Goal: Task Accomplishment & Management: Manage account settings

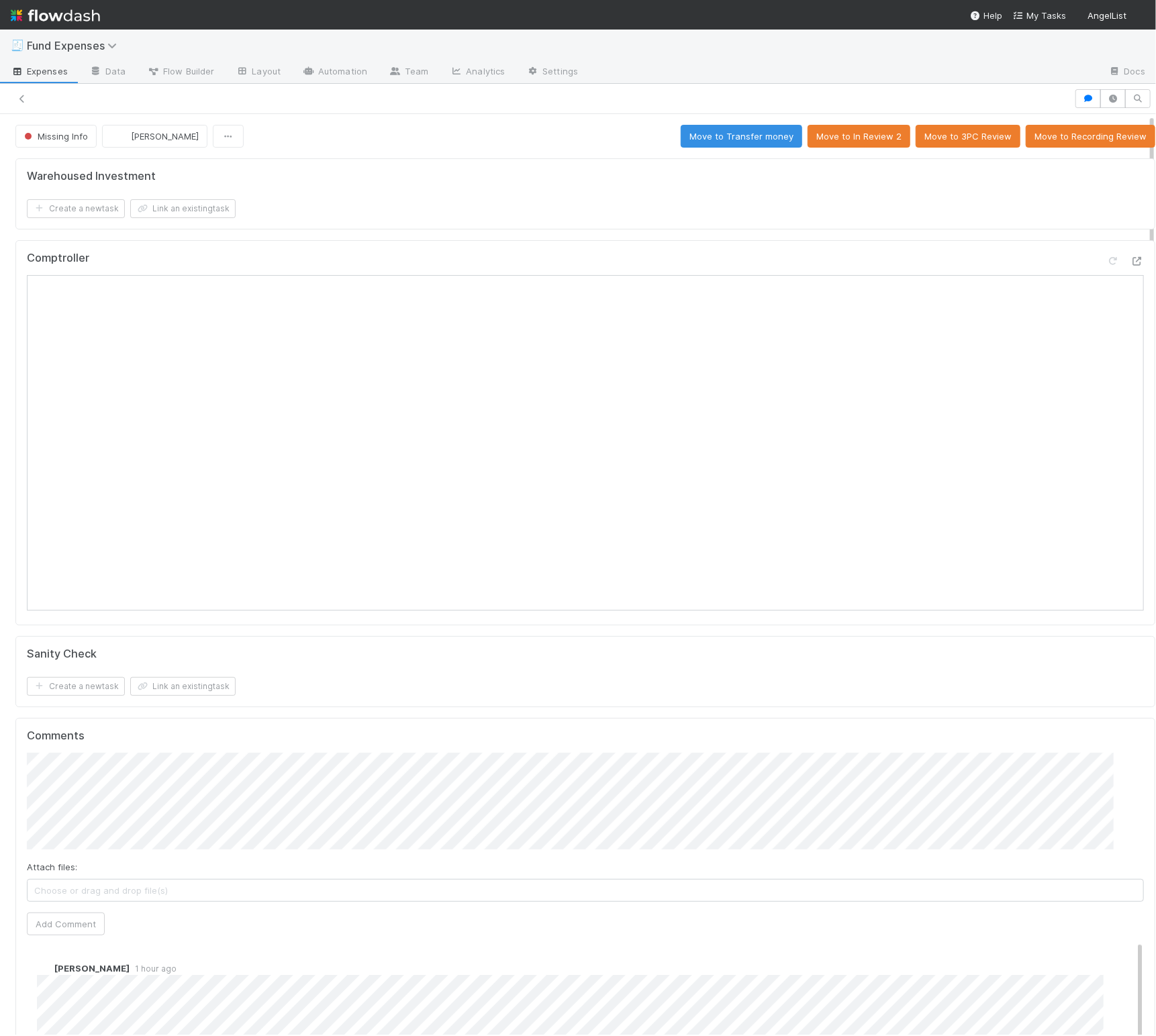
click at [524, 680] on form "Sanity Check Create a new task Link an existing task" at bounding box center [585, 672] width 1117 height 49
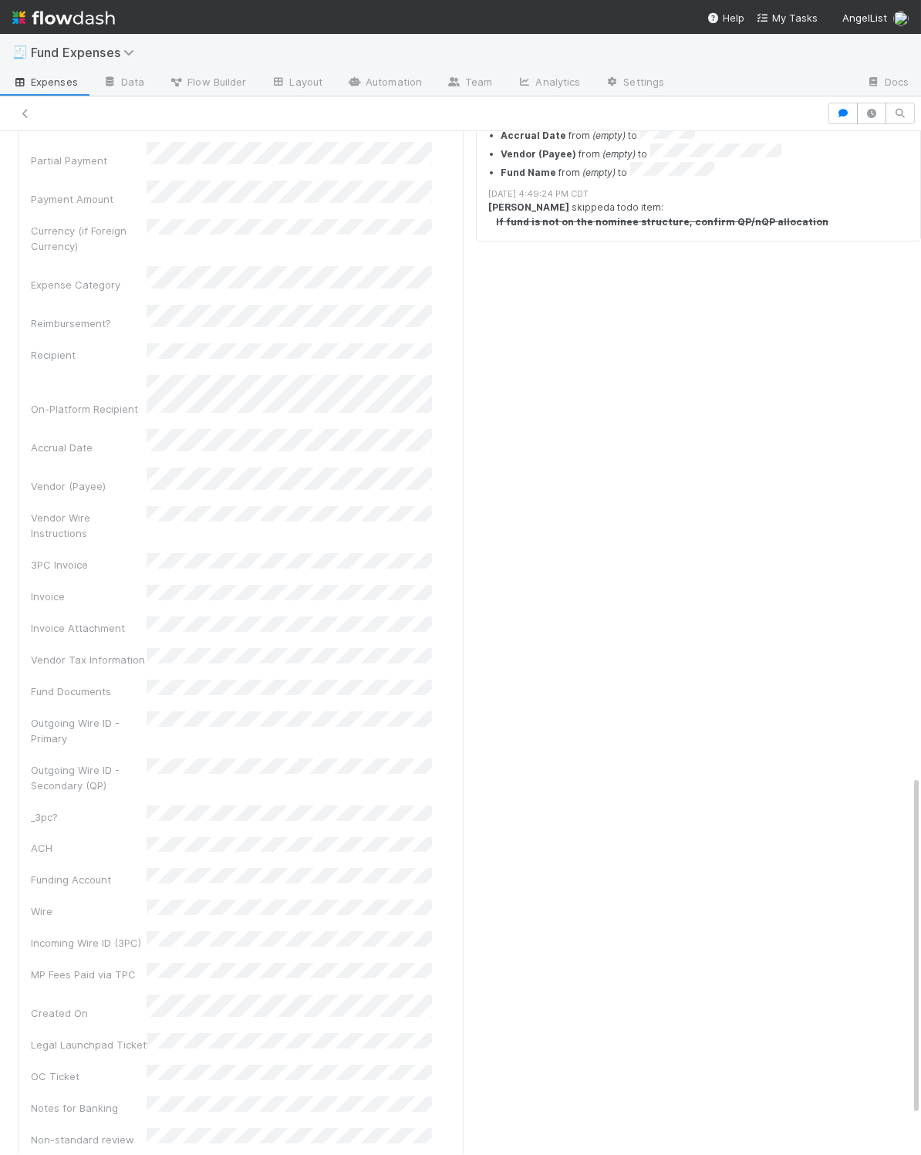
scroll to position [1940, 0]
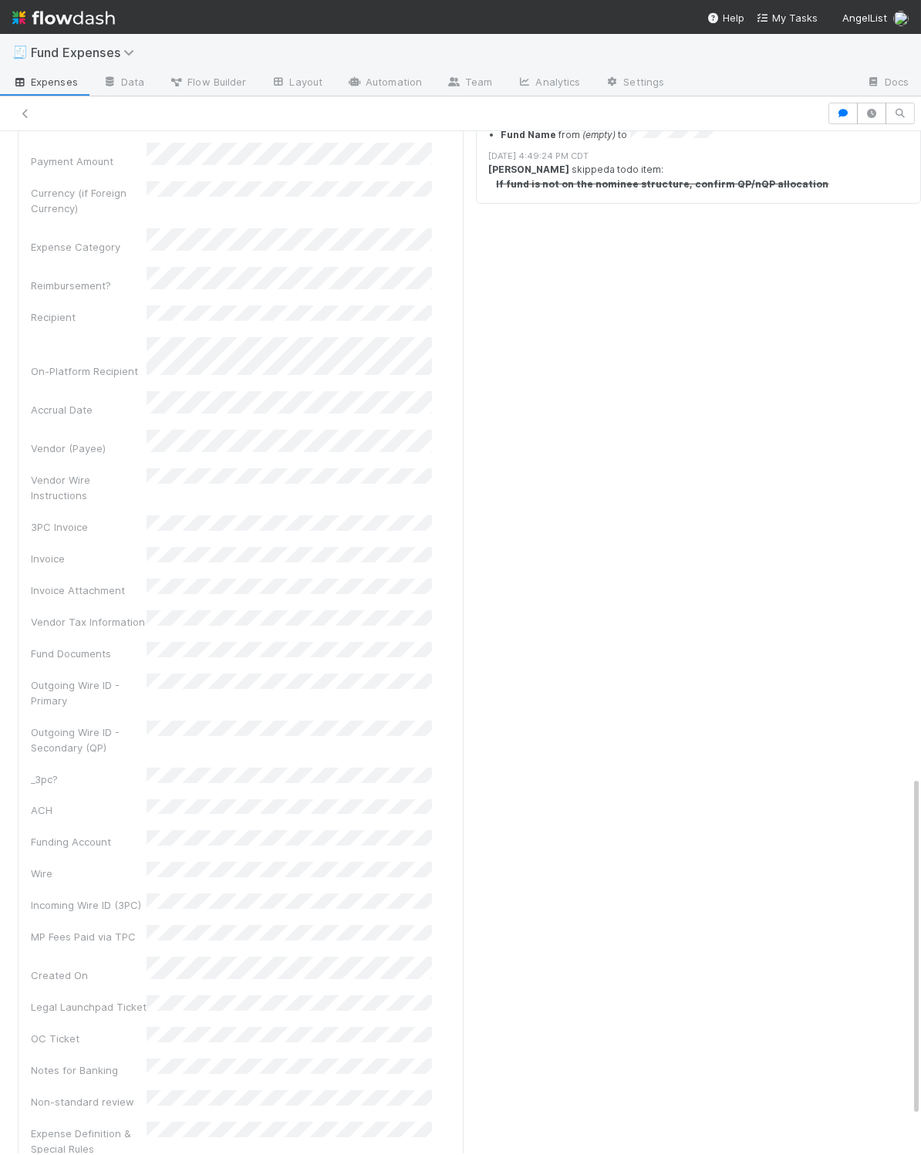
click at [539, 909] on div "Checklist Missing Info There are no checklist items for this stage. Add checkli…" at bounding box center [699, 551] width 458 height 1762
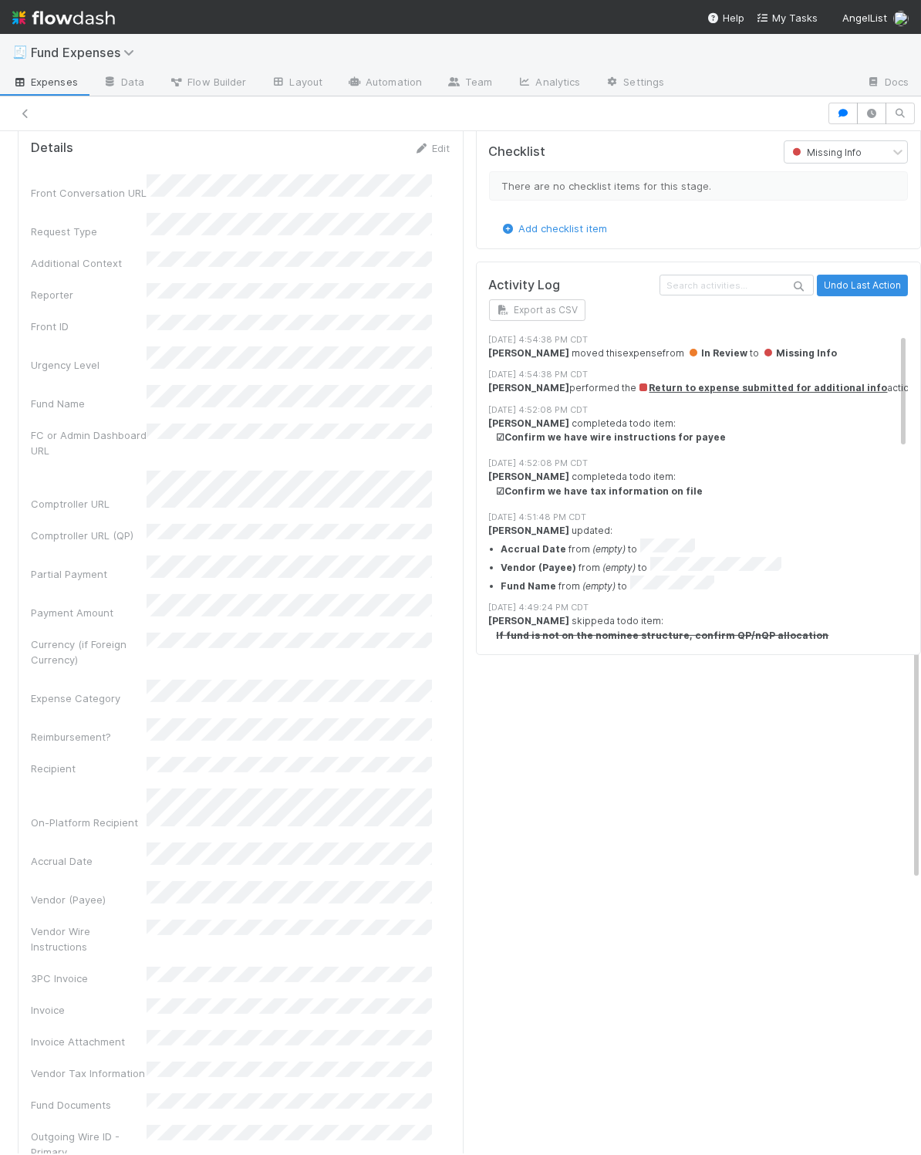
scroll to position [1057, 0]
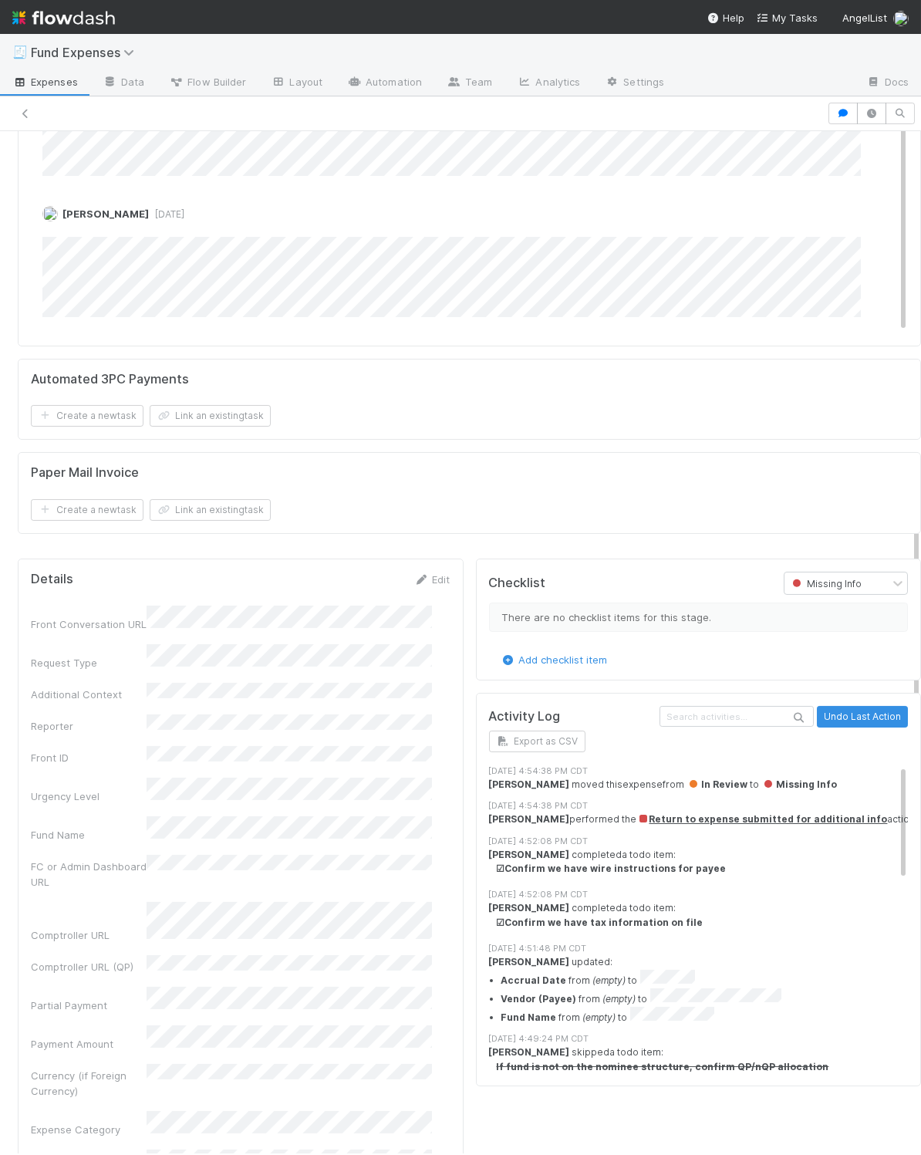
click at [476, 755] on div "Activity Log Undo Last Action Export as CSV 8/19/25, 4:54:38 PM CDT Linda Ortiz…" at bounding box center [699, 889] width 446 height 393
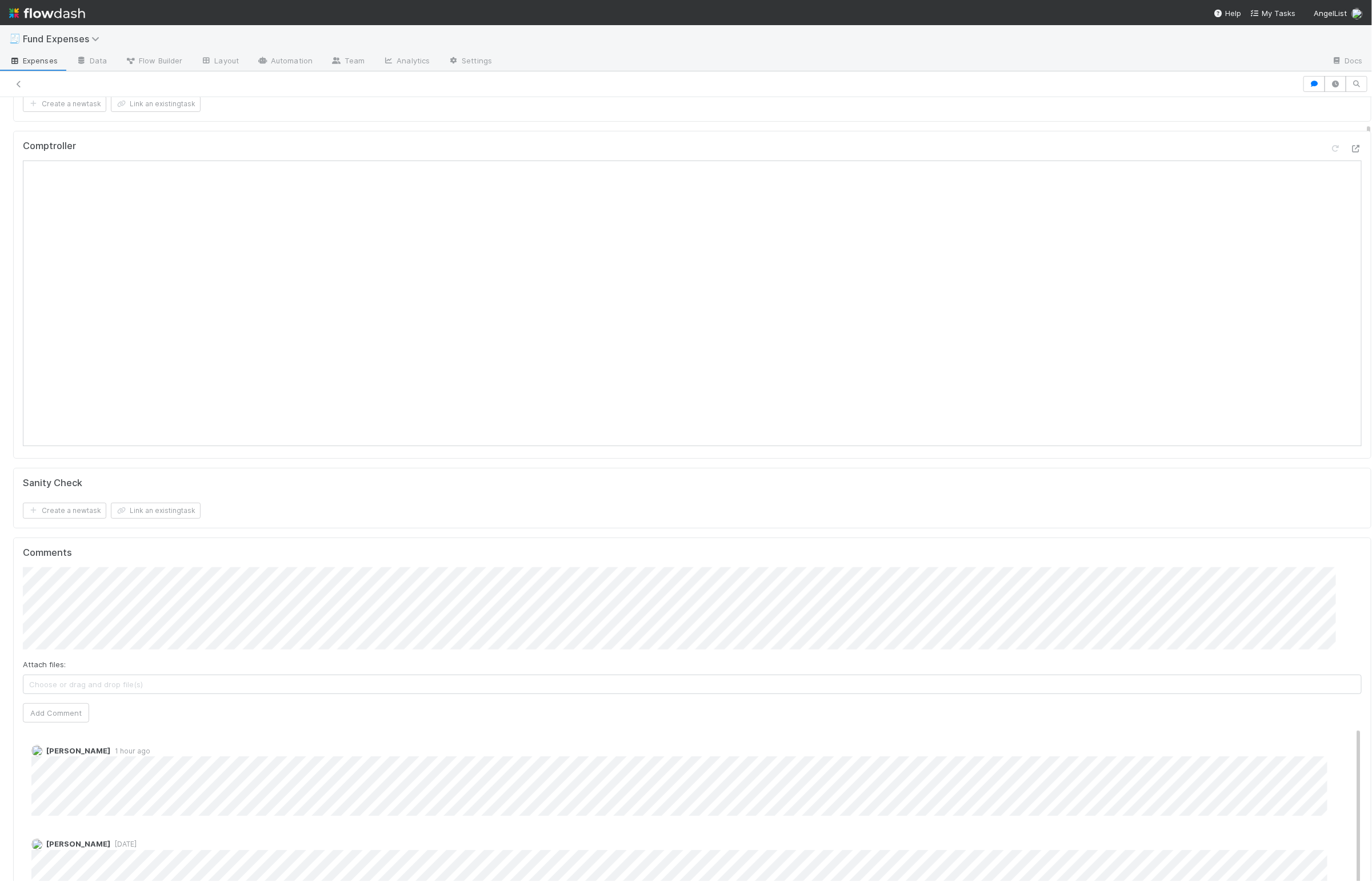
scroll to position [0, 0]
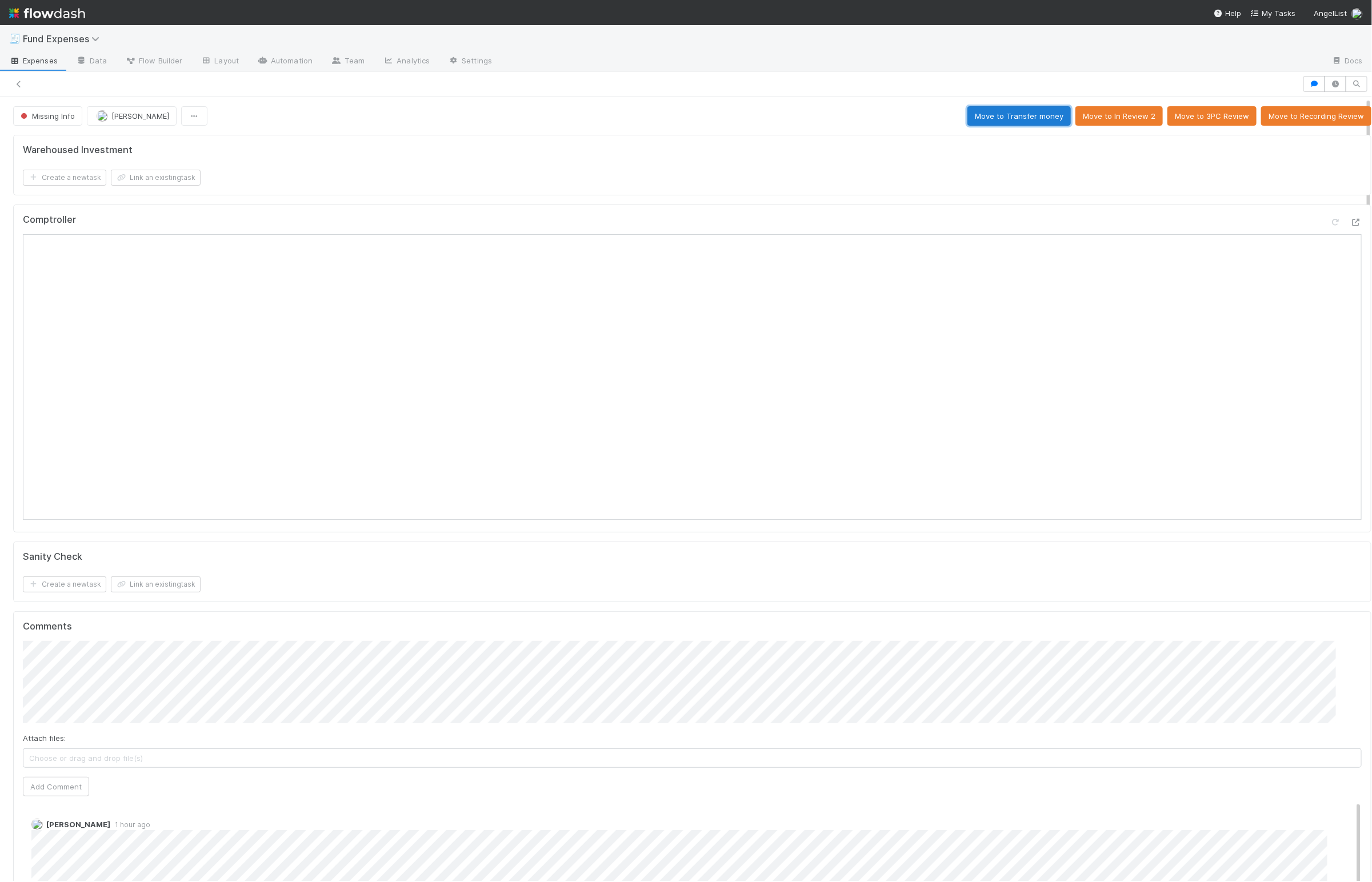
click at [762, 111] on button "Move to Transfer money" at bounding box center [1019, 116] width 104 height 19
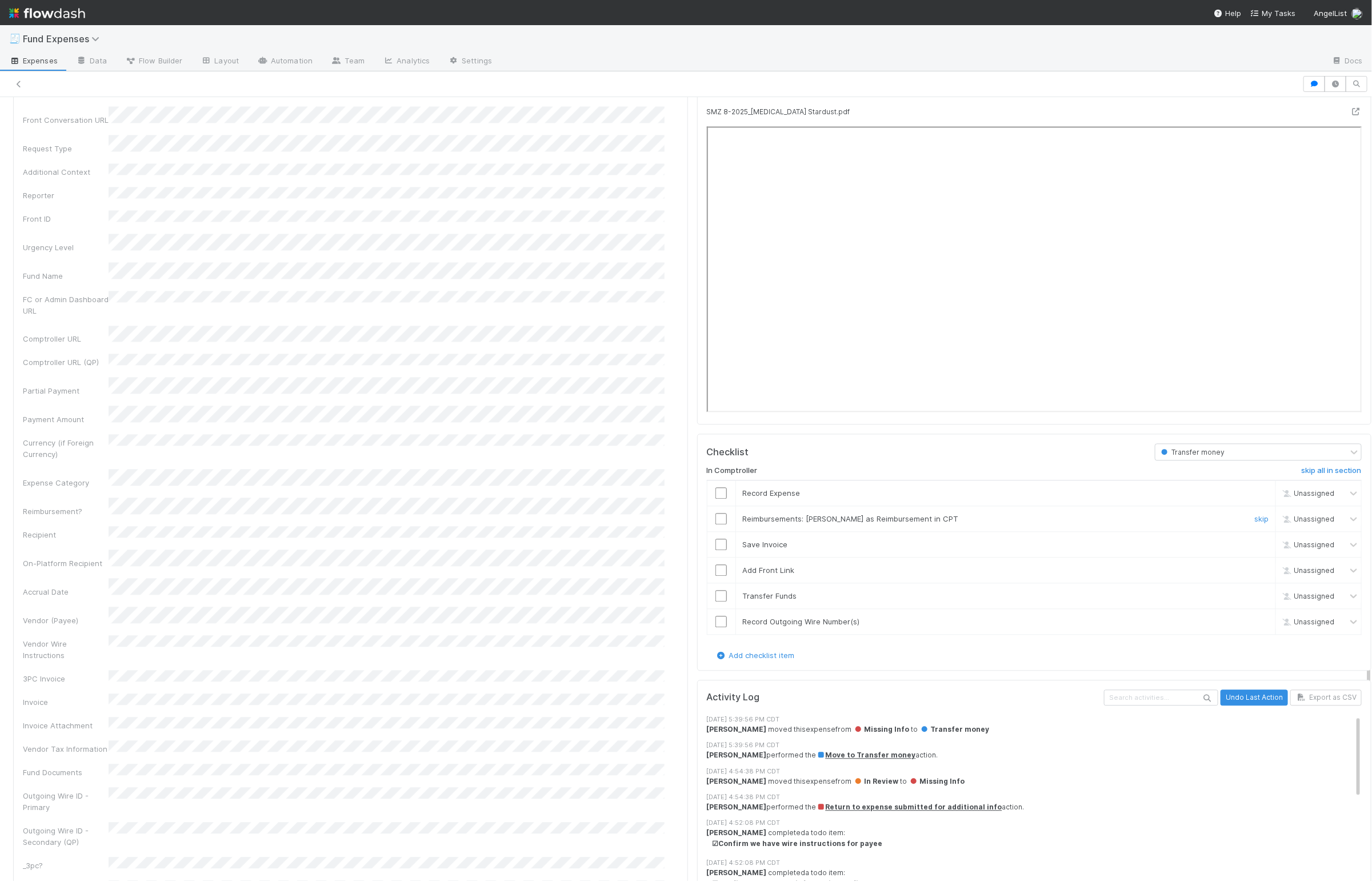
scroll to position [1393, 0]
click at [715, 499] on input "checkbox" at bounding box center [720, 492] width 11 height 11
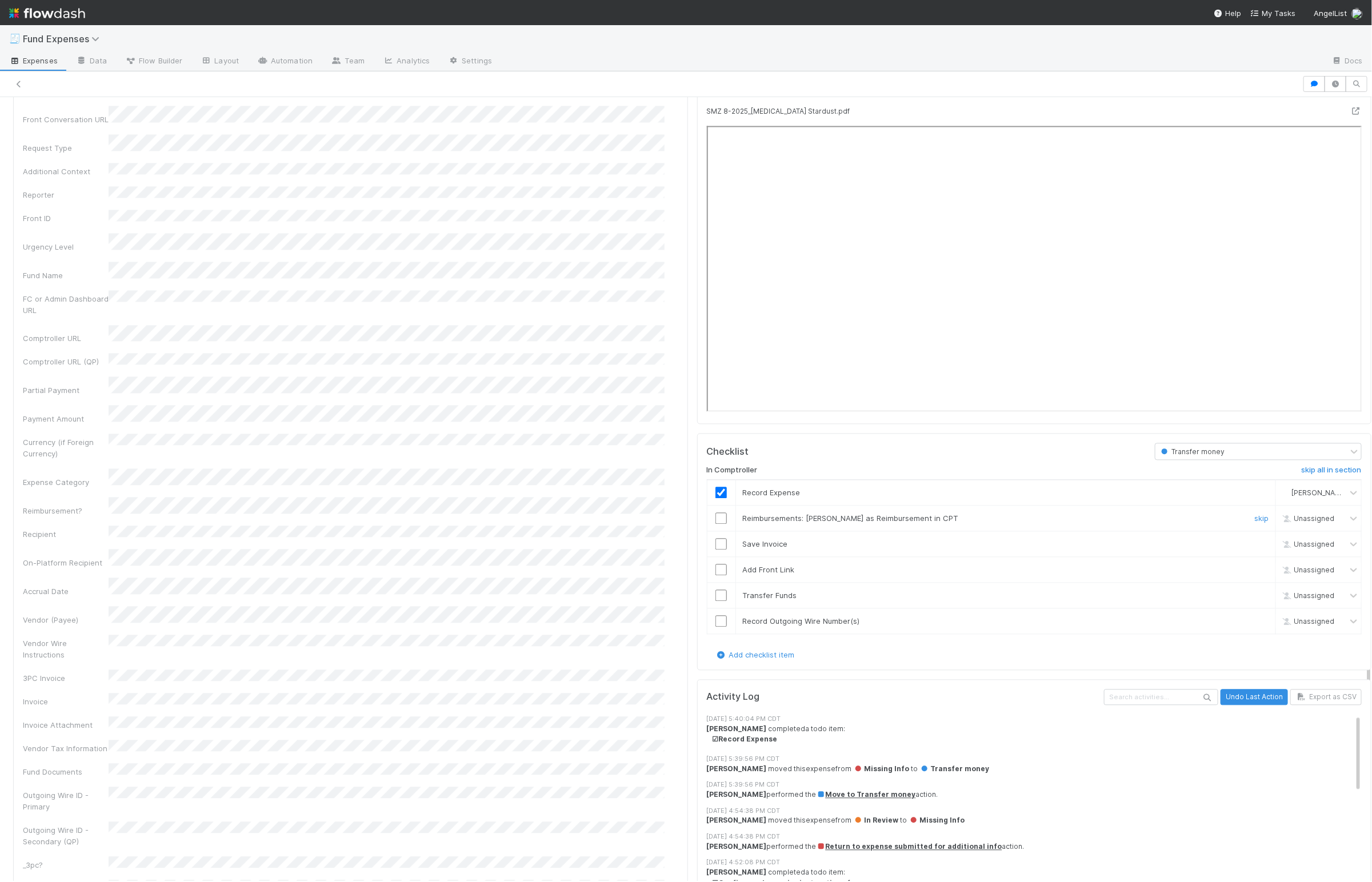
click at [715, 524] on input "checkbox" at bounding box center [720, 518] width 11 height 11
click at [715, 550] on input "checkbox" at bounding box center [720, 544] width 11 height 11
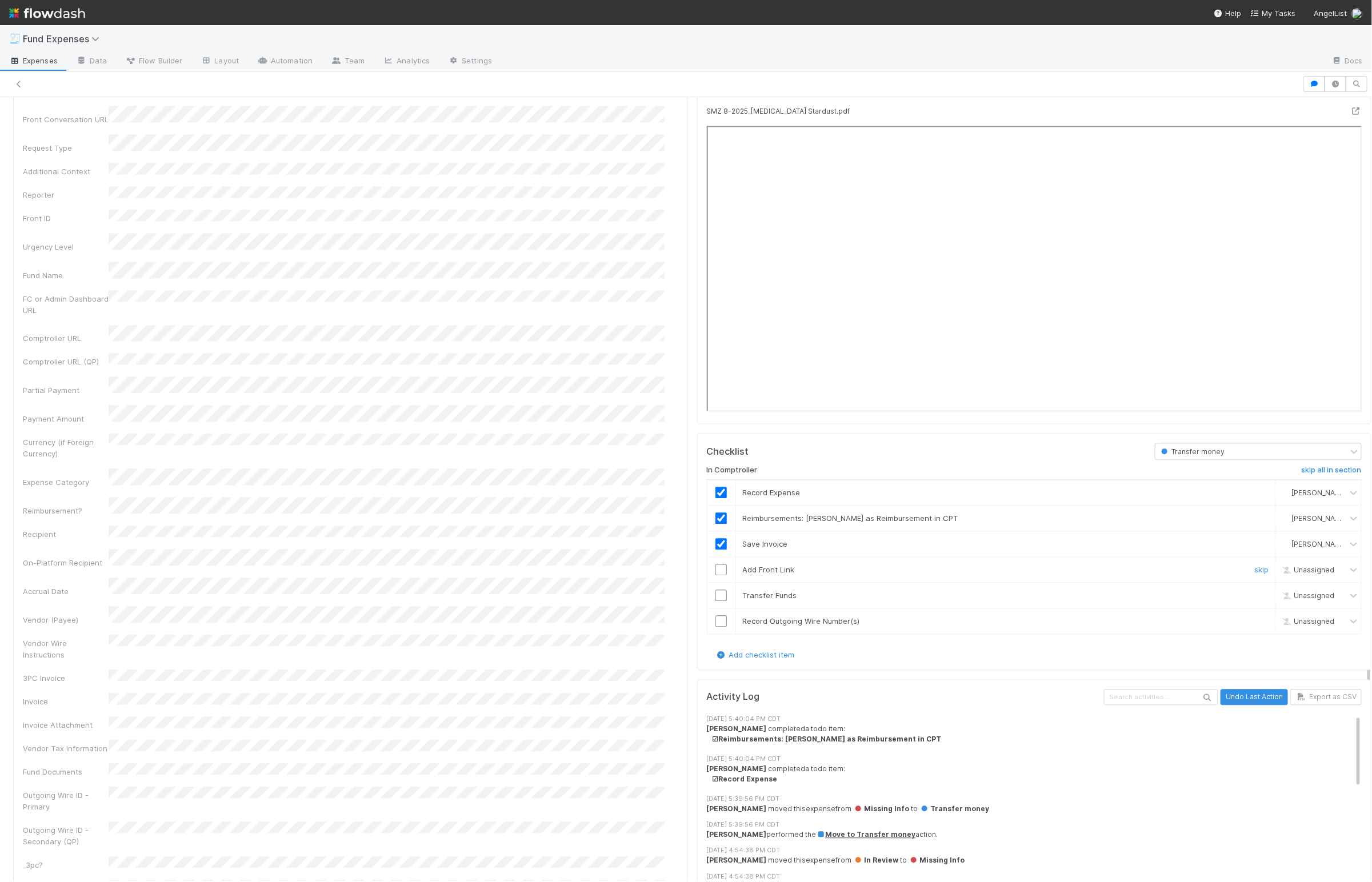
click at [715, 576] on input "checkbox" at bounding box center [720, 569] width 11 height 11
click at [715, 601] on input "checkbox" at bounding box center [720, 595] width 11 height 11
click at [762, 627] on link "skip" at bounding box center [1261, 621] width 14 height 9
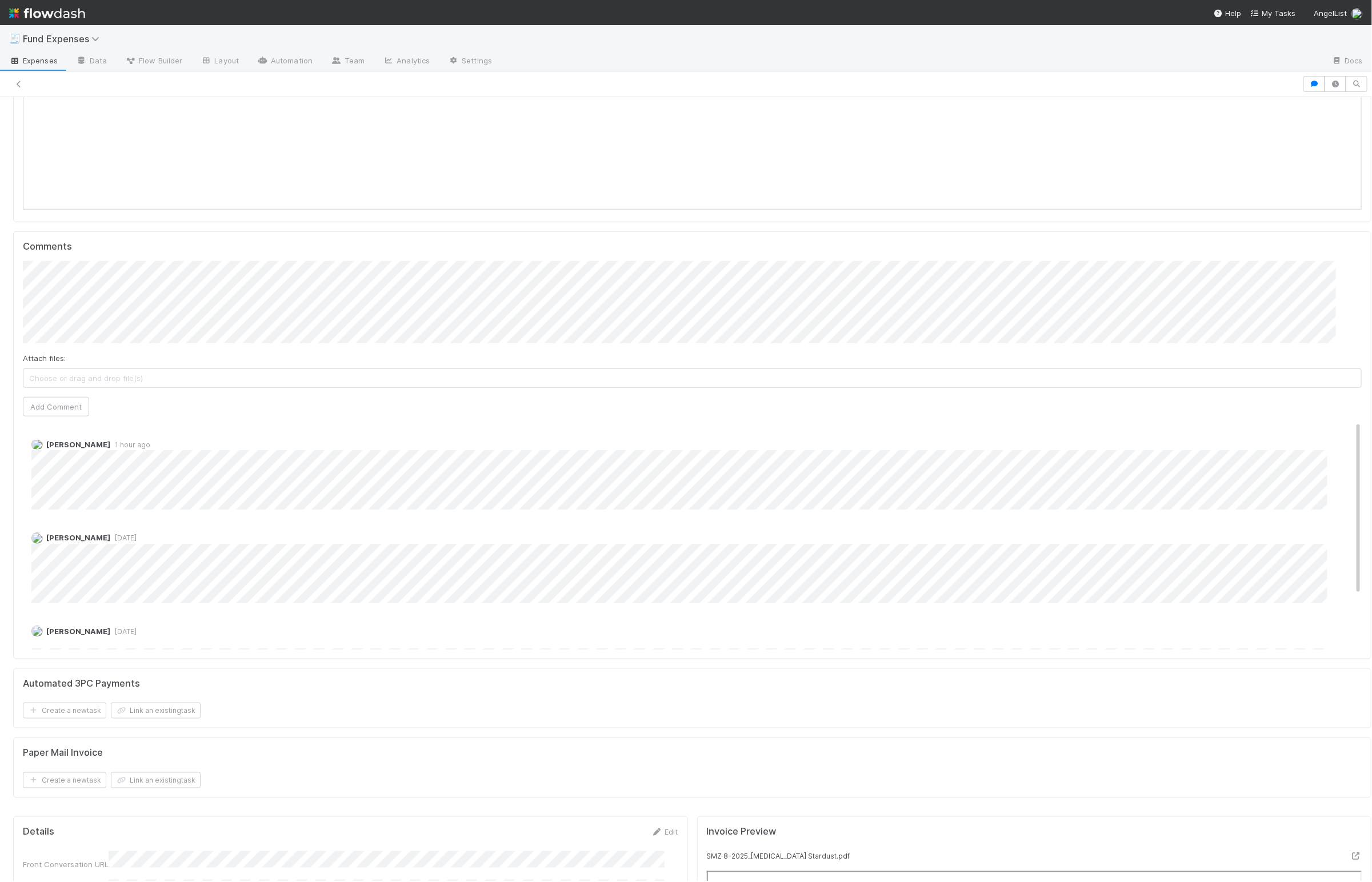
scroll to position [372, 0]
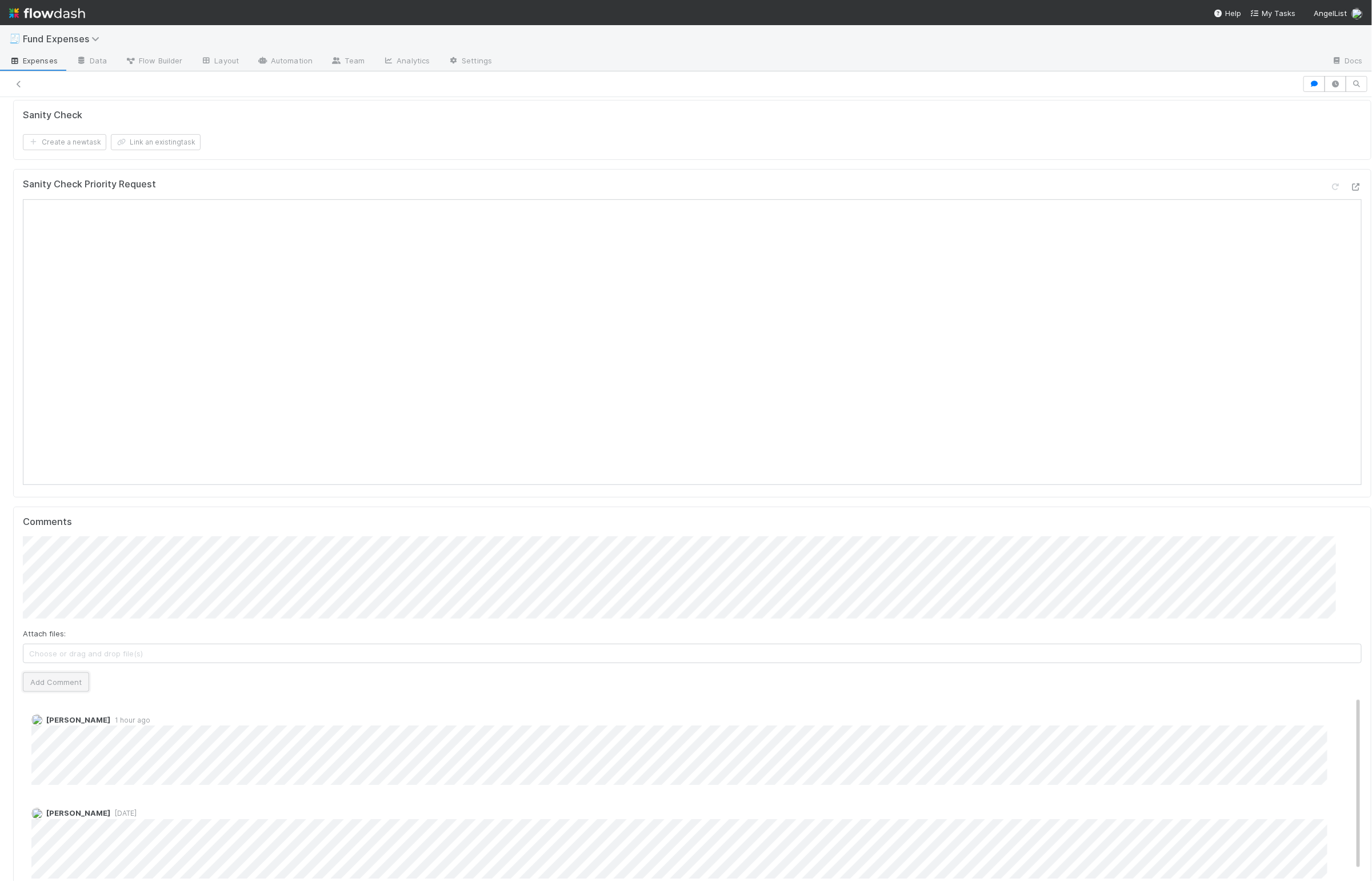
click at [77, 689] on button "Add Comment" at bounding box center [56, 682] width 67 height 19
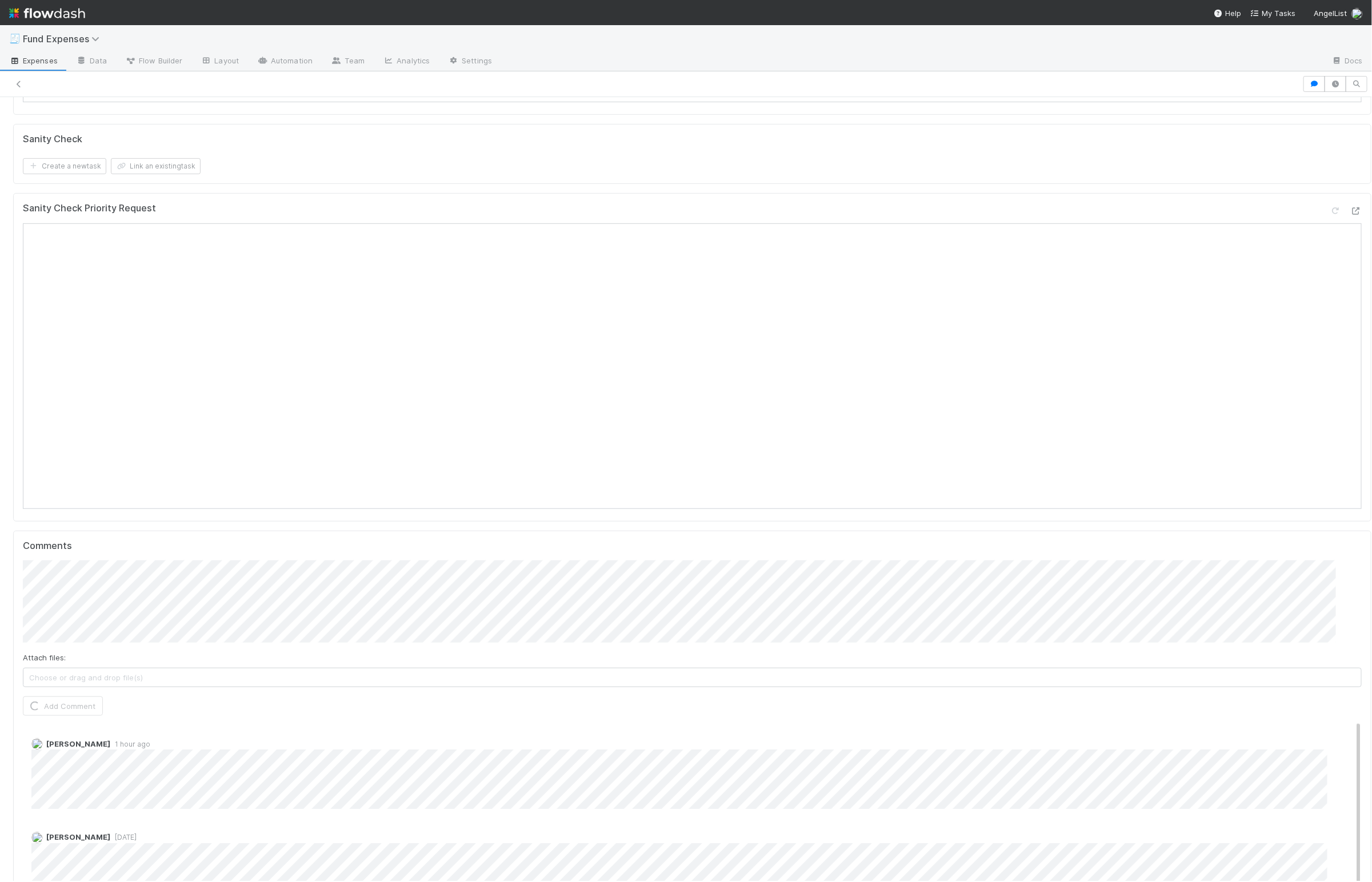
scroll to position [0, 0]
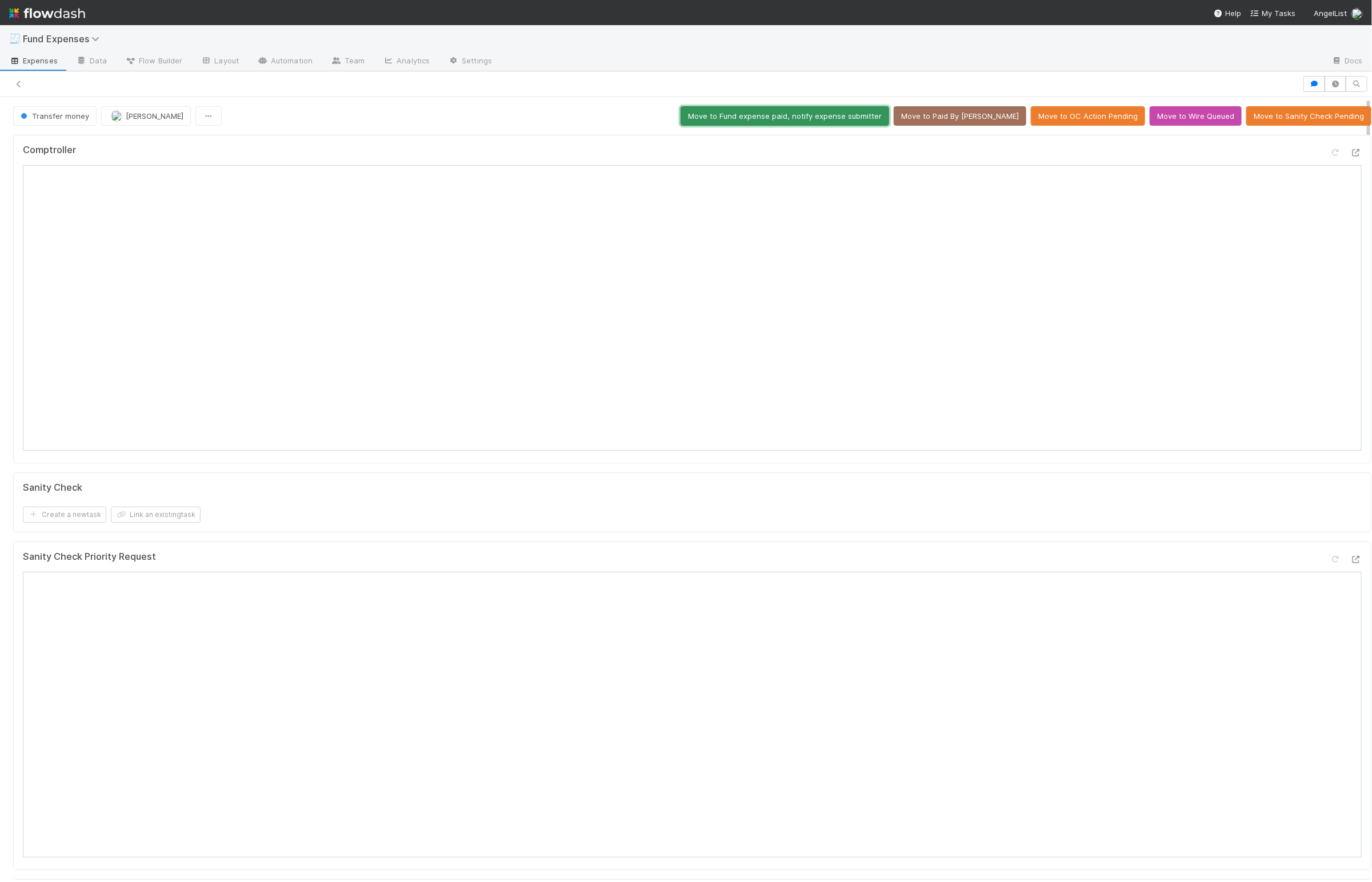
click at [726, 124] on button "Move to Fund expense paid, notify expense submitter" at bounding box center [785, 116] width 209 height 19
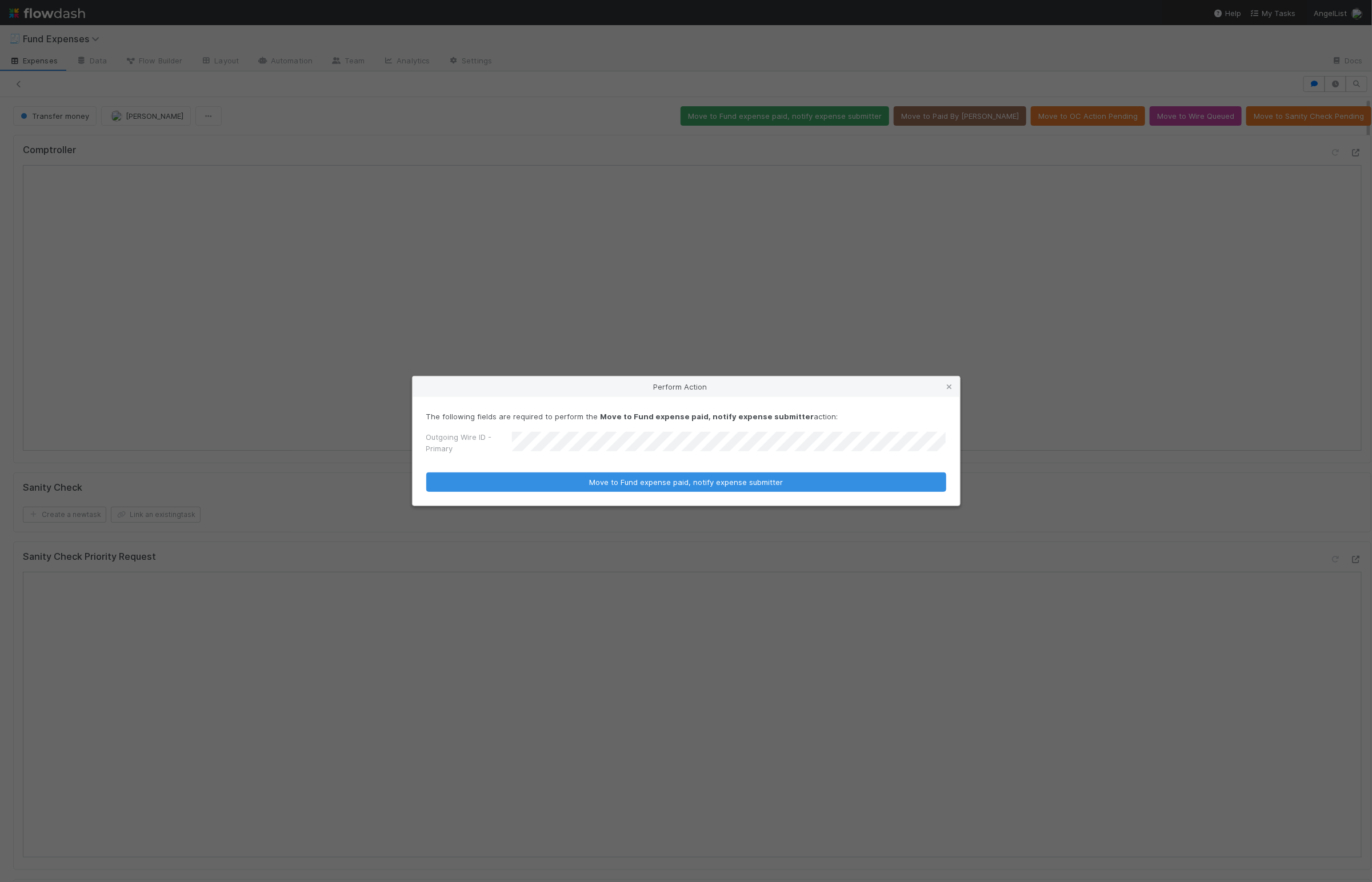
click at [426, 472] on button "Move to Fund expense paid, notify expense submitter" at bounding box center [686, 482] width 520 height 19
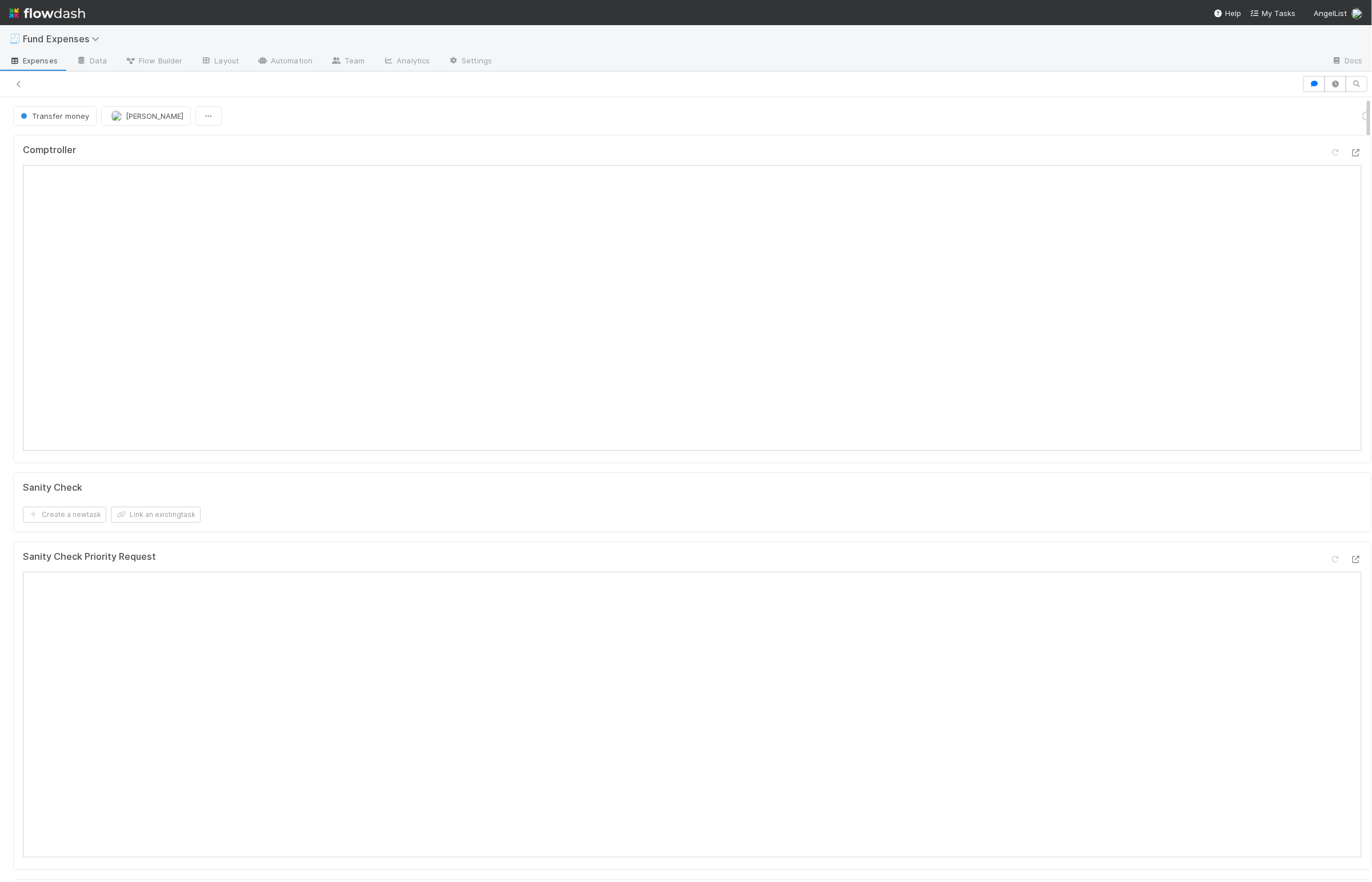
click at [19, 91] on div at bounding box center [651, 84] width 1293 height 16
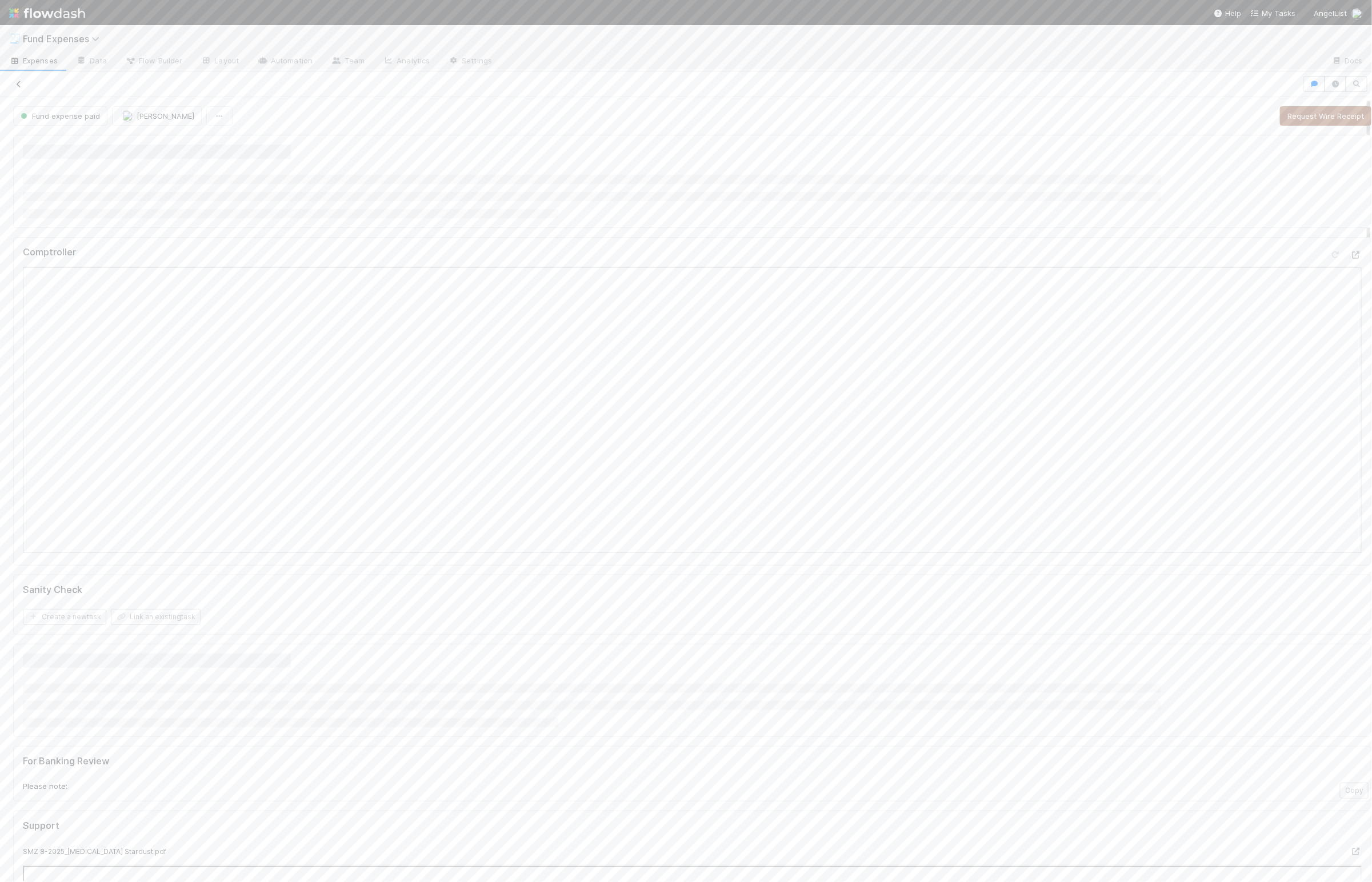
click at [19, 84] on icon at bounding box center [19, 84] width 11 height 7
click at [69, 229] on div "🚀 Linda In Progress" at bounding box center [66, 226] width 114 height 14
click at [762, 84] on icon "button" at bounding box center [1251, 85] width 11 height 10
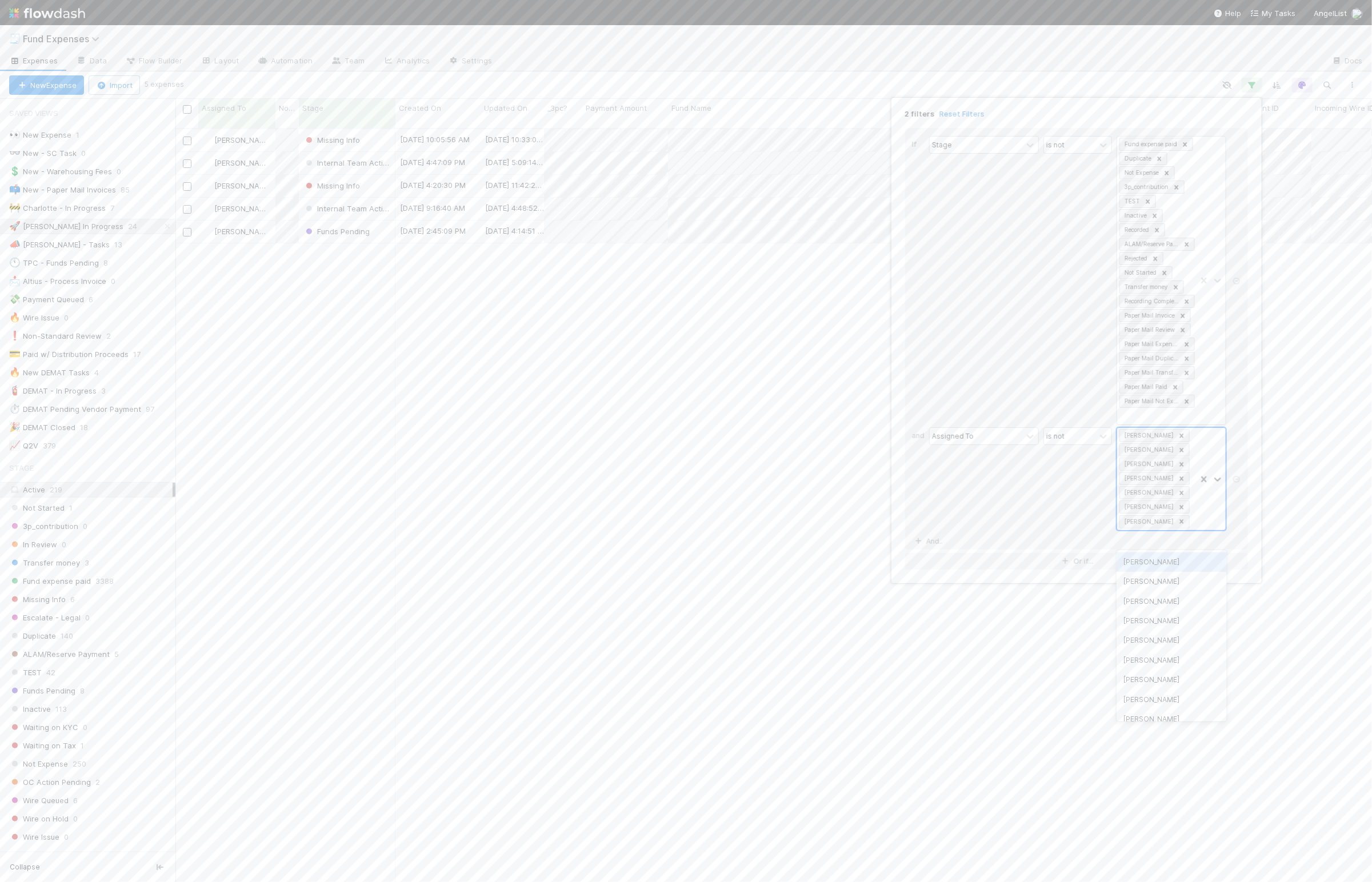
click at [762, 464] on div "Charlotte Mas Cami Pons Cami Pons Febbie Cervantes Roger Jennette Giang Nguyen …" at bounding box center [1156, 479] width 78 height 102
drag, startPoint x: 1069, startPoint y: 524, endPoint x: 1062, endPoint y: 527, distance: 7.6
click at [762, 524] on div "is not" at bounding box center [1077, 479] width 69 height 104
click at [762, 527] on div at bounding box center [1211, 479] width 30 height 102
click at [762, 525] on div at bounding box center [1211, 479] width 30 height 102
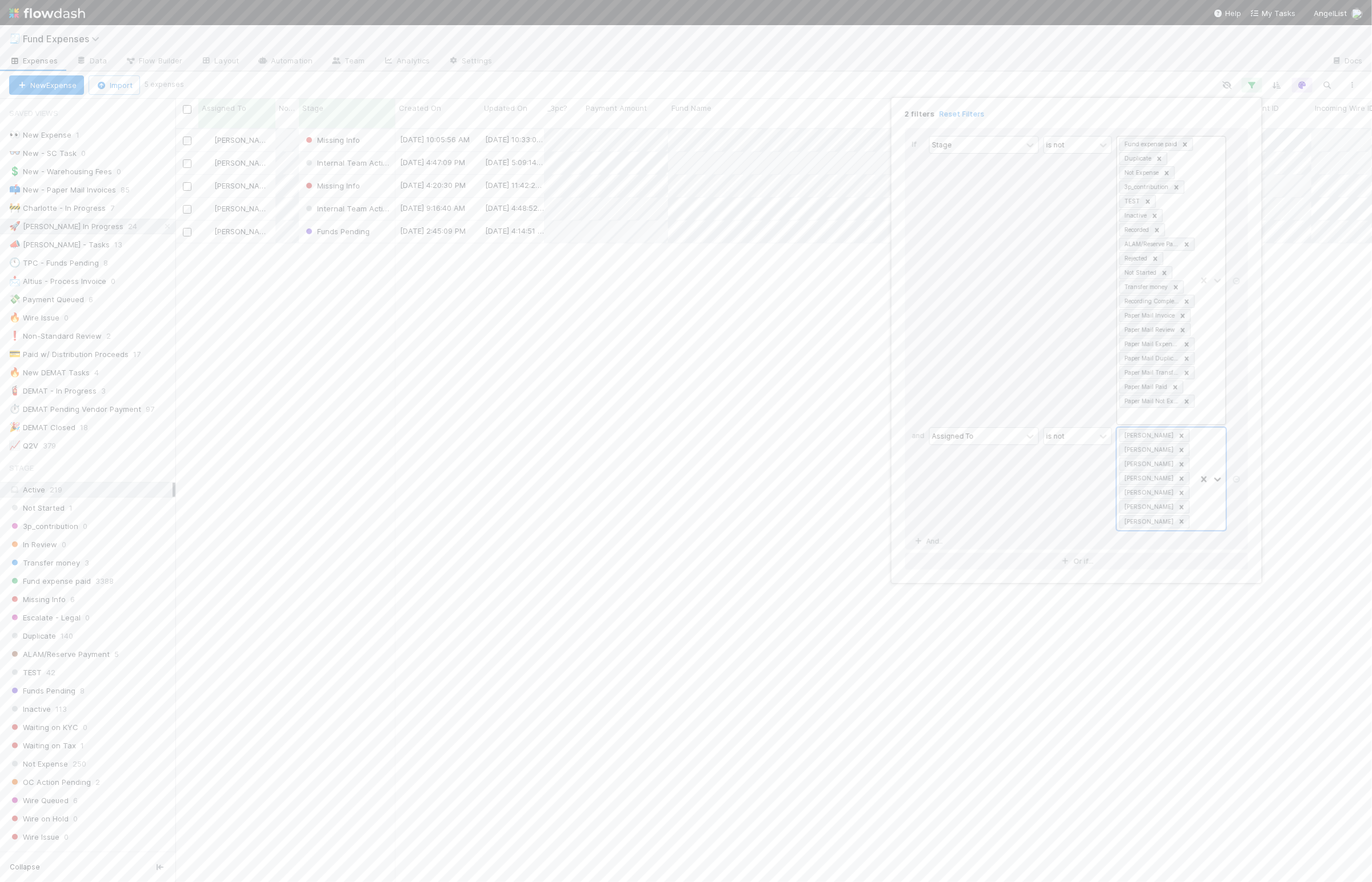
click at [762, 421] on div "Fund expense paid Duplicate Not Expense 3p_contribution TEST Inactive Recorded …" at bounding box center [1156, 280] width 78 height 288
click at [762, 514] on div "DEMAT Closed" at bounding box center [1171, 512] width 110 height 19
click at [762, 90] on div "2 filters Reset Filters If Stage is not Fund expense paid Duplicate Not Expense…" at bounding box center [686, 441] width 1372 height 882
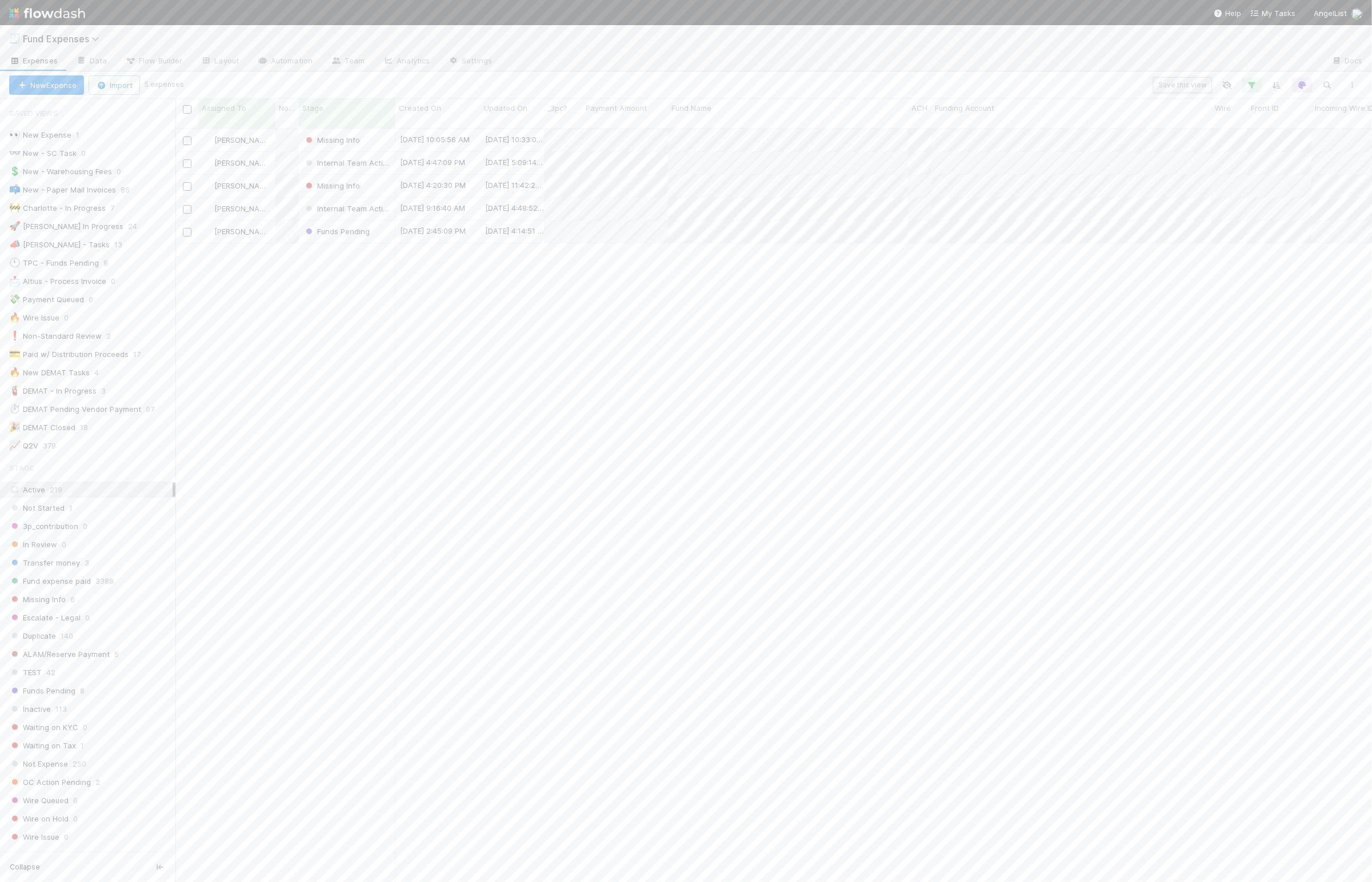
click at [762, 83] on button "Save this view" at bounding box center [1182, 85] width 58 height 16
click at [762, 154] on div "Create a new saved view" at bounding box center [925, 152] width 93 height 11
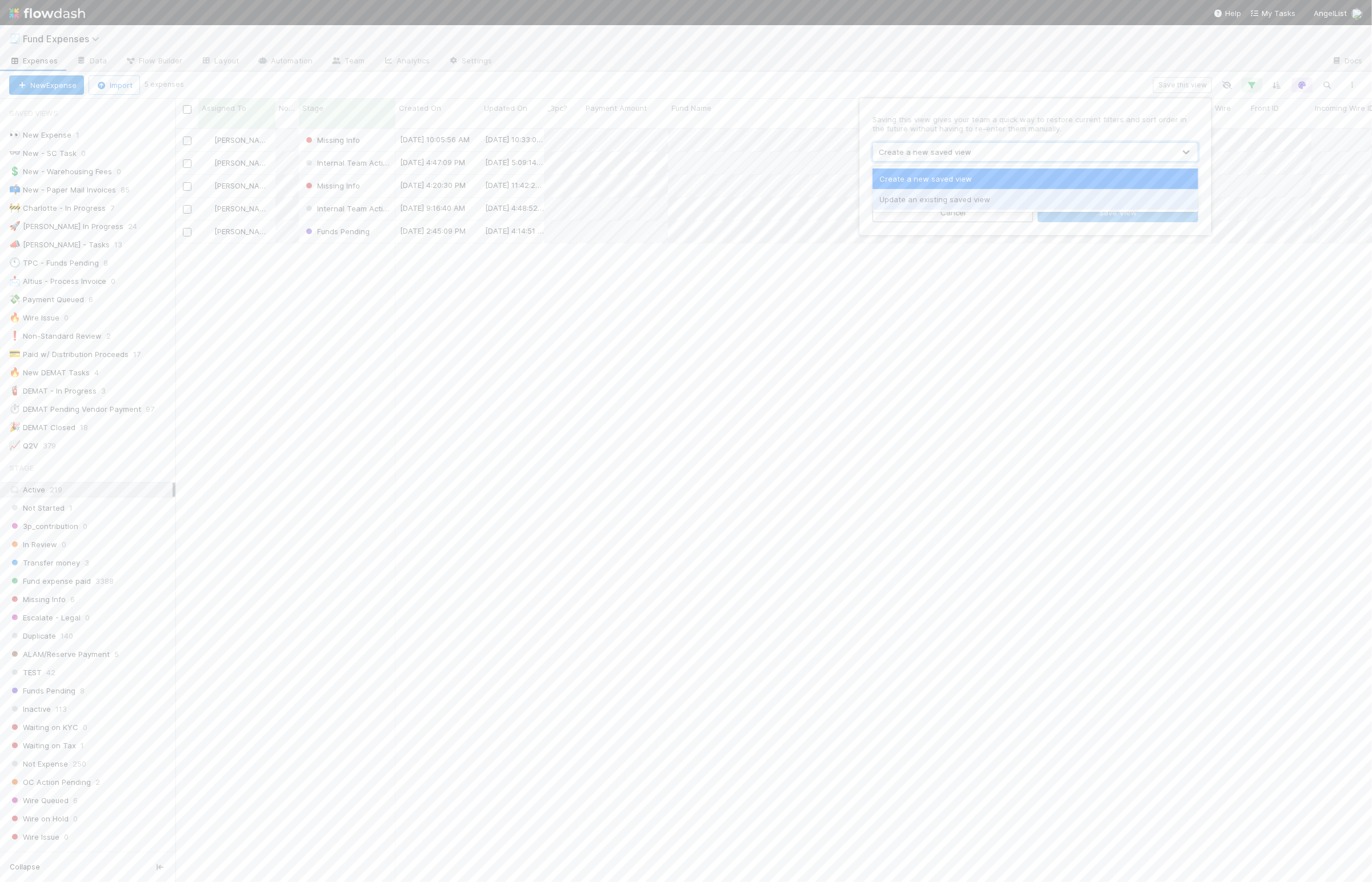
click at [762, 204] on div "Update an existing saved view" at bounding box center [1035, 199] width 326 height 21
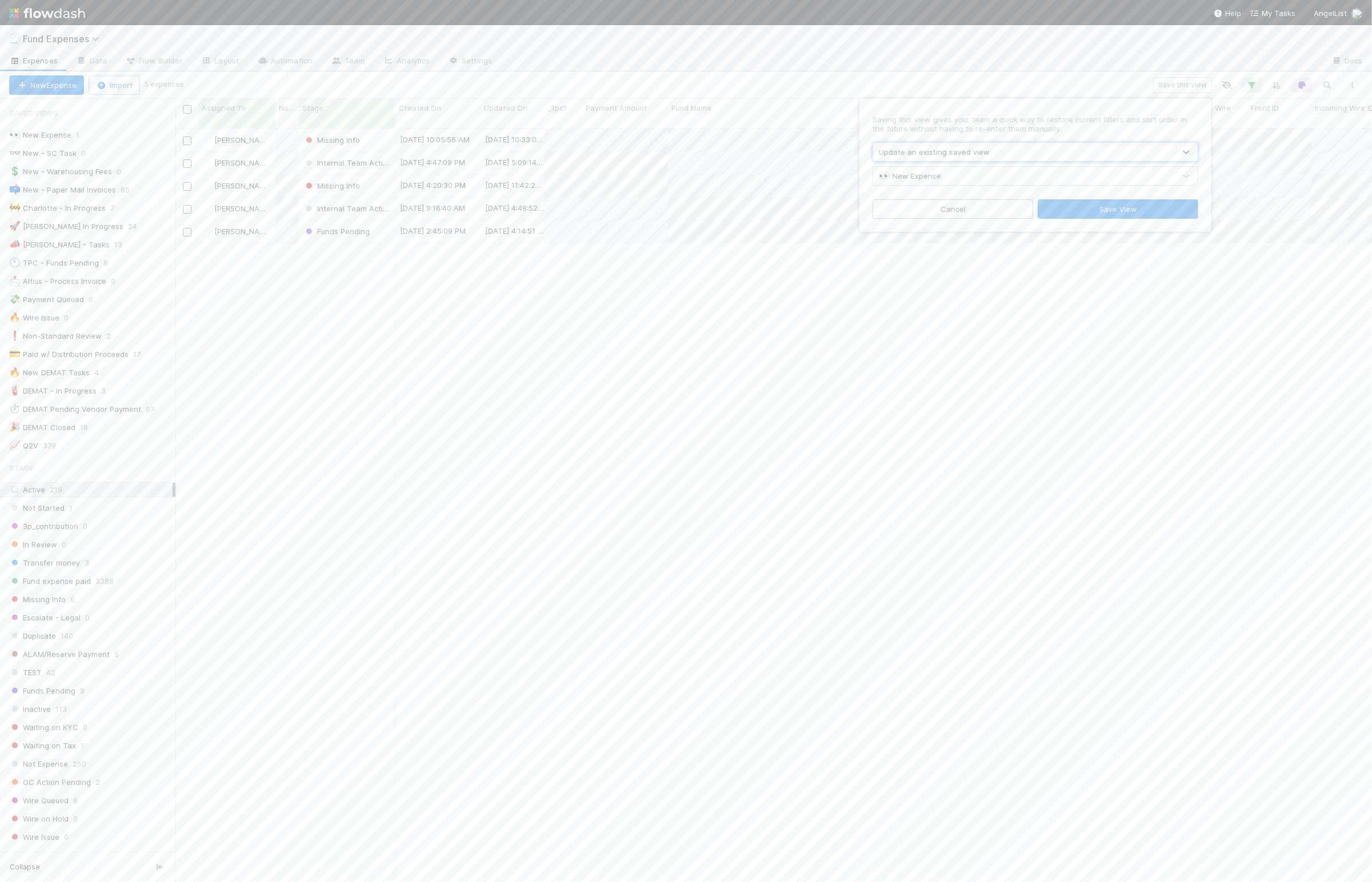
click at [762, 179] on div "👀 New Expense" at bounding box center [1023, 176] width 301 height 19
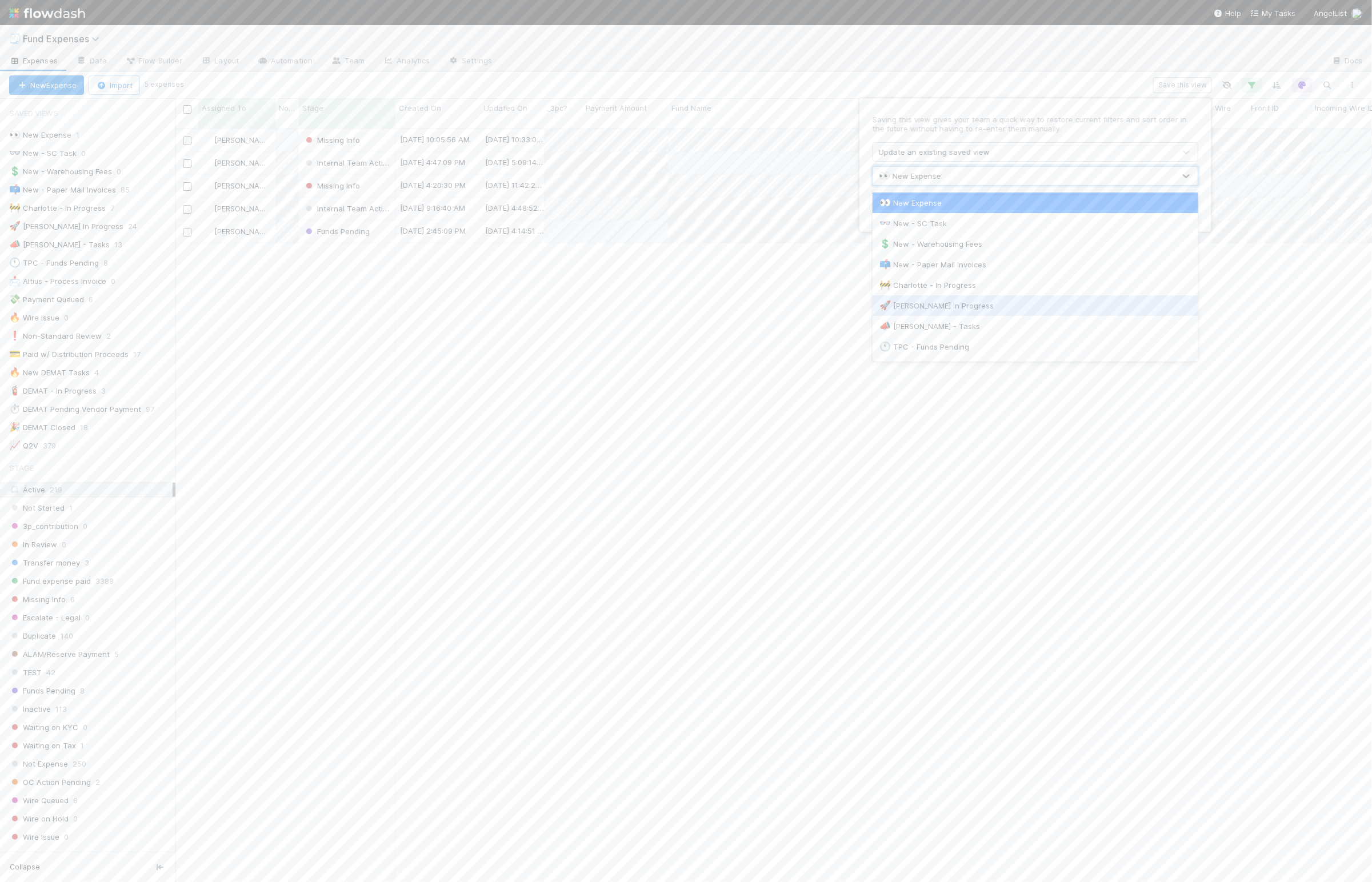
click at [762, 297] on div "🚀 Linda In Progress" at bounding box center [1035, 306] width 326 height 21
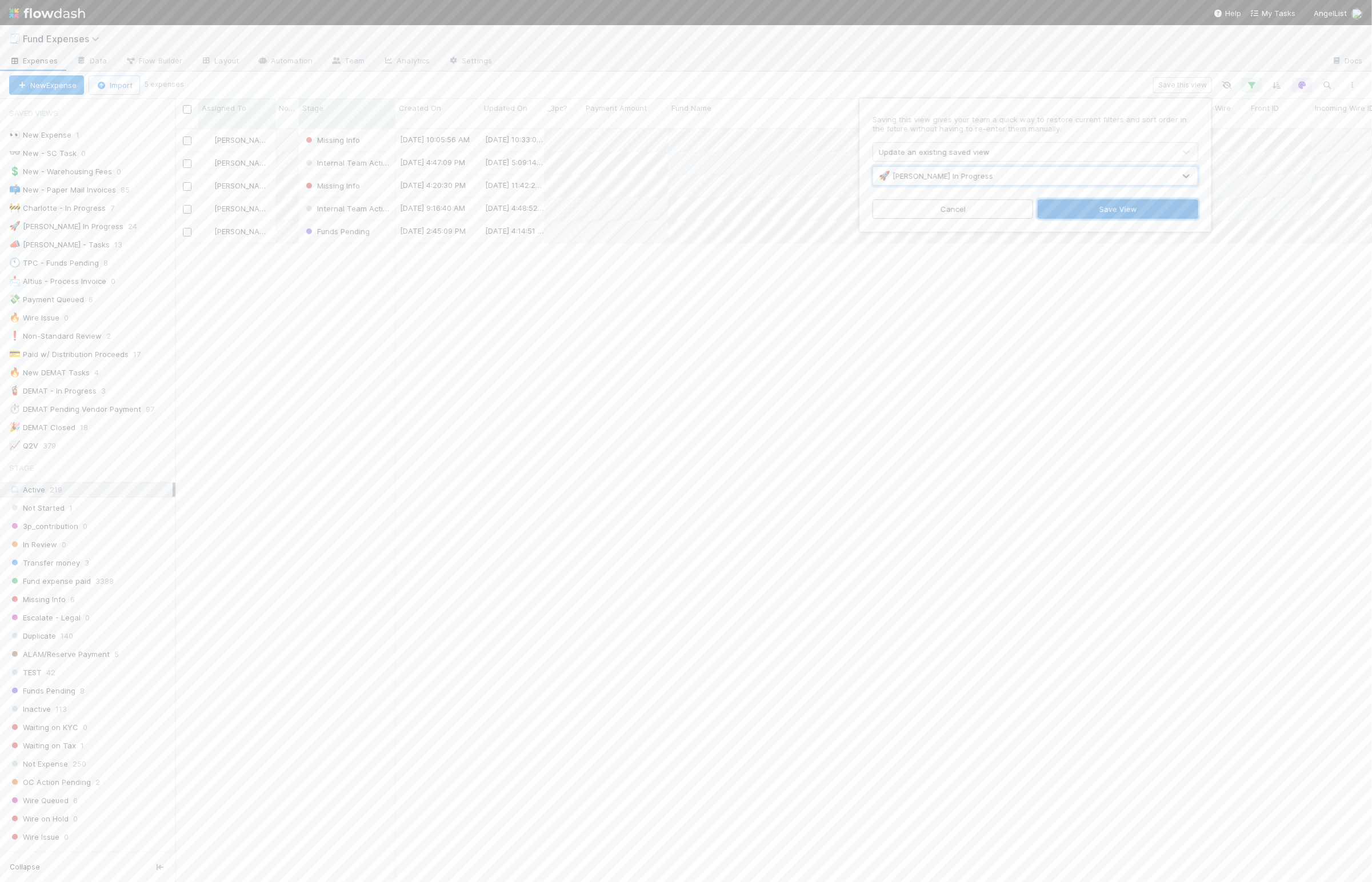
click at [762, 213] on button "Save View" at bounding box center [1117, 209] width 161 height 19
click at [445, 422] on div "Linda Ortiz Missing Info 8/19/25, 10:05:56 AM 8/19/25, 10:33:01 AM 0 0 0 0 1 0 …" at bounding box center [774, 510] width 1197 height 761
click at [369, 412] on div "Linda Ortiz Missing Info 8/19/25, 10:05:56 AM 8/19/25, 10:33:01 AM 0 0 0 0 1 0 …" at bounding box center [774, 510] width 1197 height 761
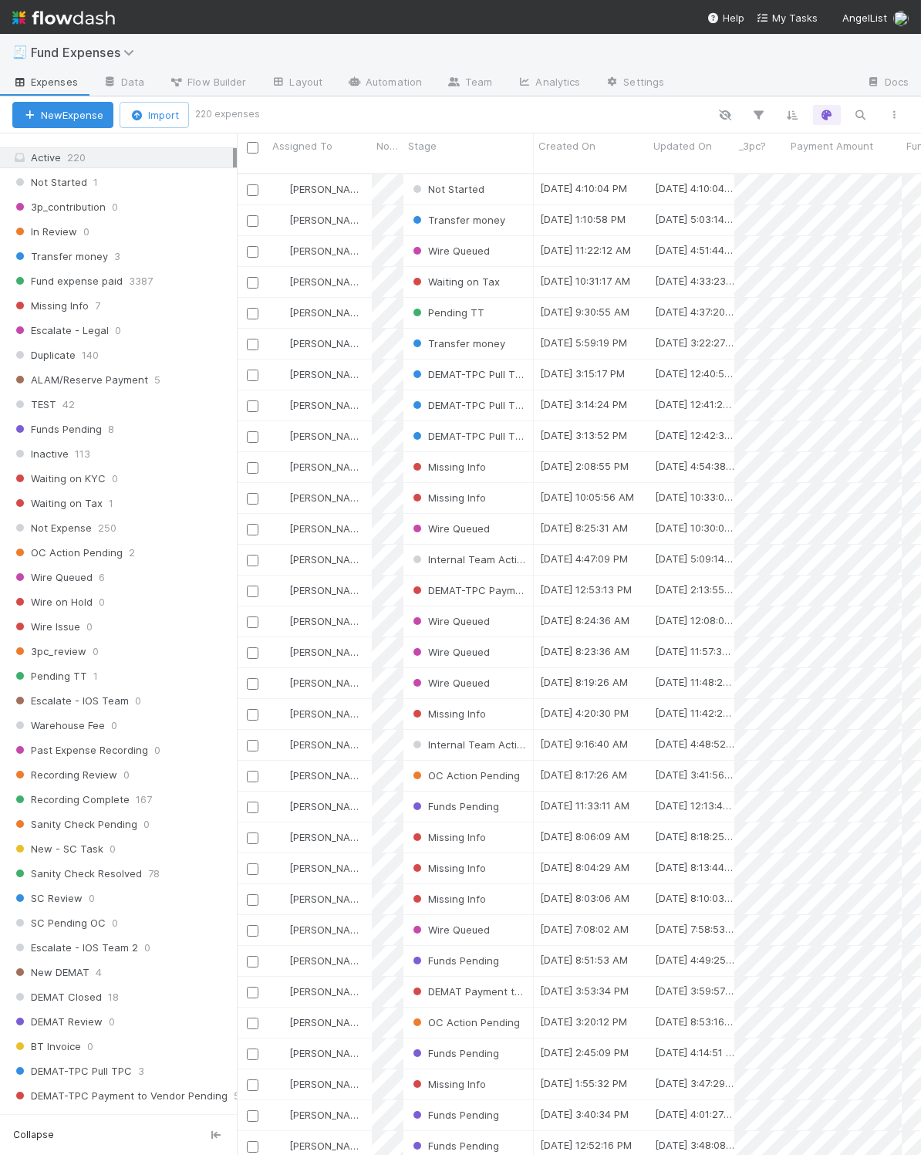
scroll to position [1316, 0]
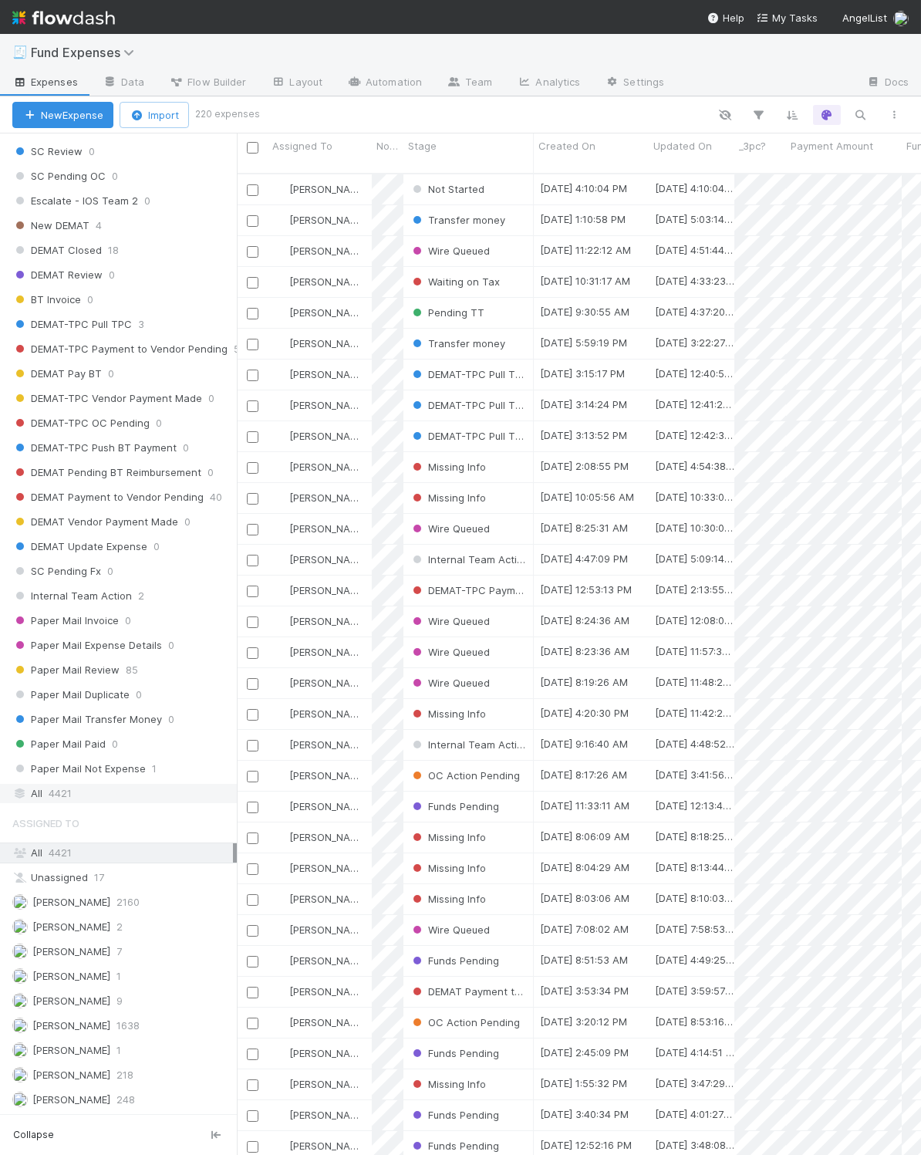
drag, startPoint x: 148, startPoint y: 772, endPoint x: 159, endPoint y: 772, distance: 10.8
click at [148, 783] on div "All 4421" at bounding box center [118, 793] width 237 height 21
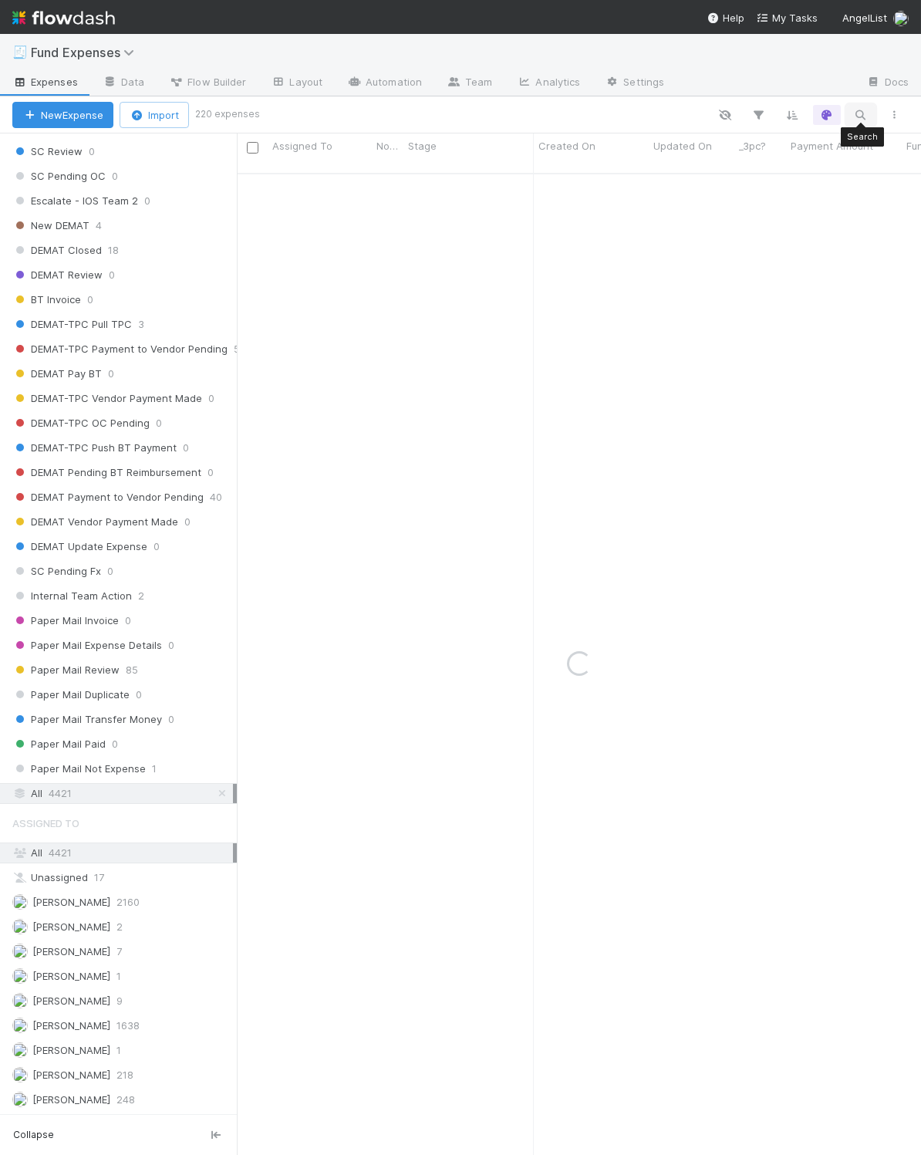
click at [865, 106] on button "button" at bounding box center [861, 115] width 28 height 20
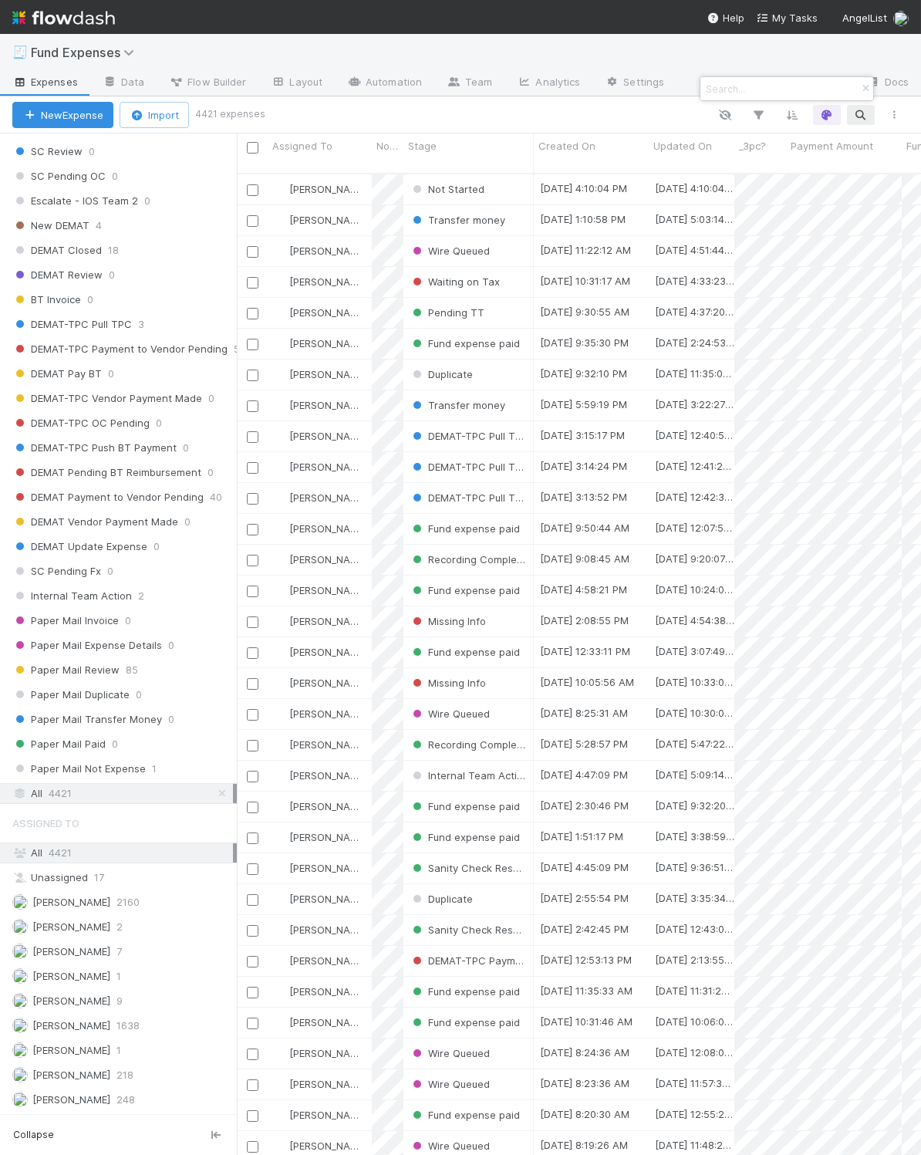
scroll to position [975, 667]
type input "Stardust Fund I, LP"
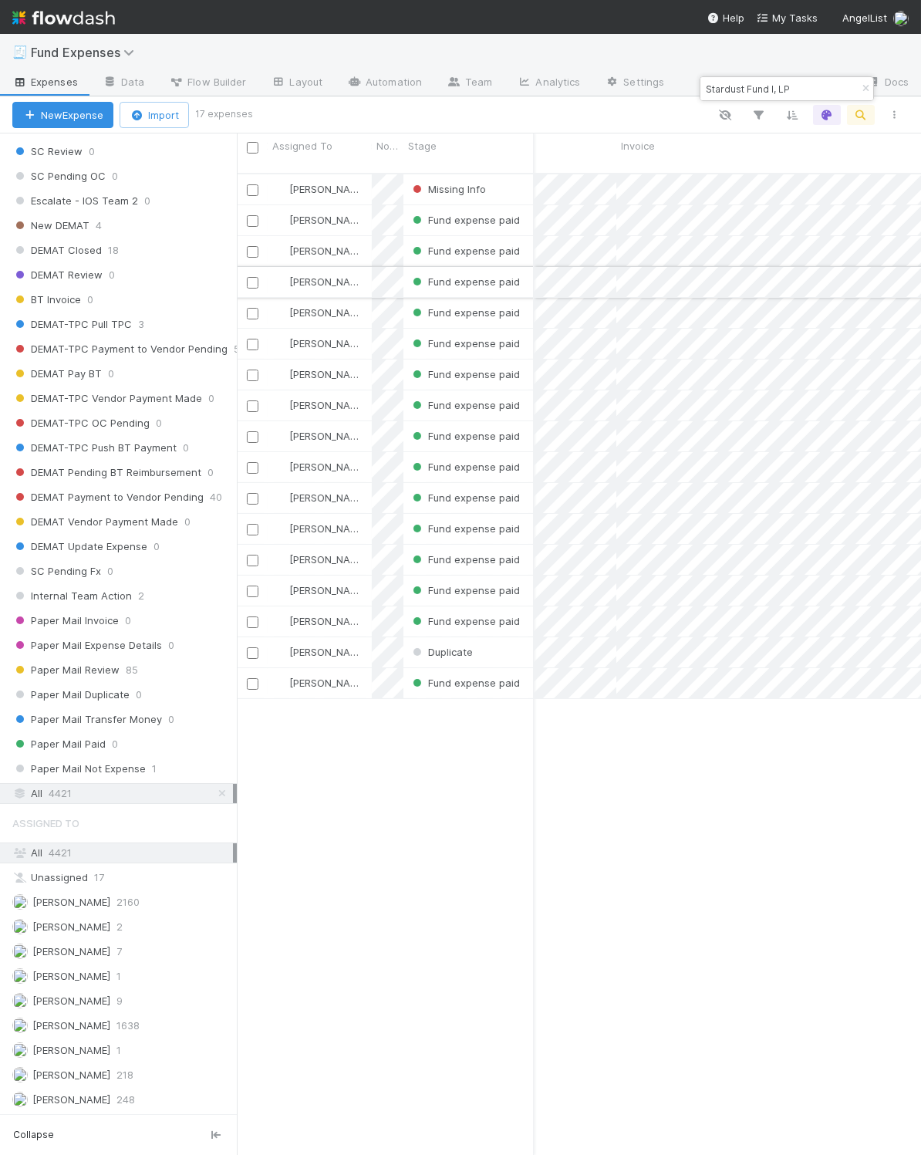
scroll to position [0, 1901]
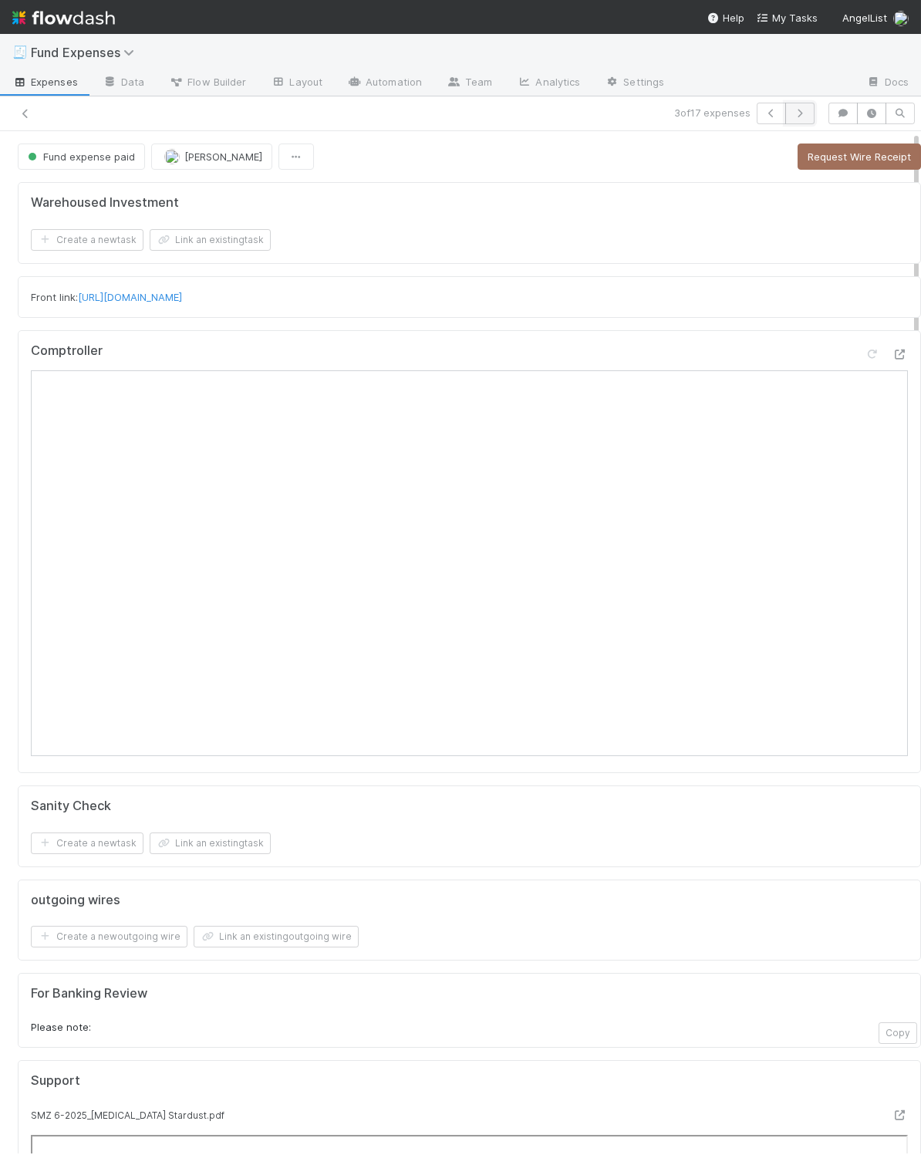
click at [792, 117] on icon "button" at bounding box center [799, 113] width 15 height 9
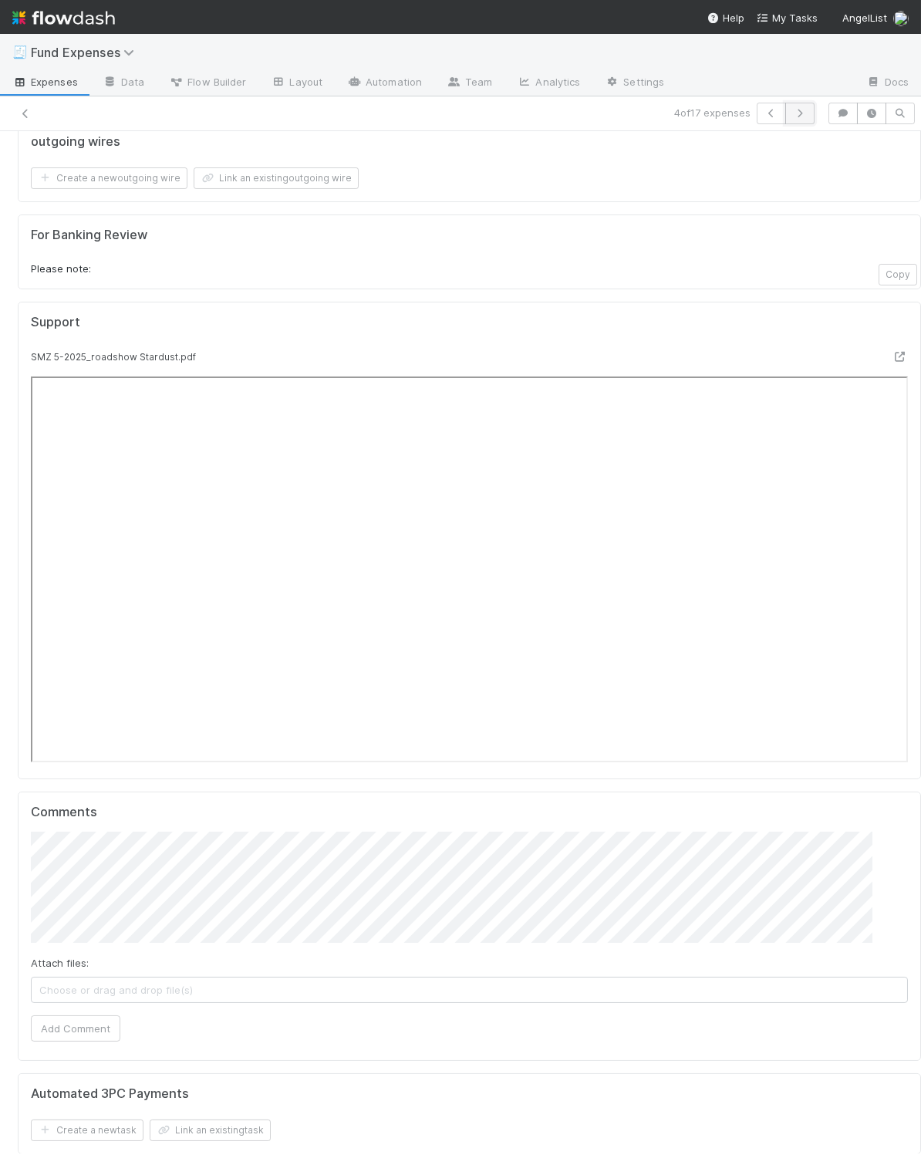
click at [792, 114] on icon "button" at bounding box center [799, 113] width 15 height 9
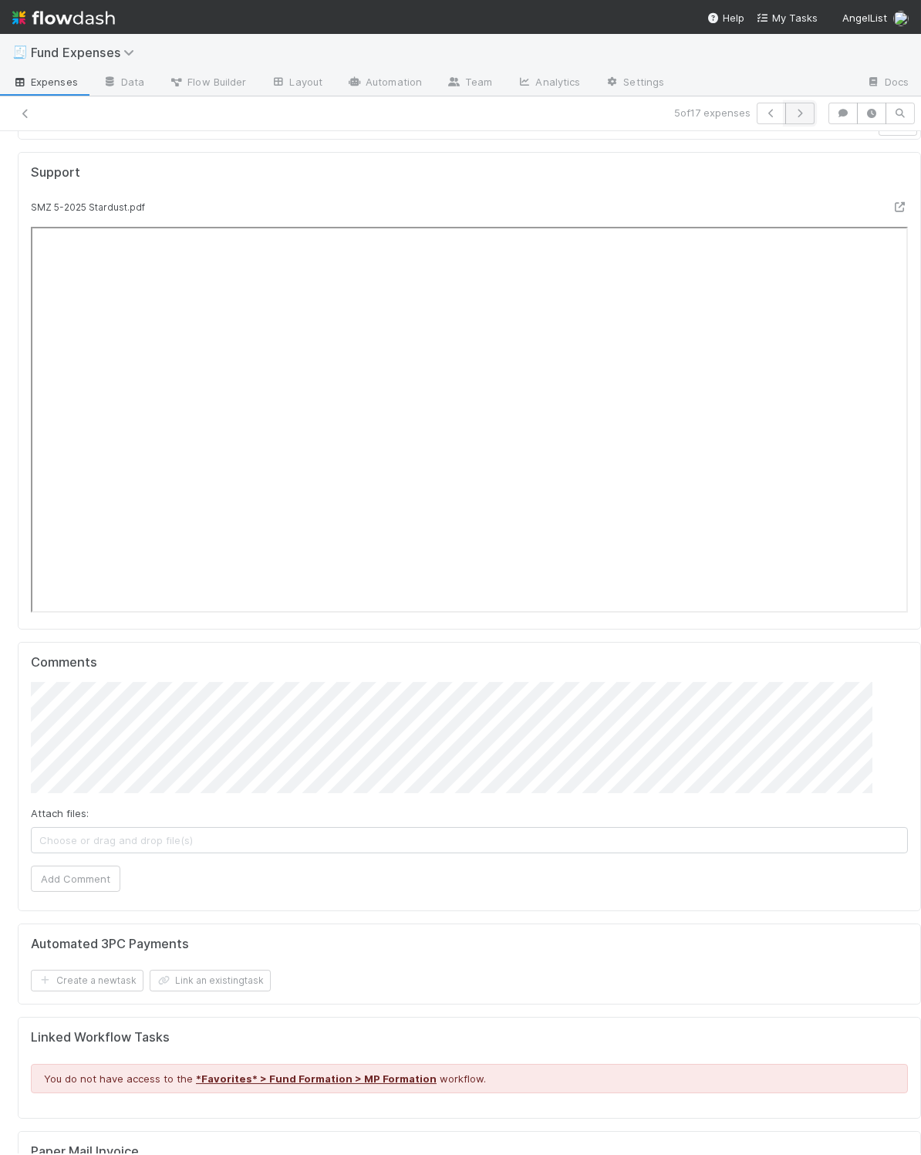
click at [792, 114] on icon "button" at bounding box center [799, 113] width 15 height 9
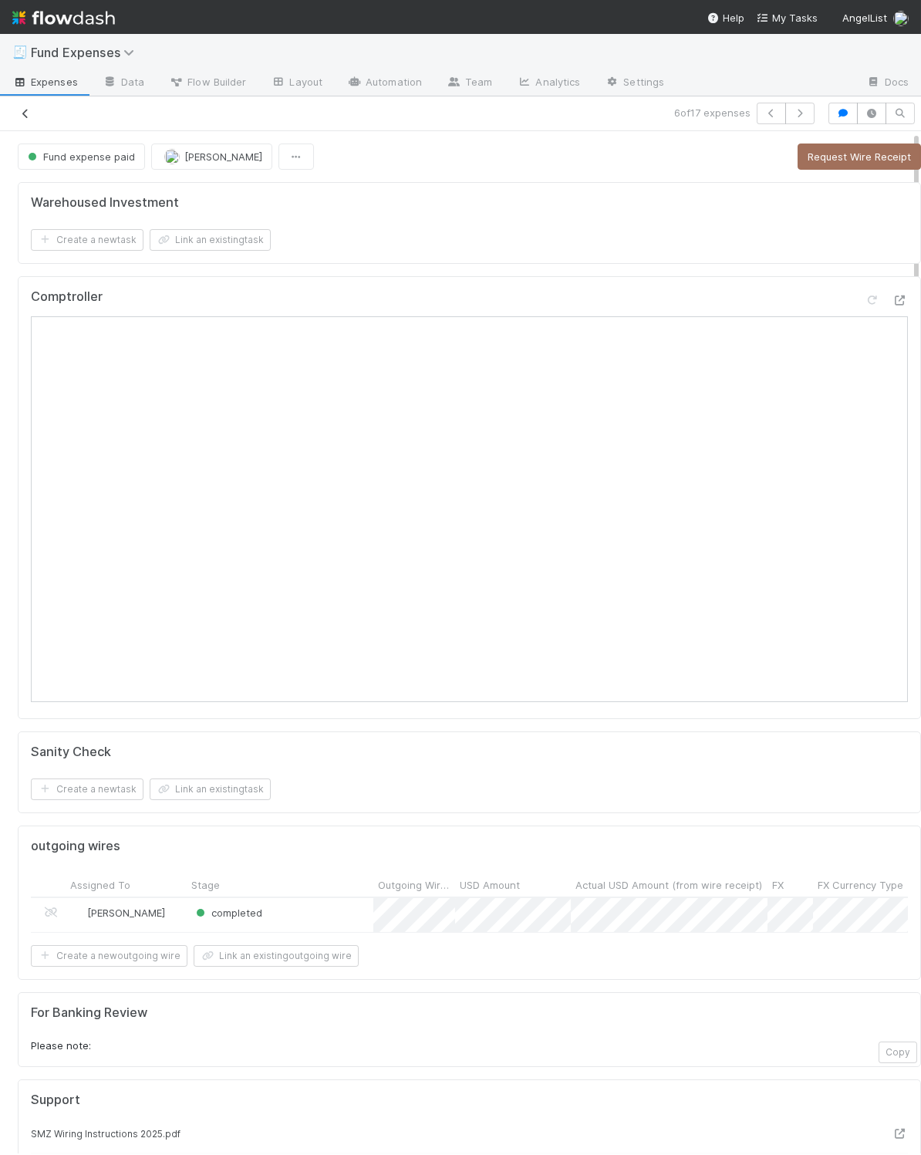
click at [29, 112] on icon at bounding box center [25, 114] width 15 height 10
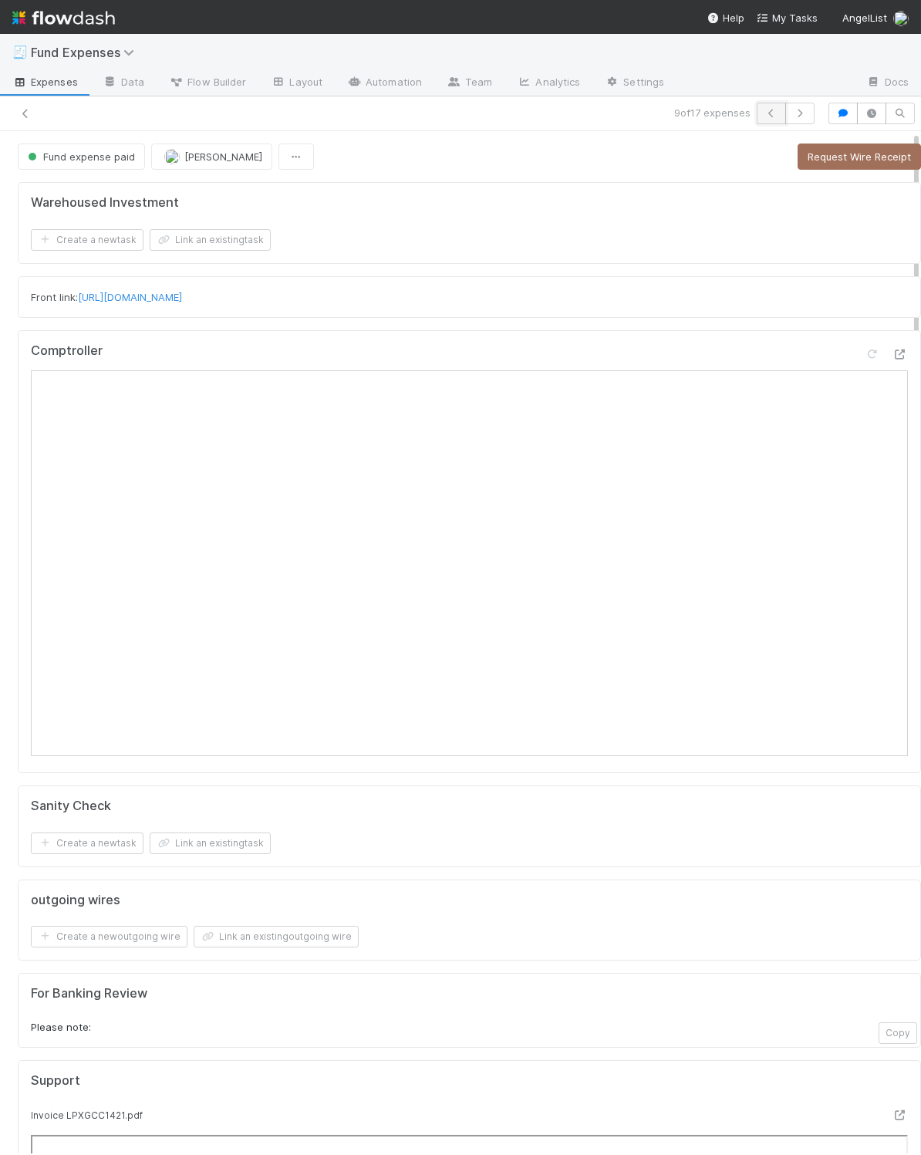
click at [764, 113] on icon "button" at bounding box center [771, 113] width 15 height 9
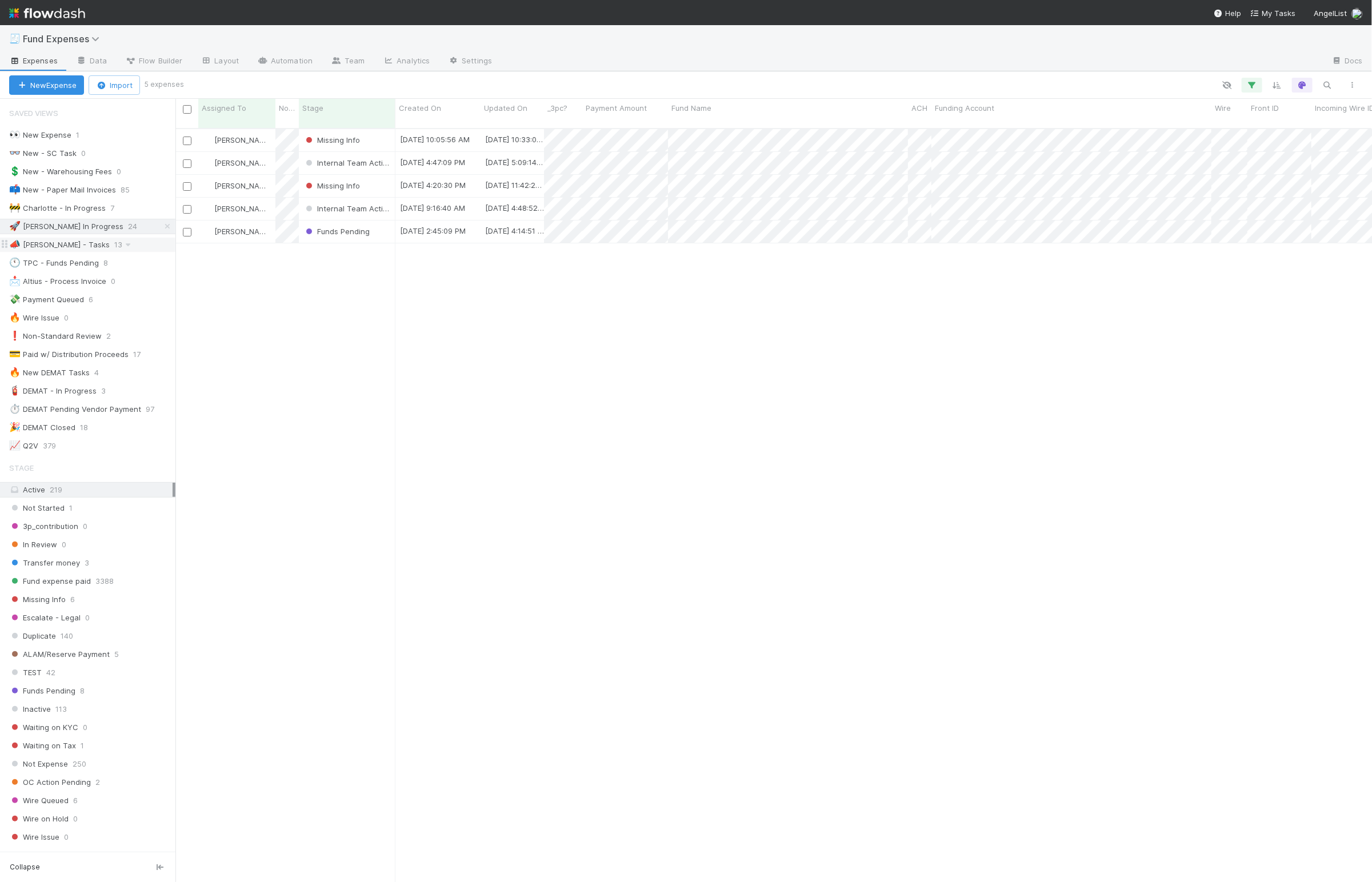
scroll to position [9, 0]
click at [161, 221] on icon at bounding box center [167, 218] width 11 height 7
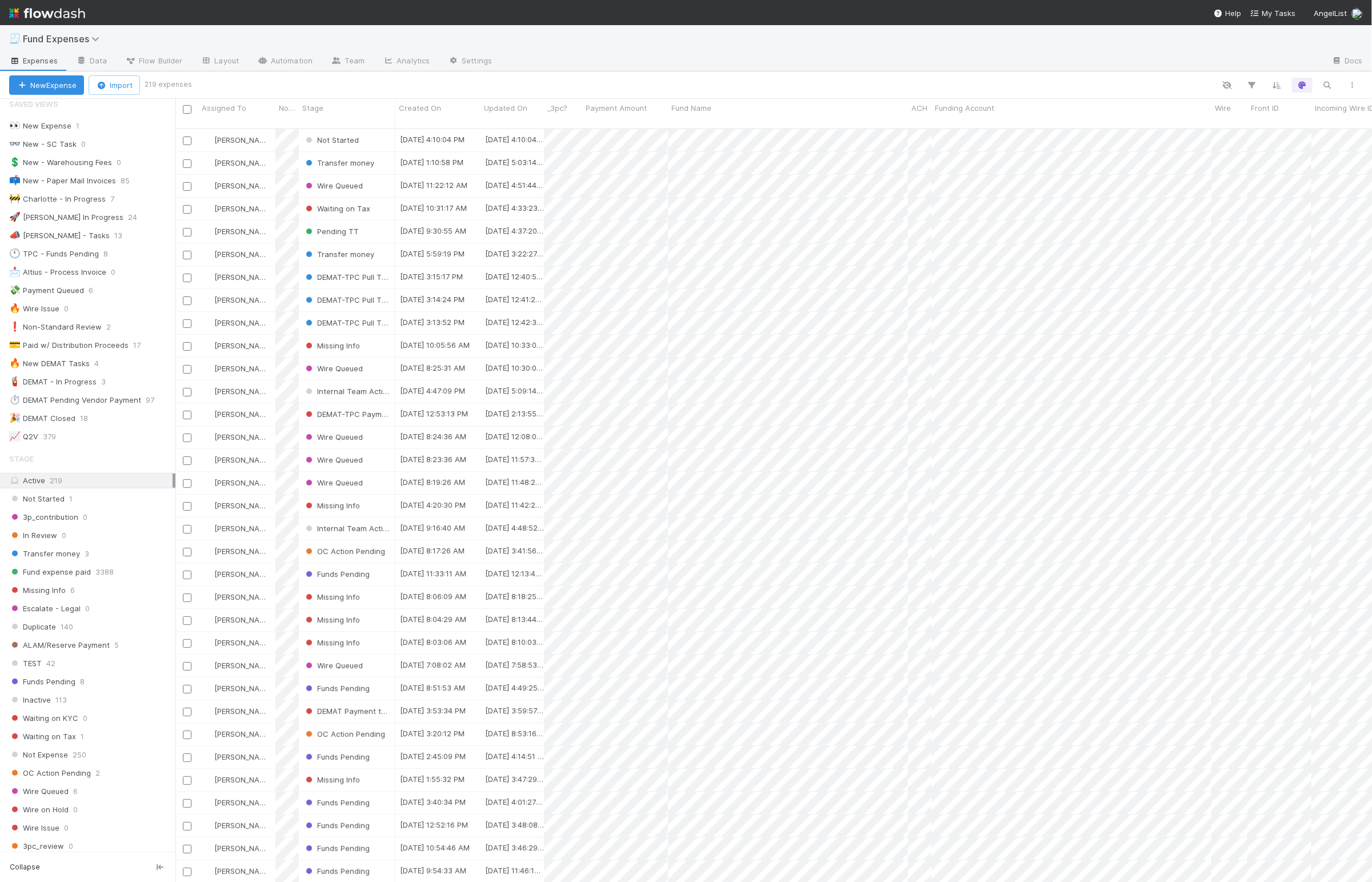
scroll to position [749, 1184]
click at [48, 215] on div "🚀 [PERSON_NAME] In Progress" at bounding box center [66, 217] width 114 height 14
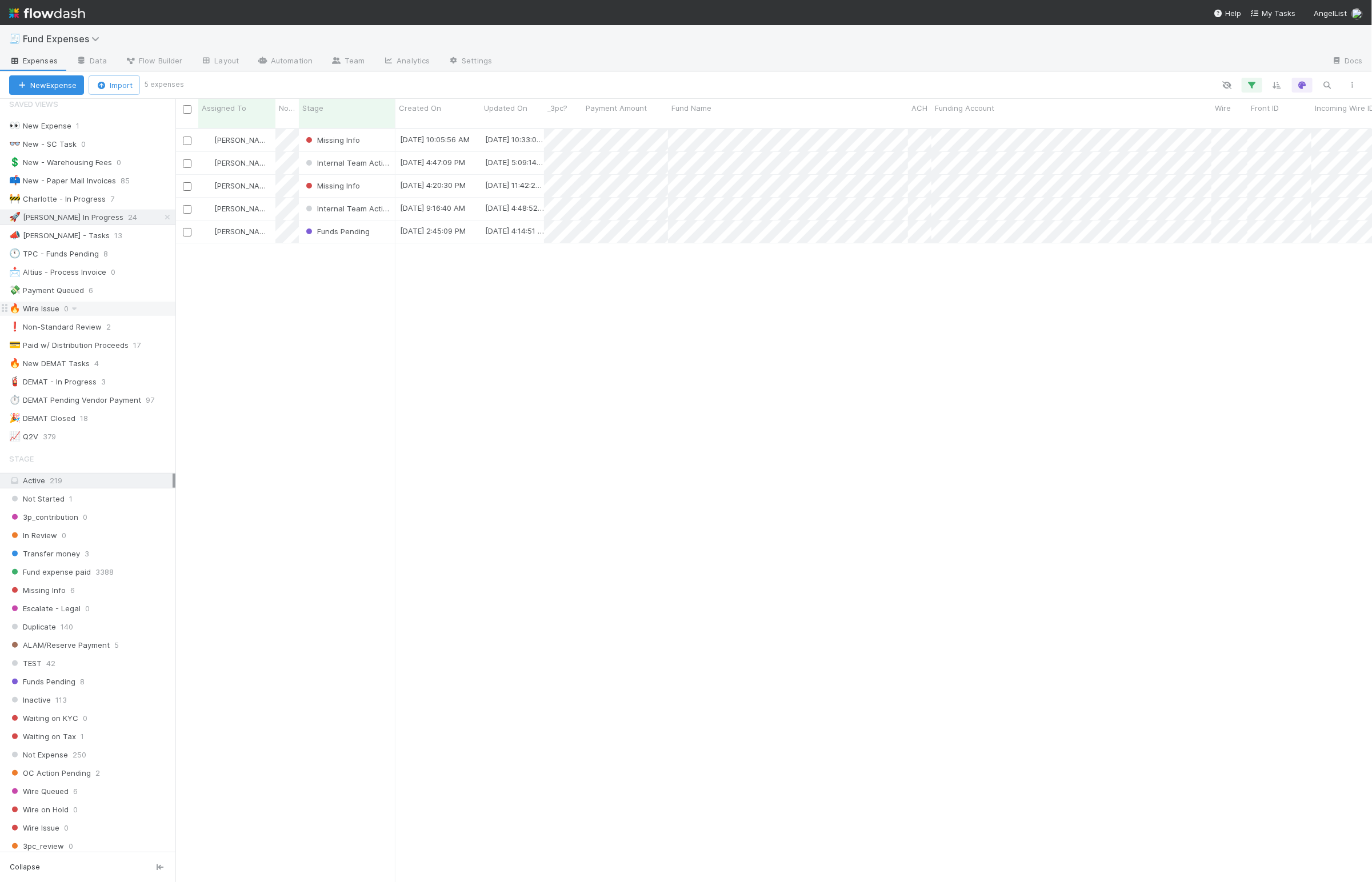
scroll to position [749, 1184]
click at [329, 111] on div "Stage" at bounding box center [347, 107] width 90 height 11
click at [352, 130] on div "Sort First → Last" at bounding box center [369, 130] width 130 height 17
click at [372, 129] on div "Missing Info" at bounding box center [347, 140] width 96 height 22
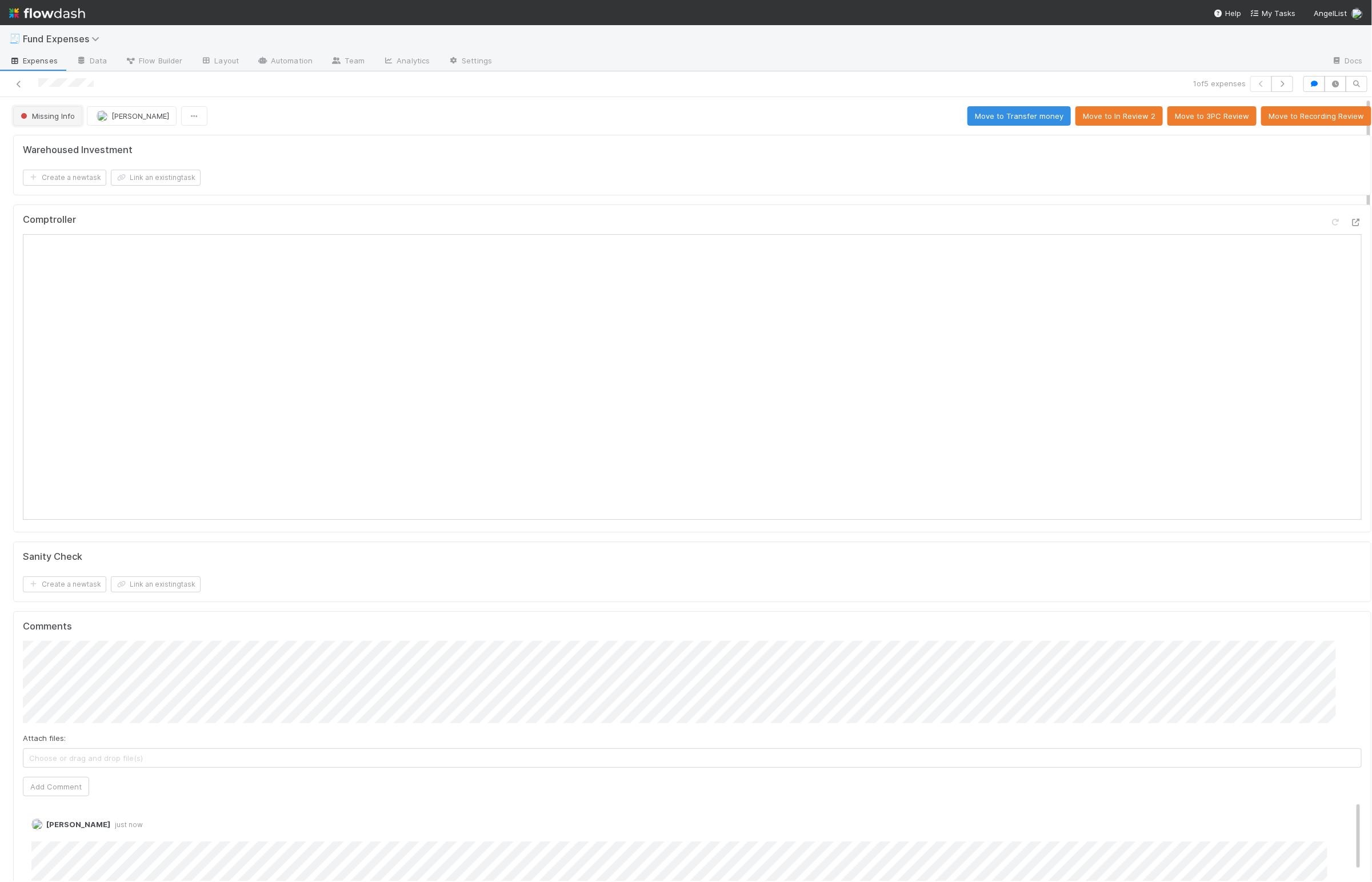
click at [65, 113] on span "Missing Info" at bounding box center [47, 116] width 56 height 9
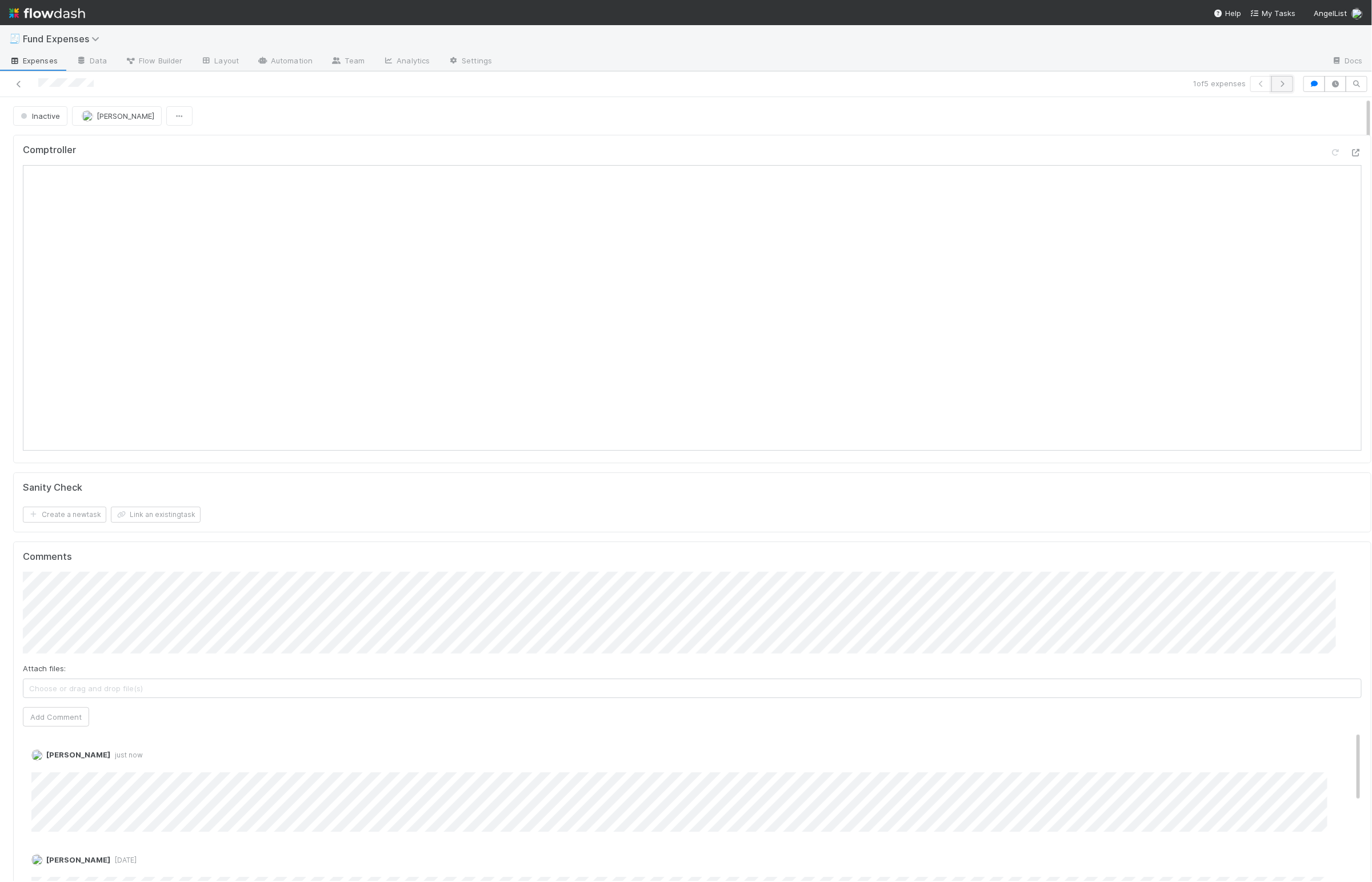
click at [1271, 90] on button "button" at bounding box center [1282, 84] width 21 height 16
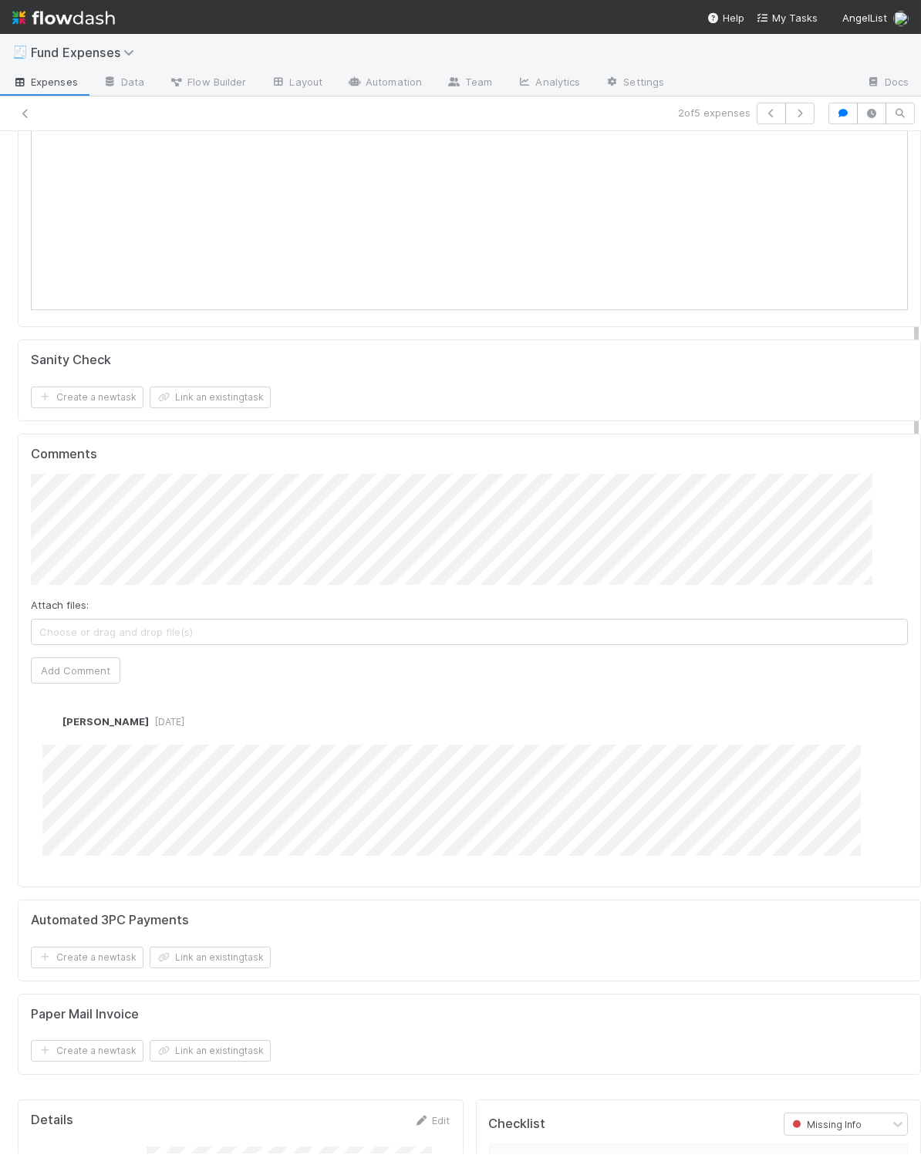
scroll to position [379, 0]
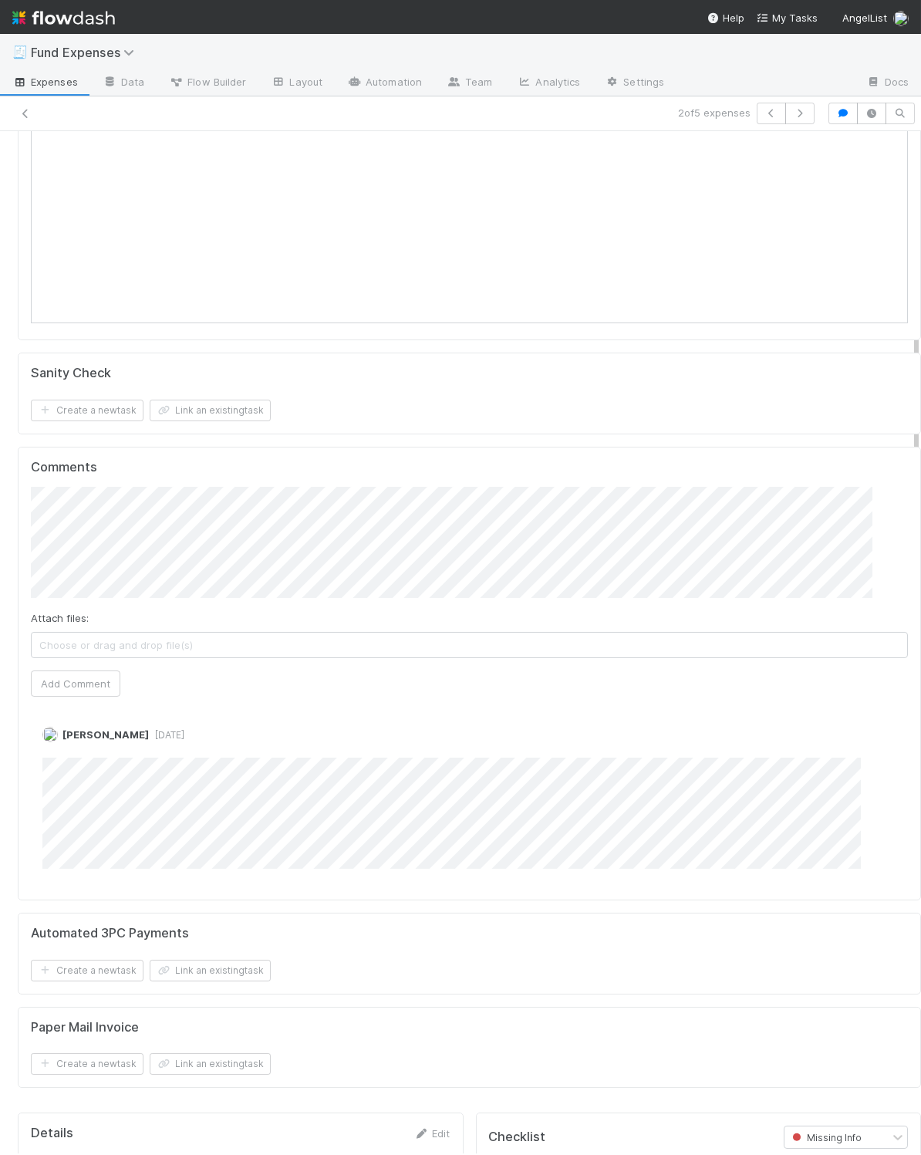
click at [488, 467] on h5 "Comments" at bounding box center [469, 467] width 877 height 15
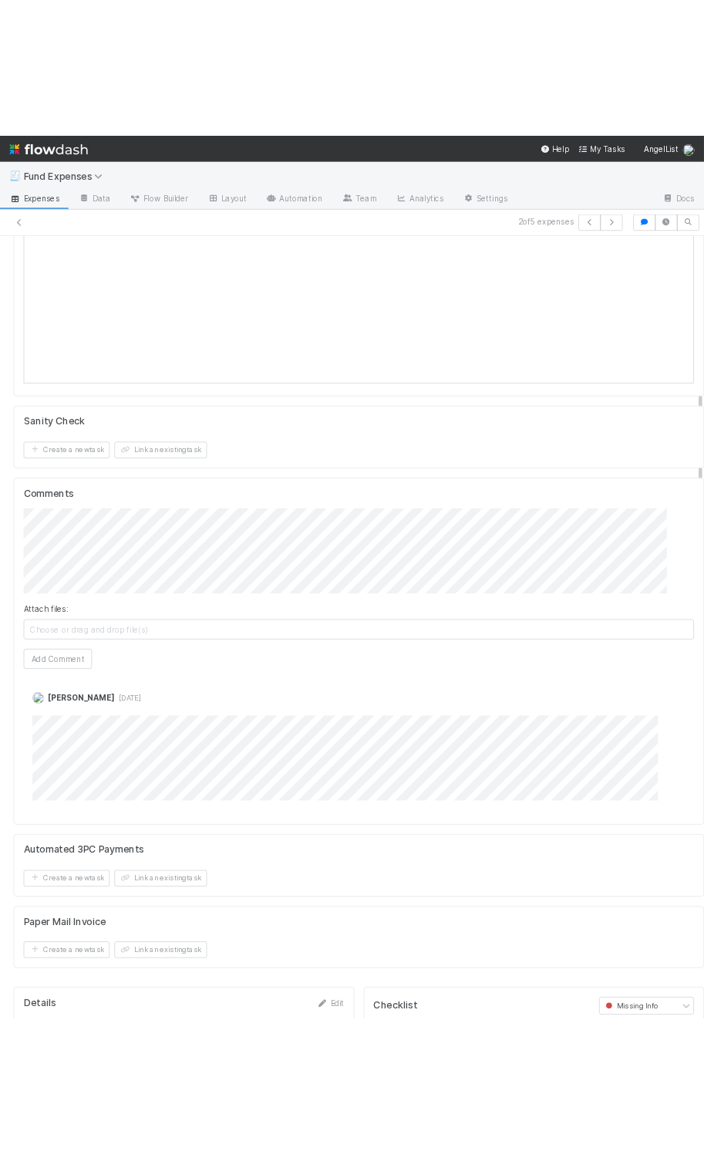
scroll to position [6, 0]
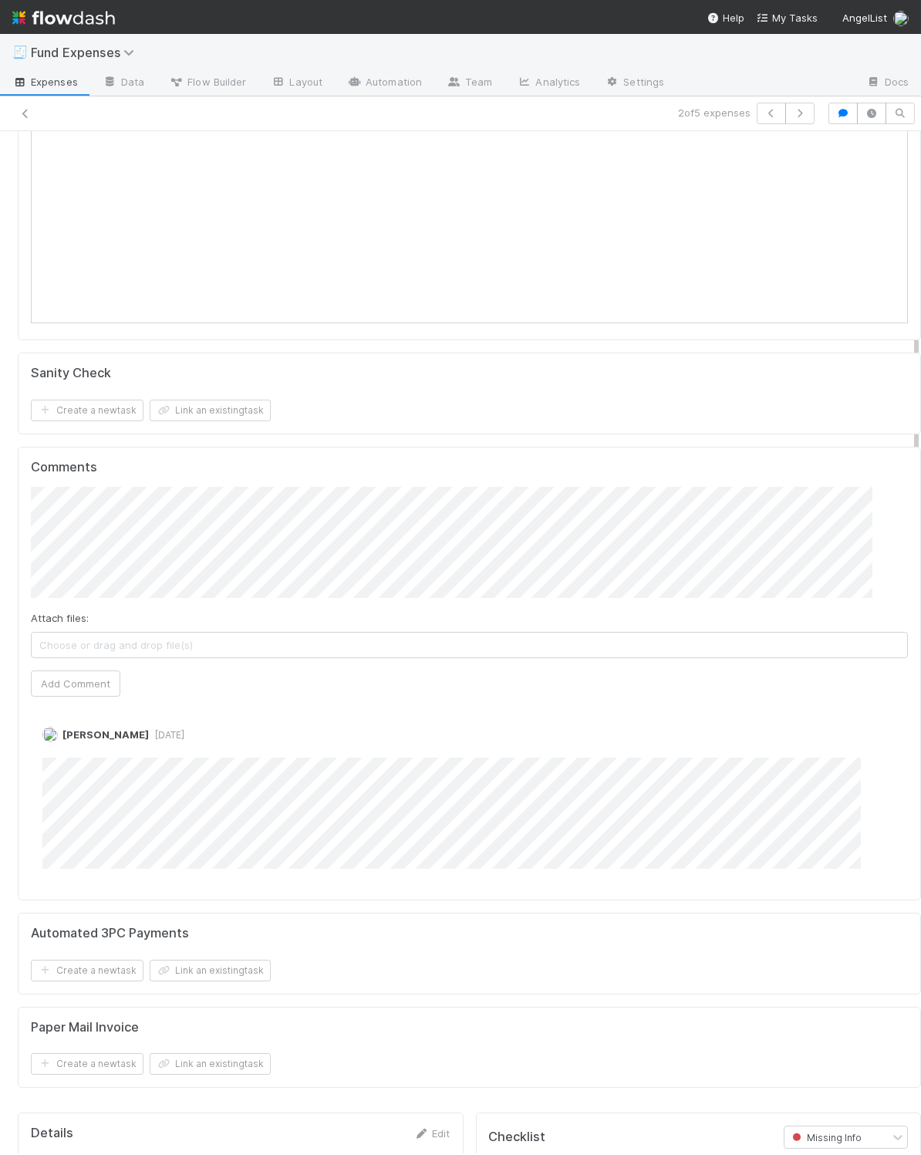
click at [920, 748] on div "🧾 Fund Expenses Expenses Data Flow Builder Layout Automation Team Analytics Set…" at bounding box center [460, 594] width 921 height 1121
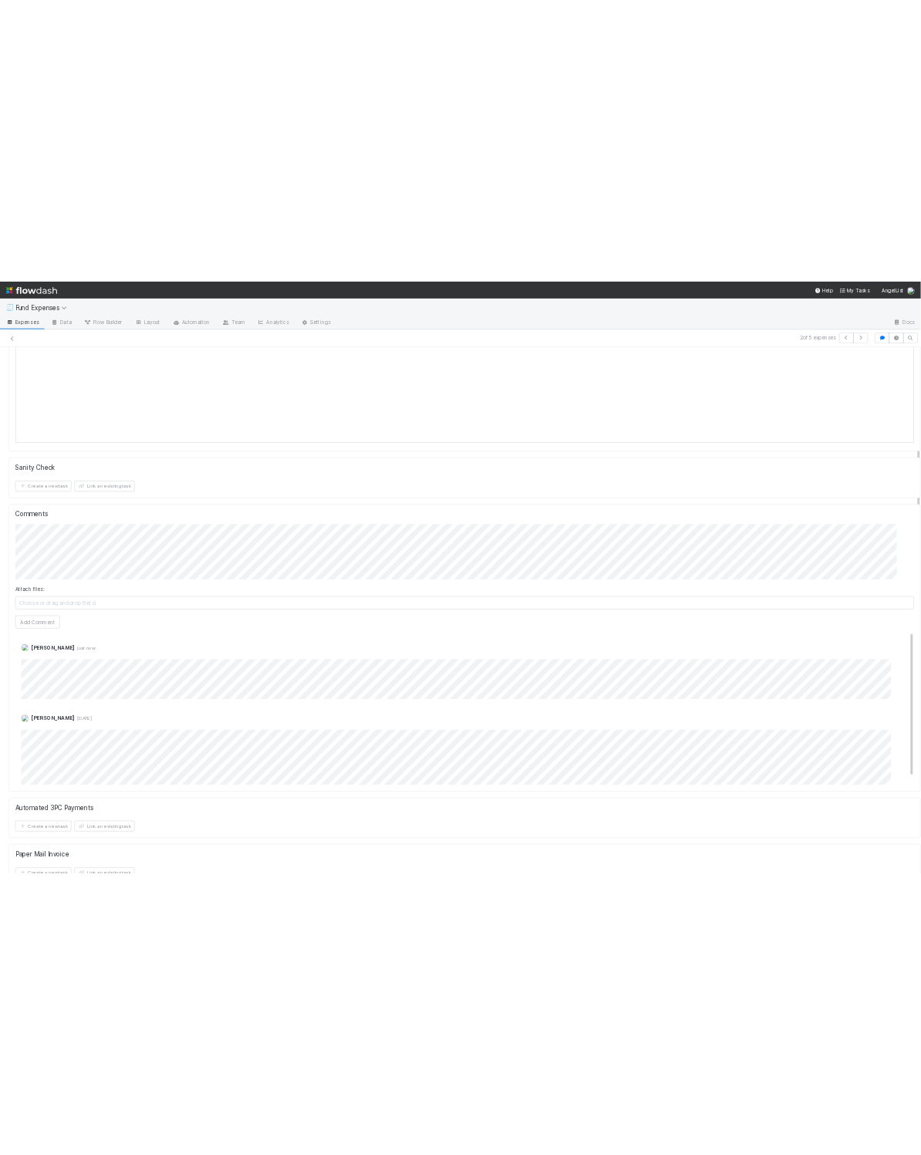
scroll to position [0, 0]
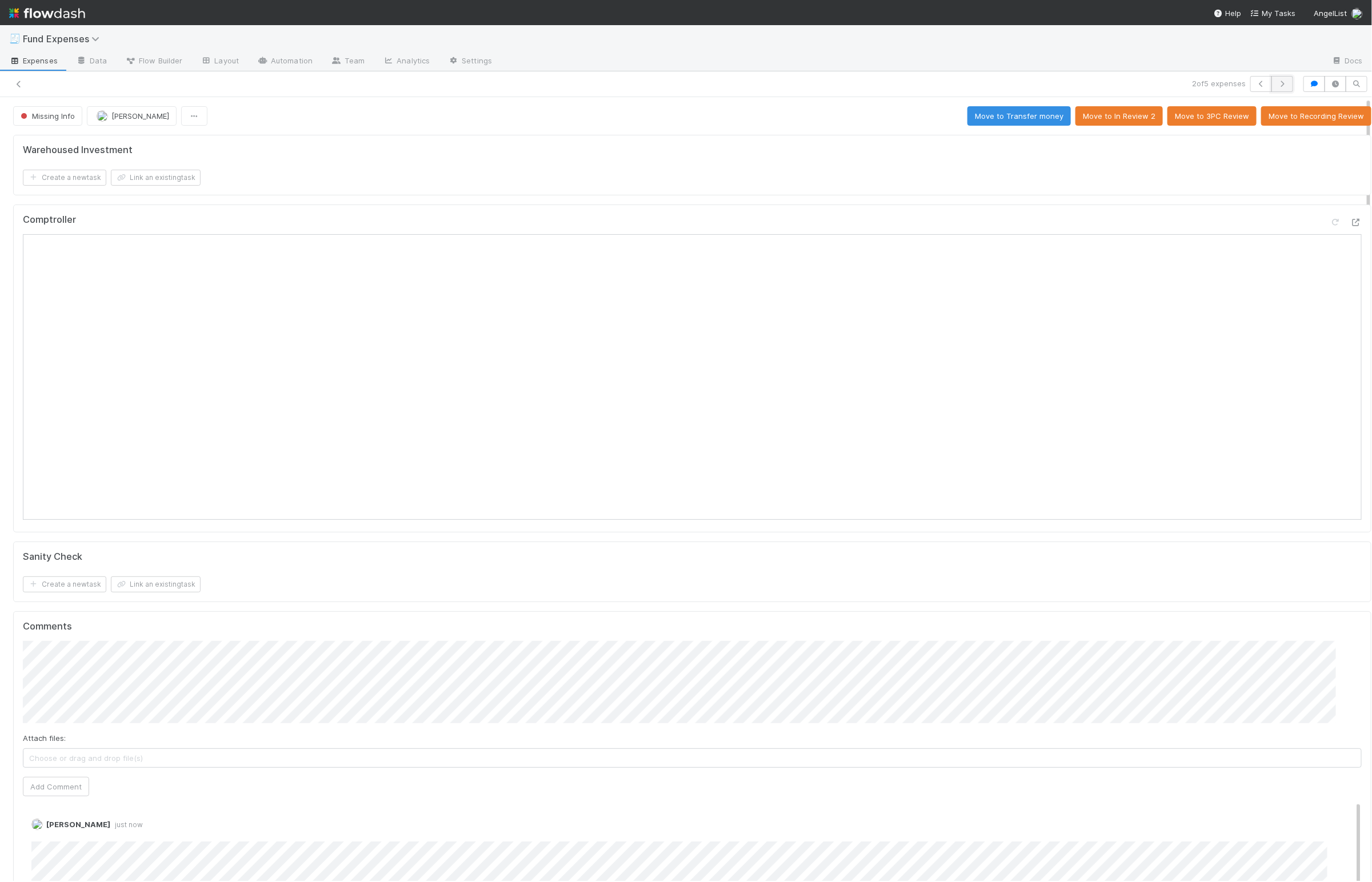
click at [1276, 81] on icon "button" at bounding box center [1282, 84] width 11 height 7
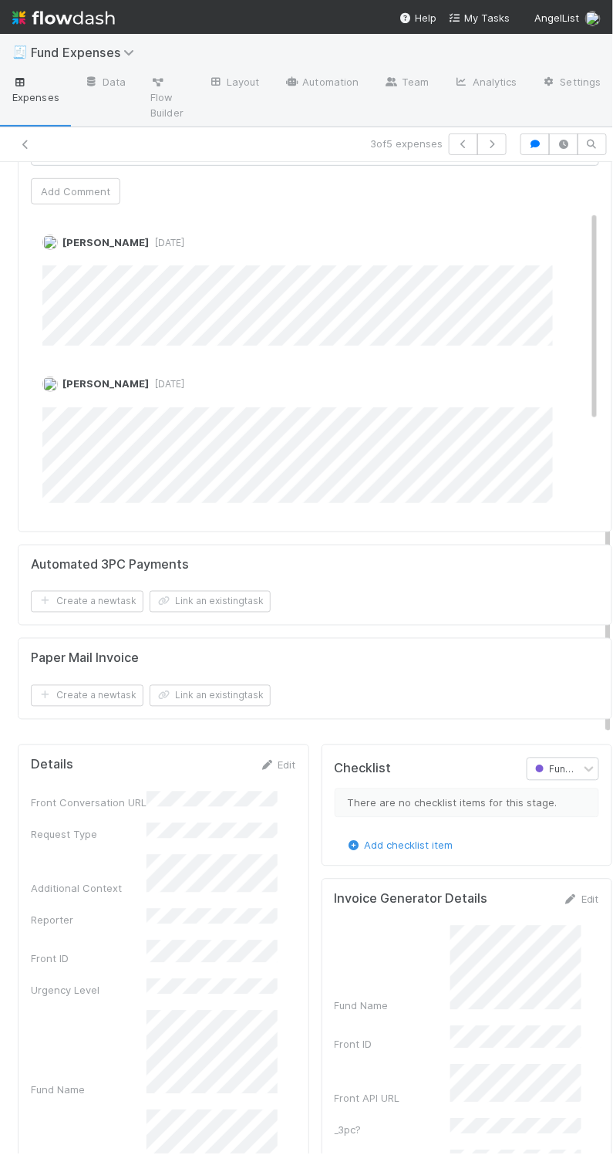
scroll to position [1382, 0]
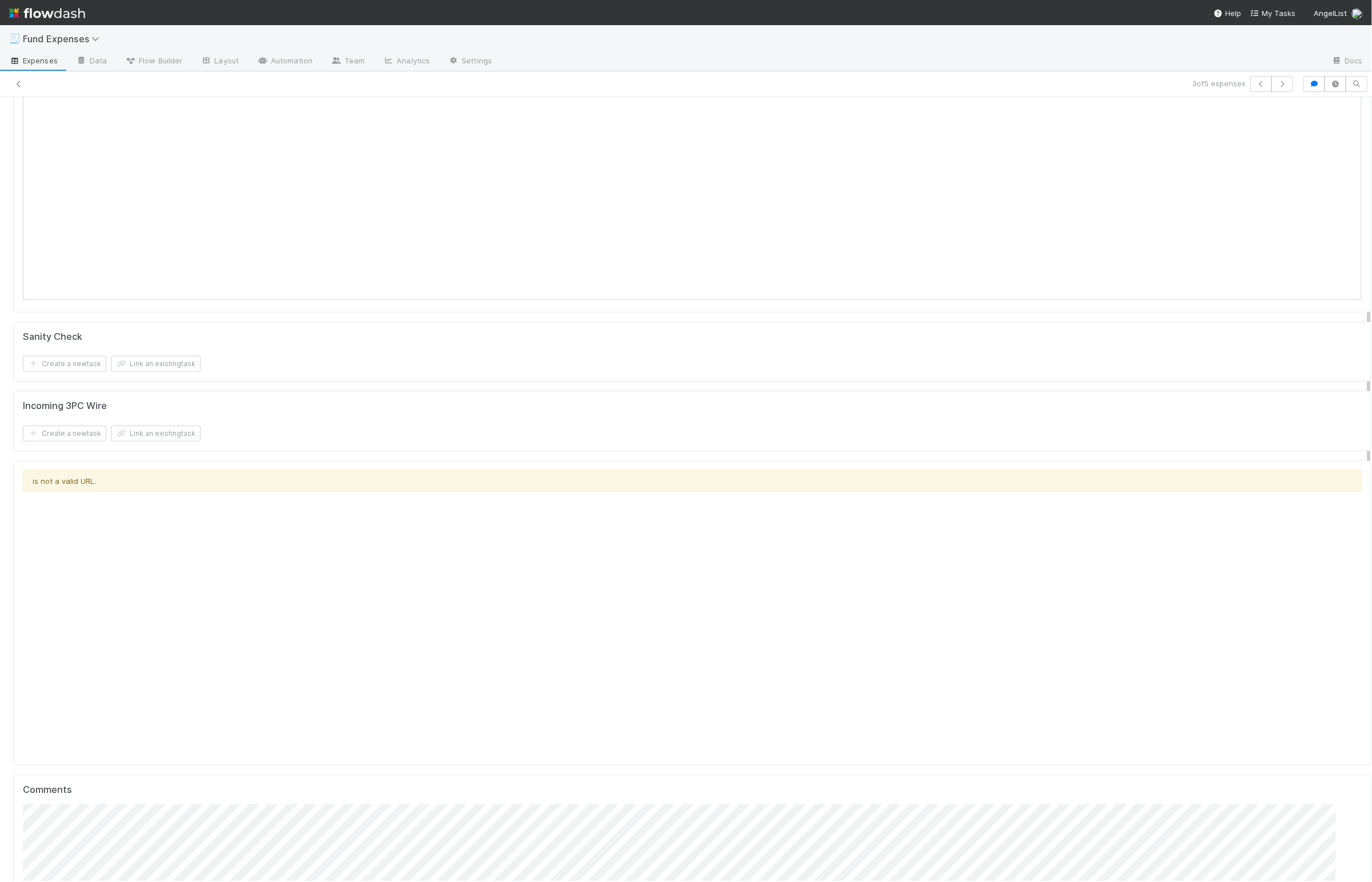
scroll to position [0, 0]
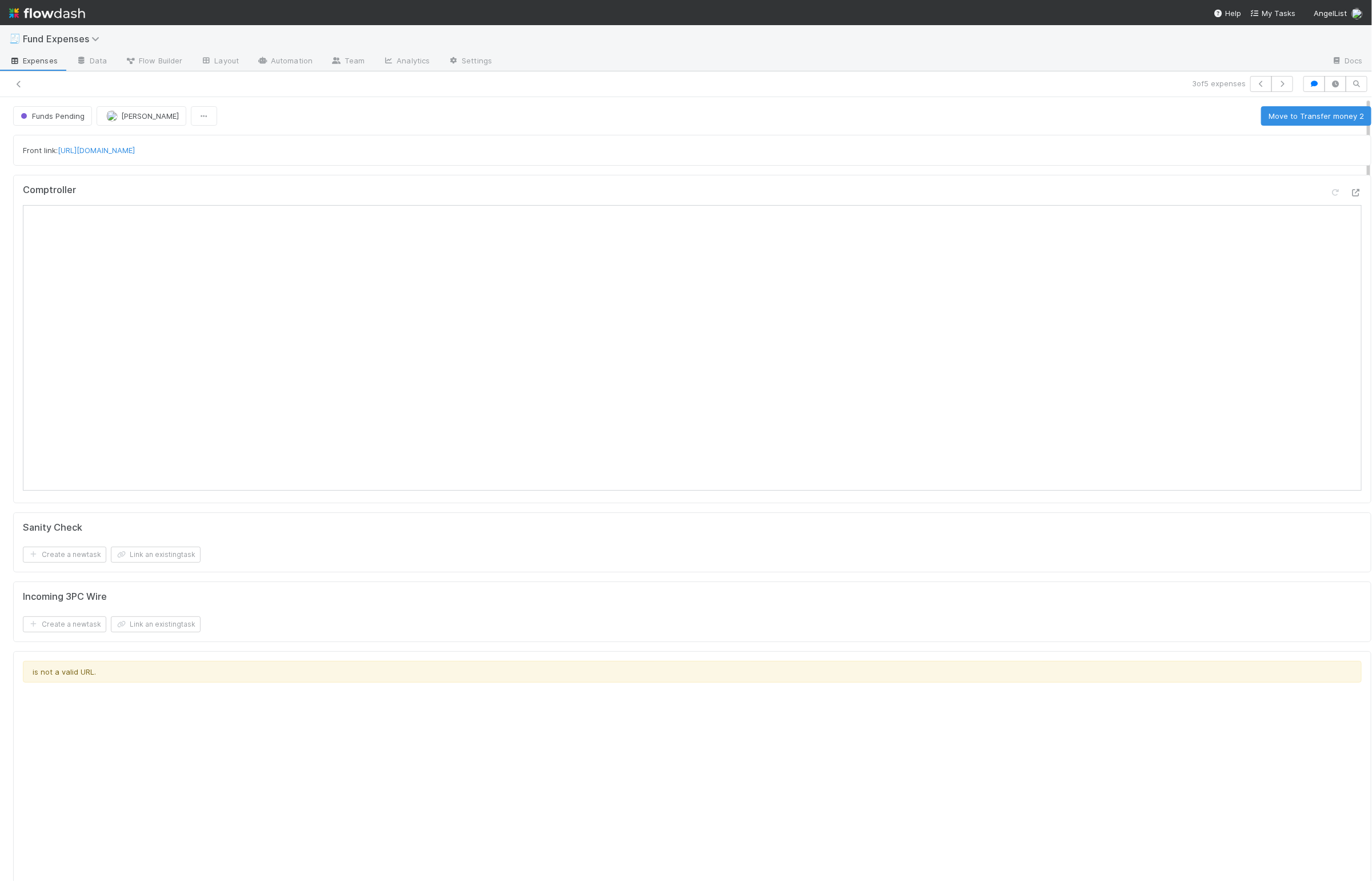
drag, startPoint x: 468, startPoint y: 570, endPoint x: 457, endPoint y: 574, distance: 11.7
click at [468, 570] on div "Sanity Check Create a new task Link an existing task" at bounding box center [692, 543] width 1358 height 61
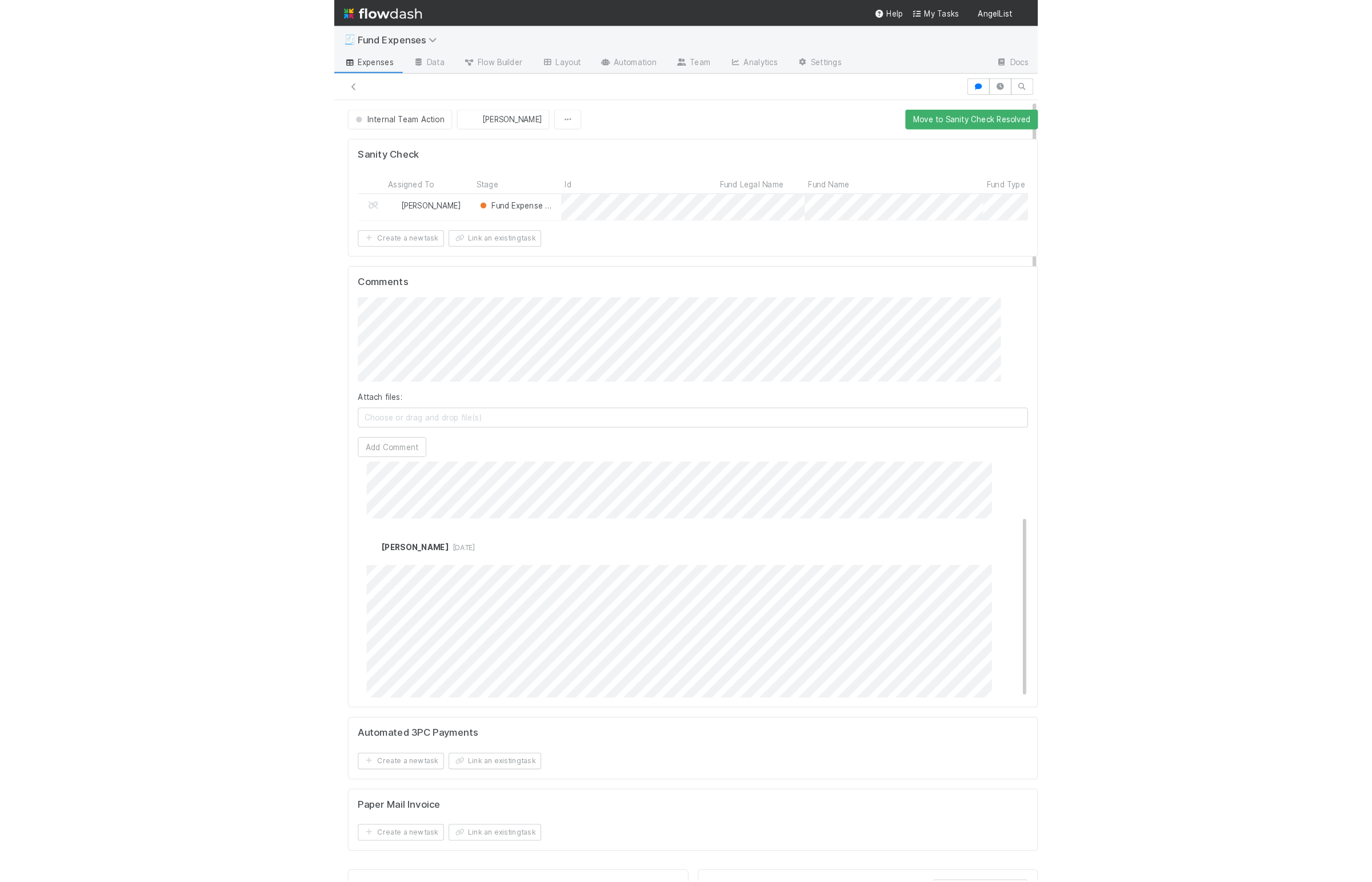
scroll to position [67, 0]
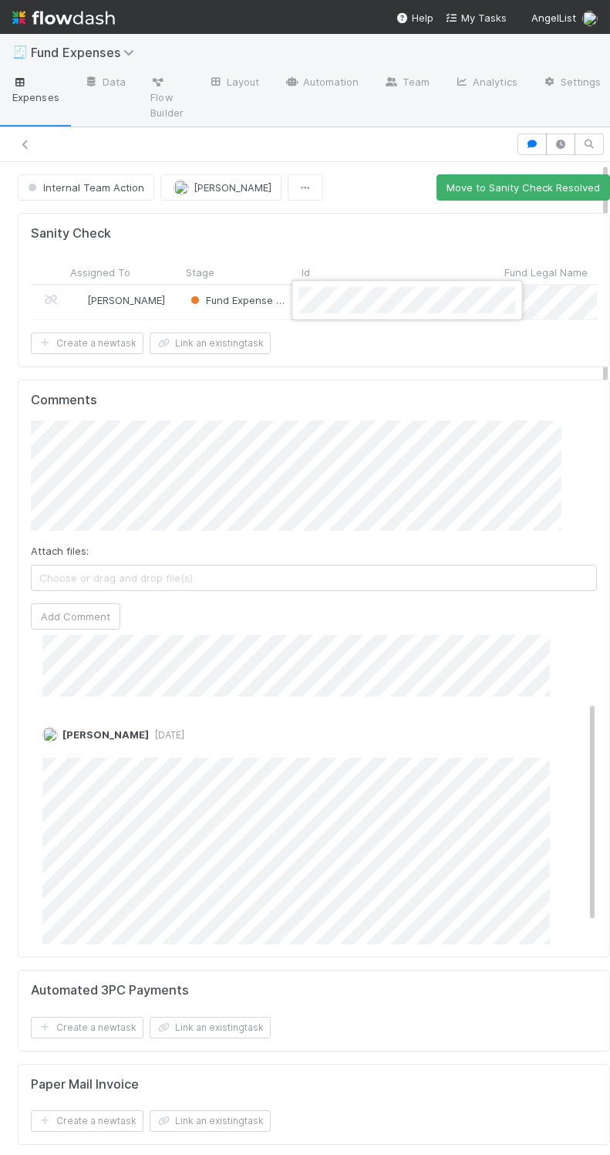
click at [292, 308] on div at bounding box center [407, 300] width 231 height 40
click at [287, 309] on div at bounding box center [305, 577] width 610 height 1155
click at [296, 308] on div "Fund Expense Action" at bounding box center [239, 302] width 116 height 34
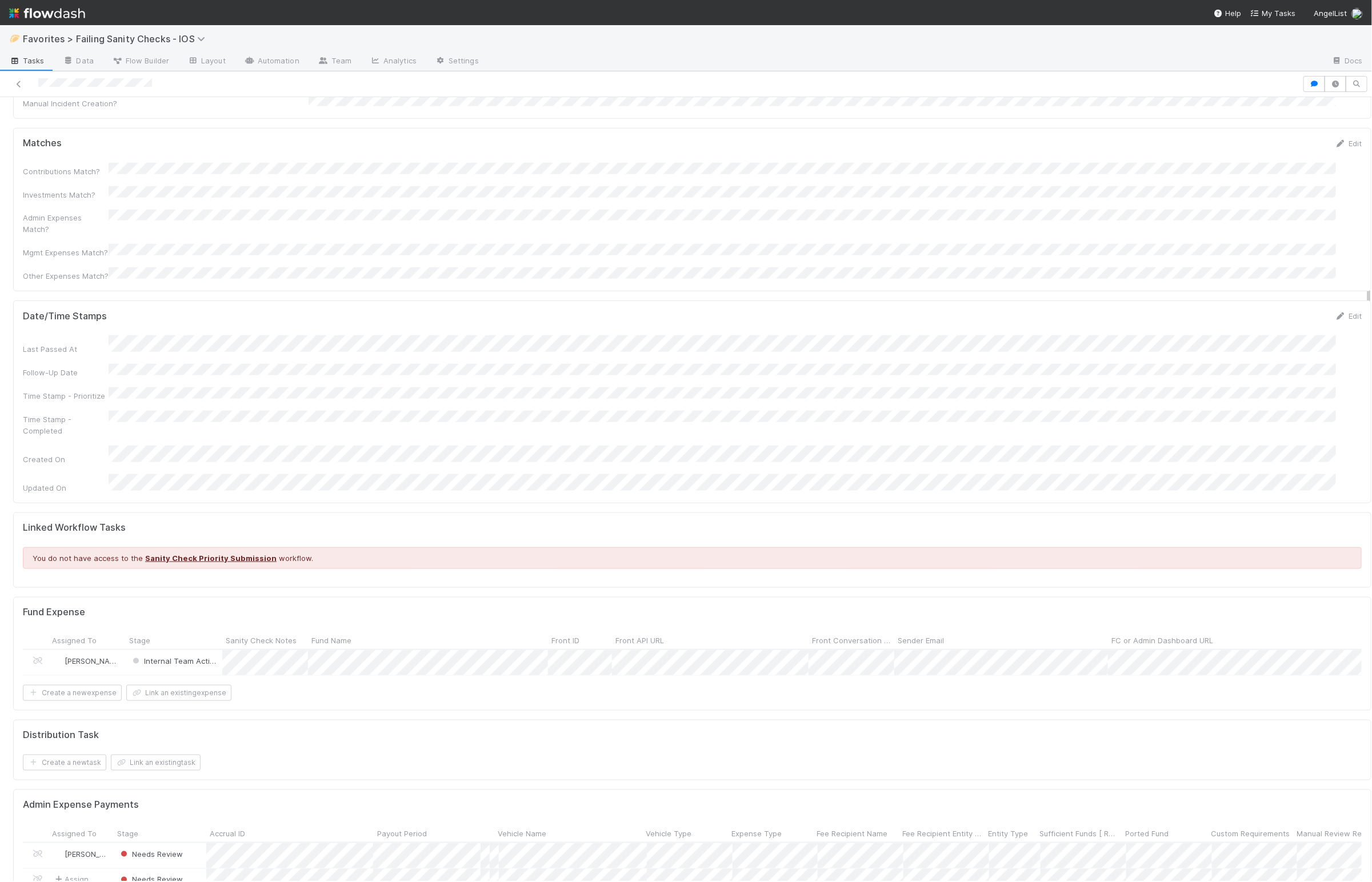
scroll to position [615, 0]
click at [1303, 88] on button "button" at bounding box center [1314, 84] width 21 height 16
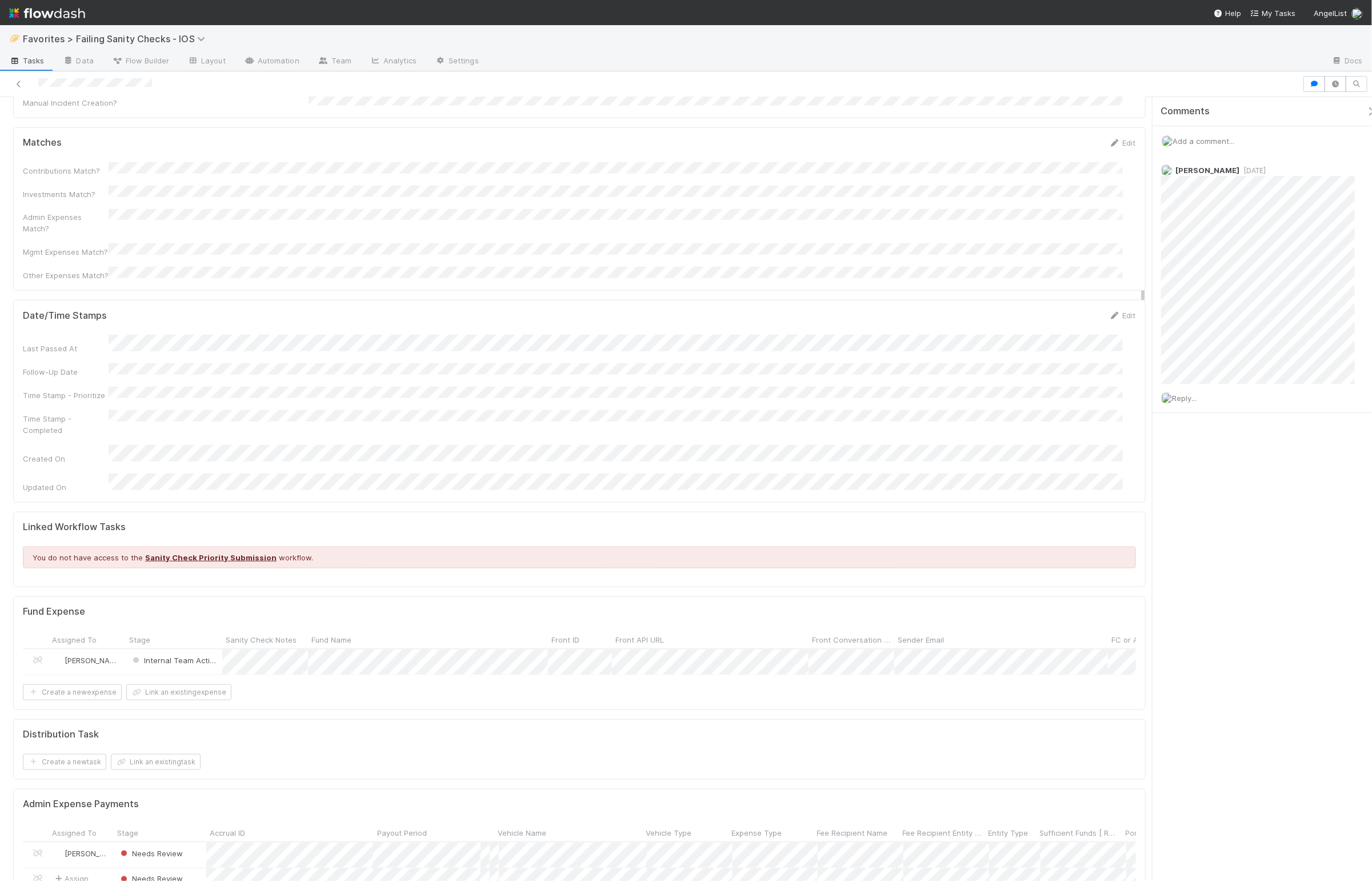
click at [1217, 138] on span "Add a comment..." at bounding box center [1203, 141] width 61 height 9
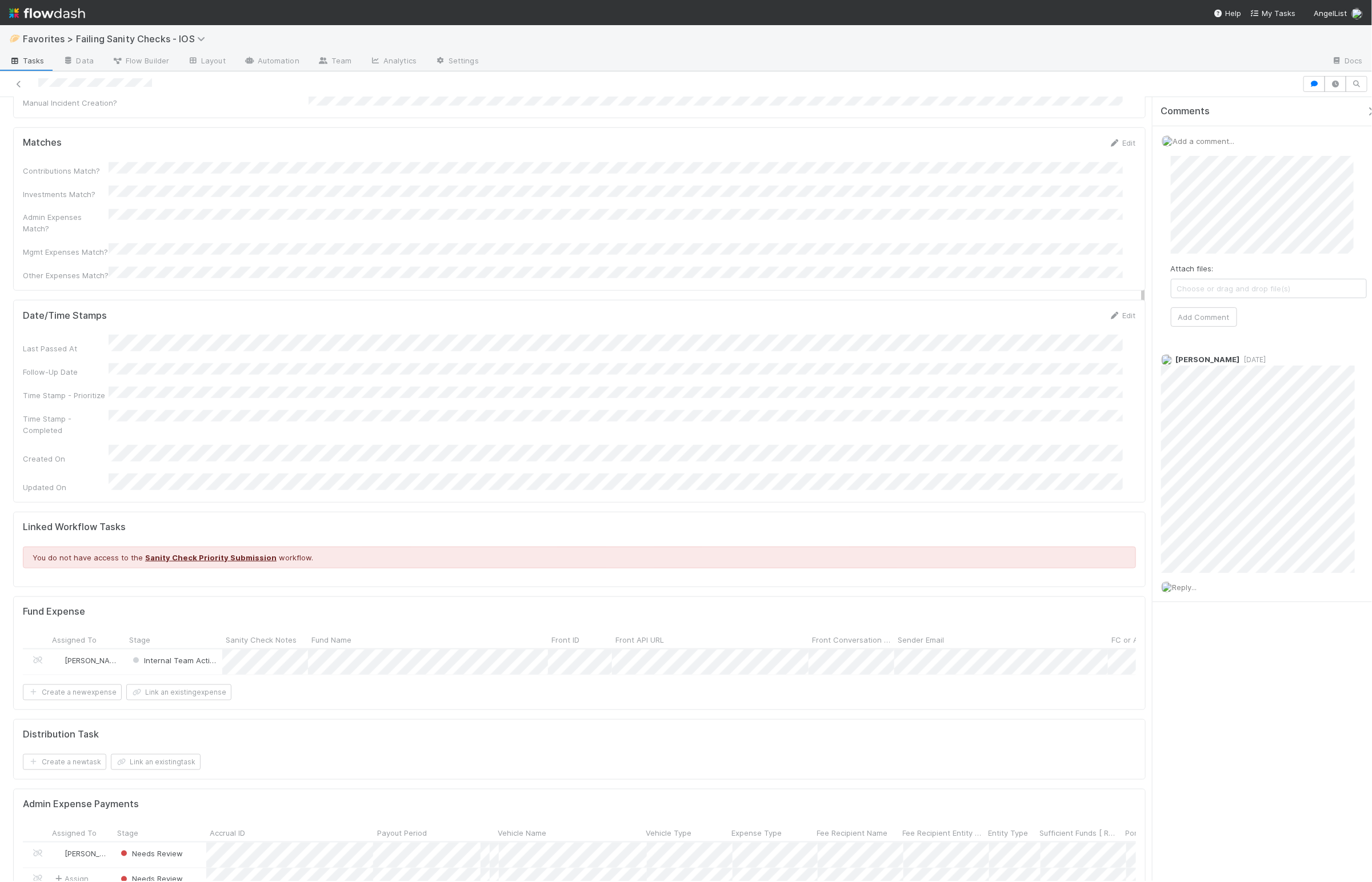
click at [1371, 115] on button "button" at bounding box center [1373, 112] width 24 height 10
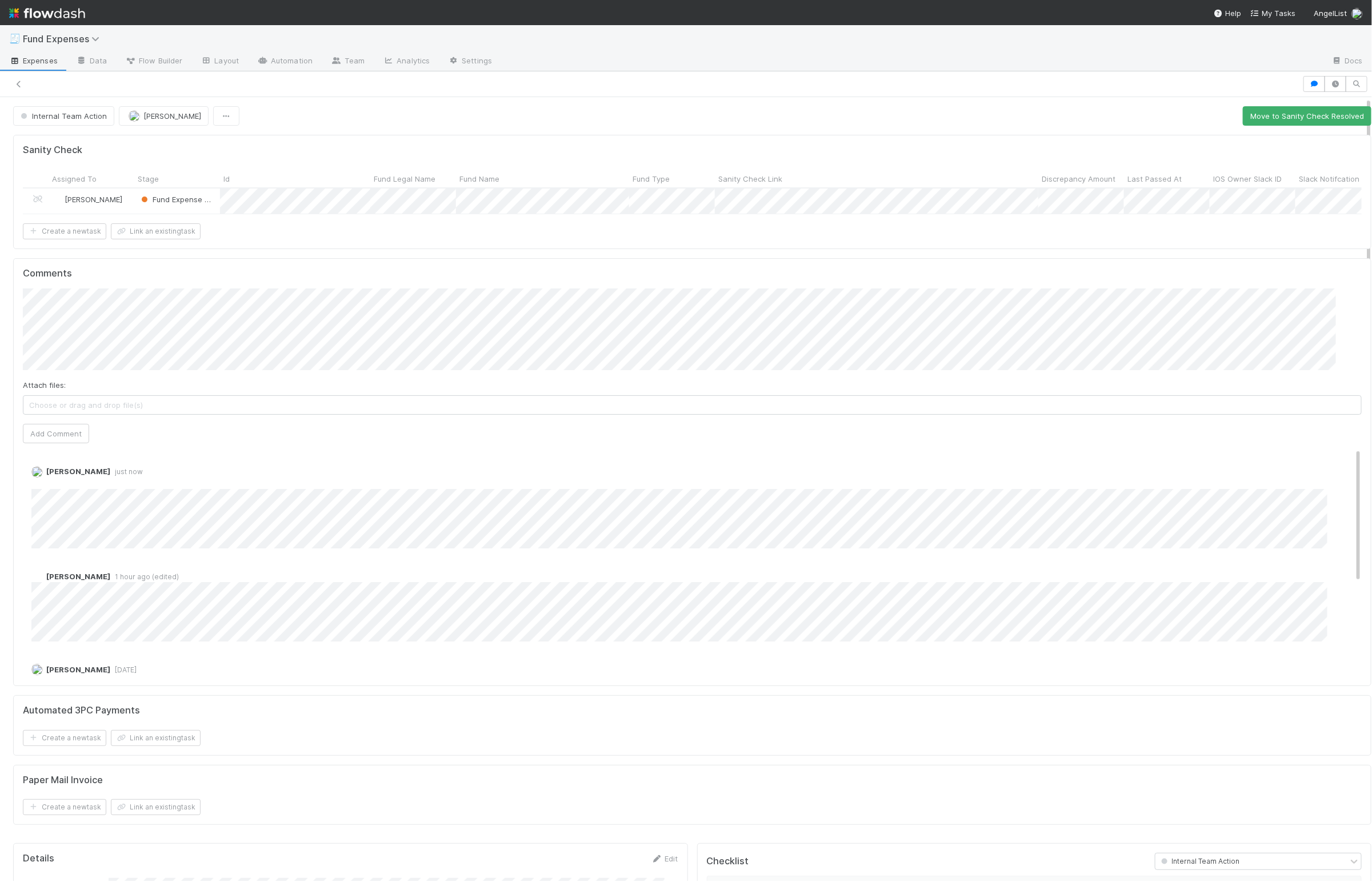
drag, startPoint x: 1130, startPoint y: 109, endPoint x: 1122, endPoint y: 122, distance: 15.3
click at [1129, 110] on div "Internal Team Action [PERSON_NAME] Move to Sanity Check Resolved" at bounding box center [692, 116] width 1358 height 19
click at [84, 119] on span "Internal Team Action" at bounding box center [63, 116] width 89 height 9
click at [98, 147] on div "OC Action Pending" at bounding box center [89, 147] width 161 height 21
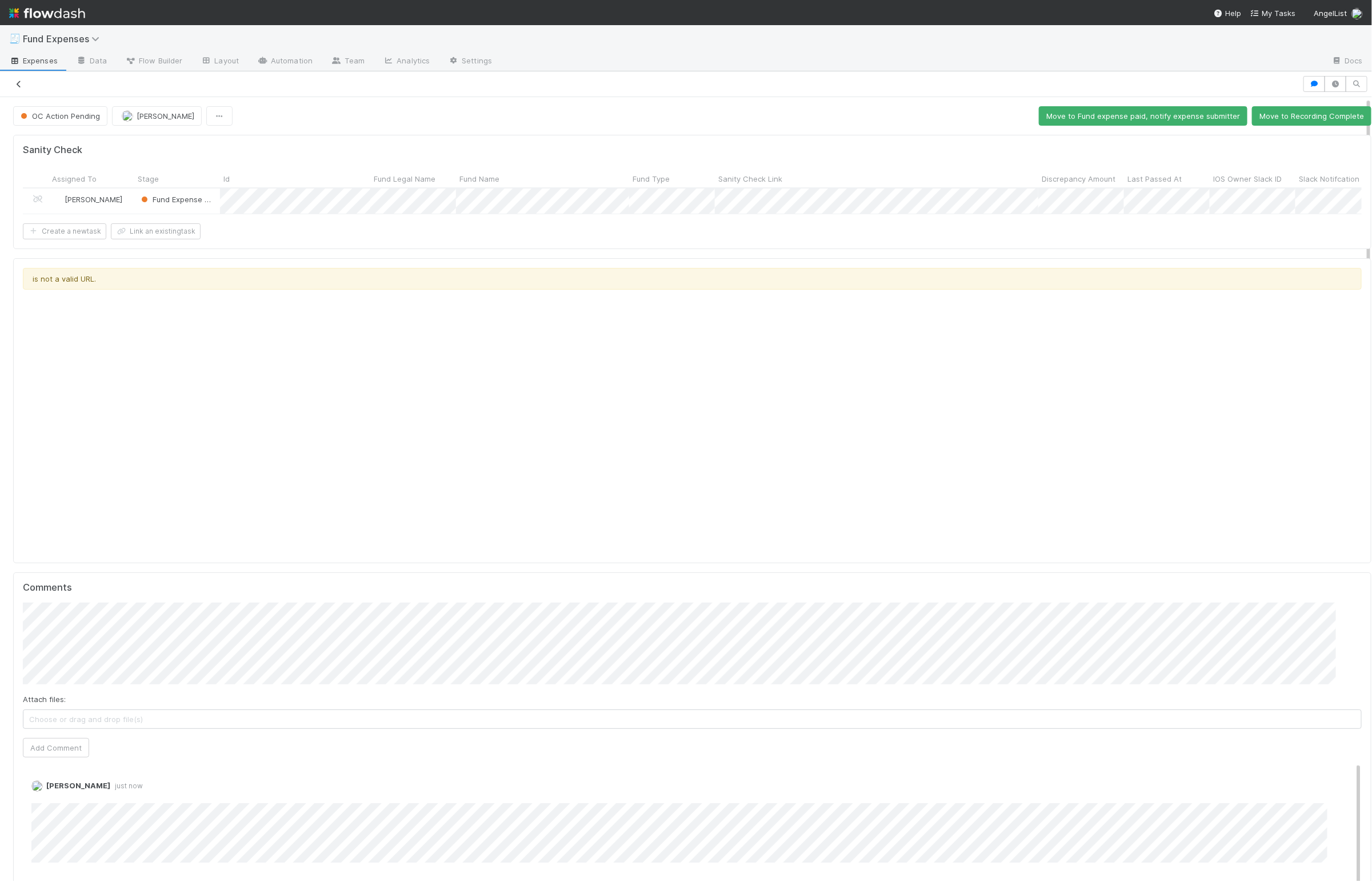
click at [14, 81] on icon at bounding box center [19, 84] width 11 height 7
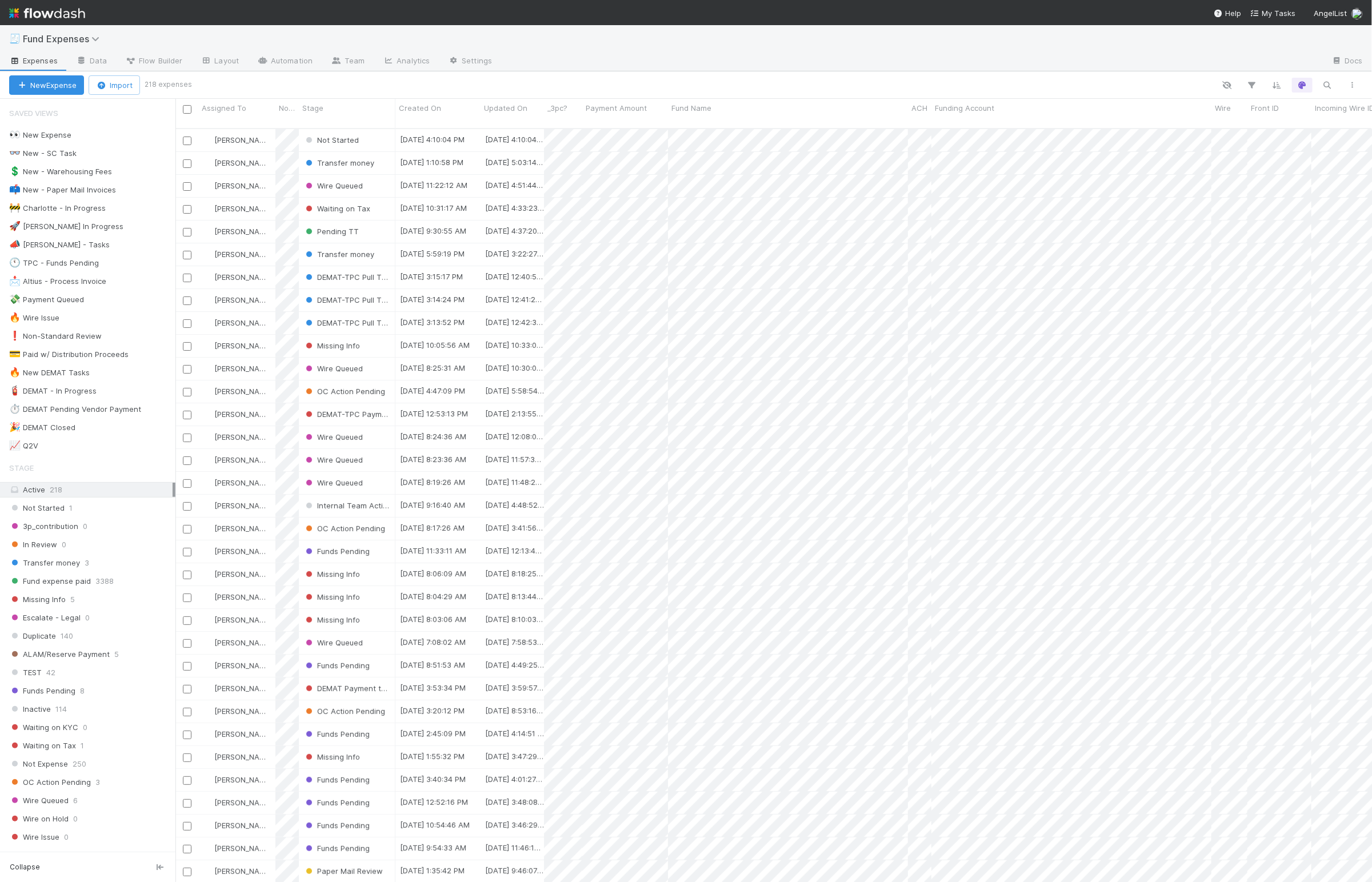
scroll to position [749, 1184]
click at [62, 229] on div "🚀 [PERSON_NAME] In Progress" at bounding box center [66, 226] width 114 height 14
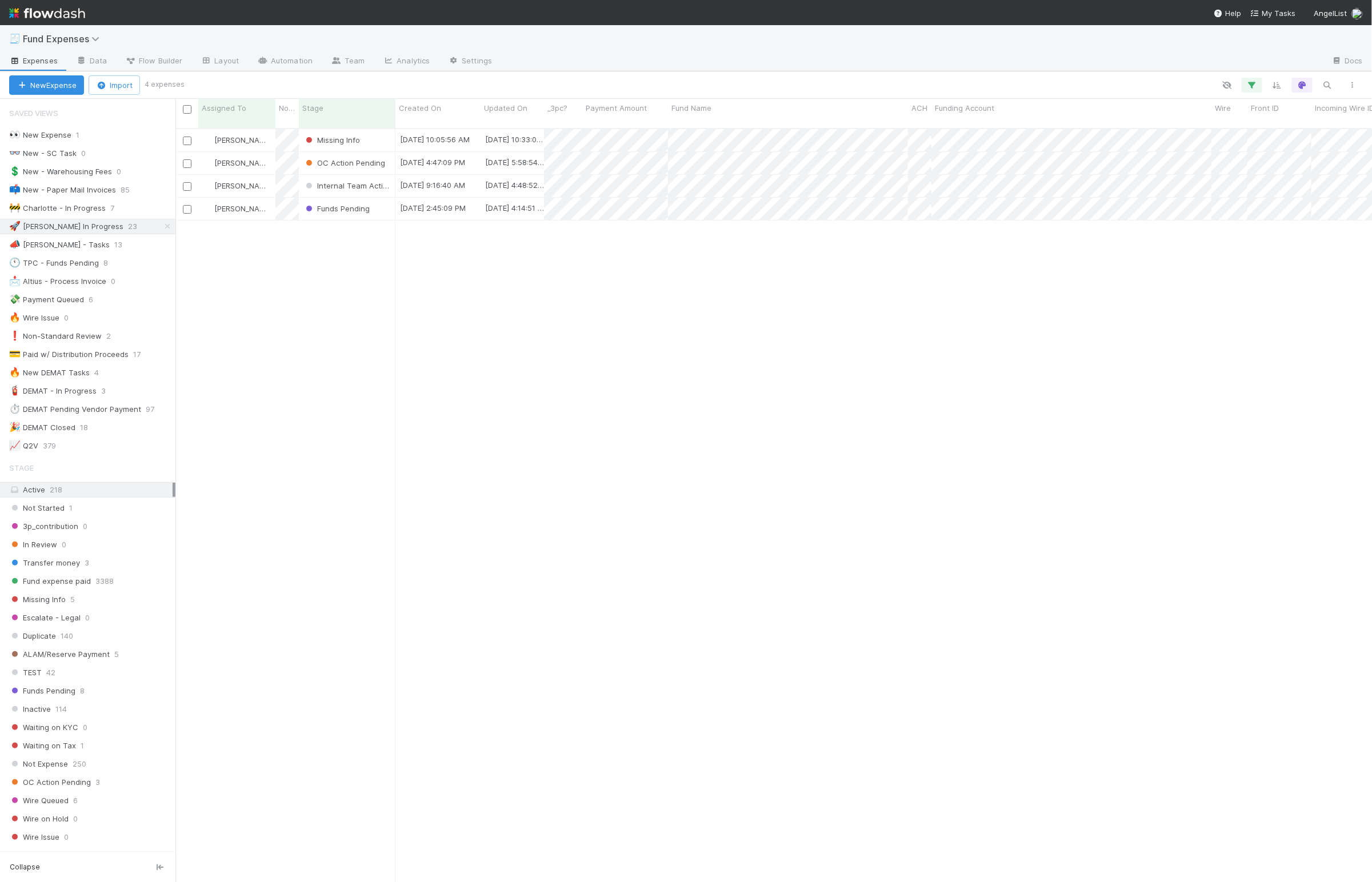
scroll to position [749, 1184]
click at [367, 181] on span "Internal Team Action" at bounding box center [348, 186] width 89 height 9
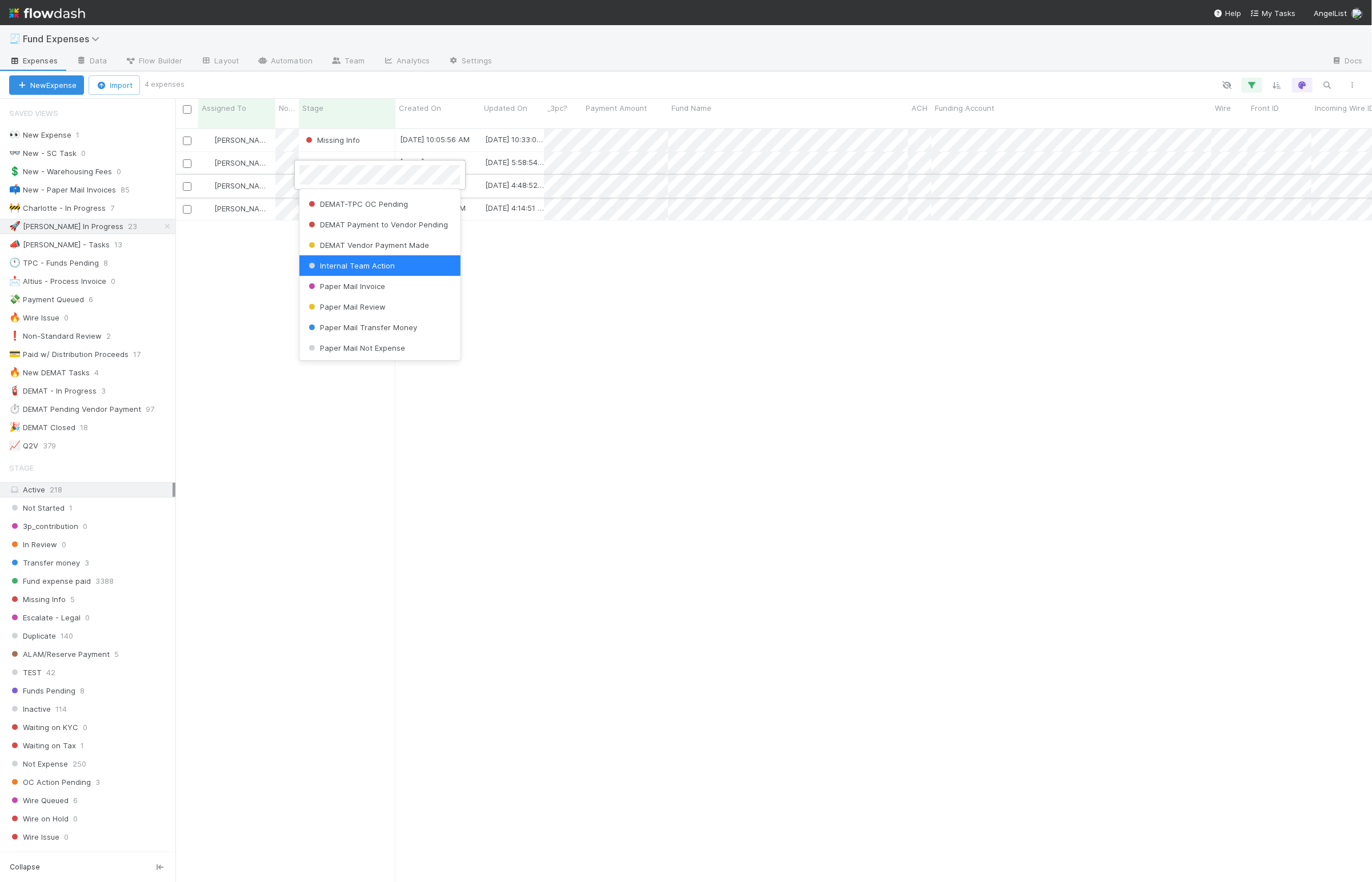
scroll to position [0, 0]
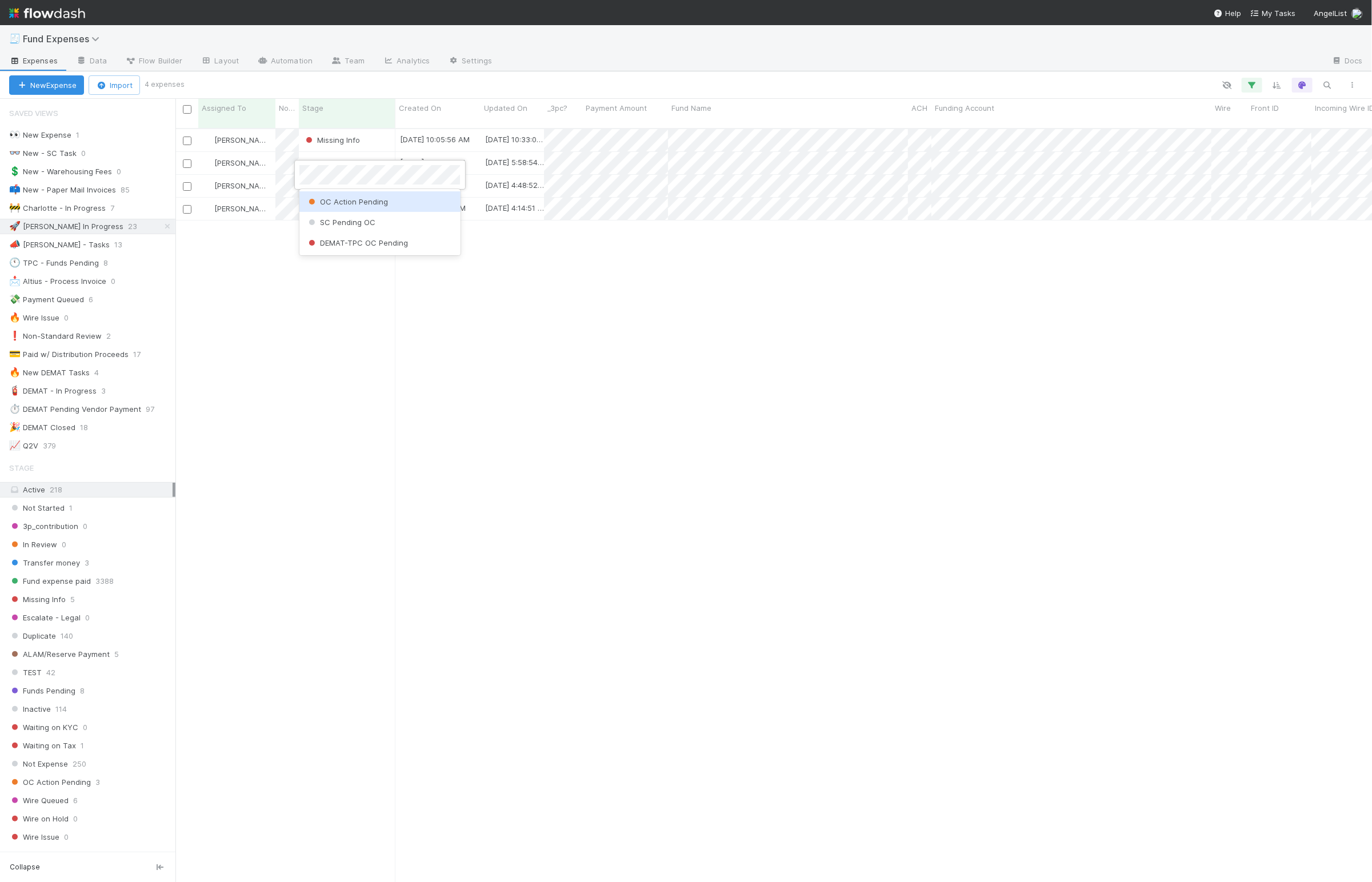
click at [372, 202] on span "OC Action Pending" at bounding box center [347, 201] width 81 height 9
click at [359, 239] on div "[PERSON_NAME] Missing Info [DATE] 10:05:56 AM [DATE] 10:33:01 AM 0 0 0 0 1 0 0 …" at bounding box center [774, 510] width 1197 height 761
drag, startPoint x: 321, startPoint y: 435, endPoint x: 212, endPoint y: 290, distance: 181.4
click at [321, 435] on div "[PERSON_NAME] Missing Info [DATE] 10:05:56 AM [DATE] 10:33:01 AM 0 0 0 0 1 0 0 …" at bounding box center [774, 510] width 1197 height 761
click at [161, 229] on icon at bounding box center [167, 227] width 11 height 7
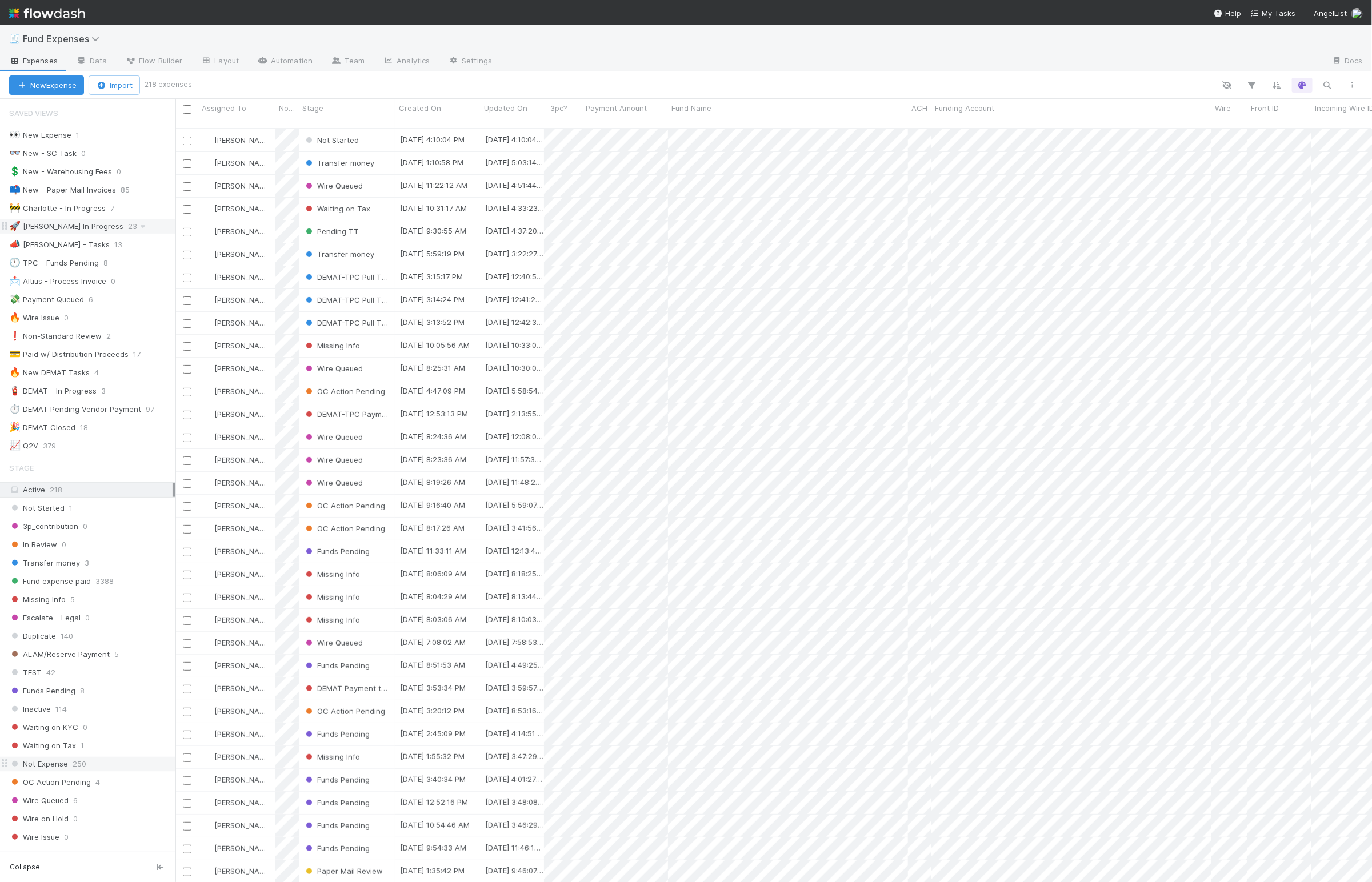
scroll to position [749, 1184]
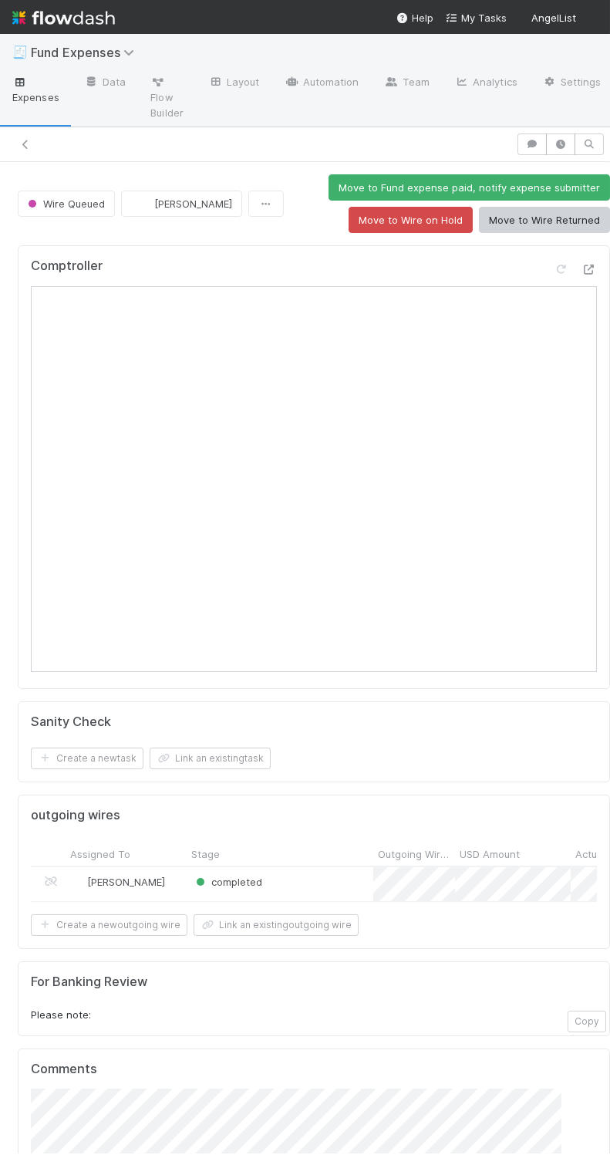
scroll to position [258, 0]
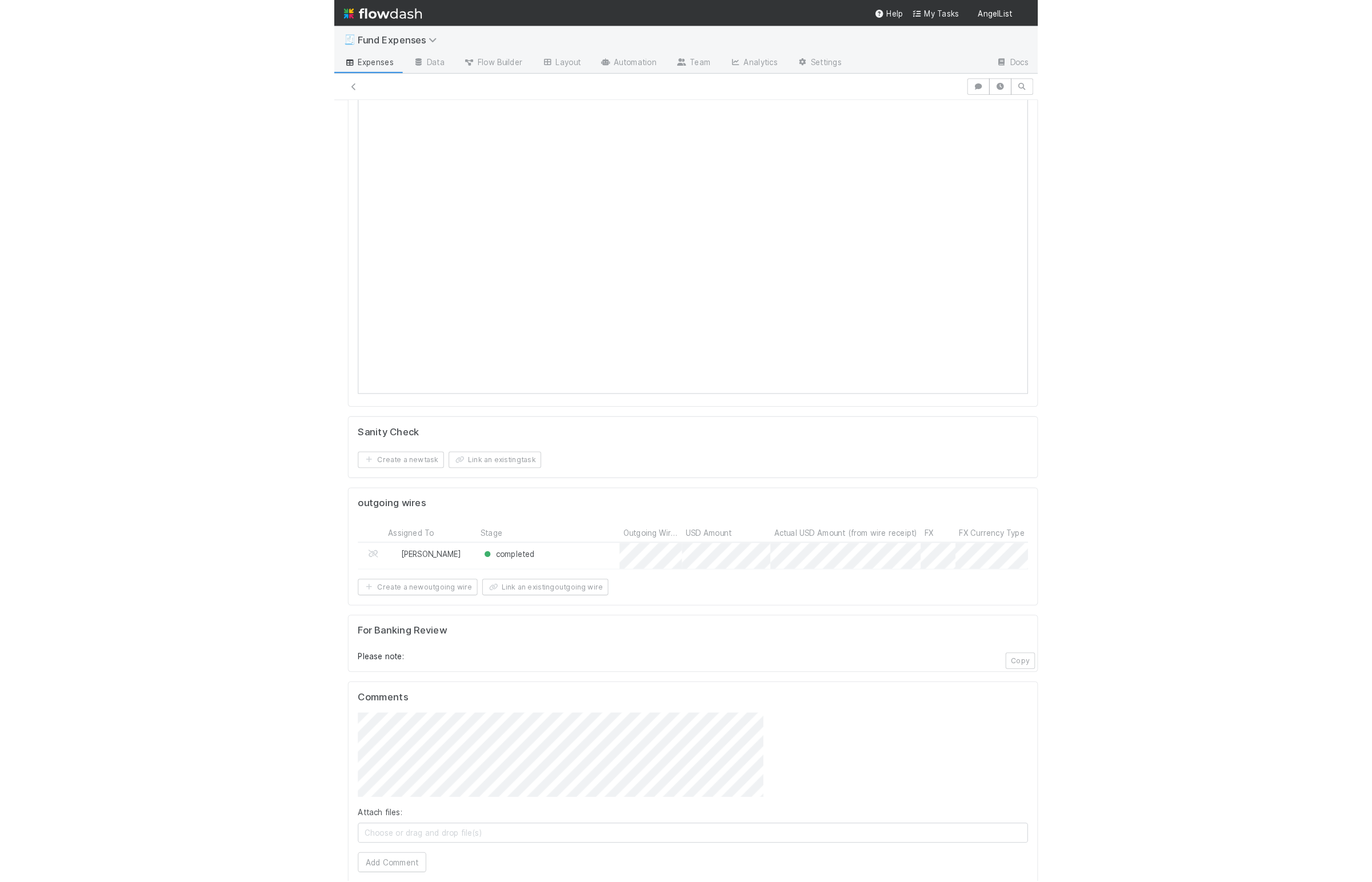
scroll to position [45, 0]
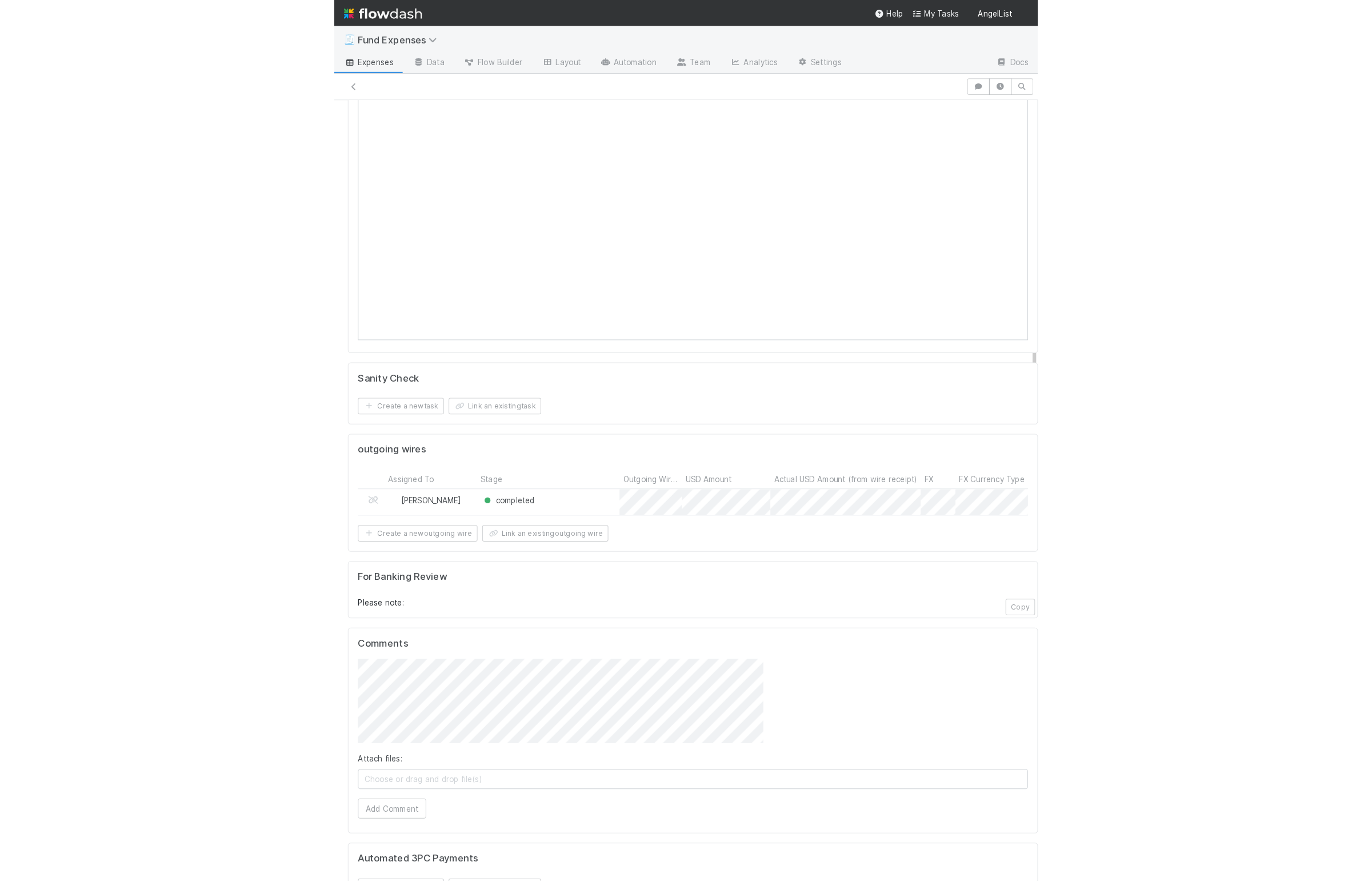
scroll to position [96, 0]
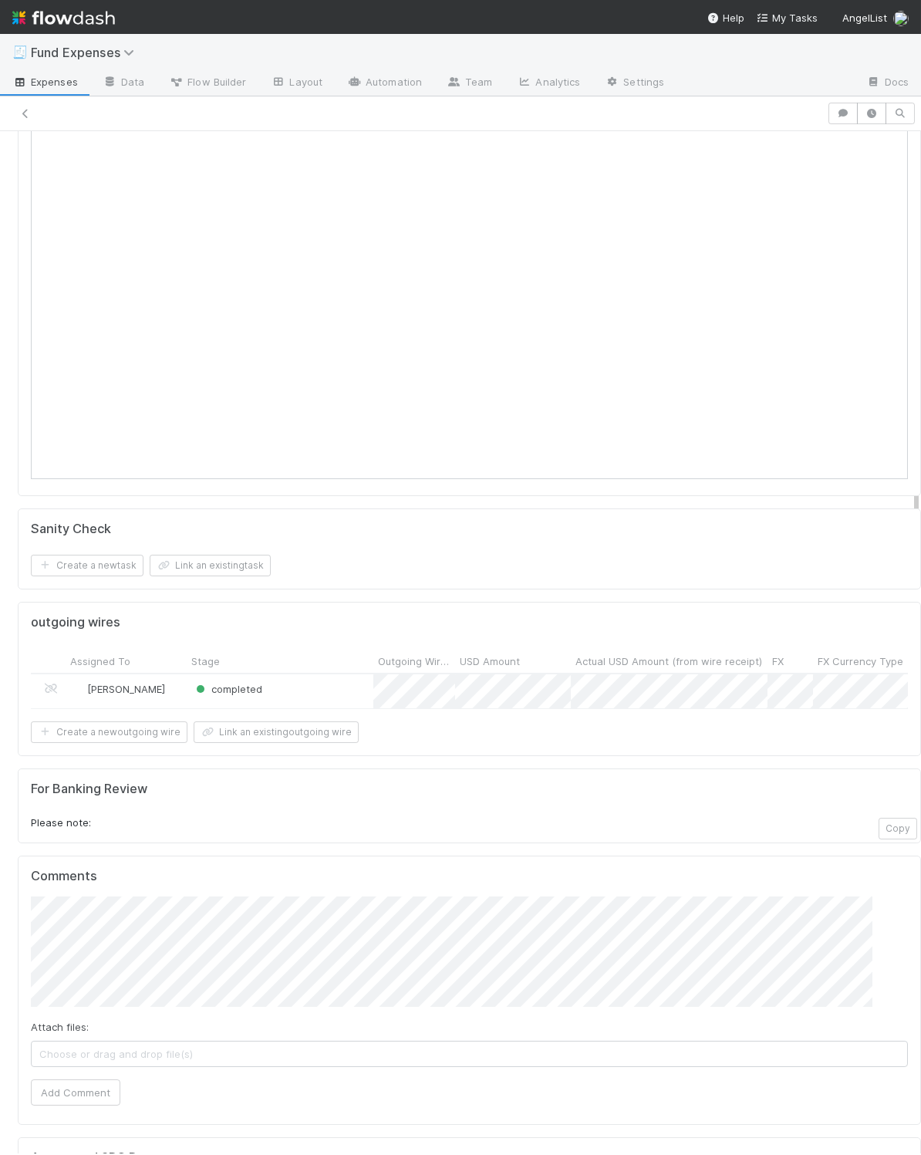
click at [467, 552] on form "Sanity Check Create a new task Link an existing task" at bounding box center [469, 550] width 877 height 56
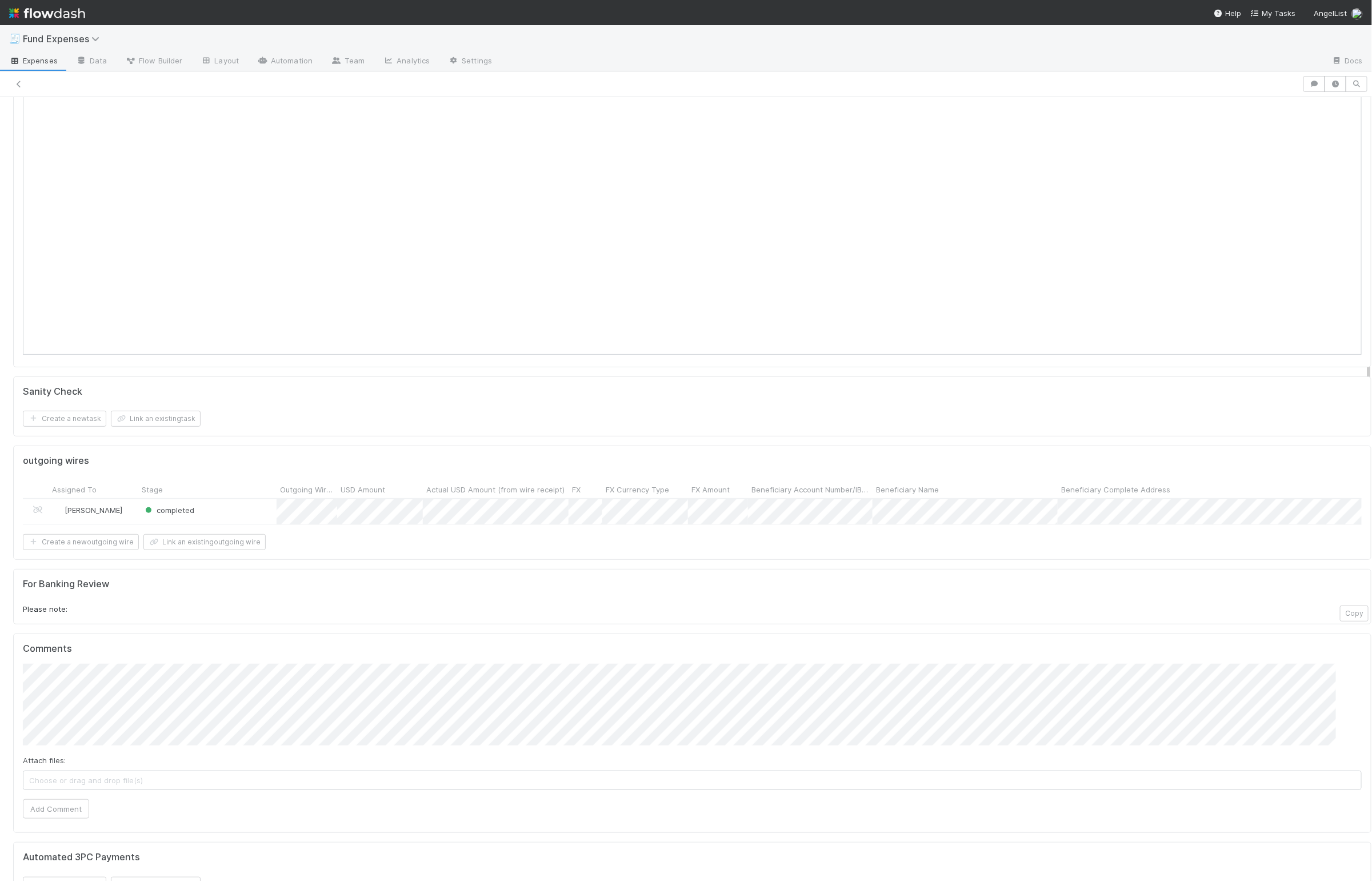
click at [452, 441] on div "Comptroller Sanity Check Create a new task Link an existing task outgoing wires…" at bounding box center [692, 510] width 1367 height 952
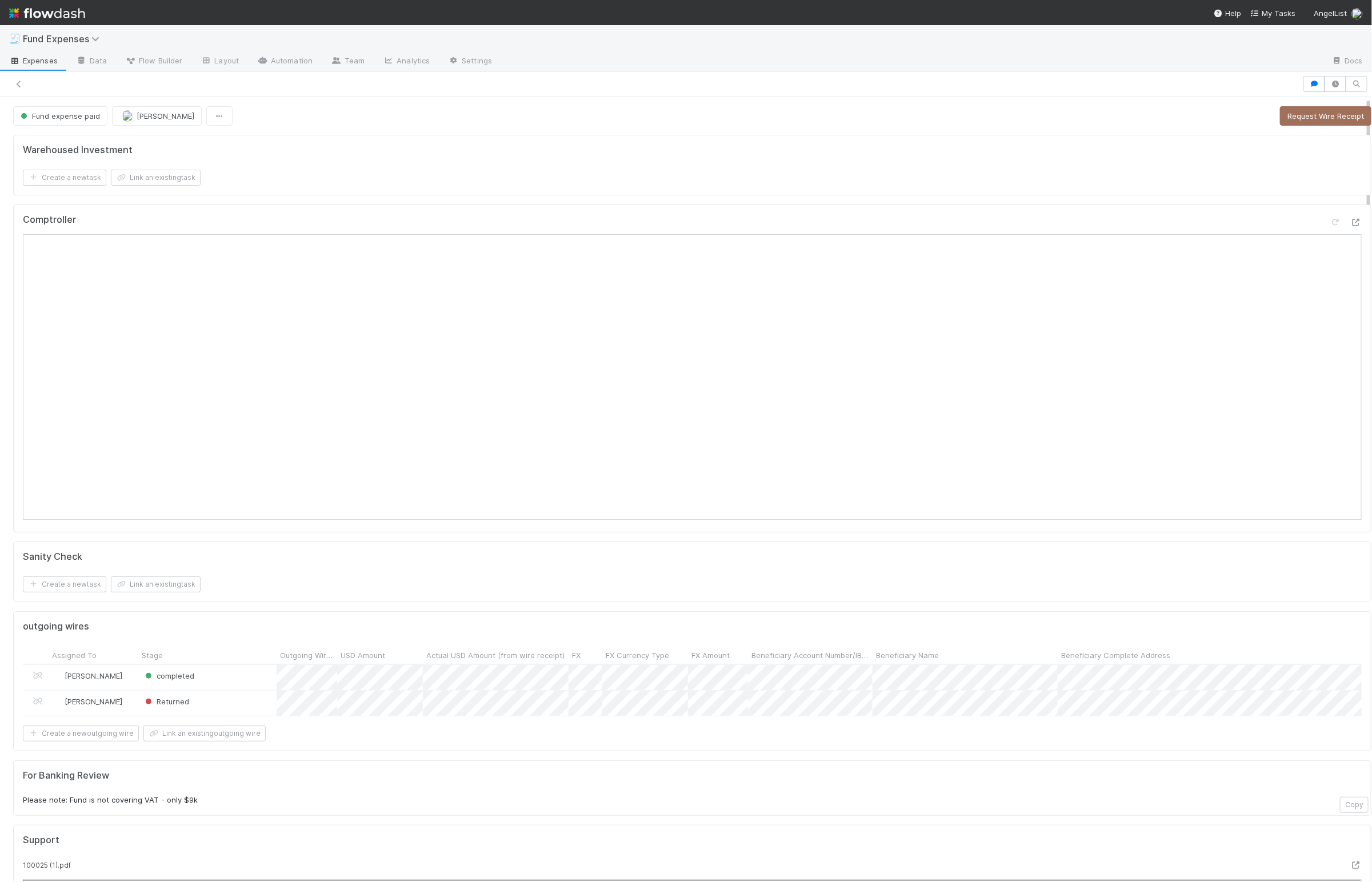
click at [478, 741] on div "Create a new outgoing wire Link an existing outgoing wire" at bounding box center [692, 734] width 1339 height 16
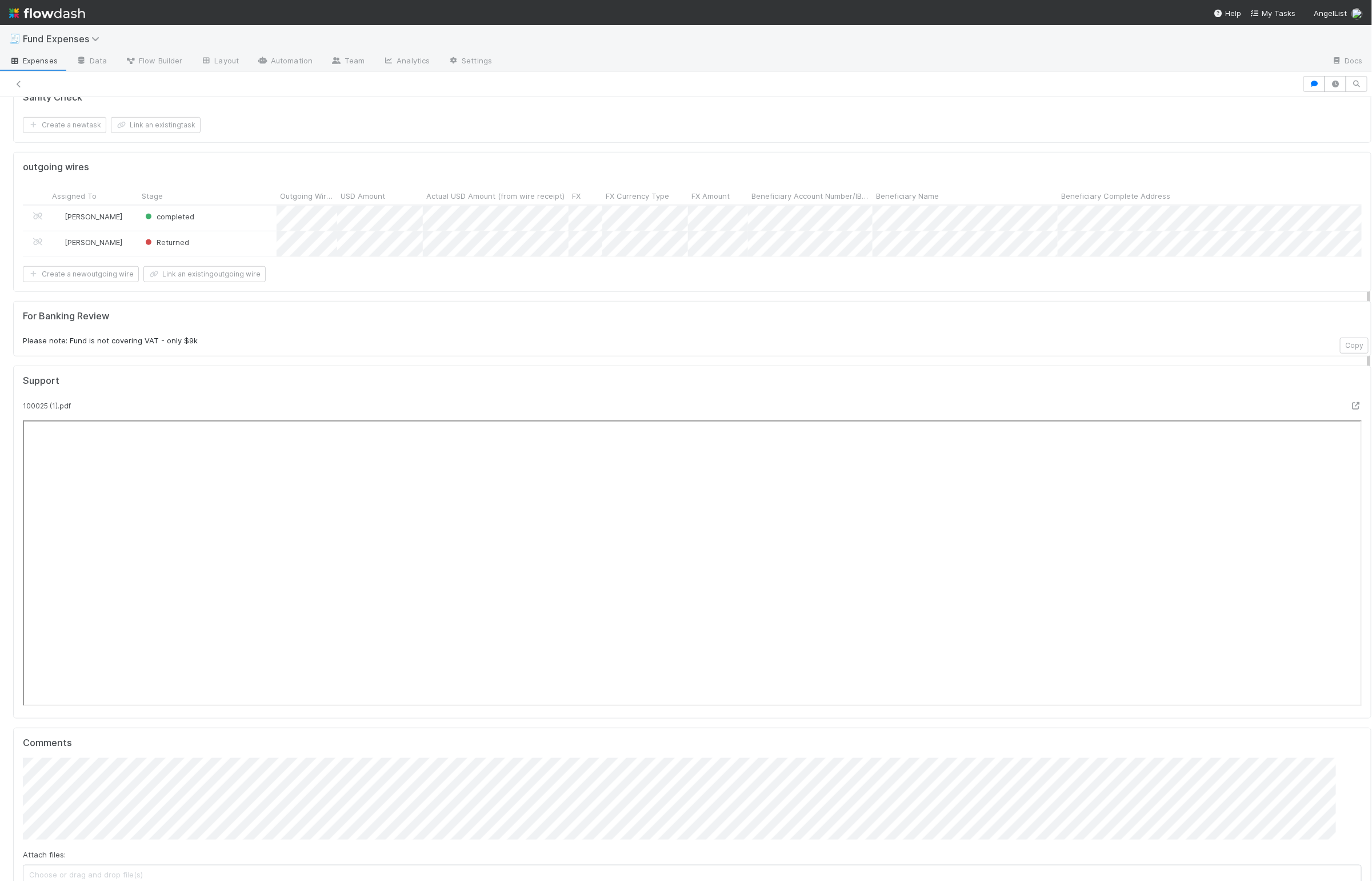
scroll to position [379, 0]
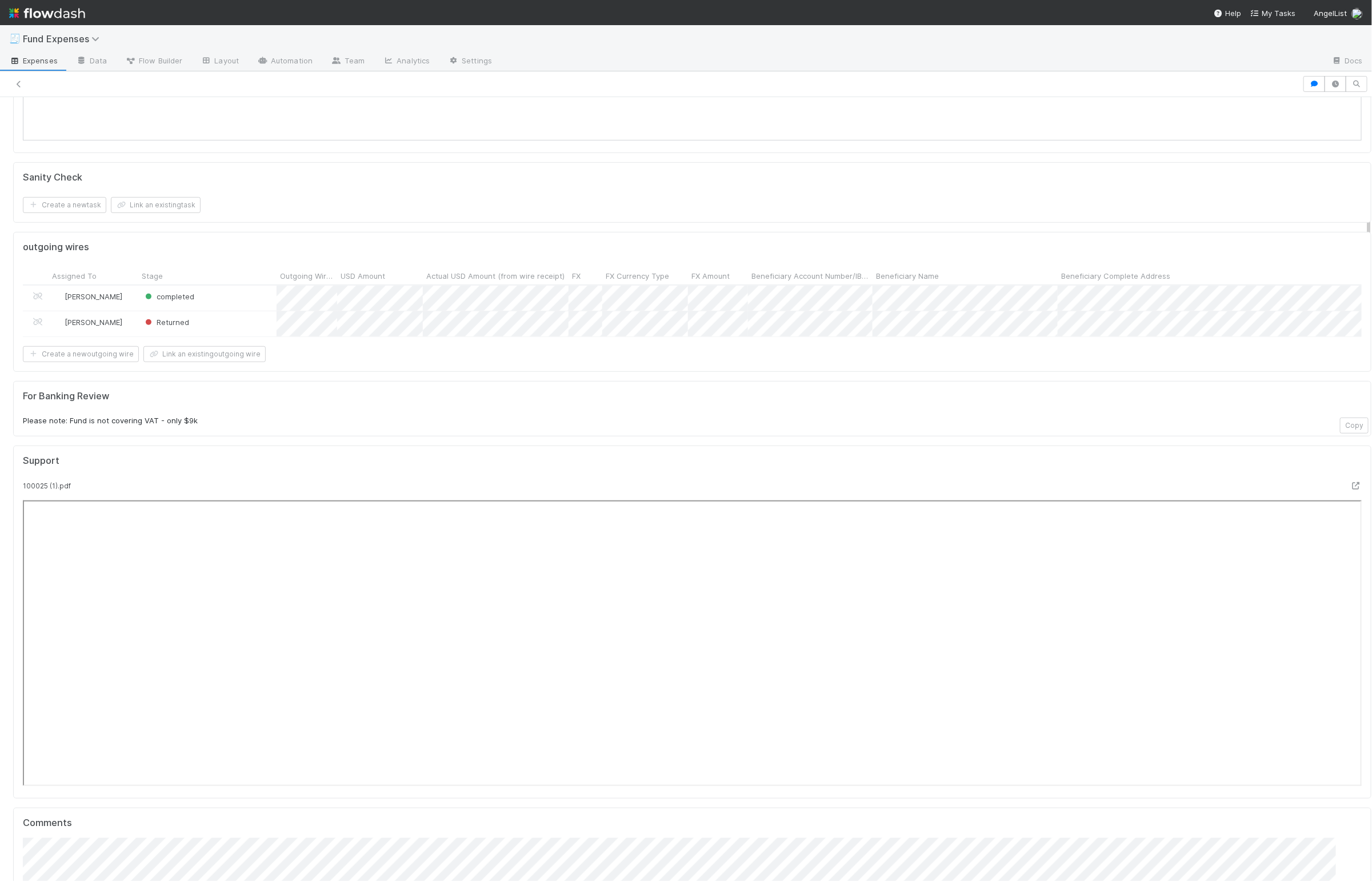
drag, startPoint x: 524, startPoint y: 420, endPoint x: 520, endPoint y: 432, distance: 12.6
click at [524, 402] on h5 "For Banking Review" at bounding box center [692, 396] width 1339 height 11
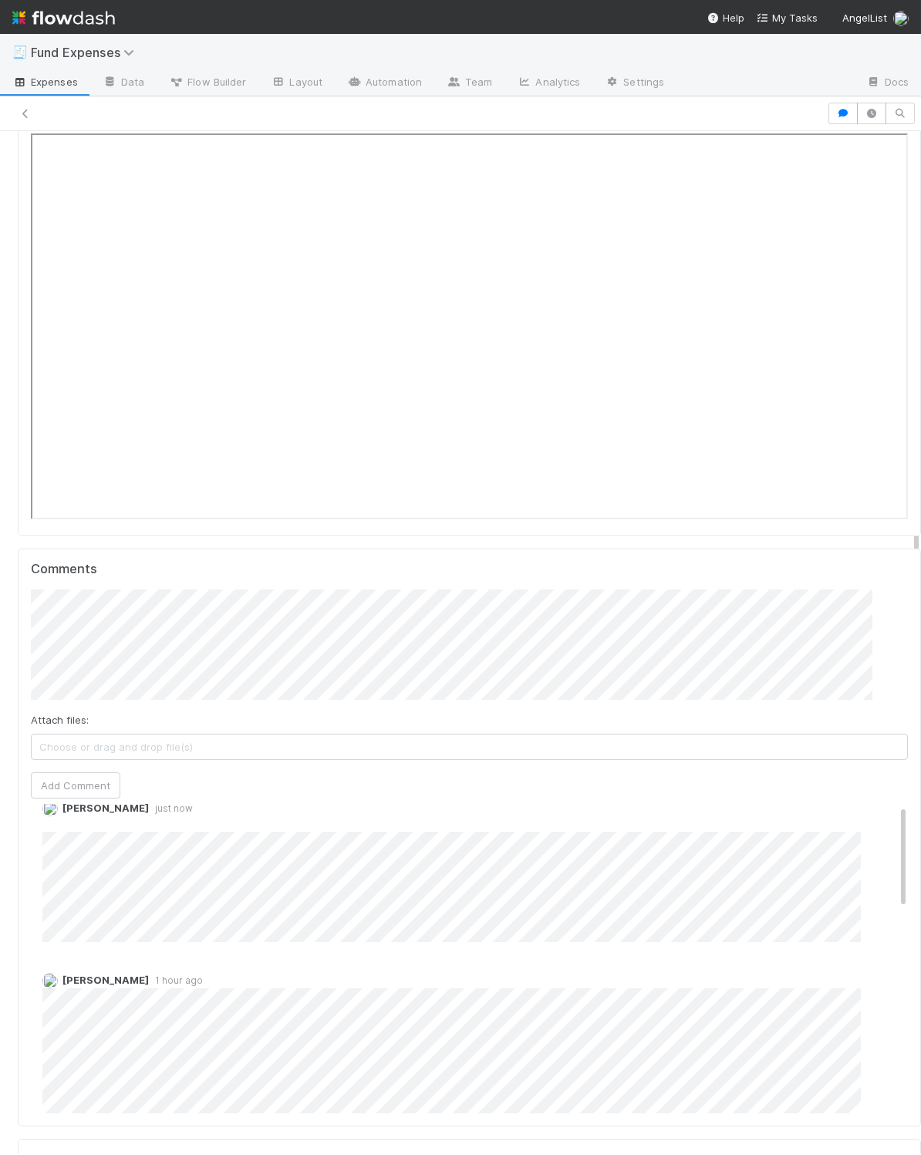
scroll to position [0, 0]
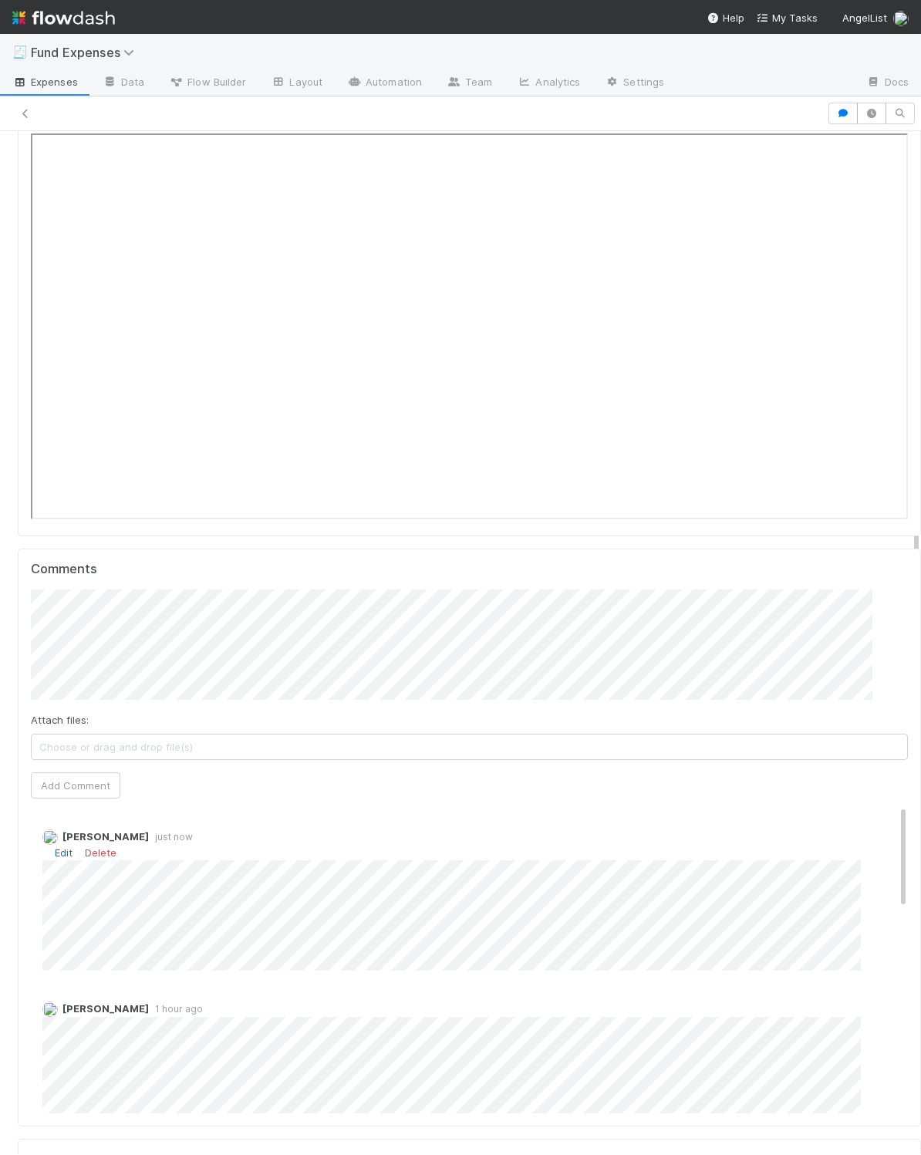
click at [72, 859] on link "Edit" at bounding box center [64, 852] width 18 height 12
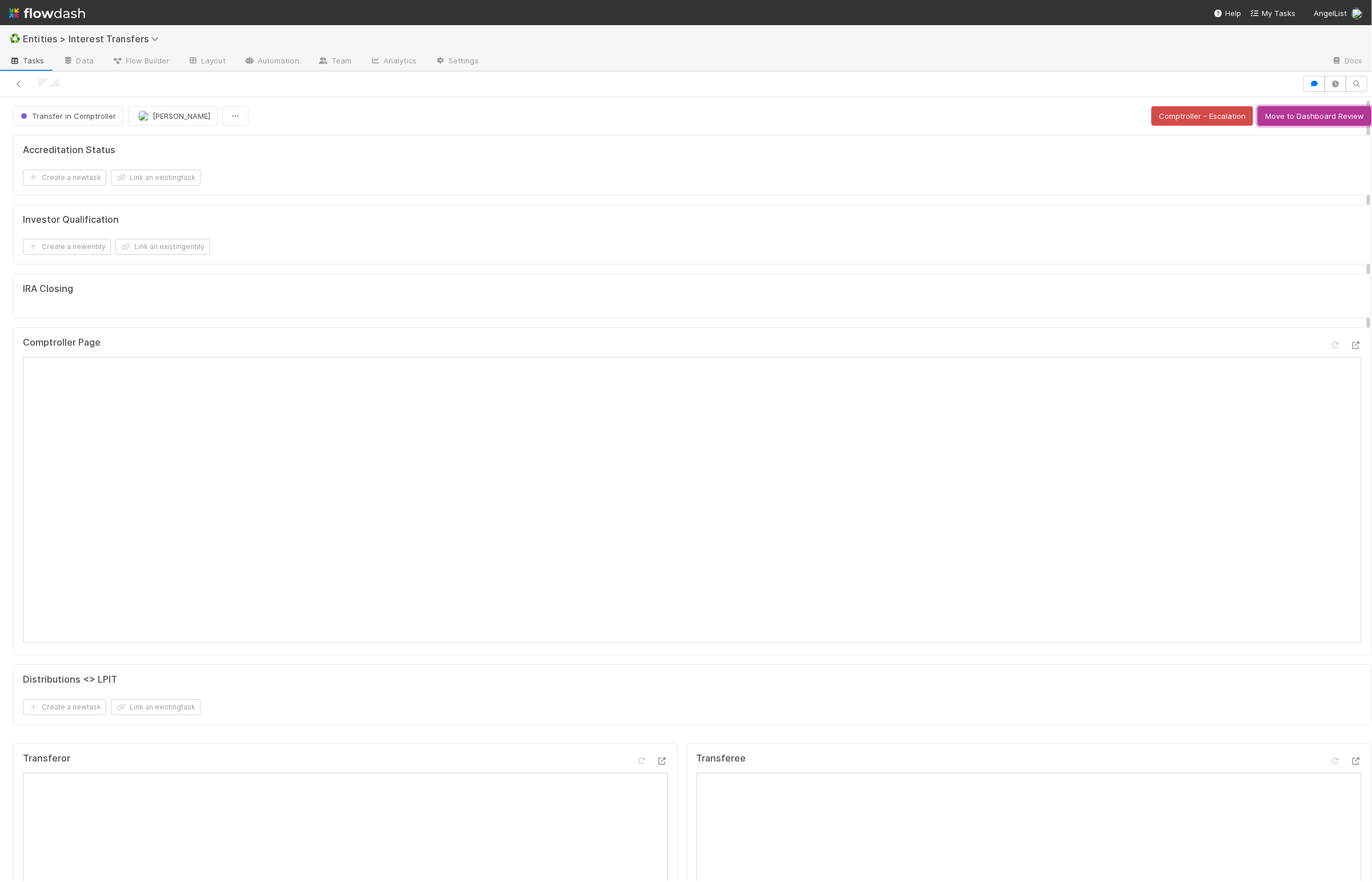
click at [1307, 121] on button "Move to Dashboard Review" at bounding box center [1314, 116] width 114 height 19
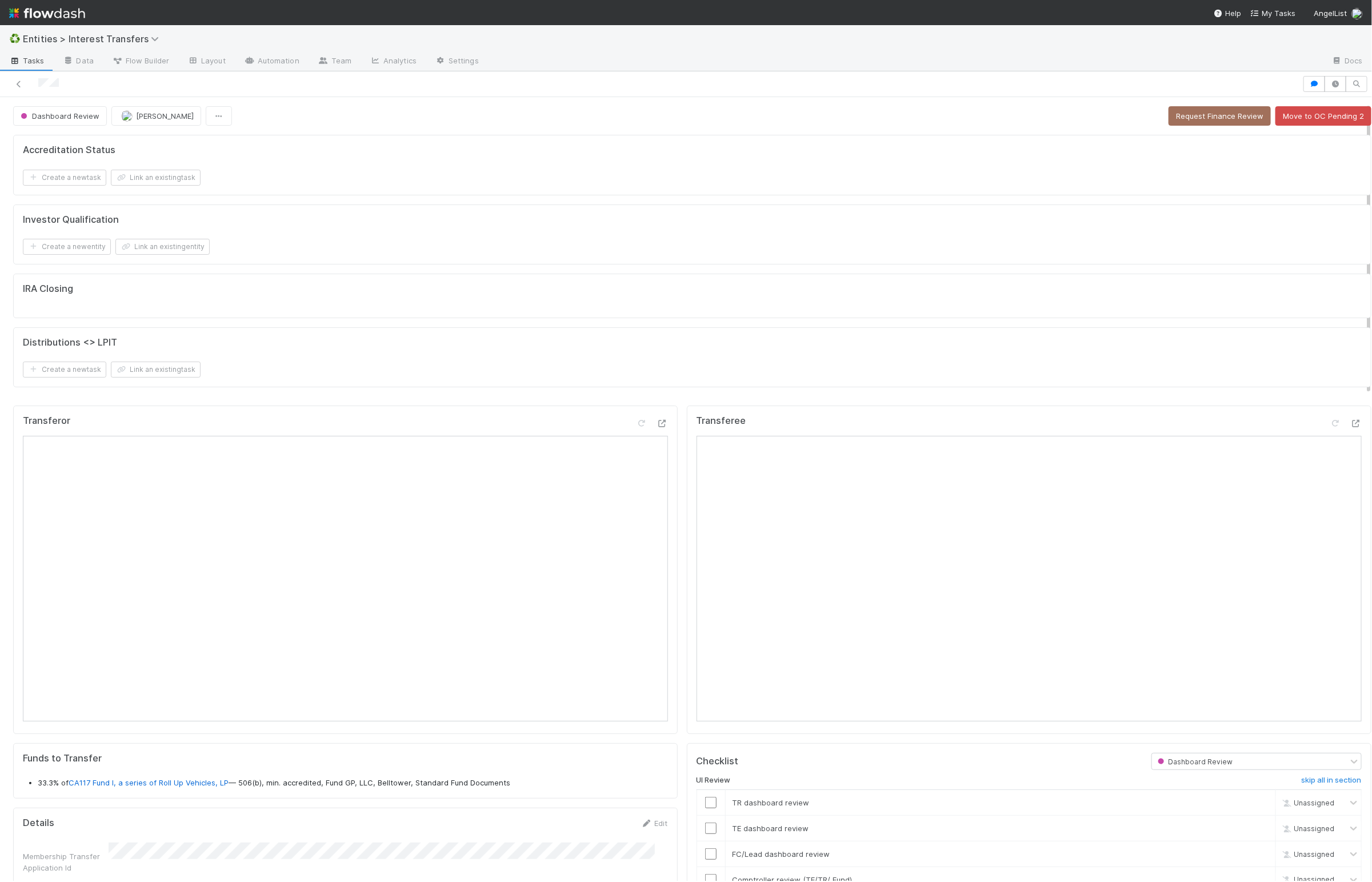
scroll to position [205, 0]
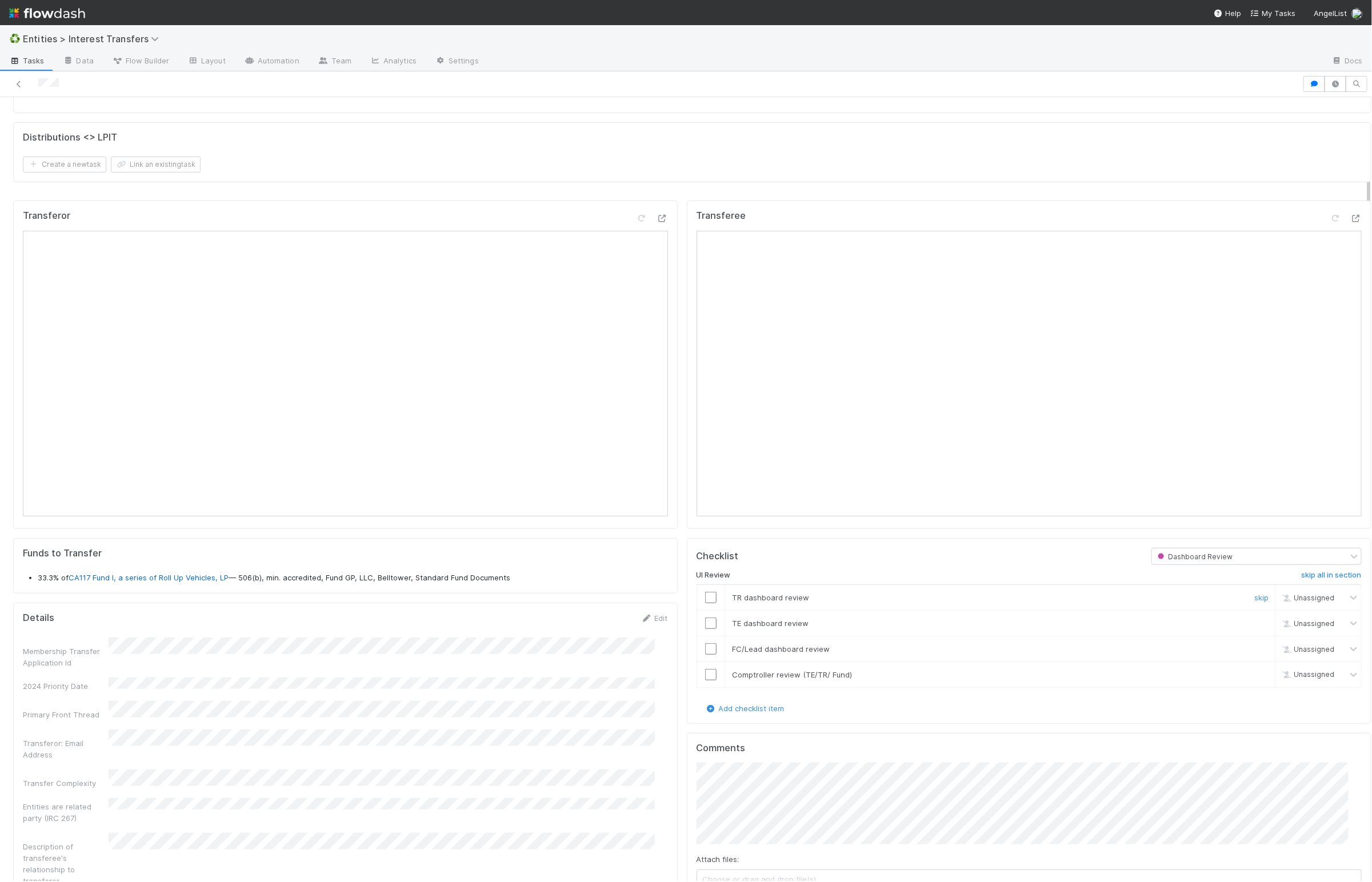
click at [705, 604] on input "checkbox" at bounding box center [710, 597] width 11 height 11
click at [705, 629] on input "checkbox" at bounding box center [710, 623] width 11 height 11
click at [705, 655] on input "checkbox" at bounding box center [710, 649] width 11 height 11
click at [705, 679] on input "checkbox" at bounding box center [710, 675] width 11 height 11
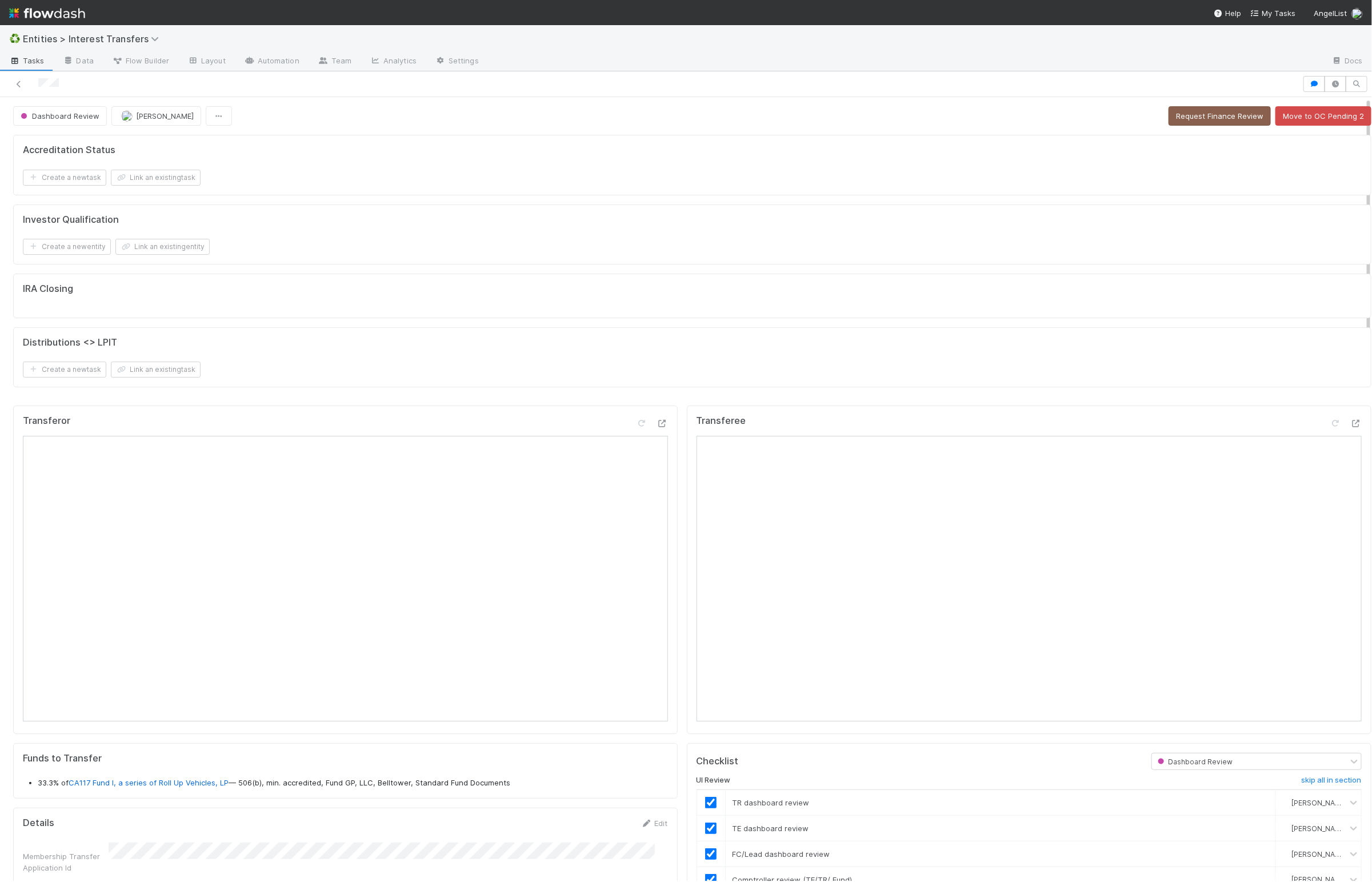
drag, startPoint x: 1184, startPoint y: 150, endPoint x: 1179, endPoint y: 120, distance: 30.4
click at [1181, 143] on div "Accreditation Status Create a new task Link an existing task" at bounding box center [692, 165] width 1358 height 61
click at [1179, 120] on button "Request Finance Review" at bounding box center [1219, 116] width 102 height 19
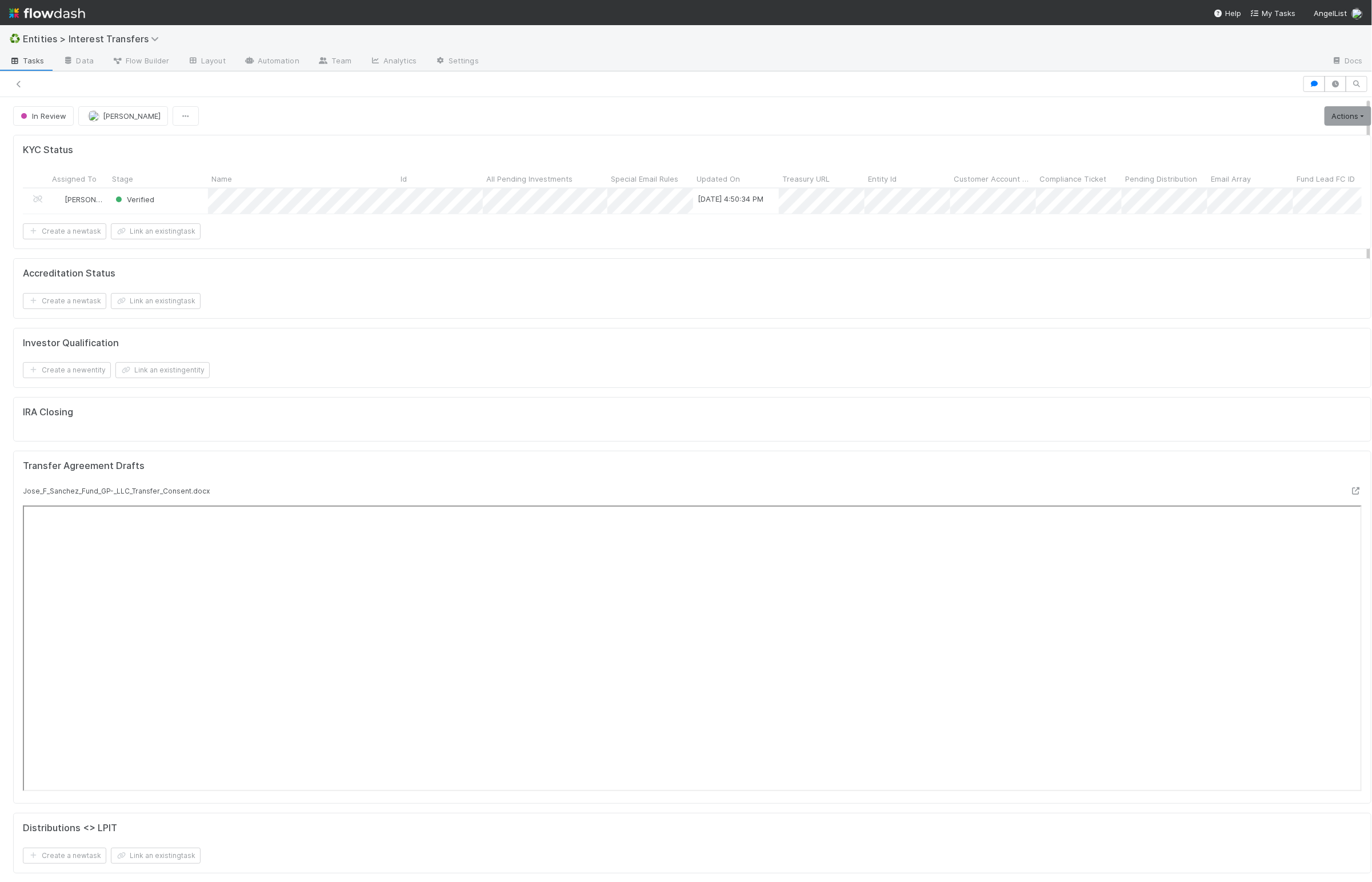
scroll to position [13, 13]
click at [680, 378] on div "Create a new entity Link an existing entity" at bounding box center [692, 370] width 1339 height 16
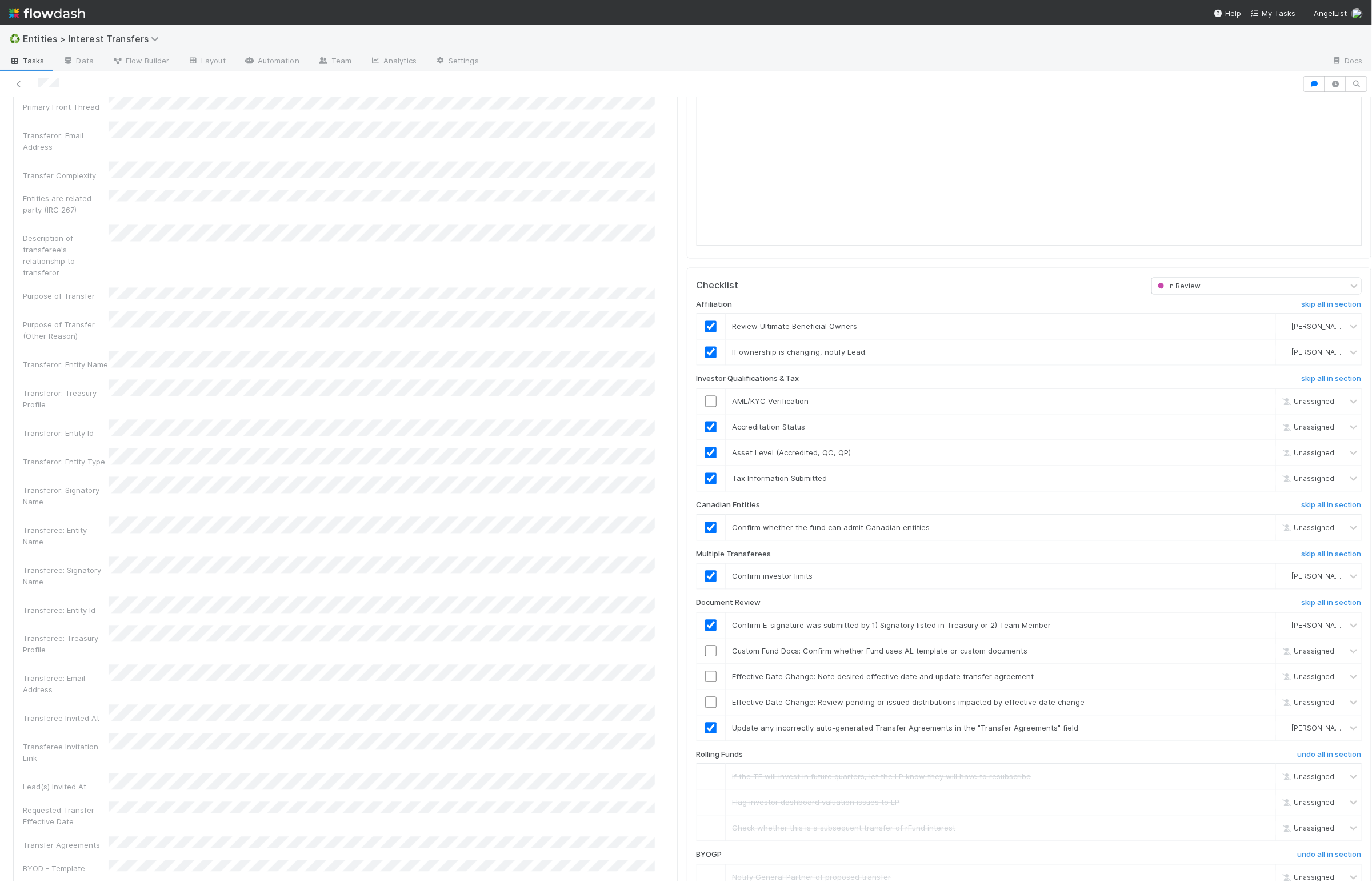
scroll to position [1301, 0]
click at [705, 405] on input "checkbox" at bounding box center [710, 399] width 11 height 11
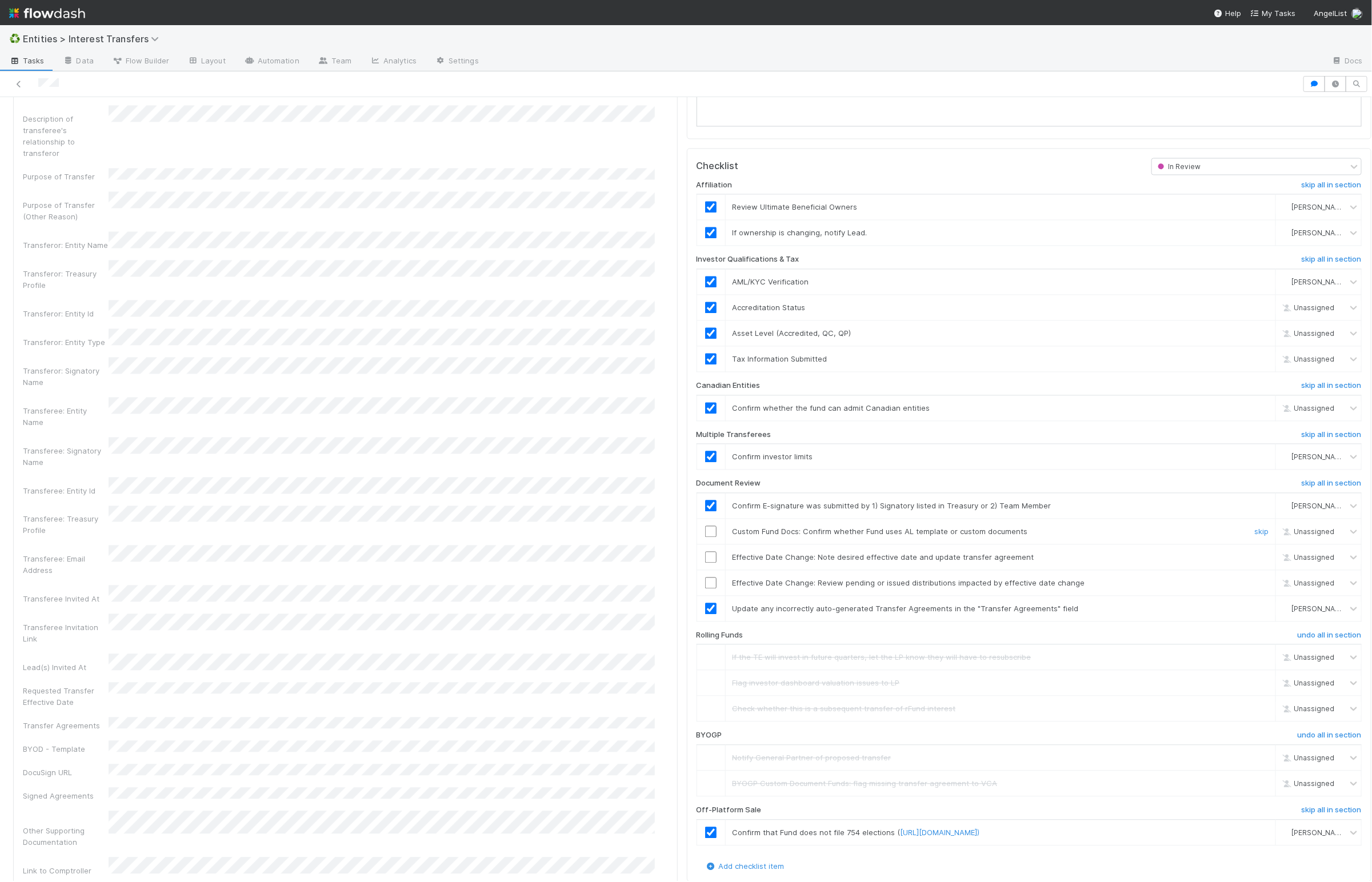
click at [705, 537] on input "checkbox" at bounding box center [710, 531] width 11 height 11
click at [1254, 565] on link "skip" at bounding box center [1261, 561] width 14 height 9
click at [1254, 591] on link "skip" at bounding box center [1261, 586] width 14 height 9
click at [1254, 539] on link "skip" at bounding box center [1261, 535] width 14 height 9
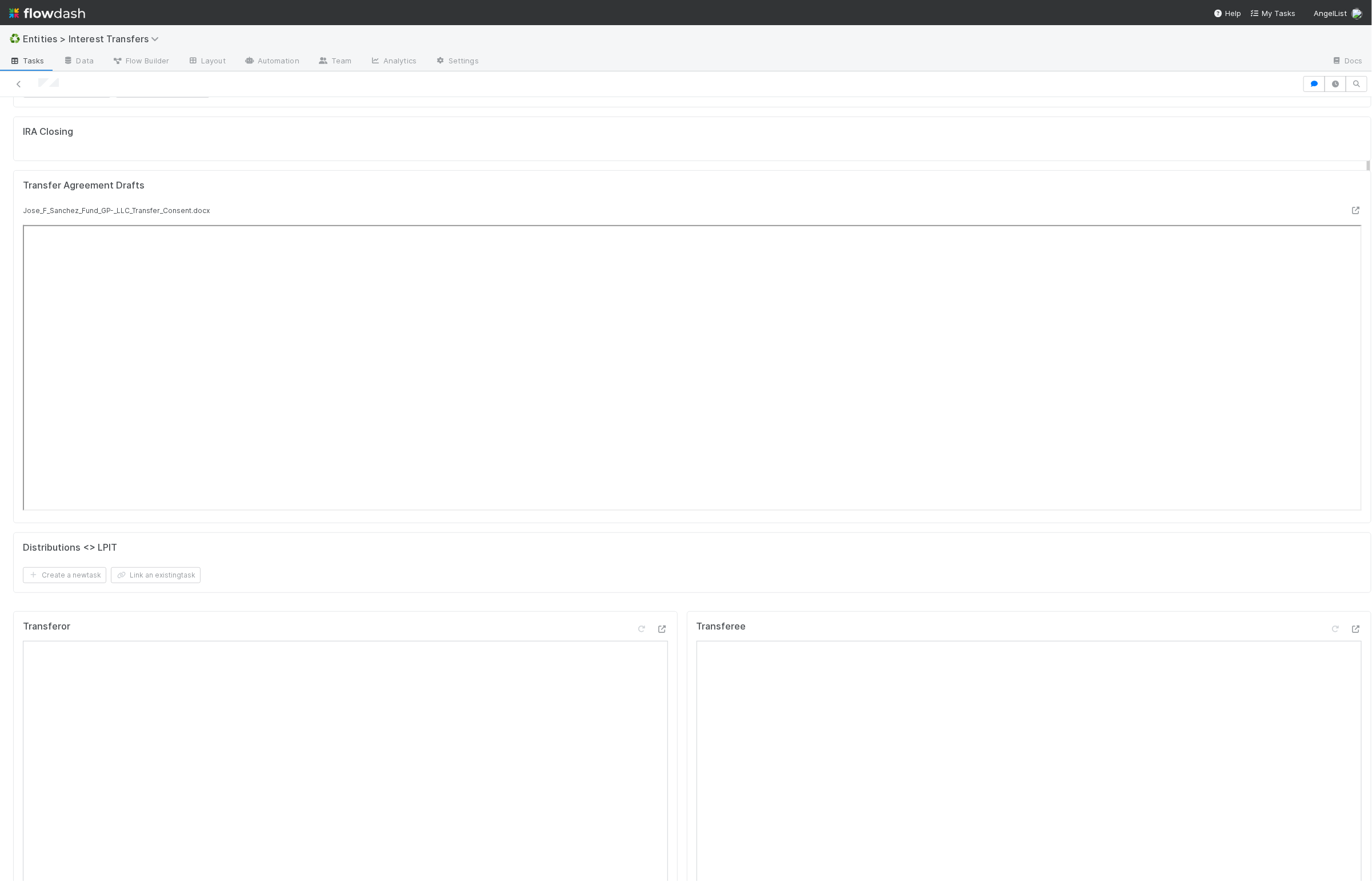
scroll to position [127, 0]
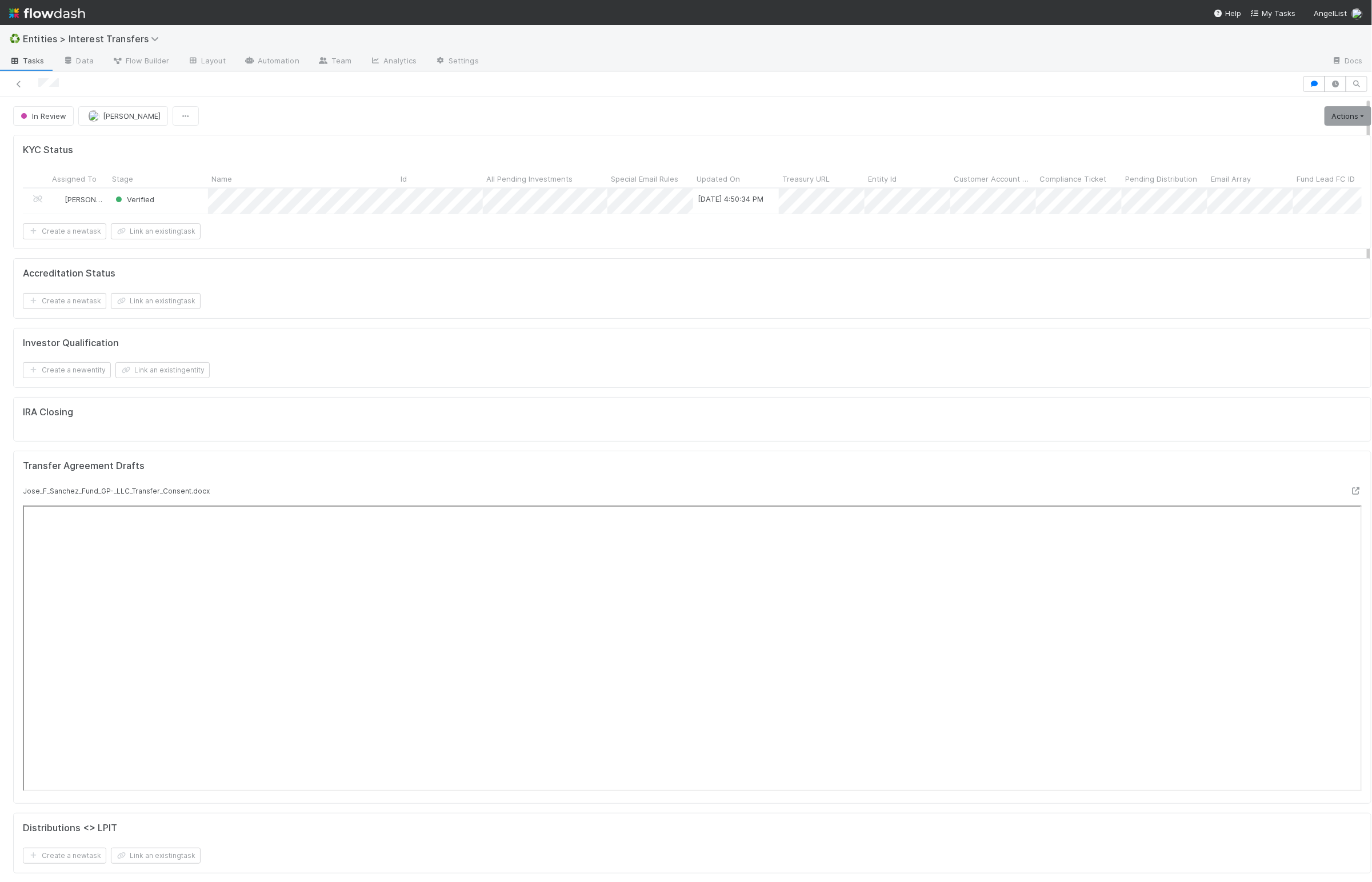
click at [692, 349] on div "Investor Qualification Create a new entity Link an existing entity" at bounding box center [692, 358] width 1358 height 61
click at [38, 121] on button "In Review" at bounding box center [44, 116] width 61 height 19
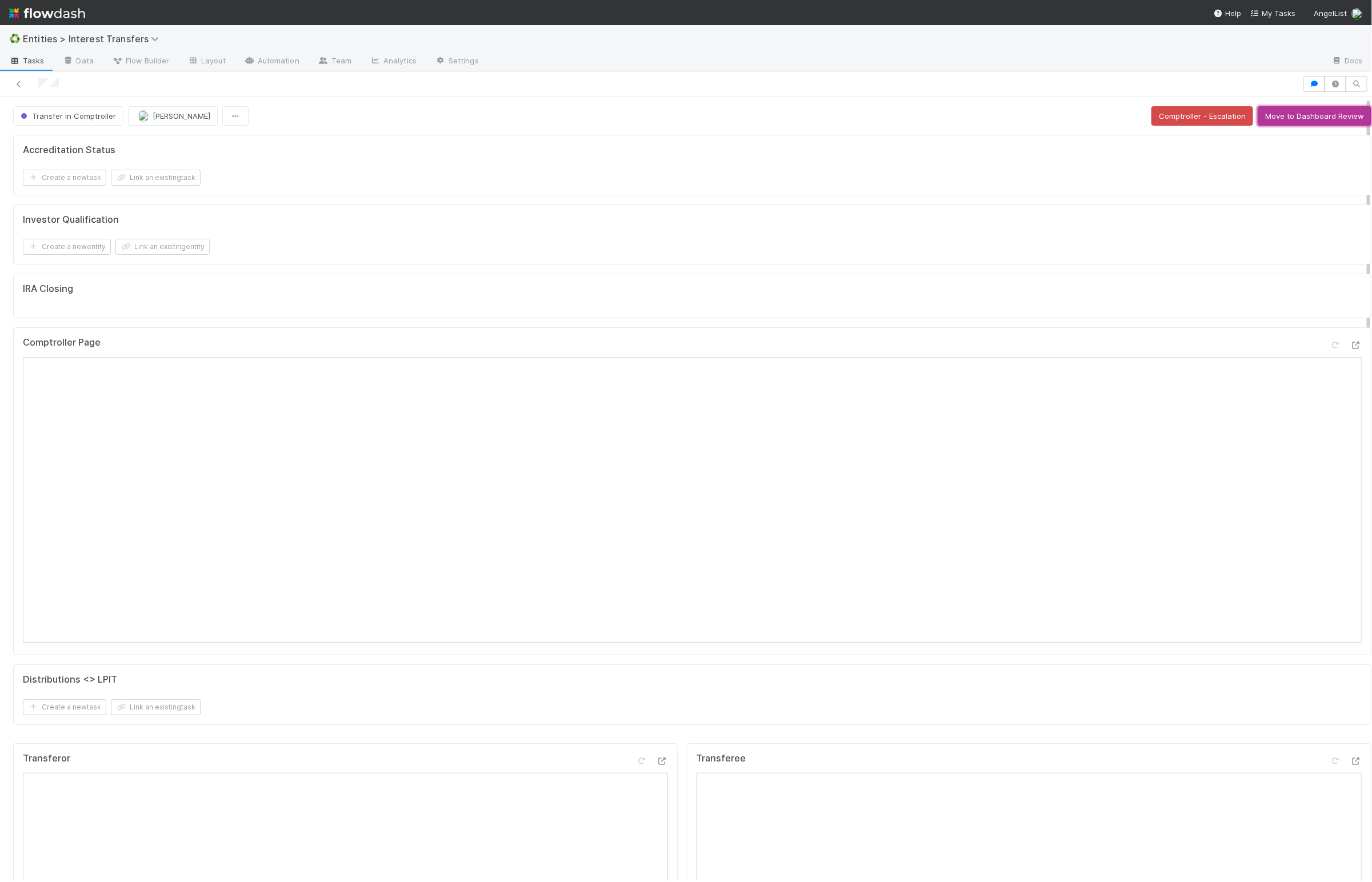
click at [1290, 124] on button "Move to Dashboard Review" at bounding box center [1314, 116] width 114 height 19
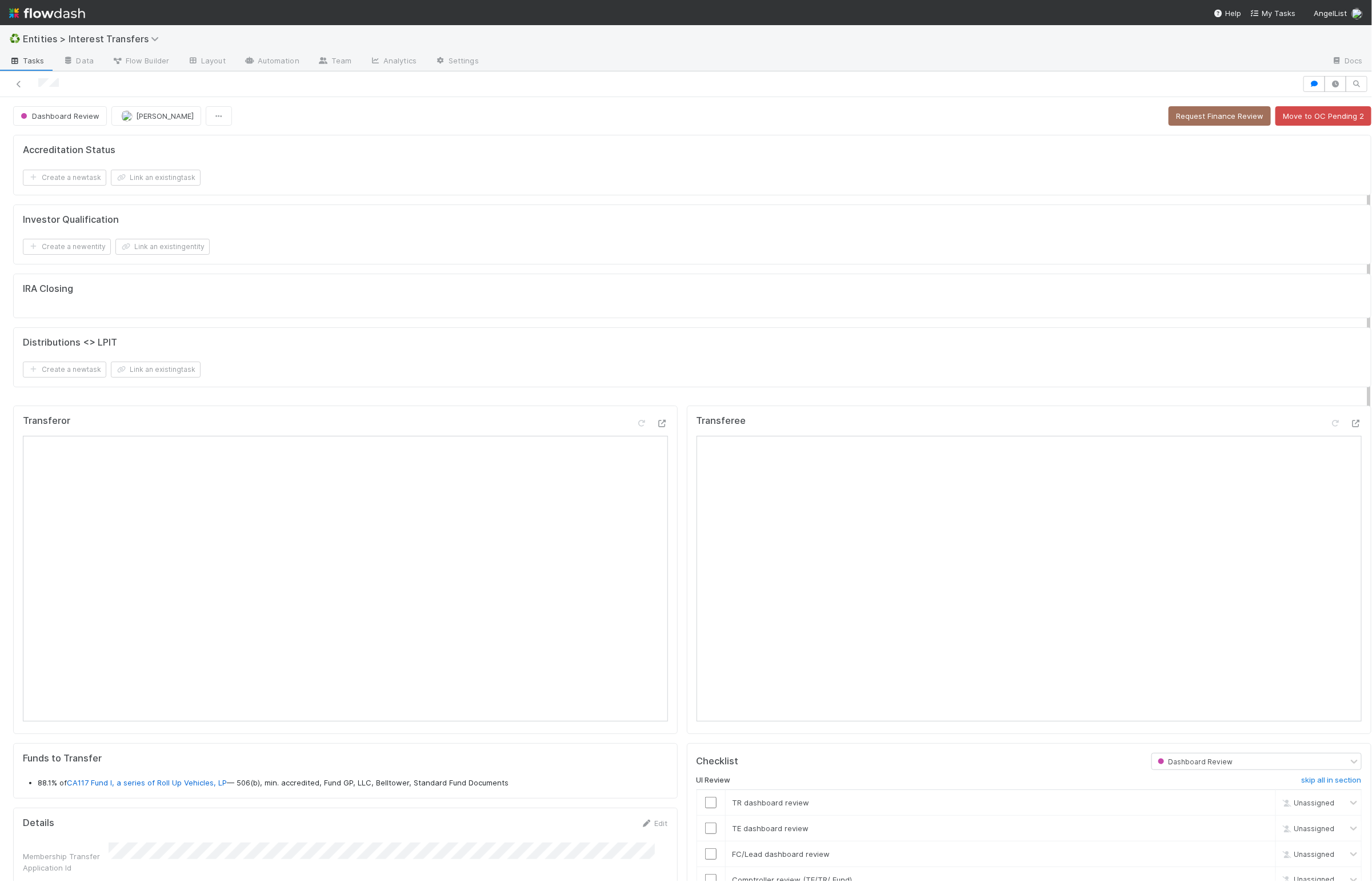
scroll to position [295, 0]
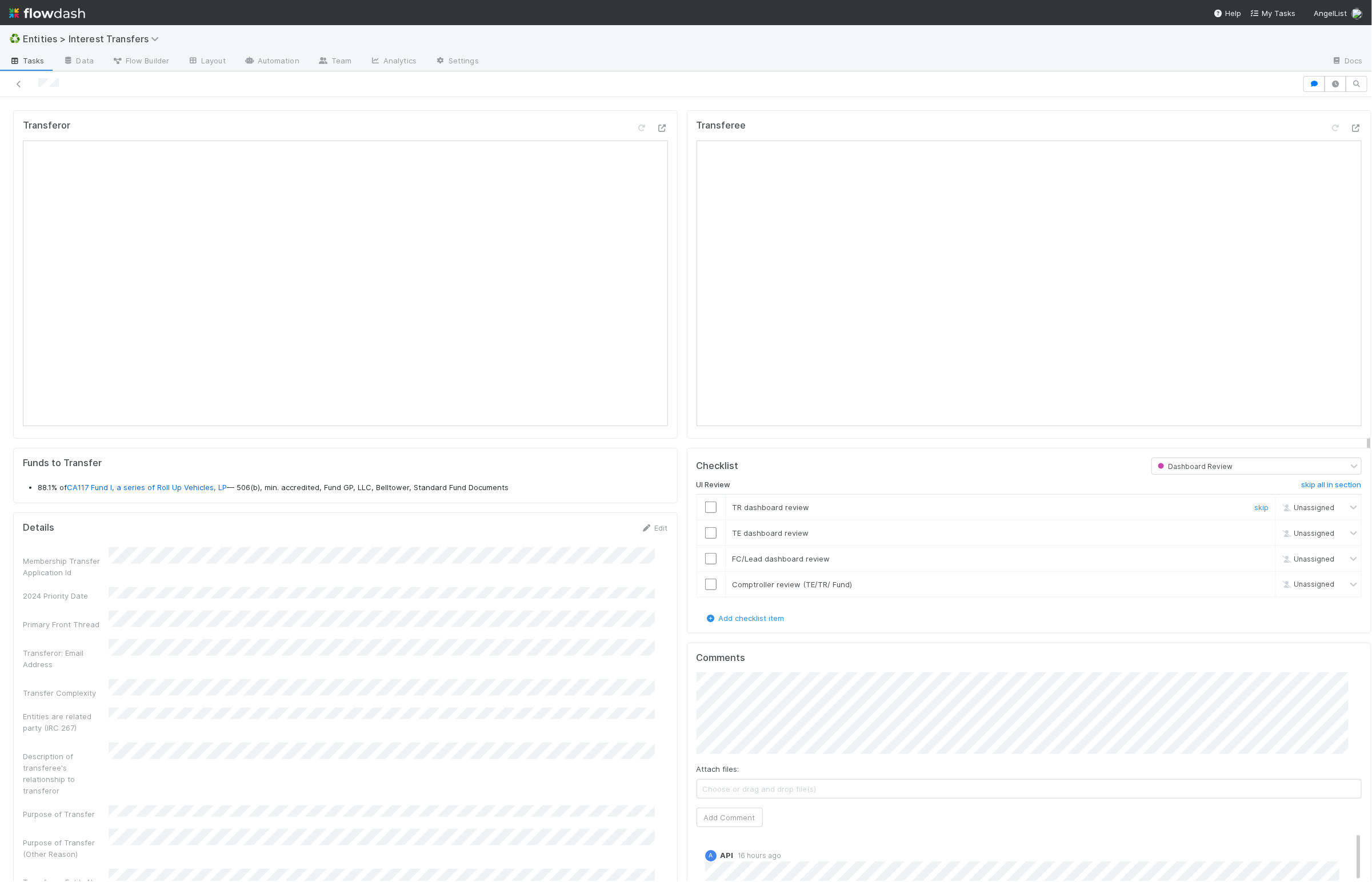
click at [705, 511] on input "checkbox" at bounding box center [710, 507] width 11 height 11
click at [705, 539] on input "checkbox" at bounding box center [710, 532] width 11 height 11
drag, startPoint x: 698, startPoint y: 564, endPoint x: 695, endPoint y: 607, distance: 43.1
click at [705, 564] on input "checkbox" at bounding box center [710, 558] width 11 height 11
drag, startPoint x: 695, startPoint y: 594, endPoint x: 708, endPoint y: 594, distance: 13.0
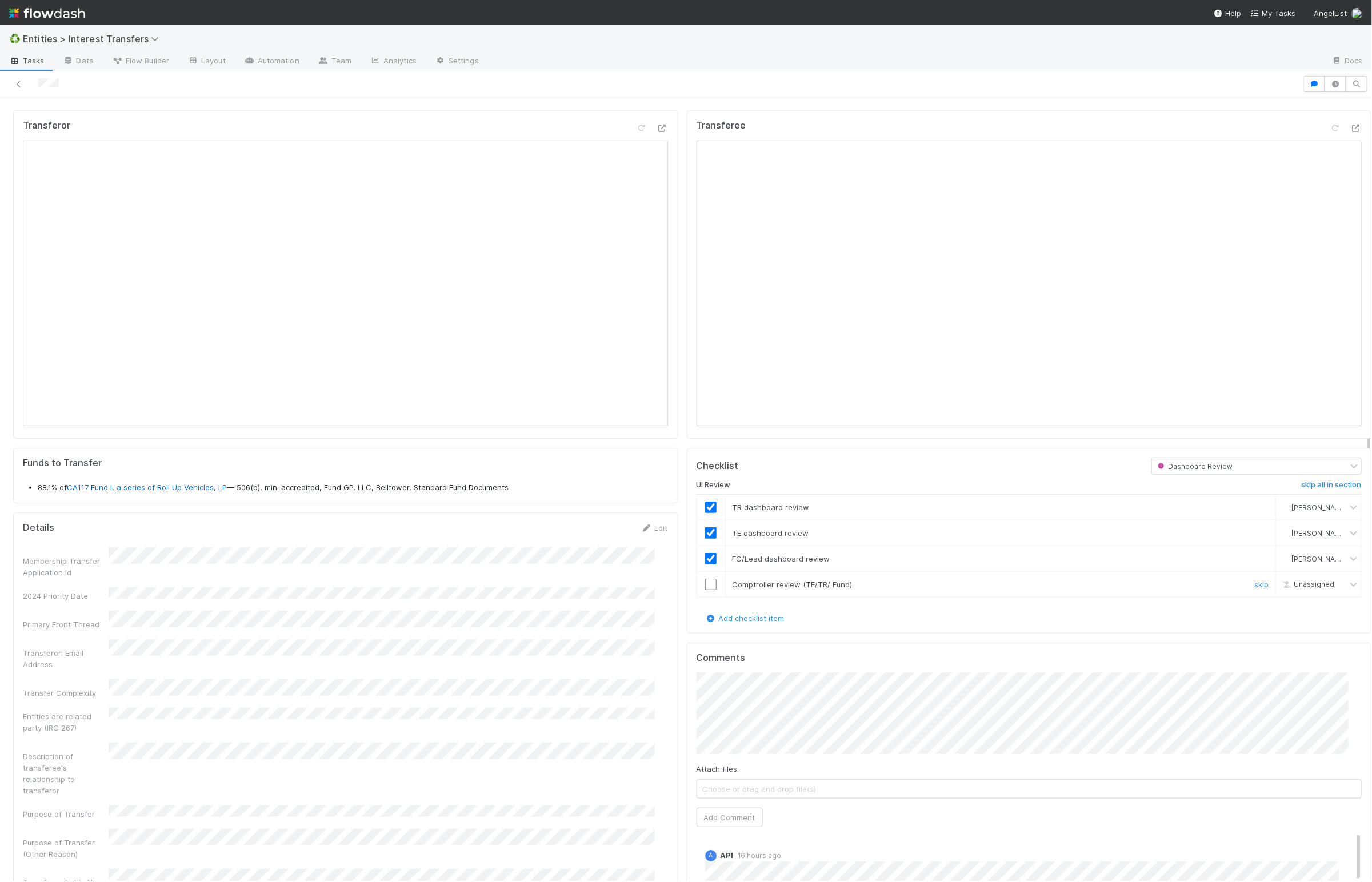
click at [705, 590] on input "checkbox" at bounding box center [710, 584] width 11 height 11
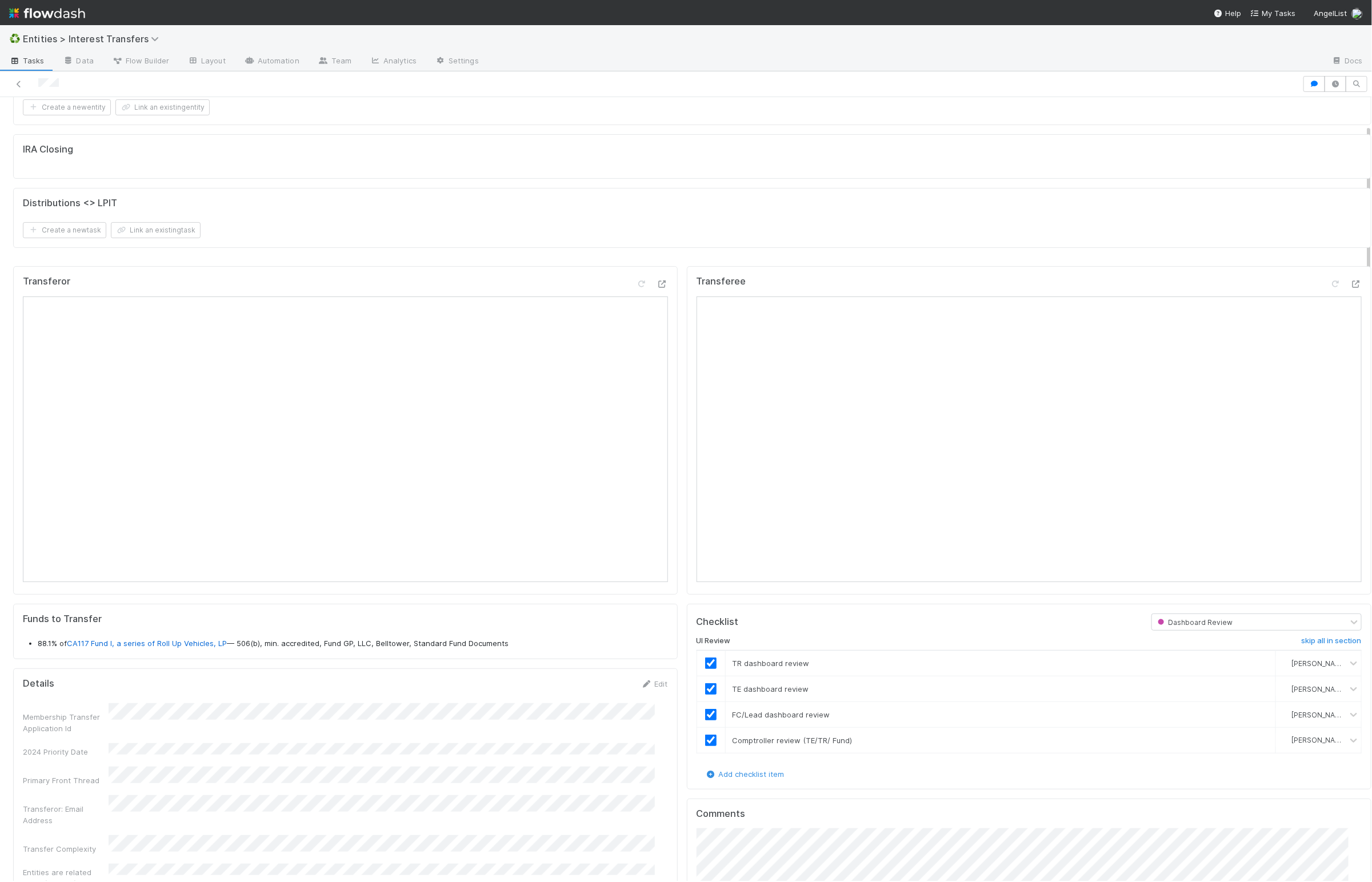
scroll to position [0, 0]
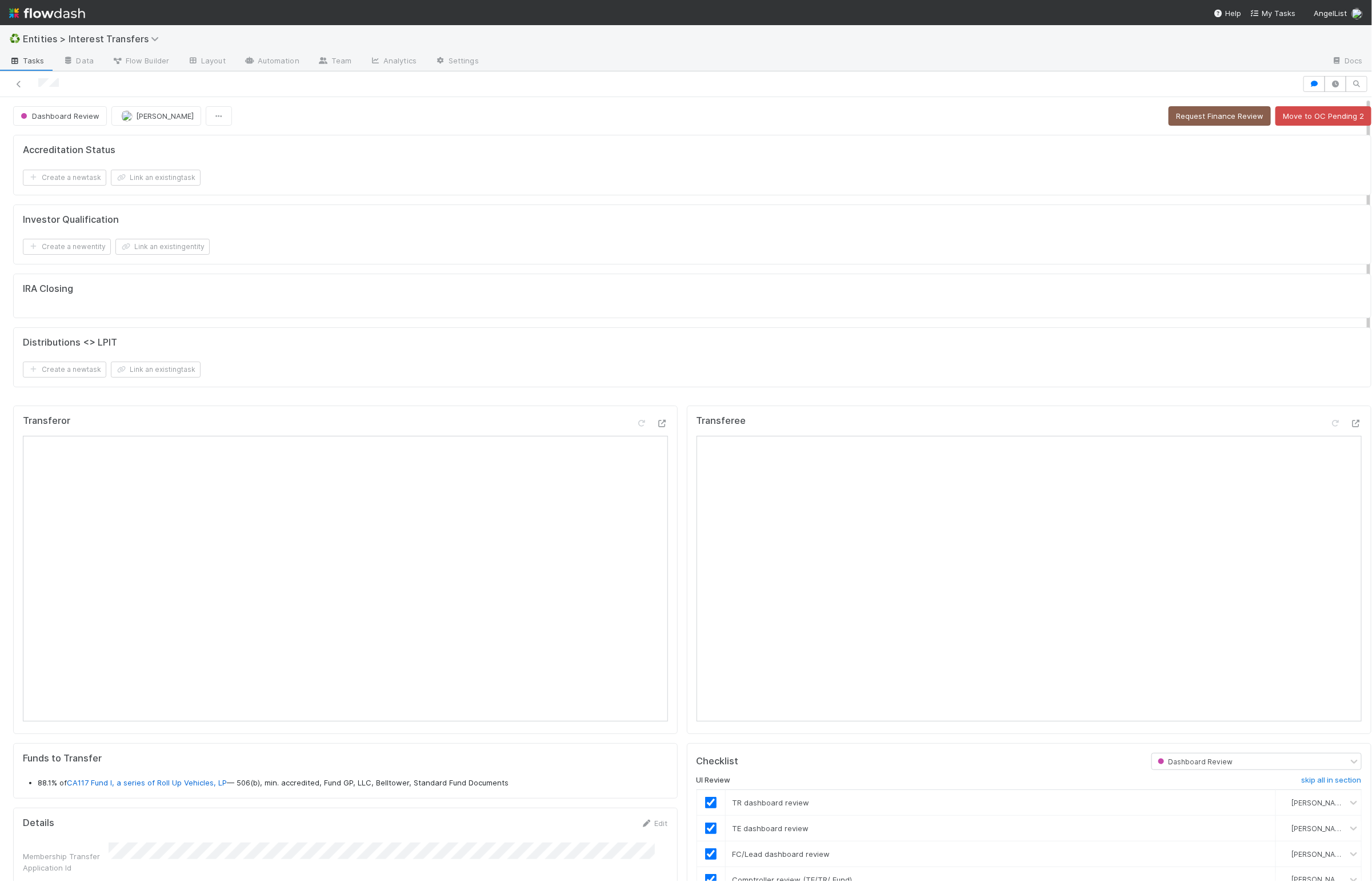
drag, startPoint x: 1225, startPoint y: 221, endPoint x: 1236, endPoint y: 126, distance: 95.6
click at [1225, 219] on div "Investor Qualification" at bounding box center [692, 219] width 1339 height 11
drag, startPoint x: 1231, startPoint y: 117, endPoint x: 1139, endPoint y: 127, distance: 92.5
click at [1231, 117] on button "Request Finance Review" at bounding box center [1219, 116] width 102 height 19
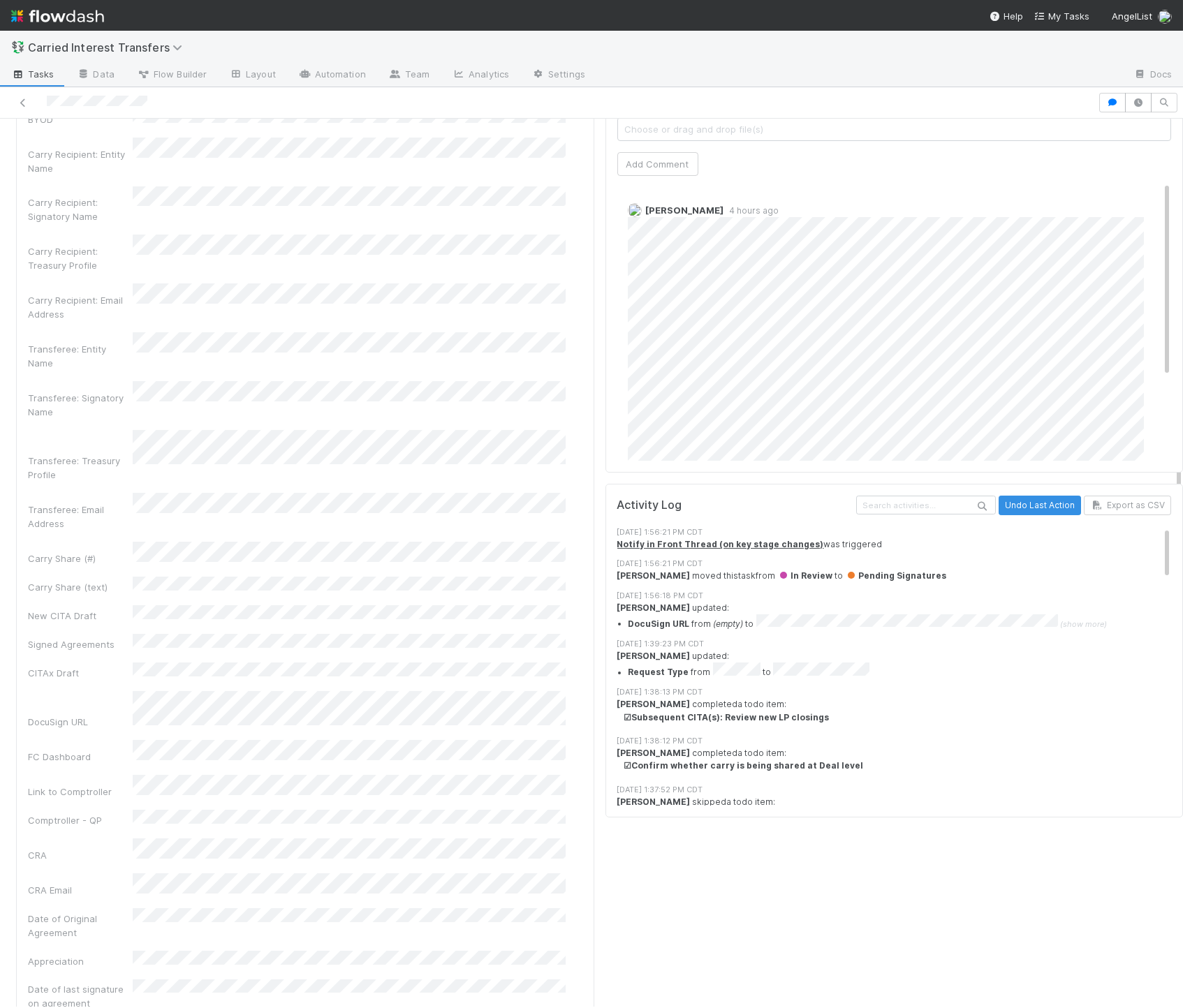
scroll to position [764, 0]
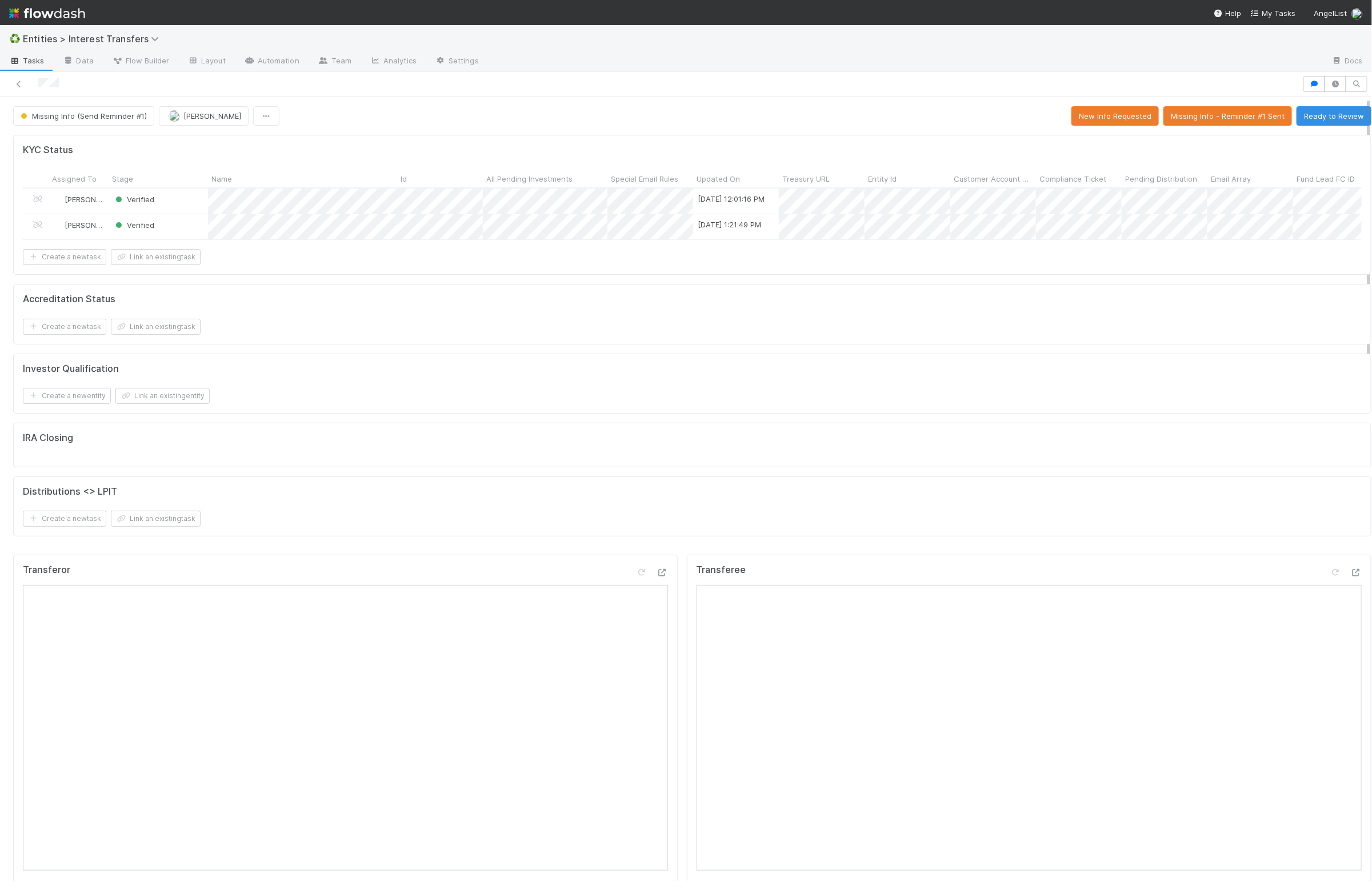
scroll to position [13, 13]
click at [688, 527] on div "Create a new task Link an existing task" at bounding box center [692, 519] width 1339 height 16
click at [1103, 123] on button "Ready to Review" at bounding box center [1333, 116] width 75 height 19
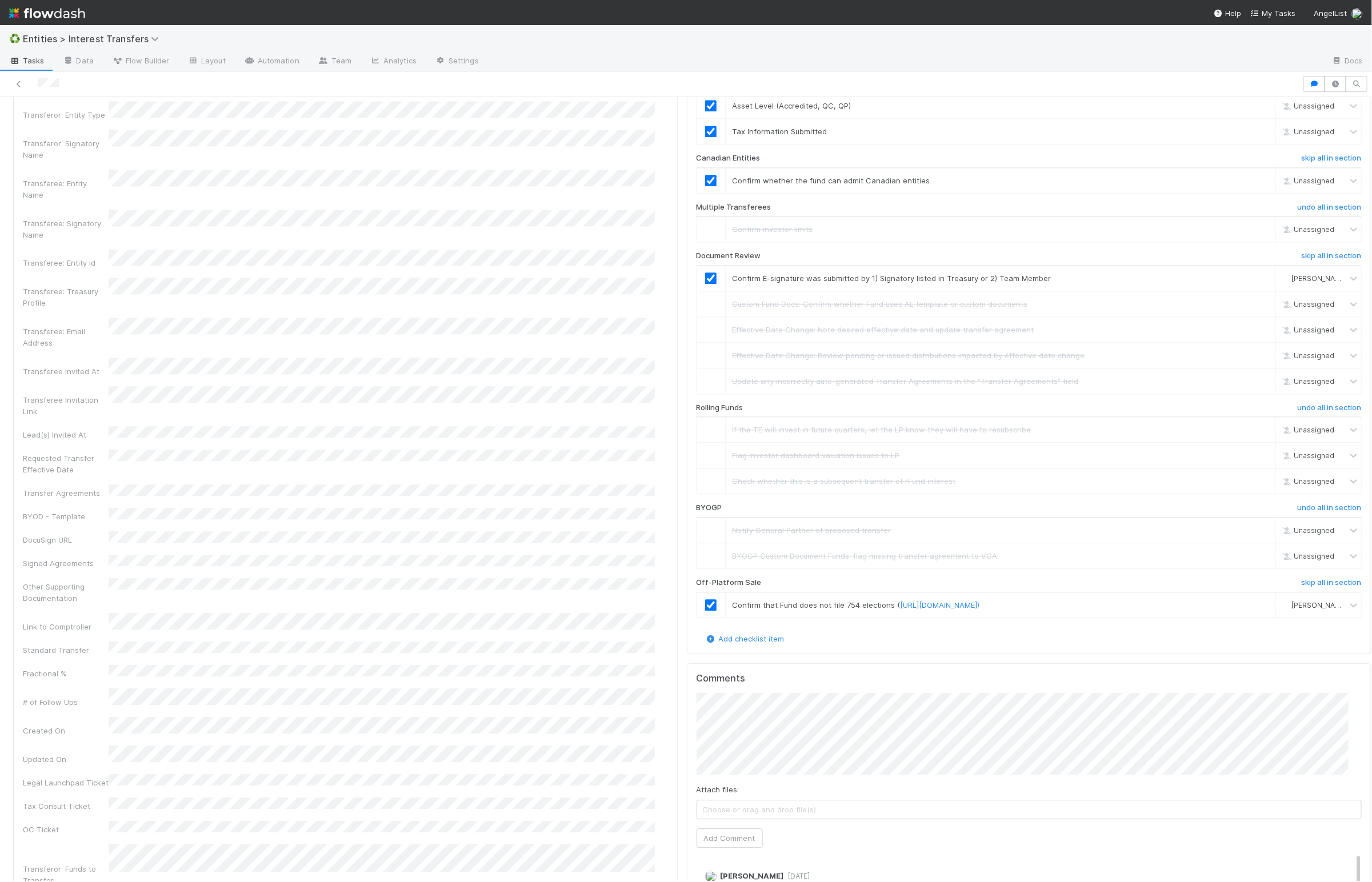
scroll to position [0, 0]
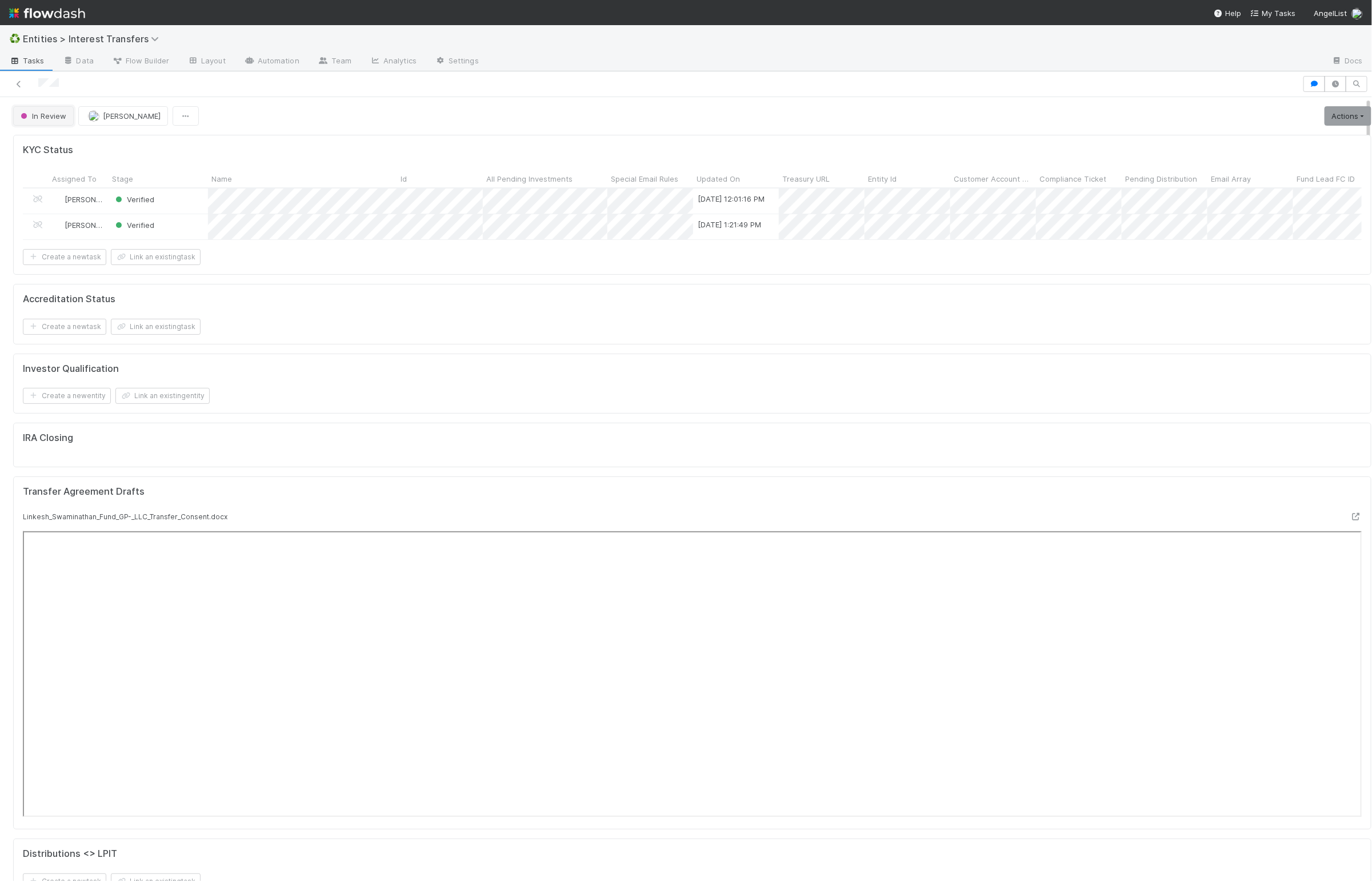
click at [44, 118] on span "In Review" at bounding box center [42, 116] width 48 height 9
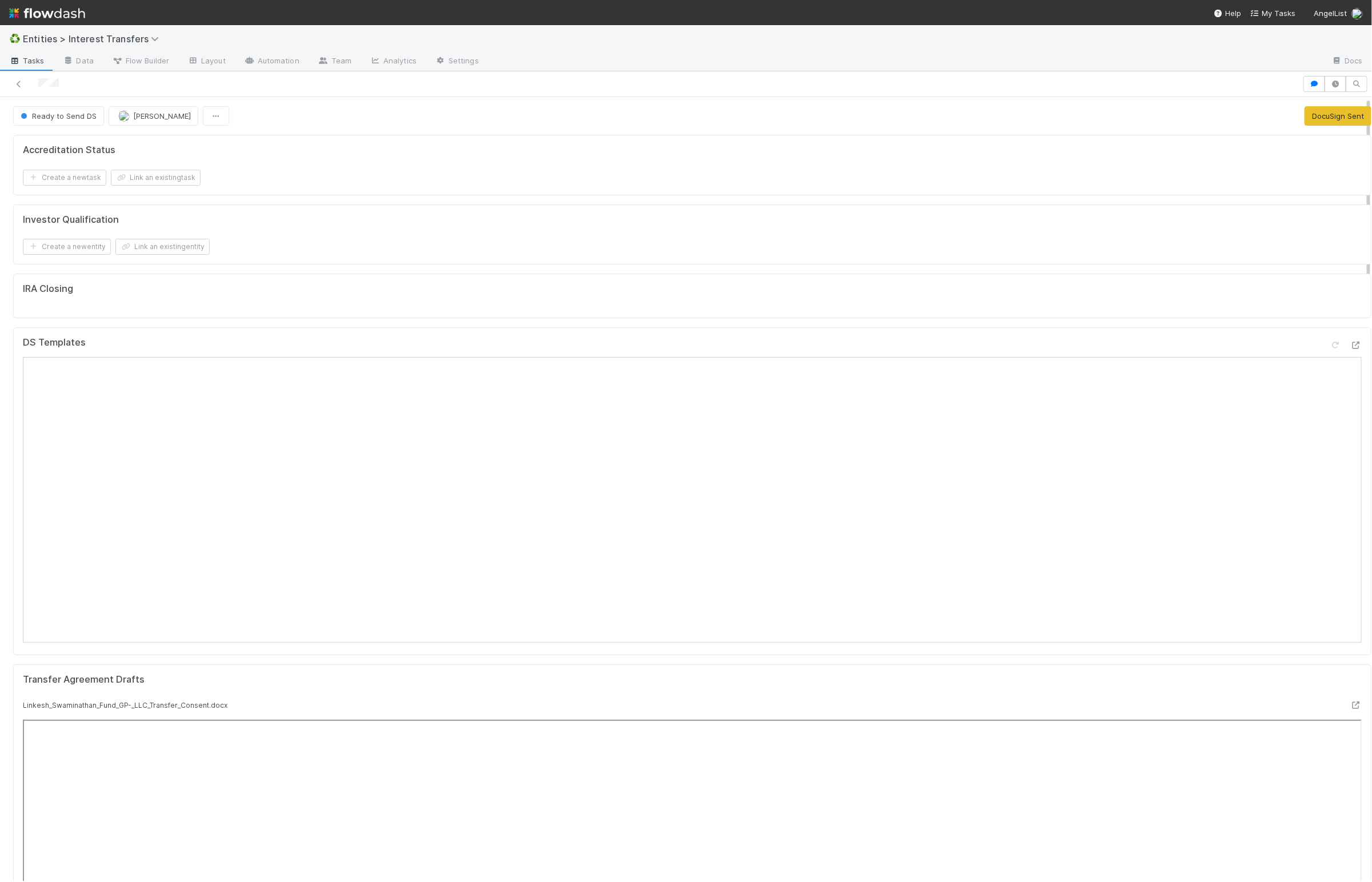
click at [464, 686] on div "Transfer Agreement Drafts" at bounding box center [692, 686] width 1356 height 25
click at [1103, 119] on button "DocuSign Sent" at bounding box center [1337, 116] width 67 height 19
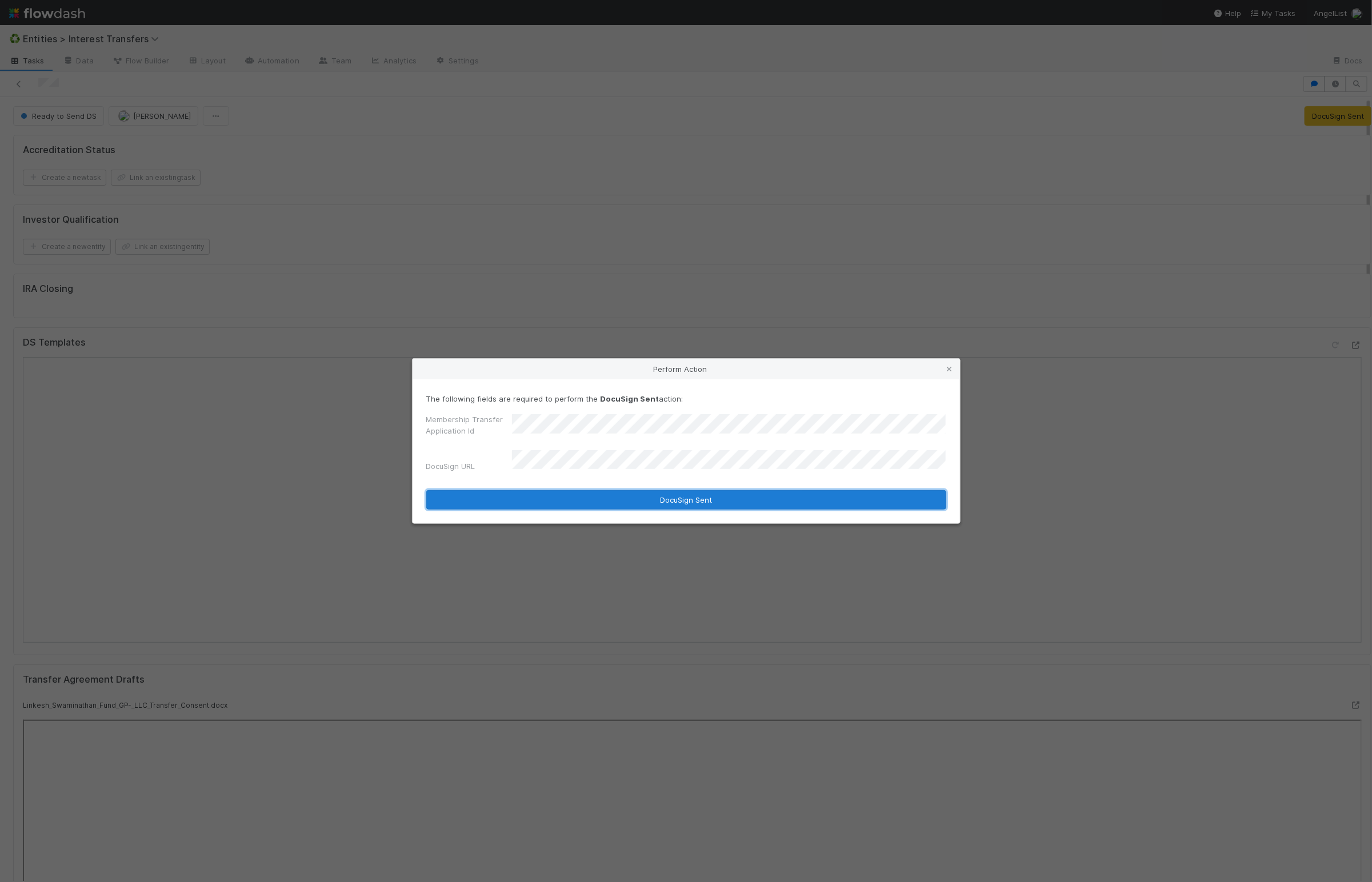
click at [660, 500] on button "DocuSign Sent" at bounding box center [686, 500] width 520 height 19
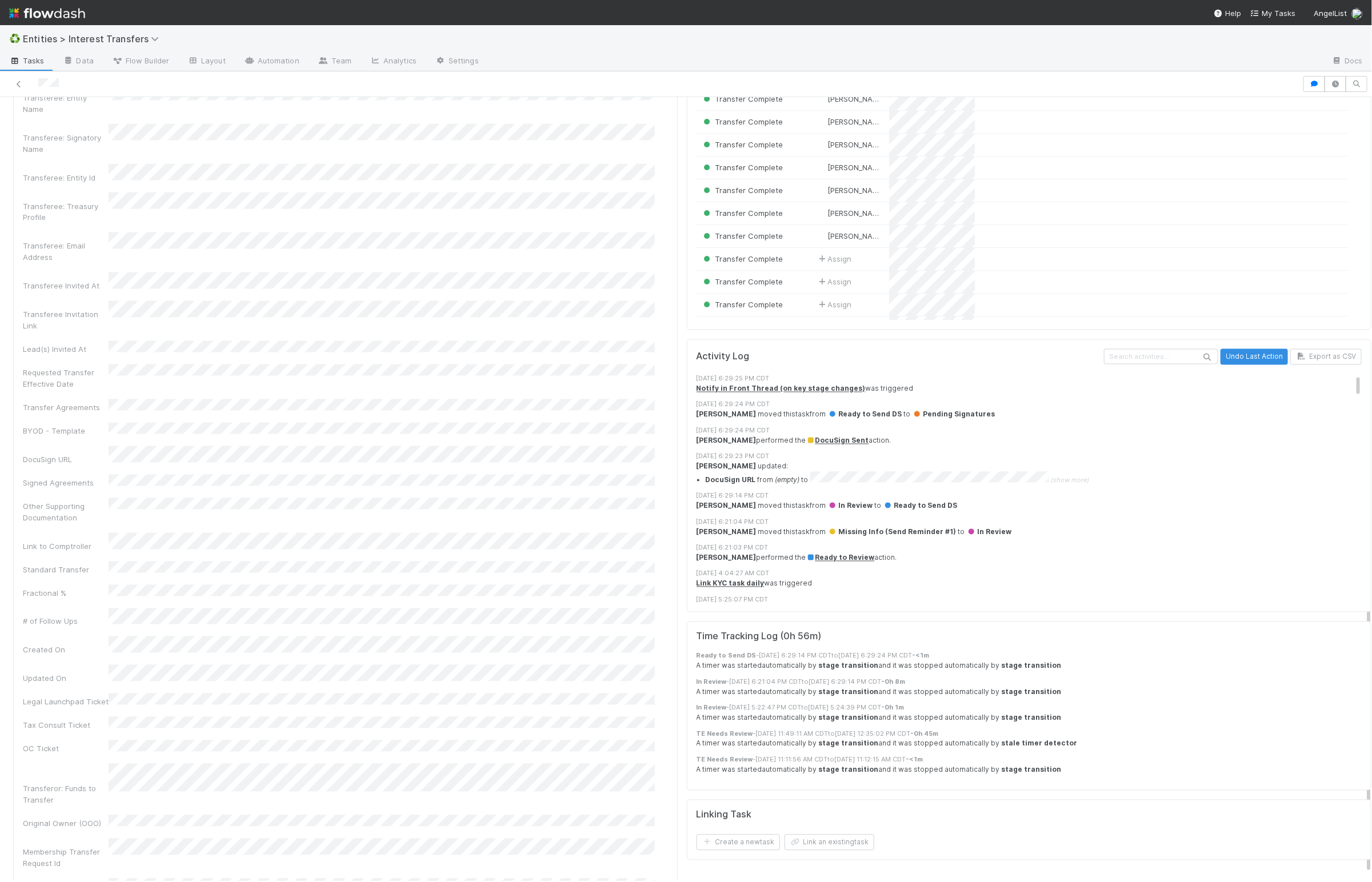
scroll to position [220, 639]
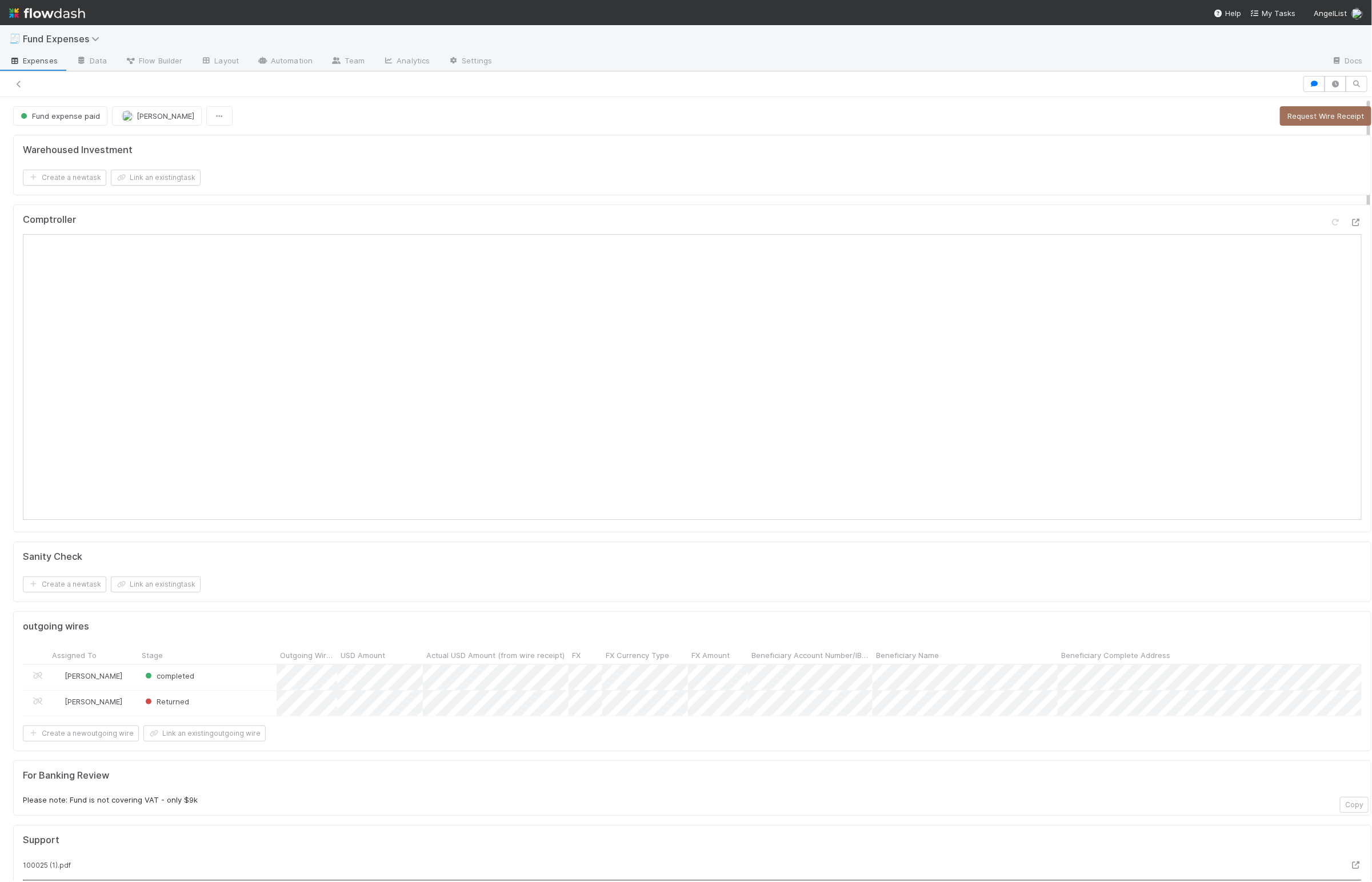
click at [381, 563] on div "Sanity Check" at bounding box center [692, 557] width 1339 height 11
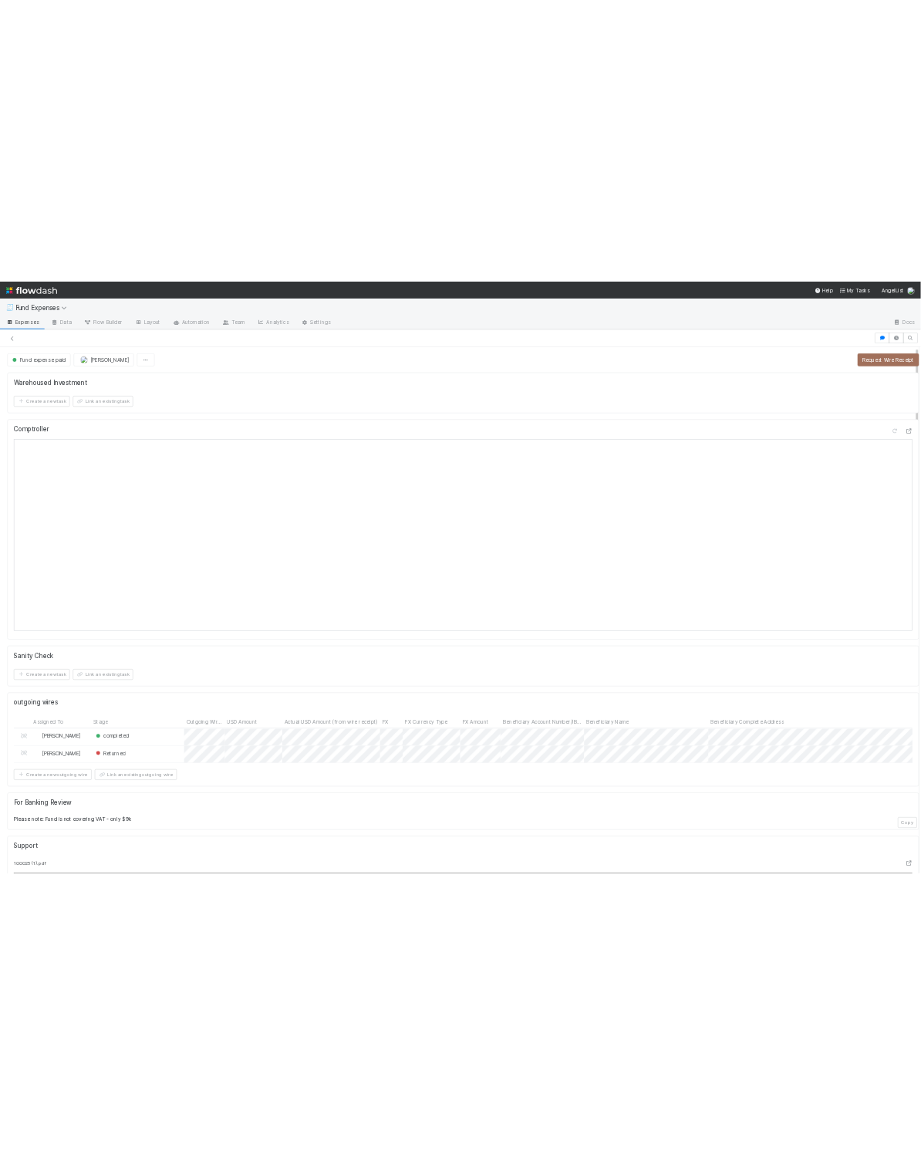
scroll to position [0, 2]
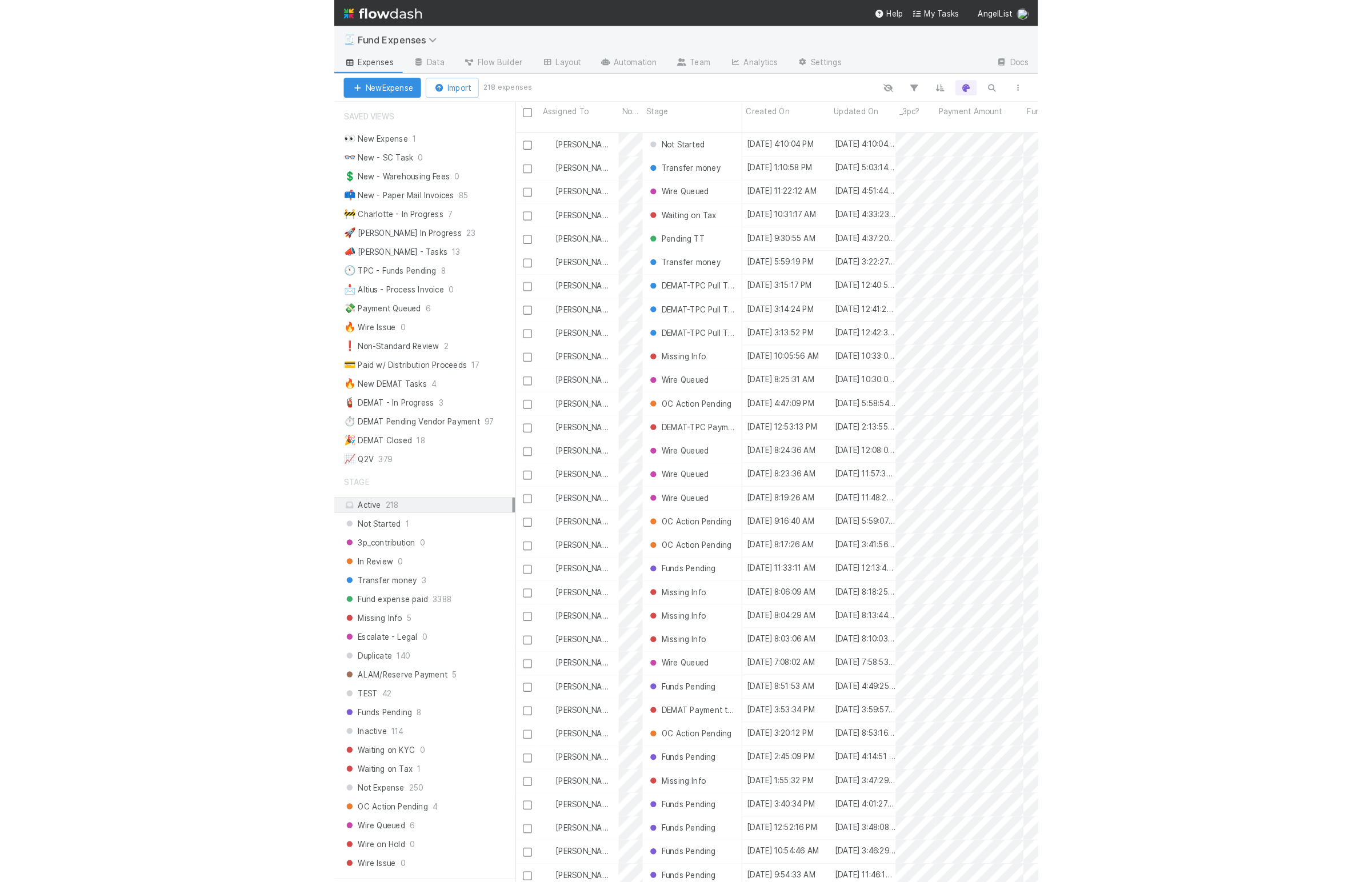
scroll to position [749, 1184]
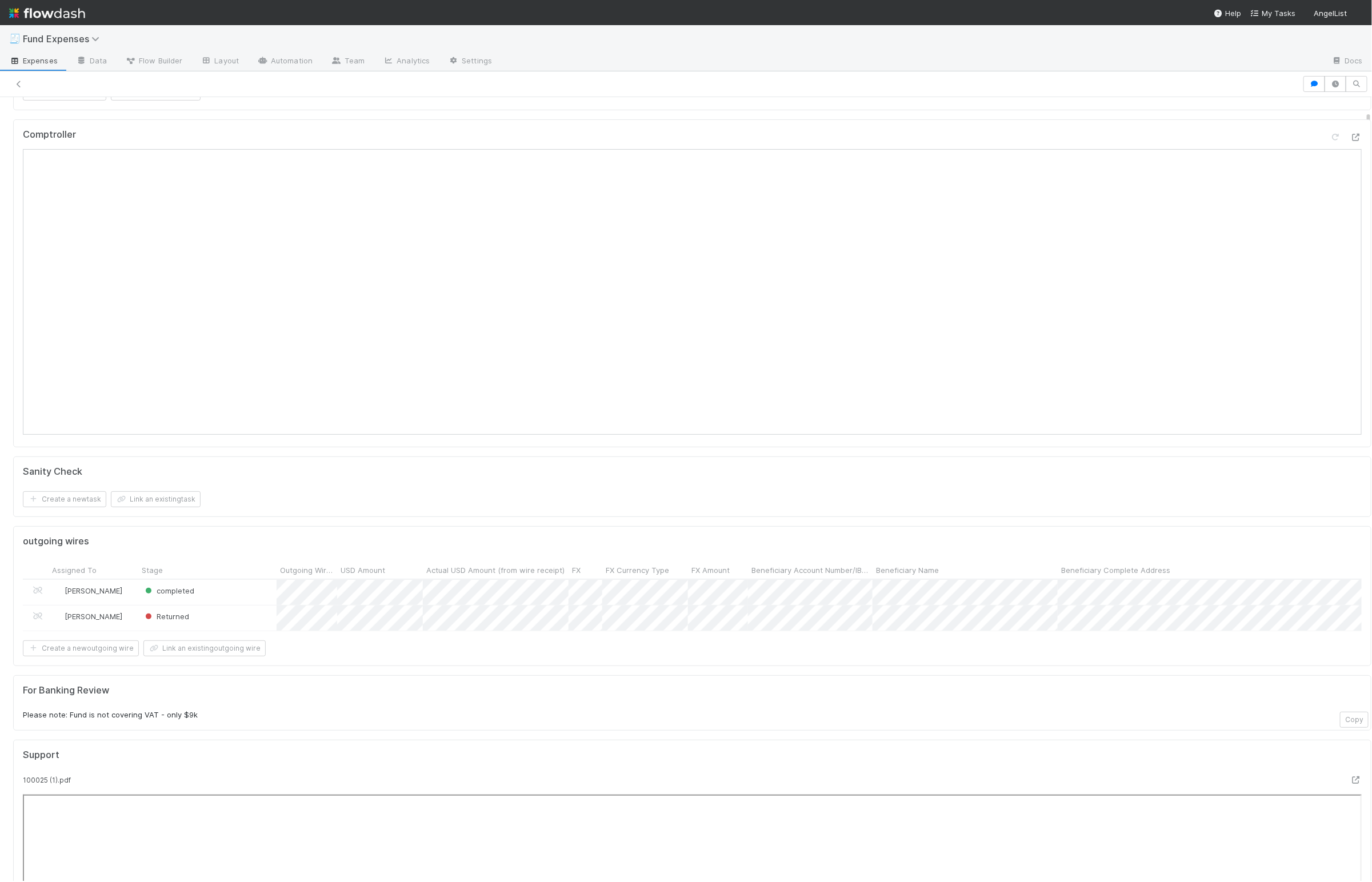
scroll to position [89, 0]
drag, startPoint x: 472, startPoint y: 705, endPoint x: 485, endPoint y: 709, distance: 13.6
click at [472, 692] on h5 "For Banking Review" at bounding box center [692, 686] width 1339 height 11
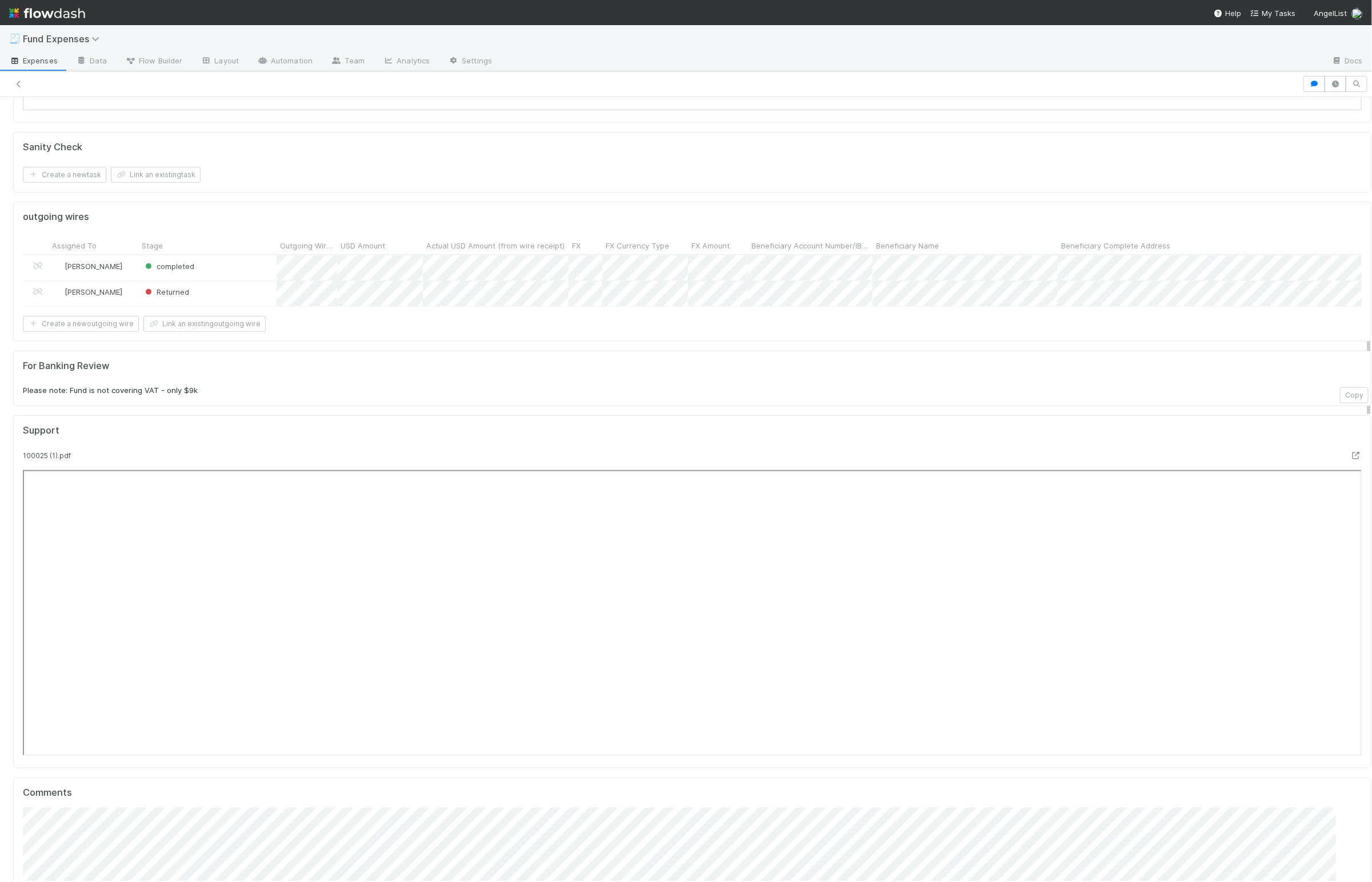
scroll to position [0, 0]
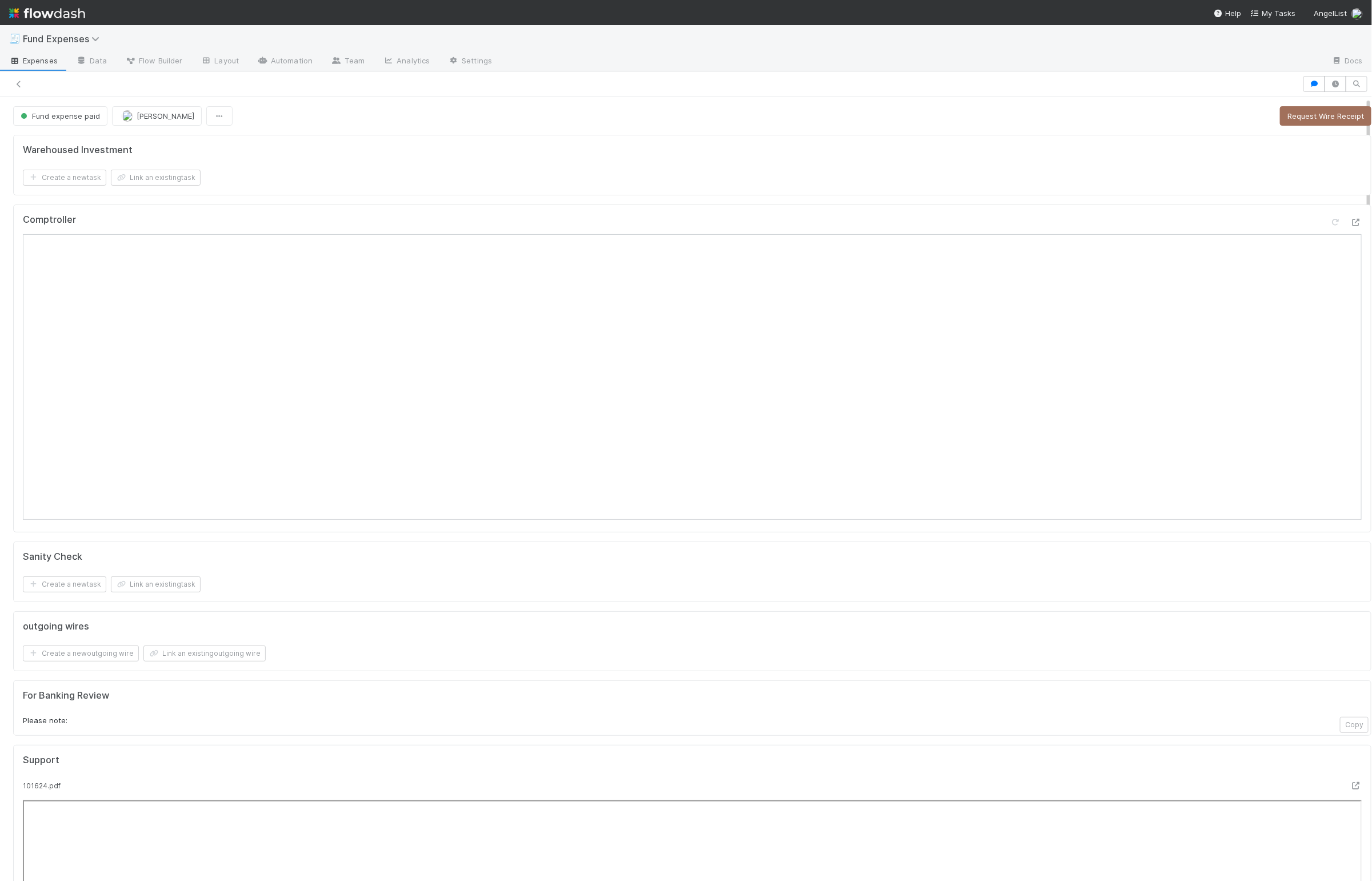
drag, startPoint x: 375, startPoint y: 127, endPoint x: 347, endPoint y: 214, distance: 91.4
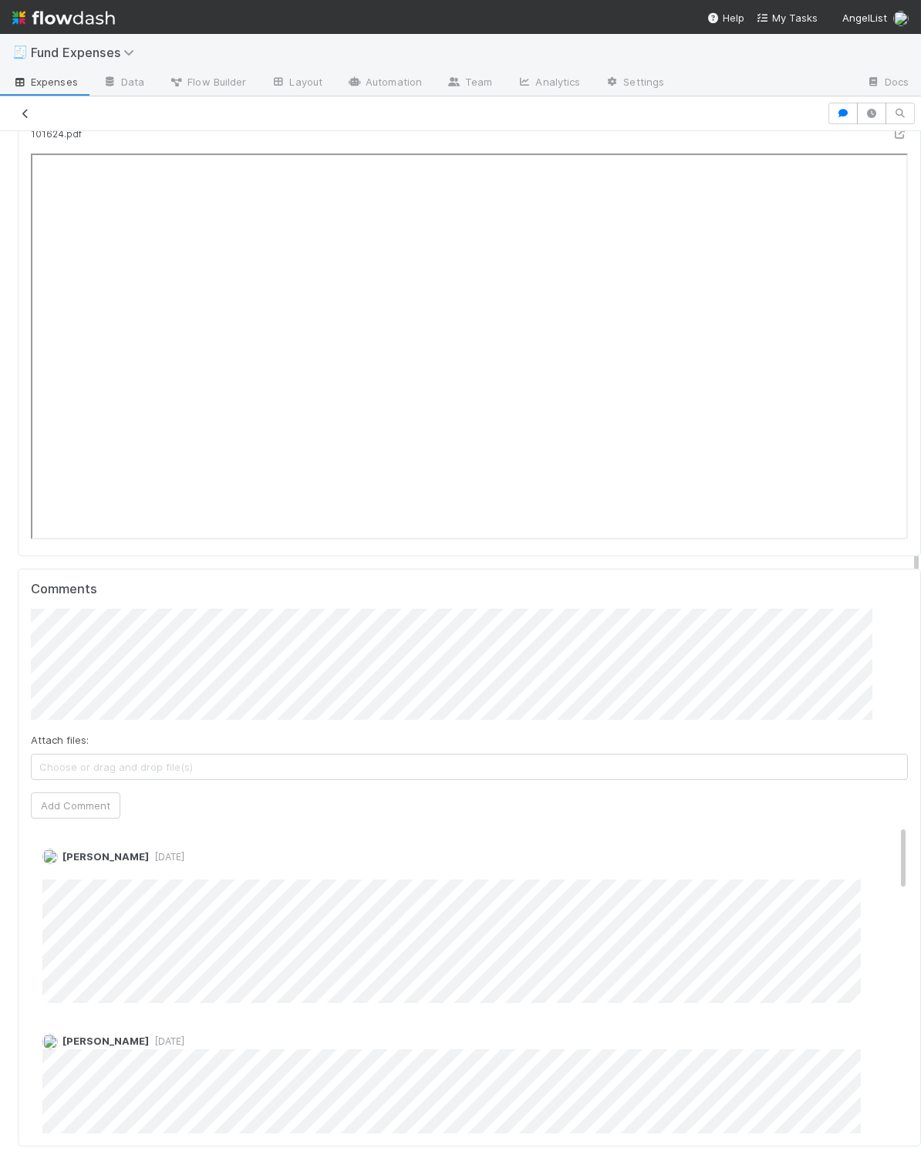
click at [22, 114] on icon at bounding box center [25, 114] width 15 height 10
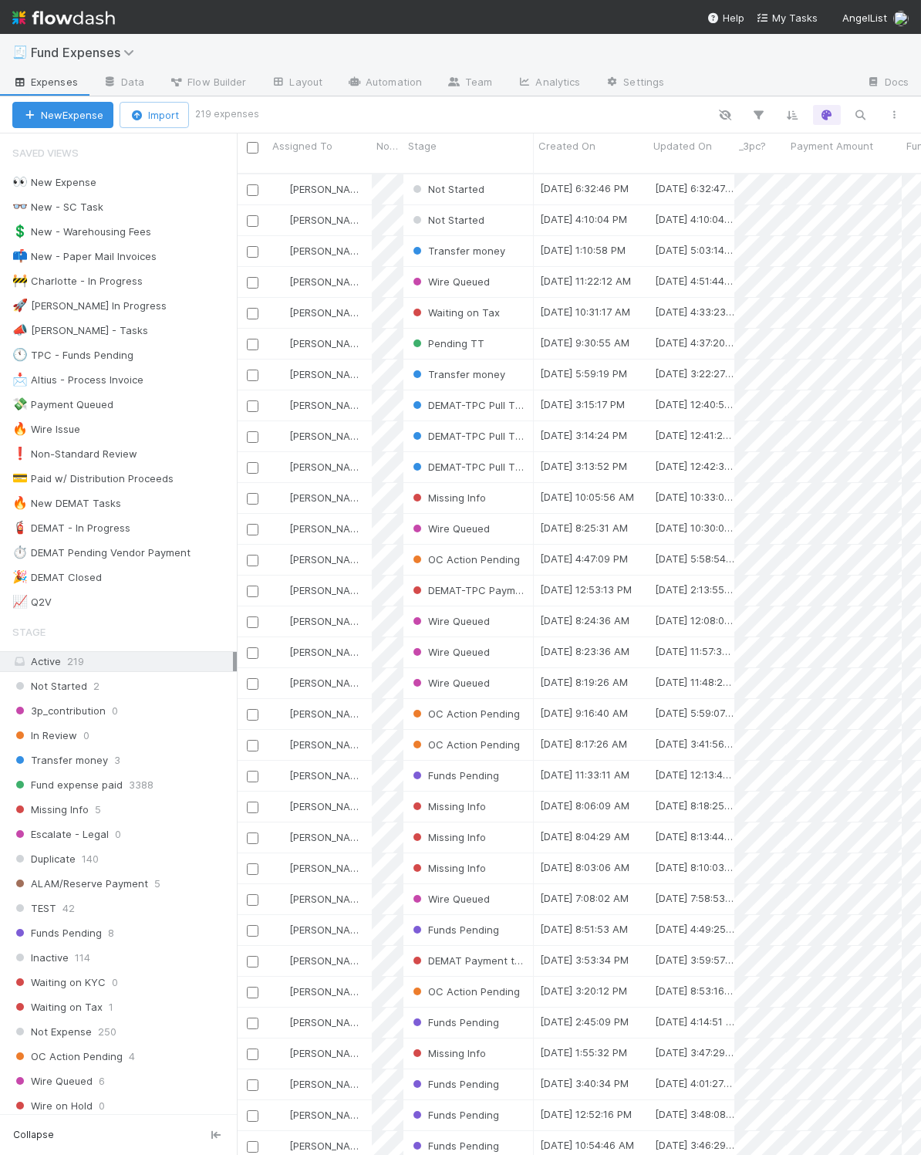
scroll to position [975, 667]
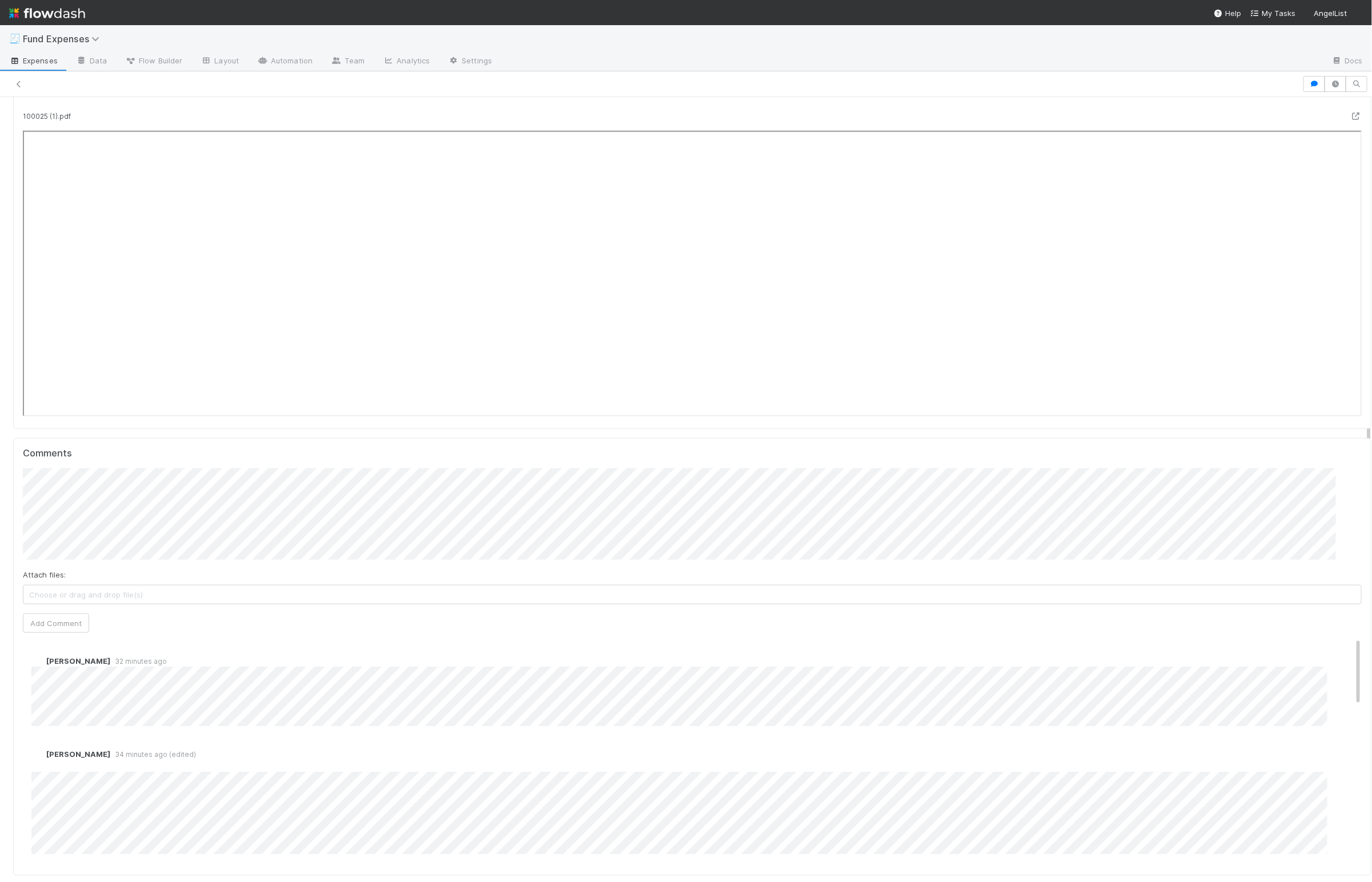
scroll to position [750, 0]
drag, startPoint x: 64, startPoint y: 638, endPoint x: 70, endPoint y: 644, distance: 8.5
click at [64, 591] on button "Add Comment" at bounding box center [56, 622] width 67 height 19
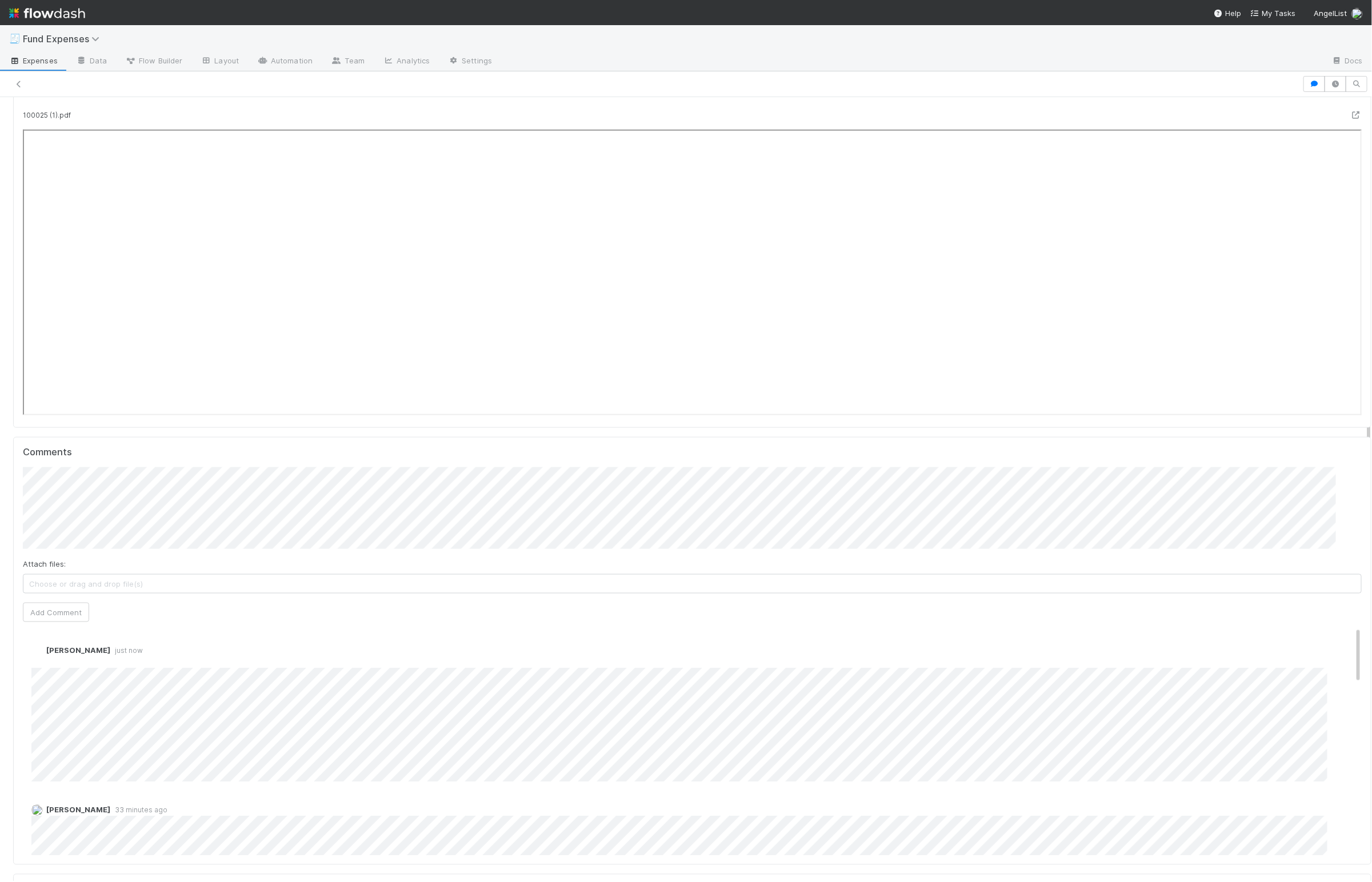
scroll to position [0, 0]
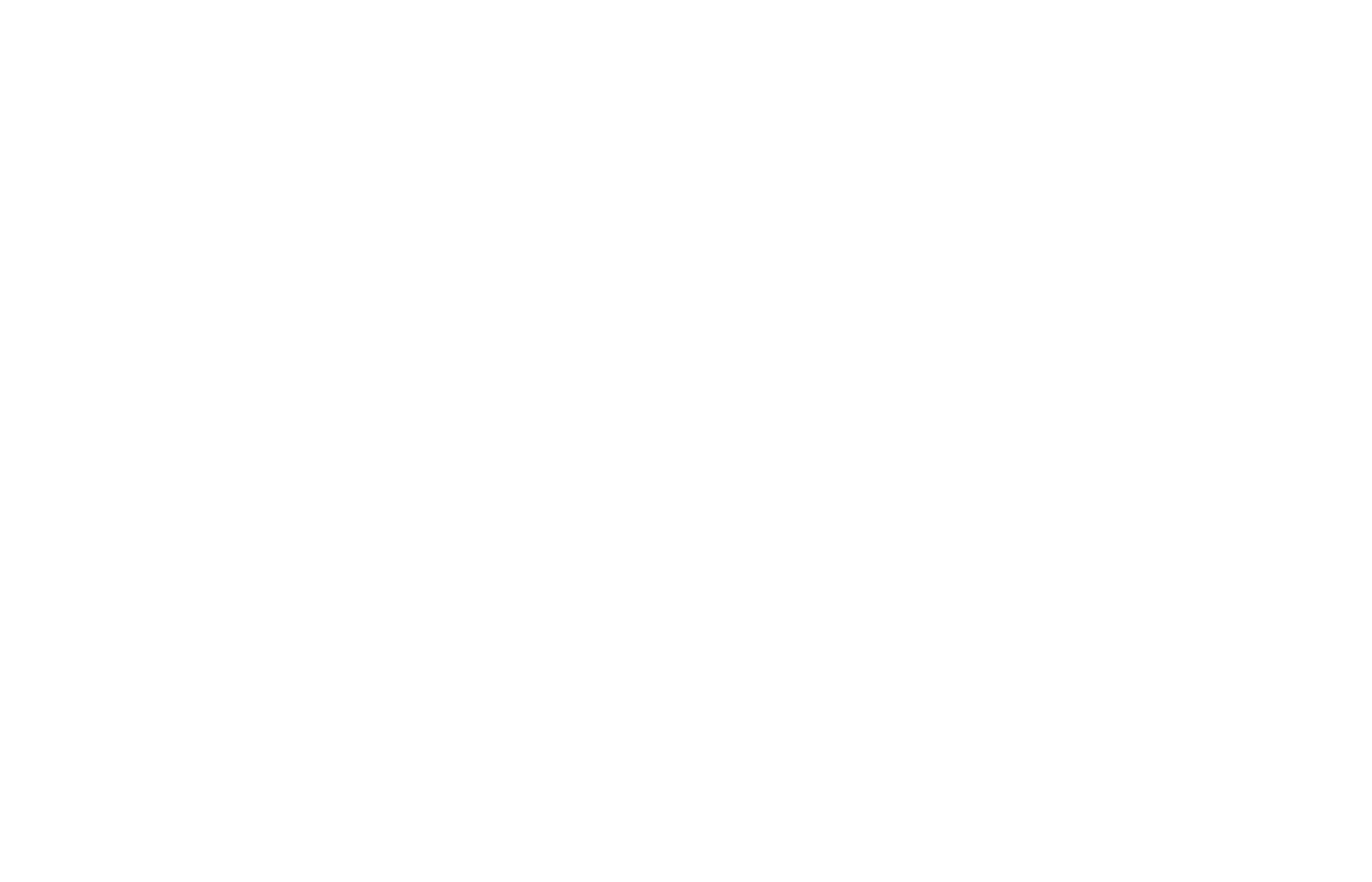
click at [134, 0] on html at bounding box center [686, 0] width 1372 height 0
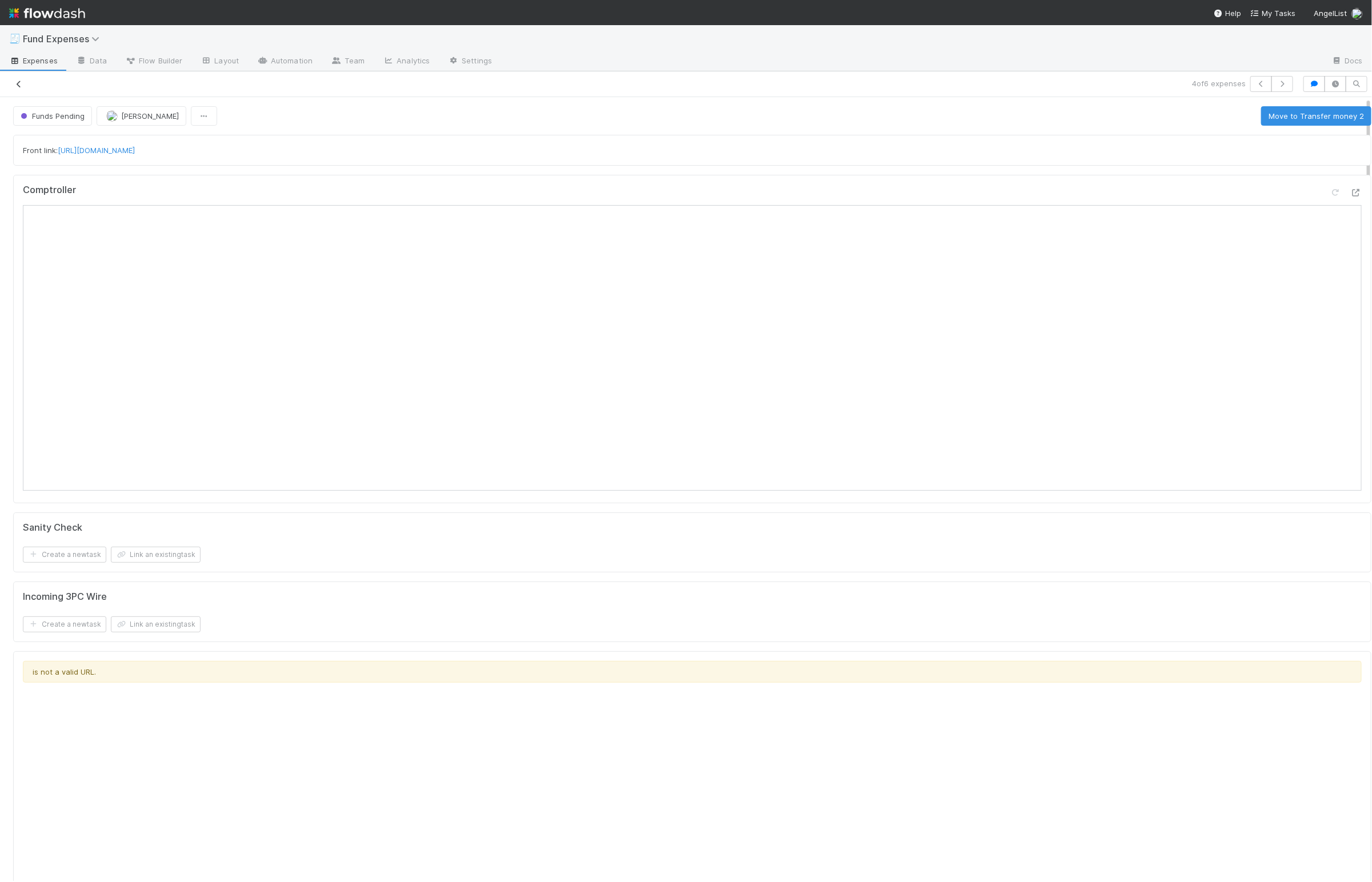
click at [25, 78] on div at bounding box center [329, 84] width 649 height 16
click at [21, 81] on icon at bounding box center [19, 84] width 11 height 7
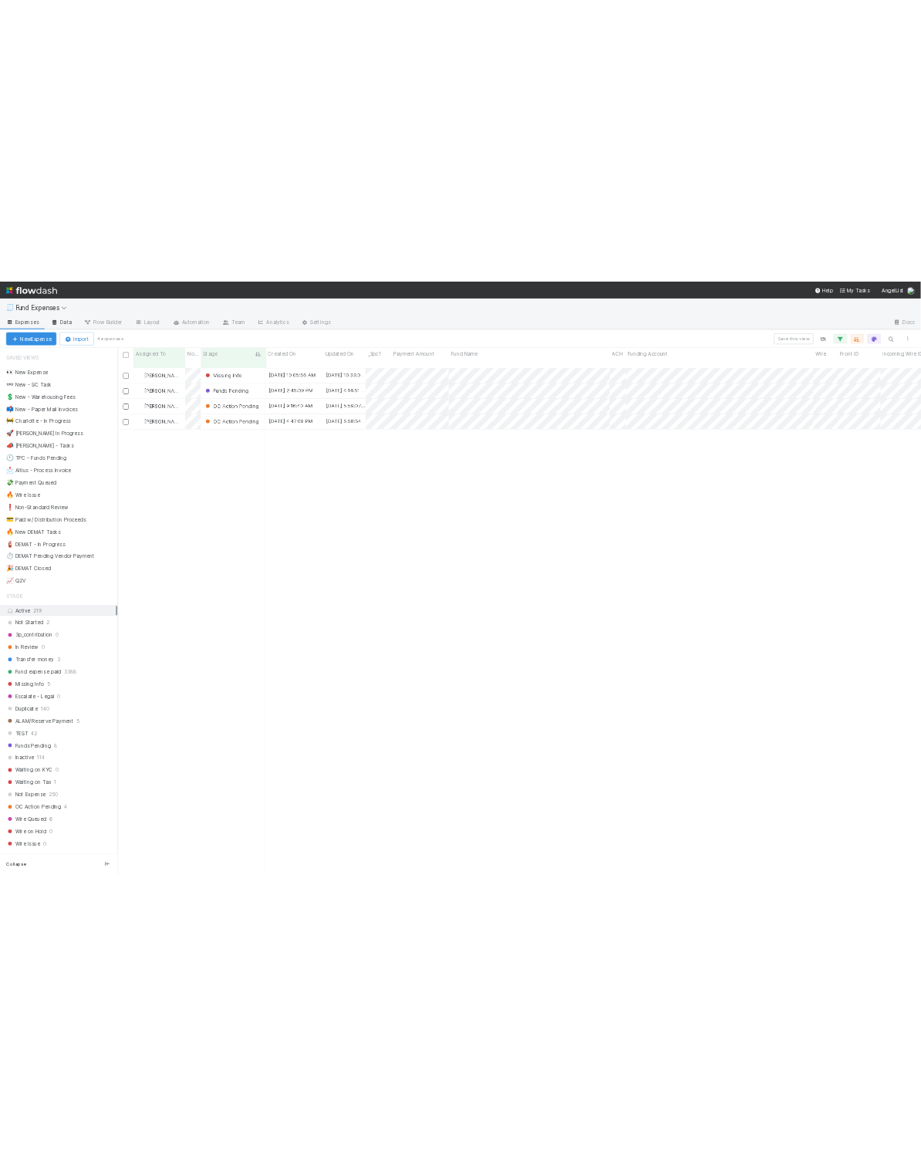
scroll to position [1011, 1599]
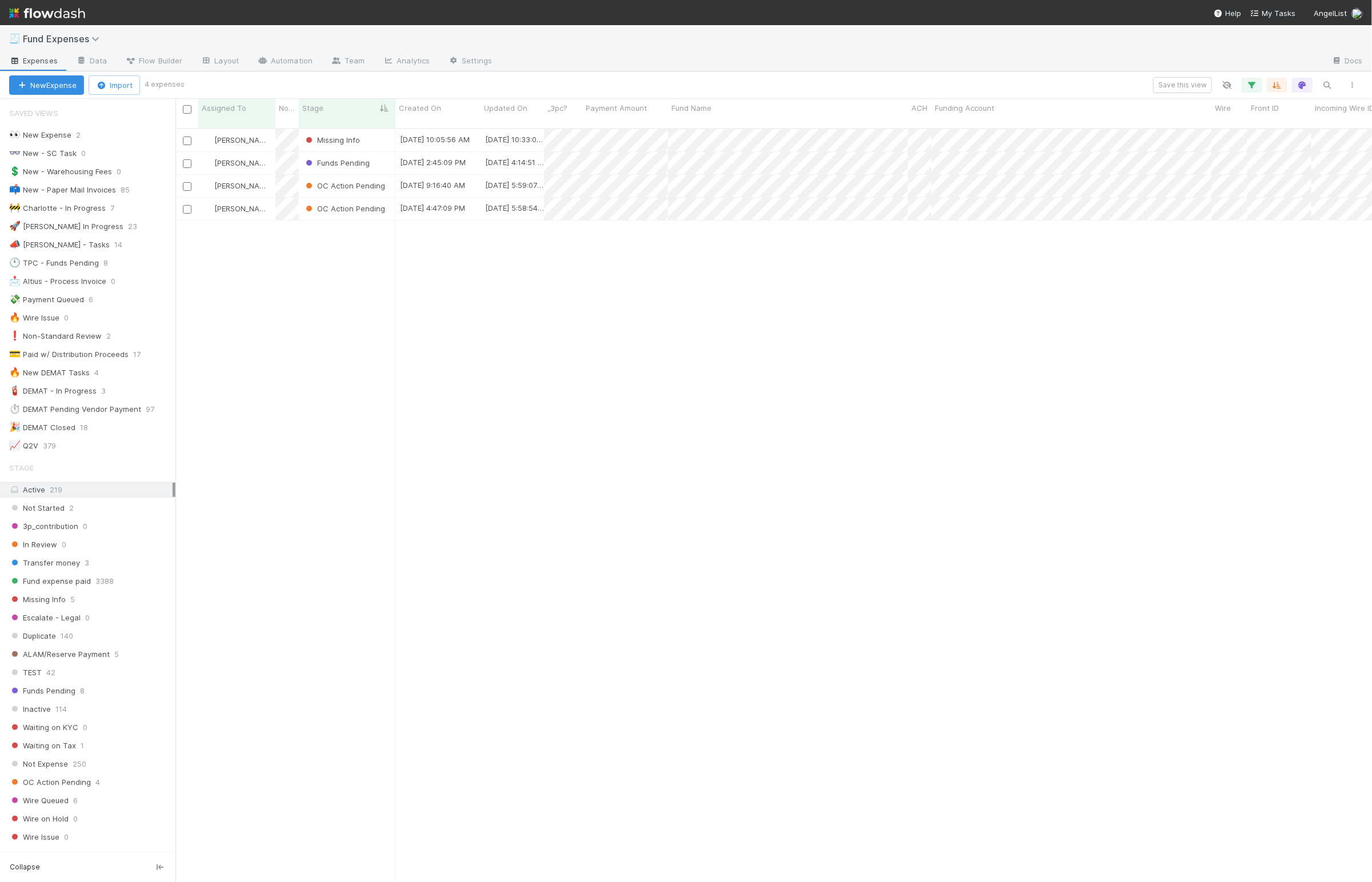
click at [270, 243] on div "Linda Ortiz Missing Info 8/19/25, 10:05:56 AM 8/19/25, 10:33:01 AM 0 0 0 0 1 0 …" at bounding box center [774, 510] width 1197 height 761
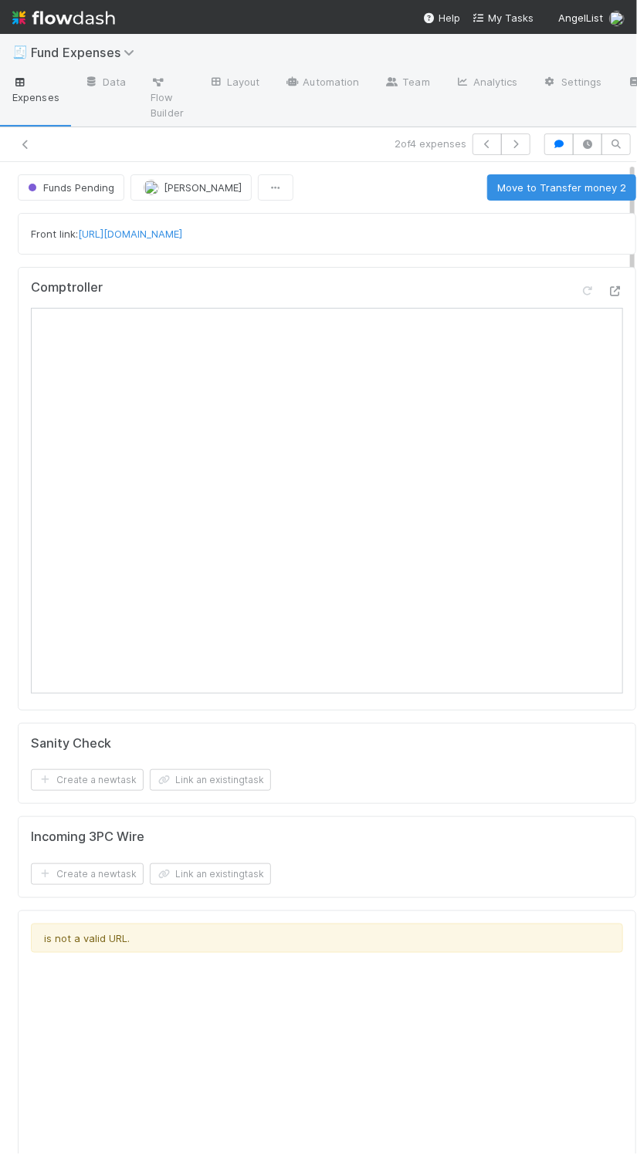
click at [419, 238] on div "Front link: https://app.frontapp.com/open/cnv_oym7byf" at bounding box center [327, 233] width 592 height 15
click at [26, 149] on icon at bounding box center [25, 145] width 15 height 10
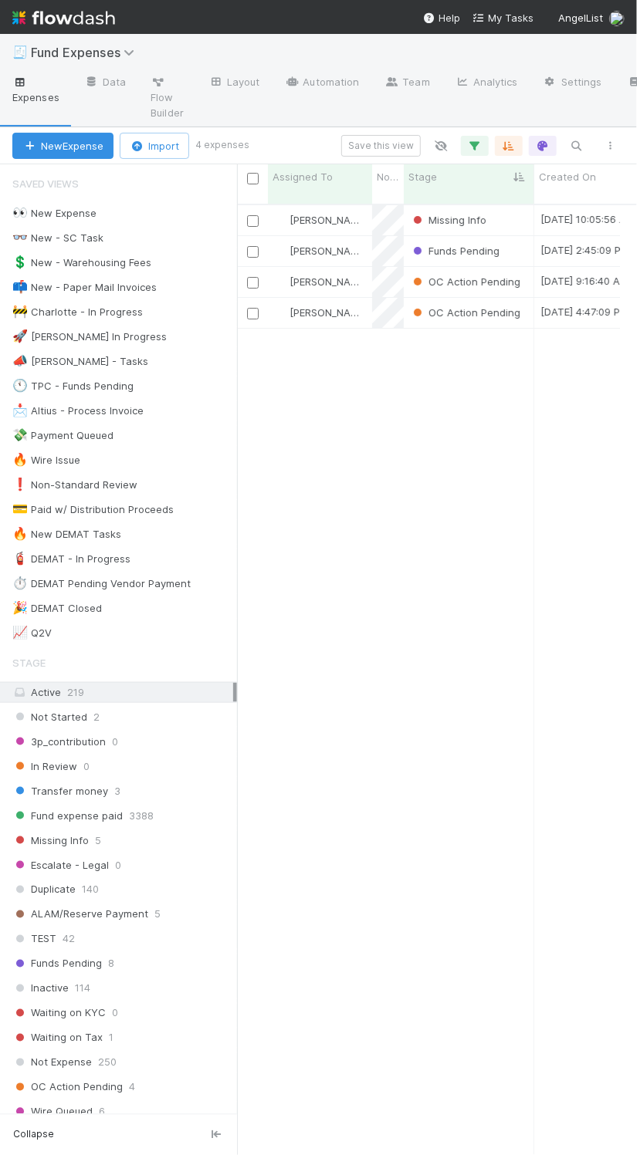
scroll to position [945, 366]
click at [513, 210] on div "Missing Info" at bounding box center [469, 220] width 130 height 30
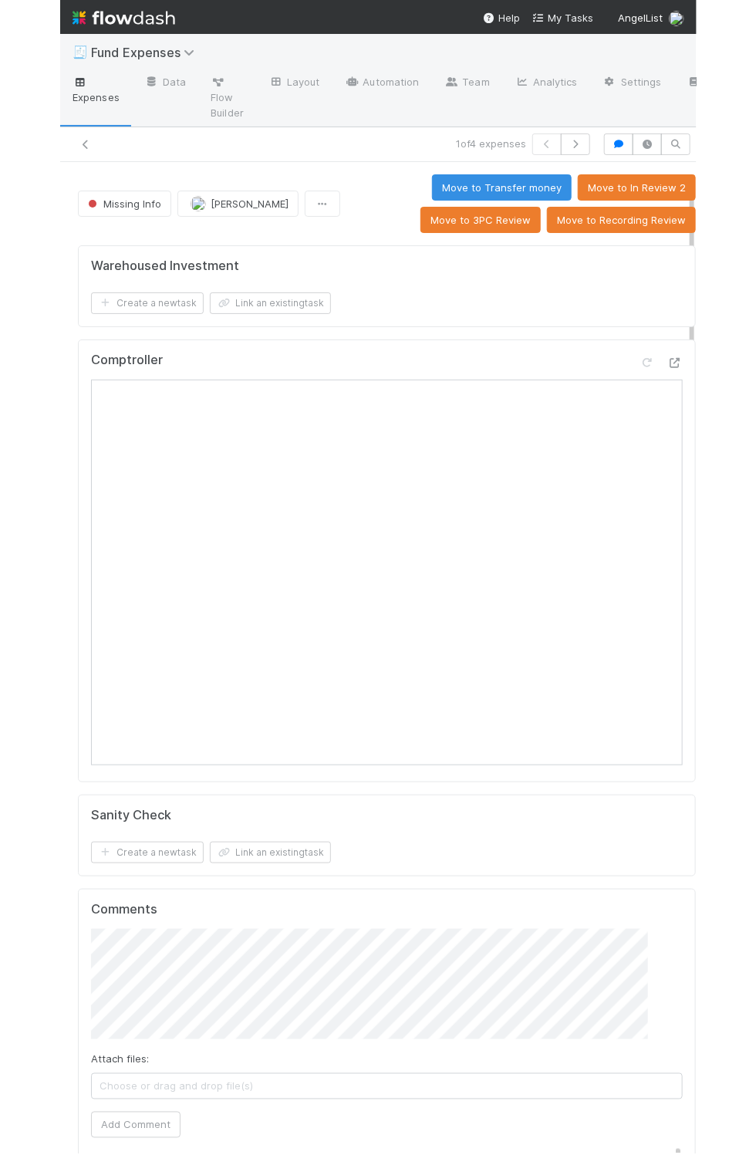
scroll to position [137, 0]
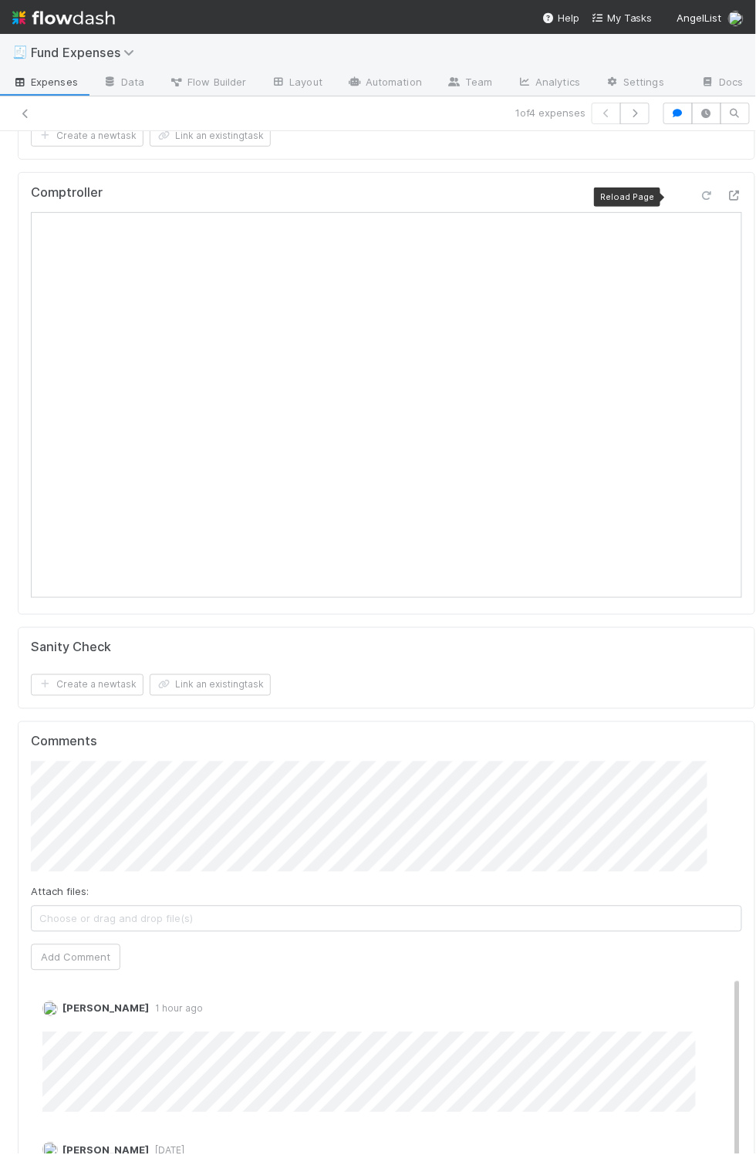
click at [699, 201] on icon at bounding box center [706, 196] width 15 height 10
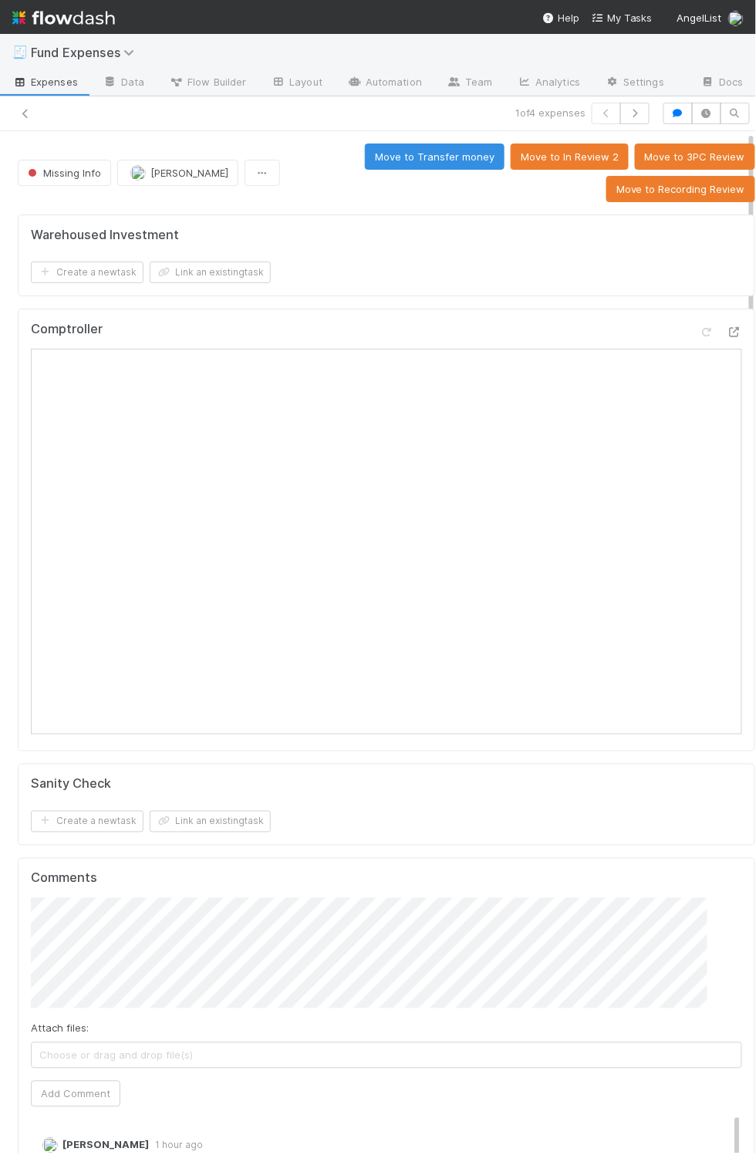
drag, startPoint x: 487, startPoint y: 201, endPoint x: 382, endPoint y: 202, distance: 104.9
click at [481, 201] on div "Move to Transfer money Move to In Review 2 Move to 3PC Review Move to Recording…" at bounding box center [520, 173] width 469 height 59
click at [77, 180] on button "Missing Info" at bounding box center [64, 173] width 93 height 26
click at [107, 216] on span "Fund expense paid" at bounding box center [77, 214] width 110 height 12
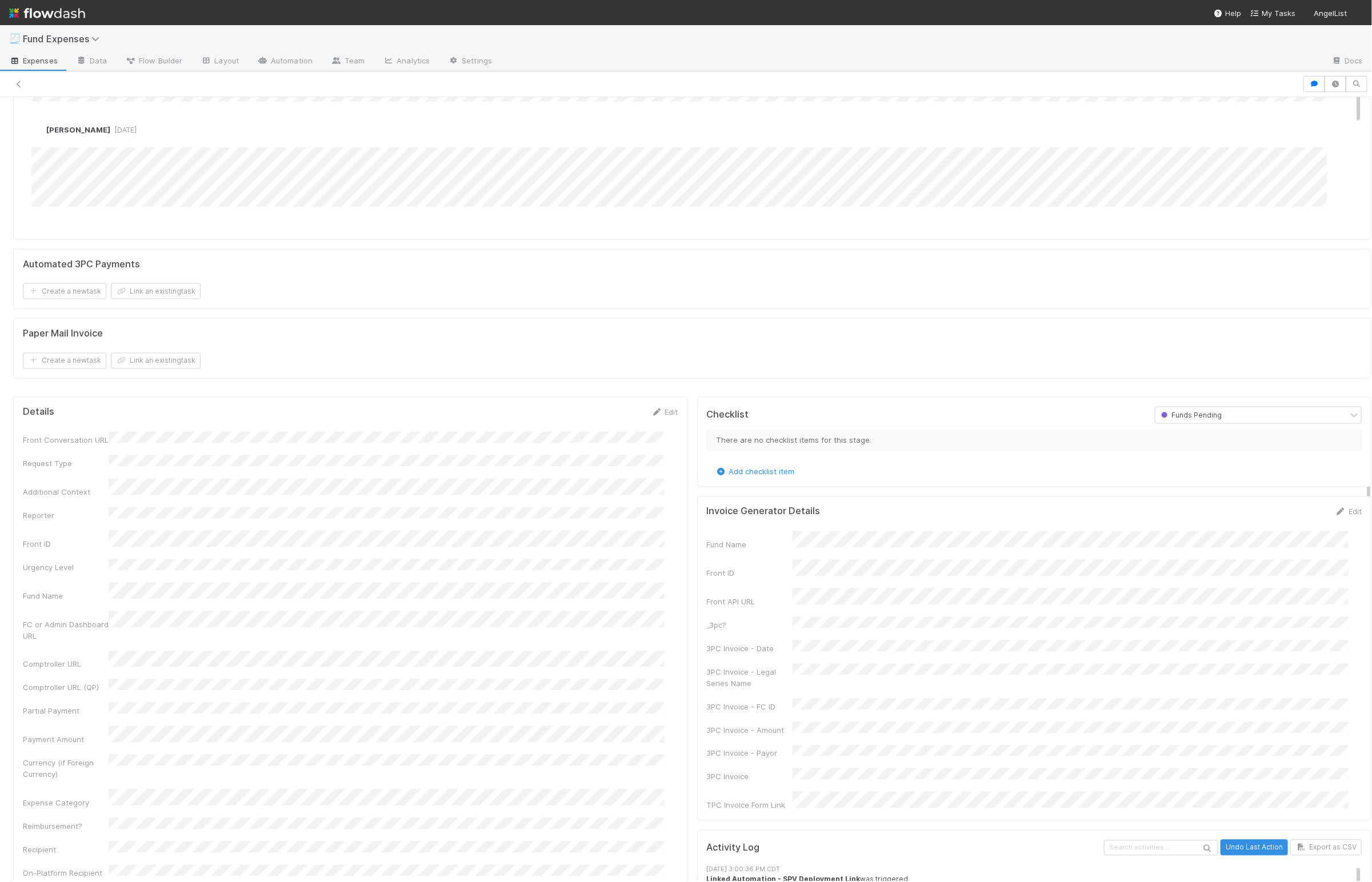
scroll to position [1143, 0]
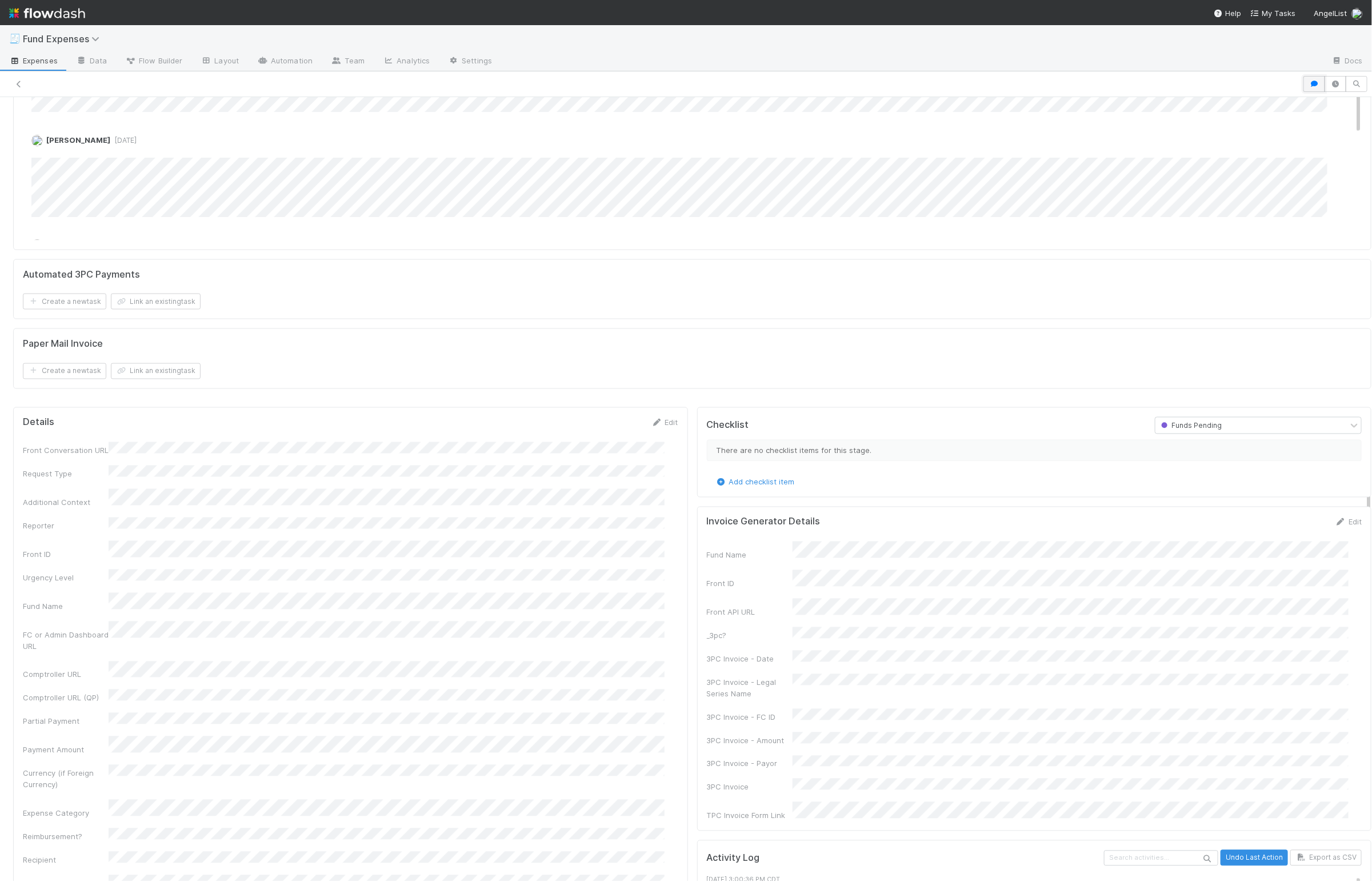
click at [1308, 81] on icon "button" at bounding box center [1314, 84] width 11 height 7
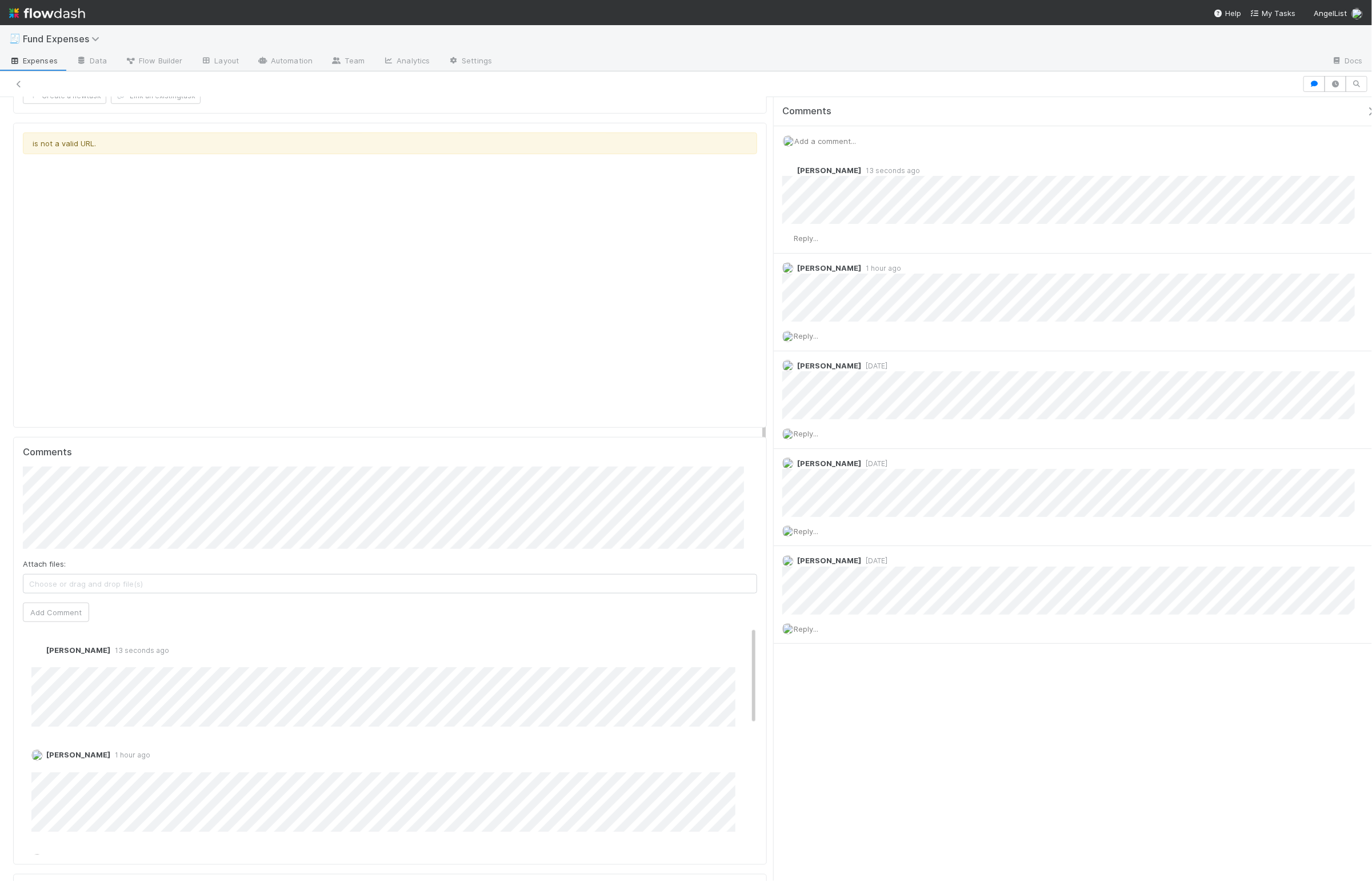
scroll to position [529, 0]
click at [1365, 109] on button "button" at bounding box center [1373, 112] width 24 height 10
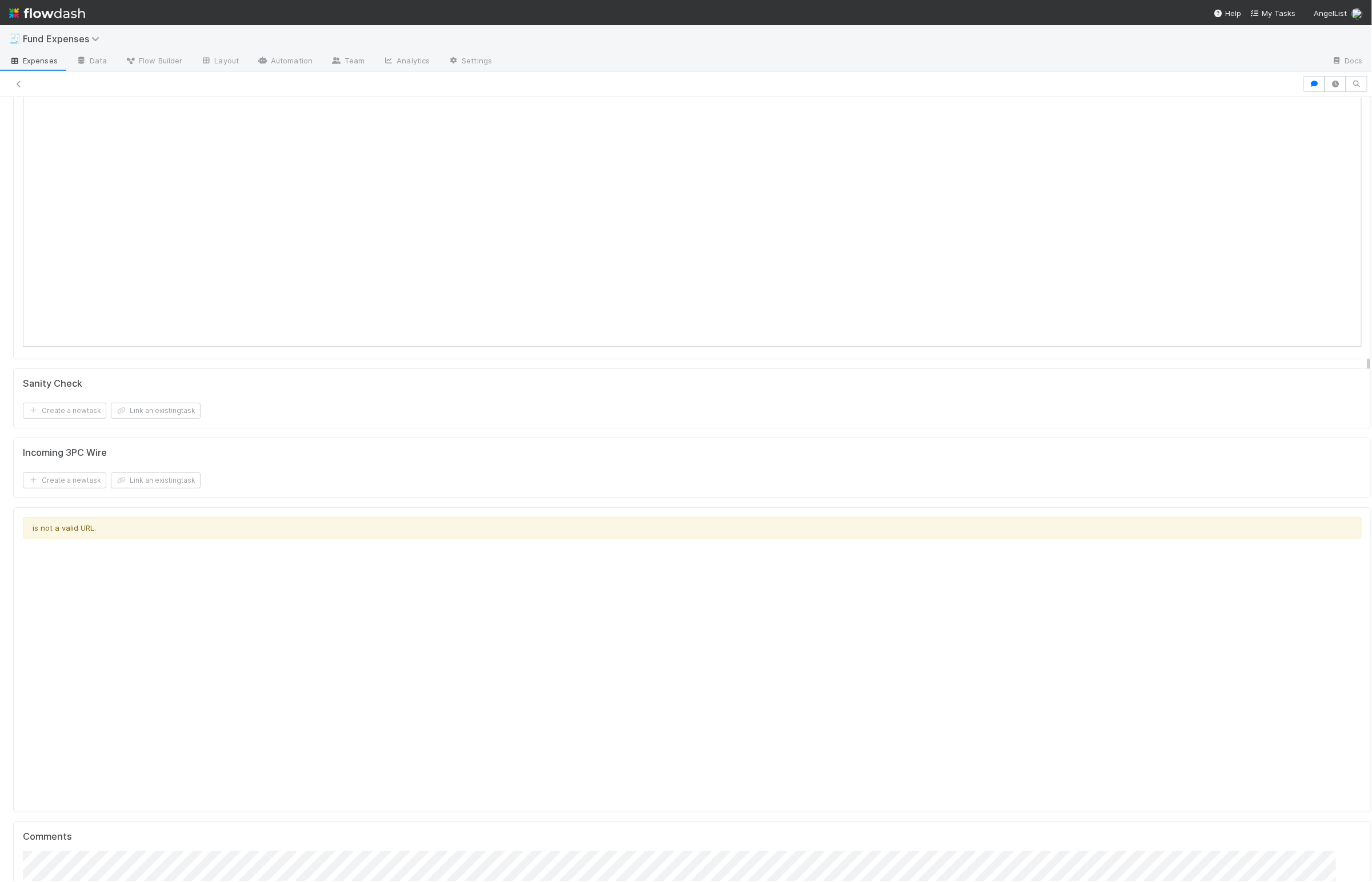
scroll to position [0, 0]
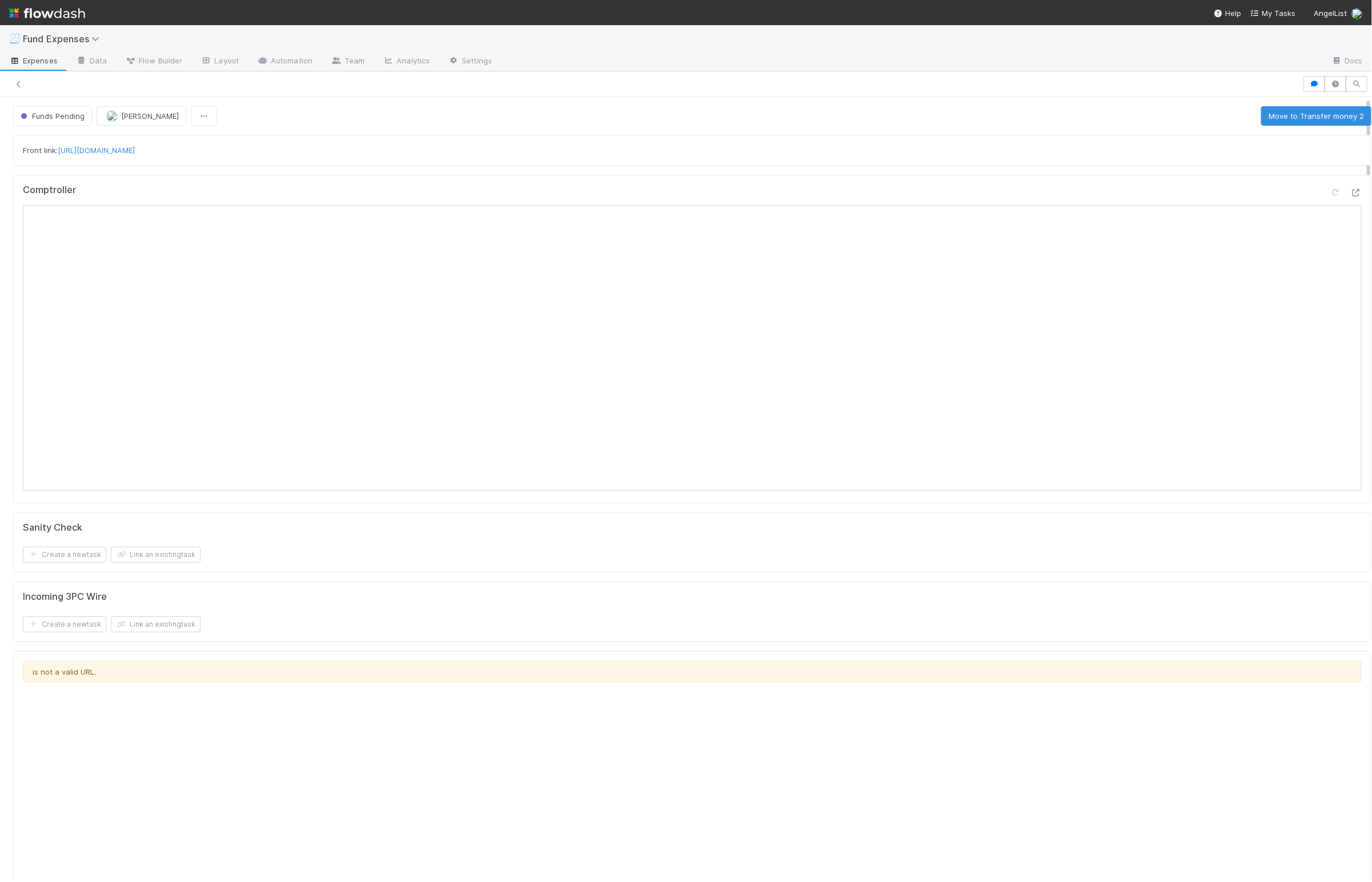
drag, startPoint x: 592, startPoint y: 627, endPoint x: 396, endPoint y: 639, distance: 196.4
click at [592, 627] on div "Create a new task Link an existing task" at bounding box center [692, 625] width 1339 height 16
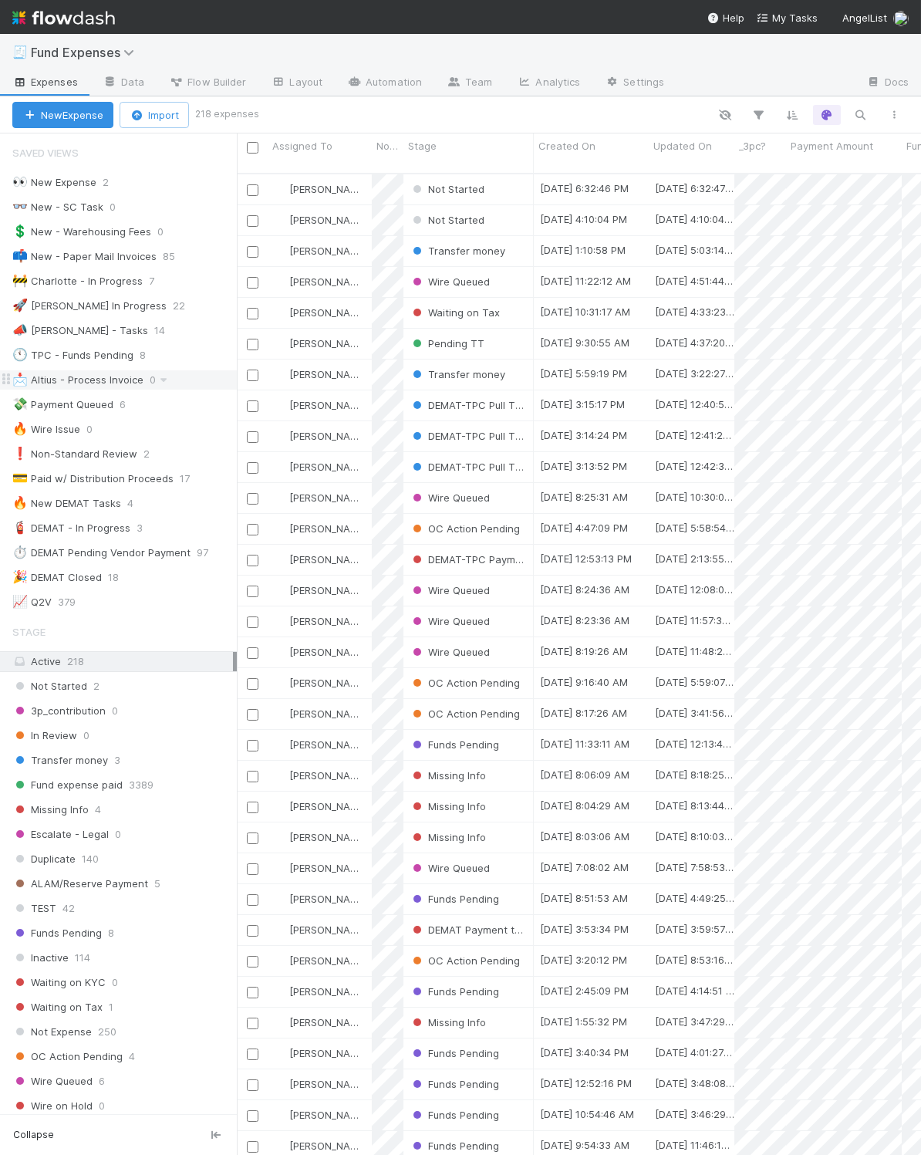
scroll to position [1316, 0]
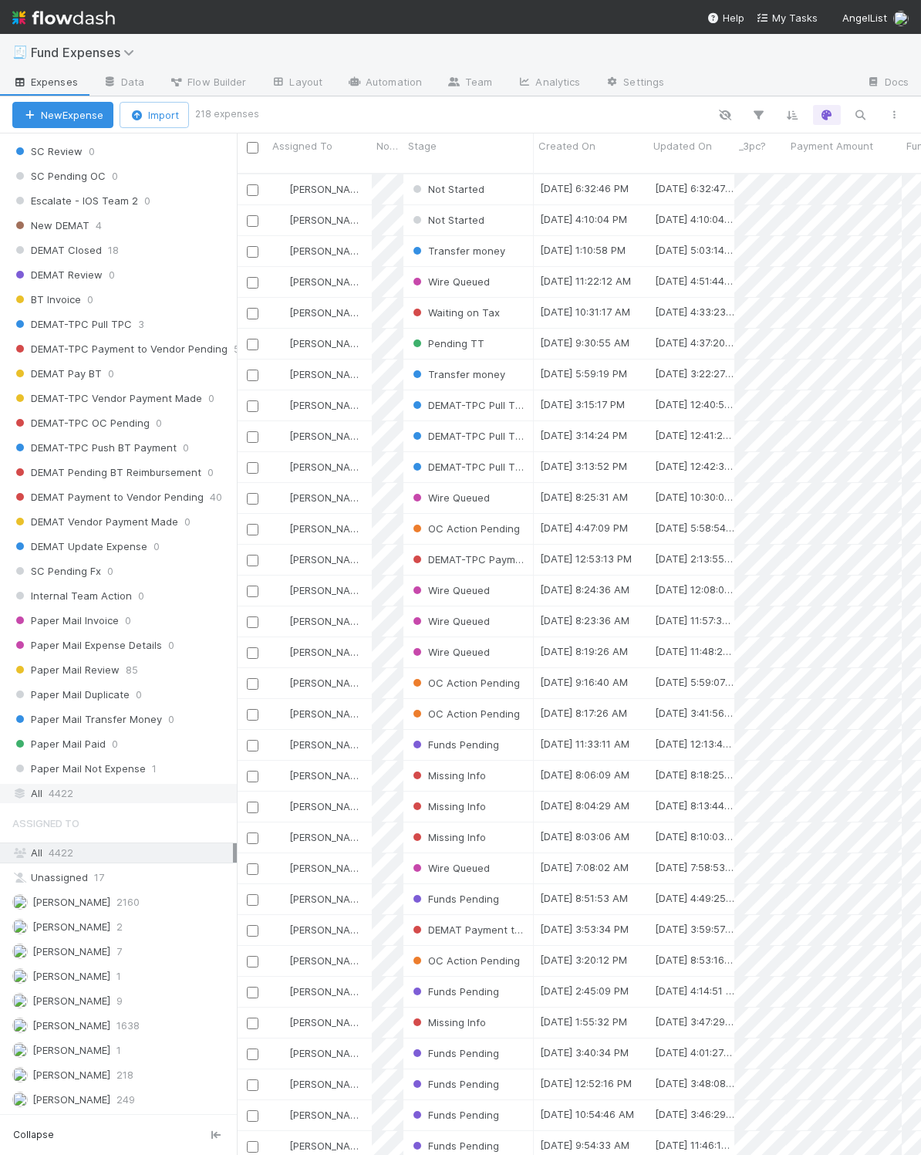
drag, startPoint x: 100, startPoint y: 788, endPoint x: 157, endPoint y: 789, distance: 57.1
click at [100, 788] on div "All 4422" at bounding box center [122, 793] width 221 height 19
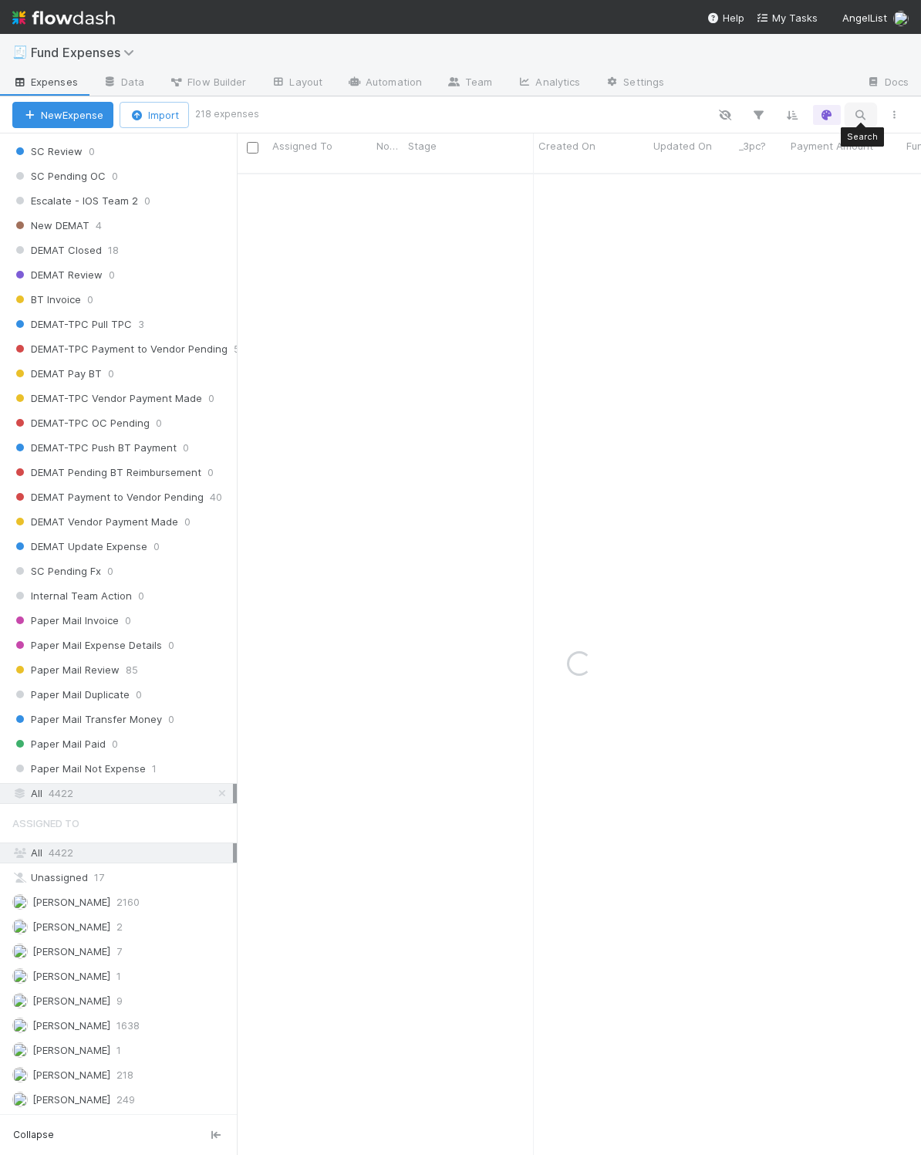
click at [862, 109] on icon "button" at bounding box center [860, 115] width 15 height 14
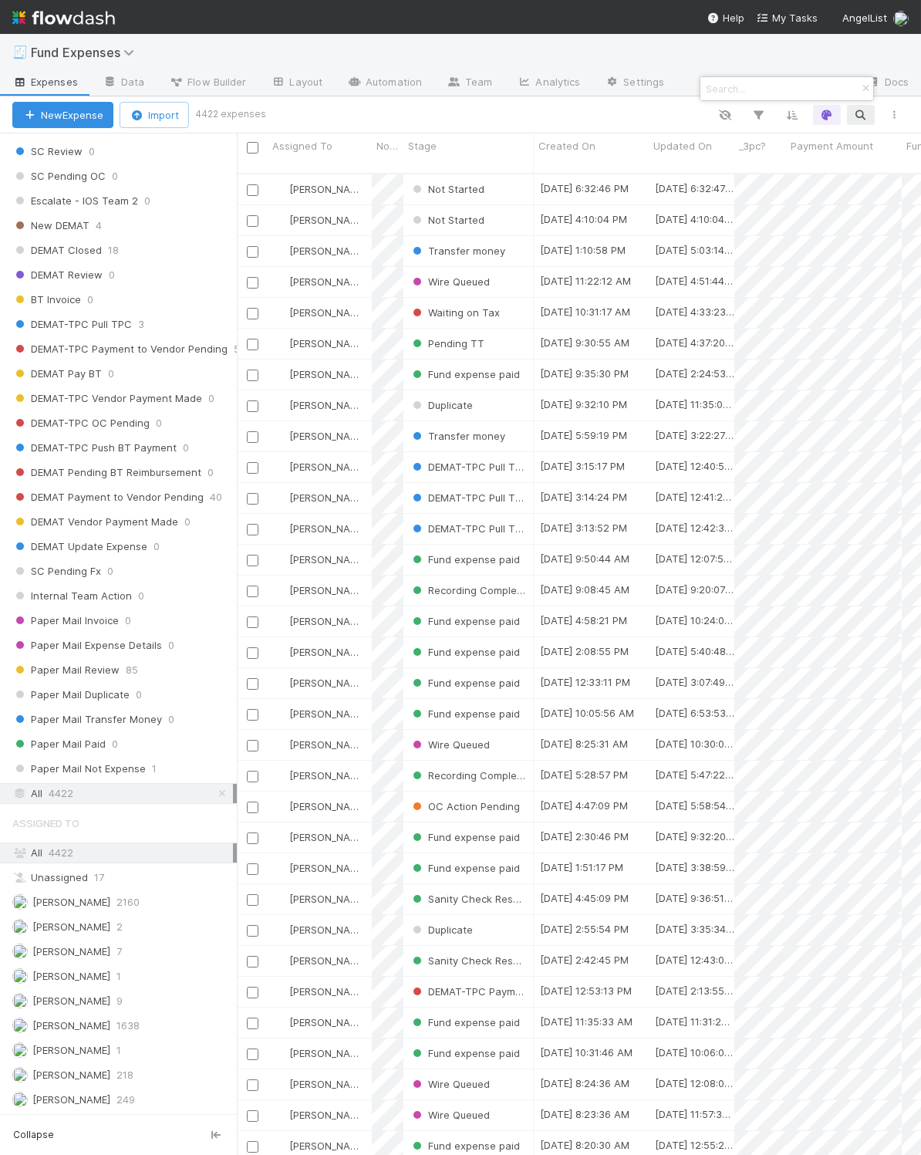
scroll to position [975, 667]
paste input "Apna Mart Opportunity Investment, a series of 2am Ventures Opportunities India,…"
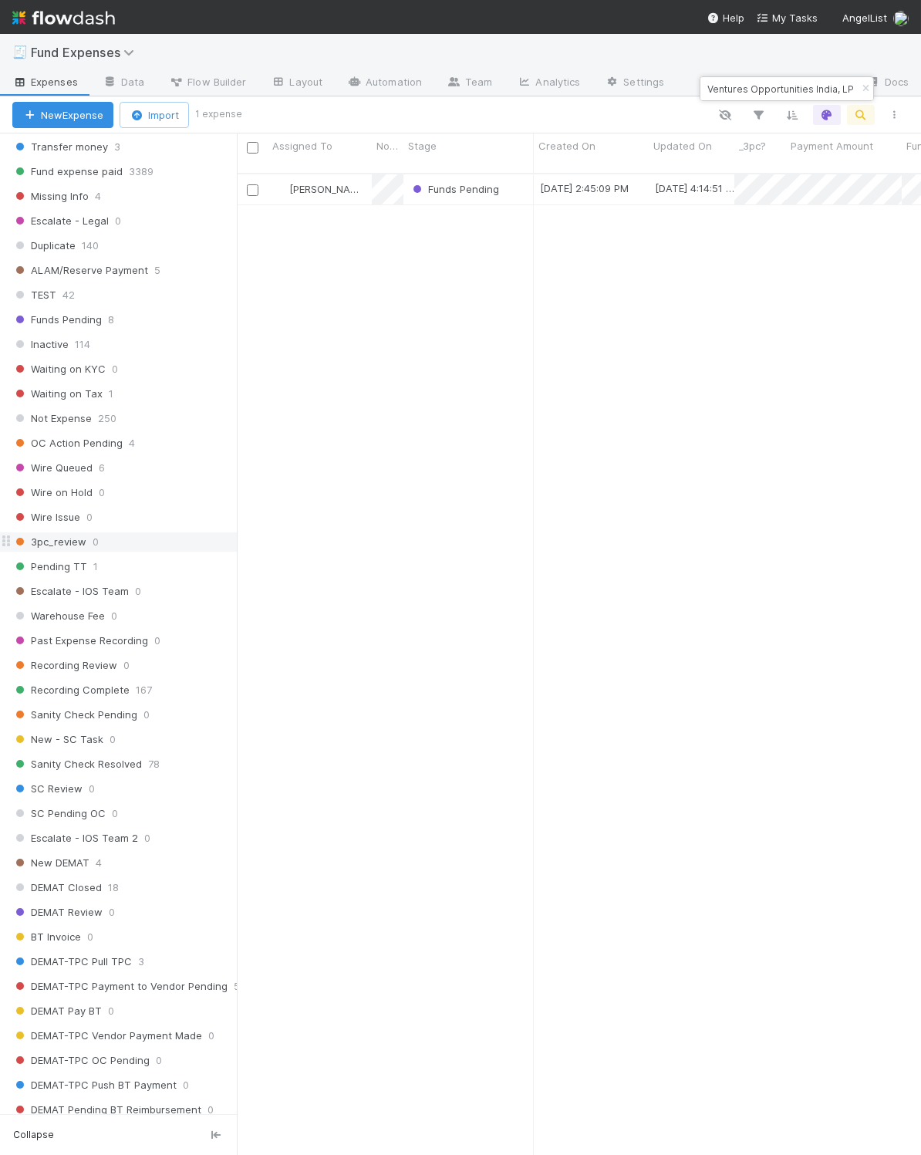
scroll to position [606, 0]
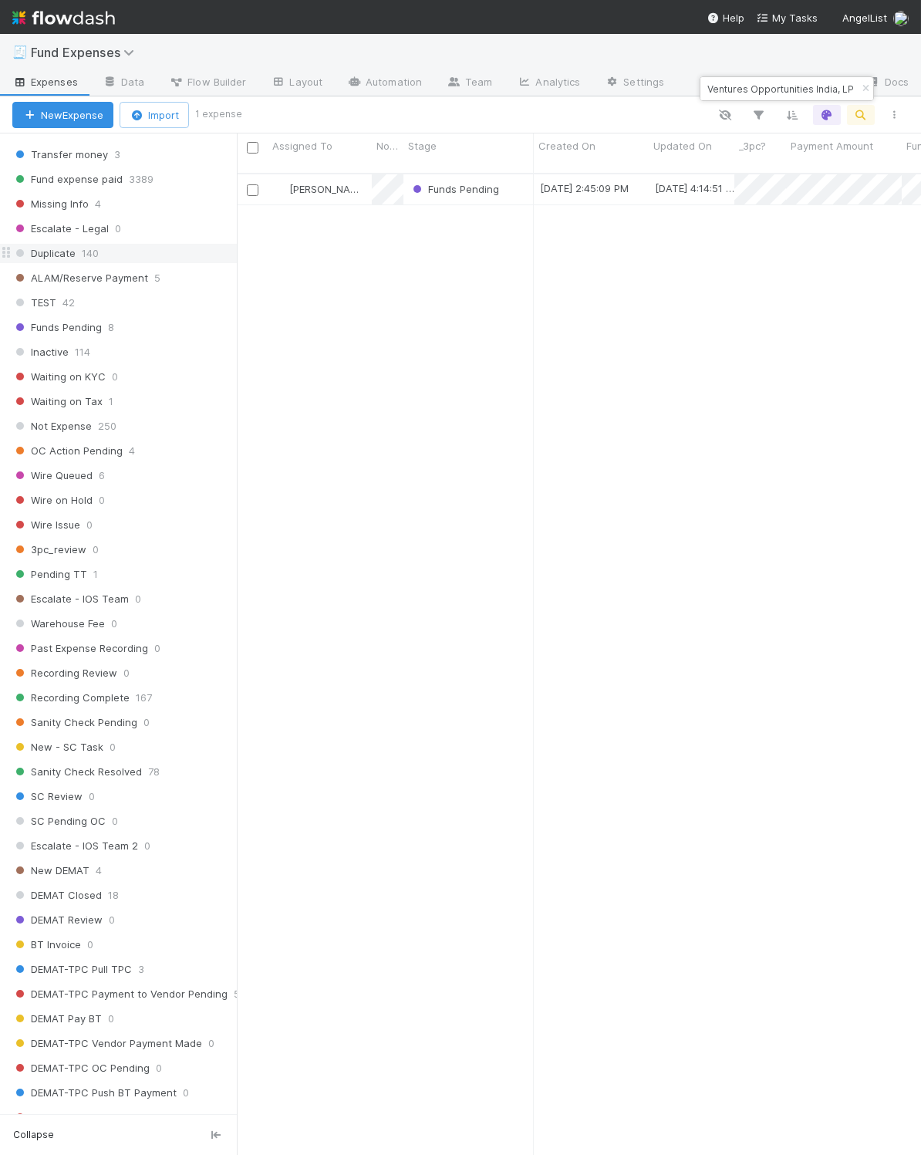
type input "Apna Mart Opportunity Investment, a series of 2am Ventures Opportunities India,…"
click at [74, 263] on span "Duplicate" at bounding box center [43, 253] width 63 height 19
drag, startPoint x: 209, startPoint y: 275, endPoint x: 214, endPoint y: 311, distance: 35.9
click at [218, 258] on icon at bounding box center [225, 253] width 15 height 10
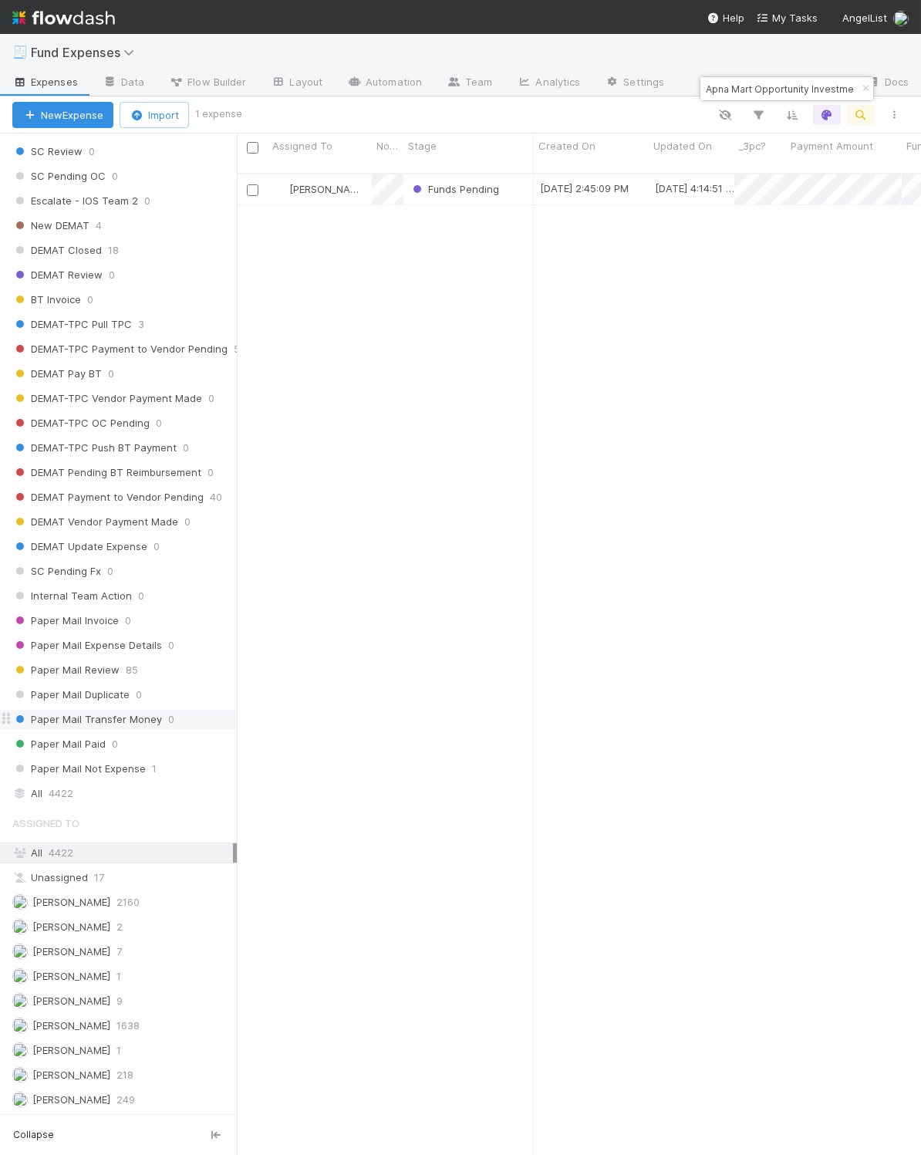
scroll to position [975, 667]
drag, startPoint x: 126, startPoint y: 800, endPoint x: 116, endPoint y: 784, distance: 19.1
click at [126, 808] on div "Assigned To" at bounding box center [118, 823] width 237 height 31
click at [113, 784] on div "All 4422" at bounding box center [122, 793] width 221 height 19
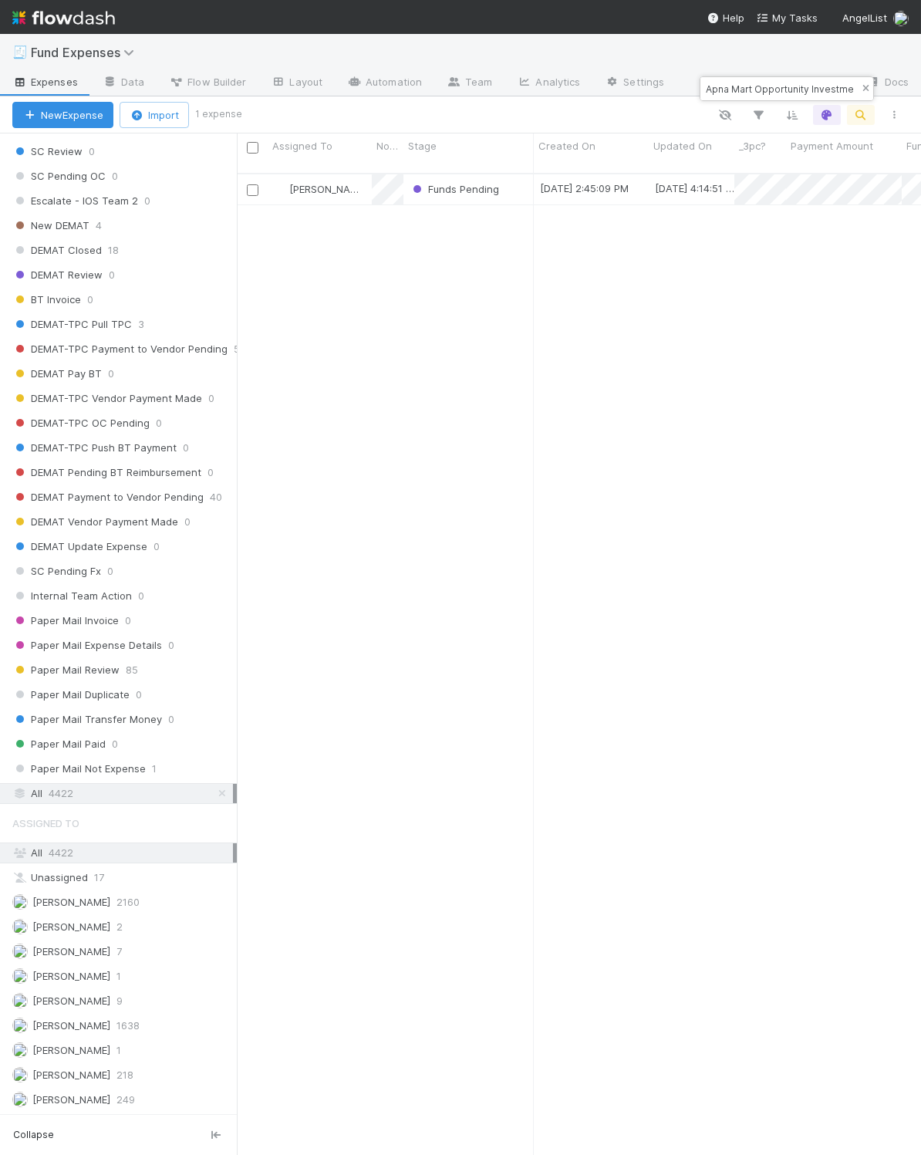
drag, startPoint x: 867, startPoint y: 89, endPoint x: 878, endPoint y: 4, distance: 85.6
click at [867, 88] on icon "button" at bounding box center [865, 88] width 15 height 9
